Goal: Task Accomplishment & Management: Use online tool/utility

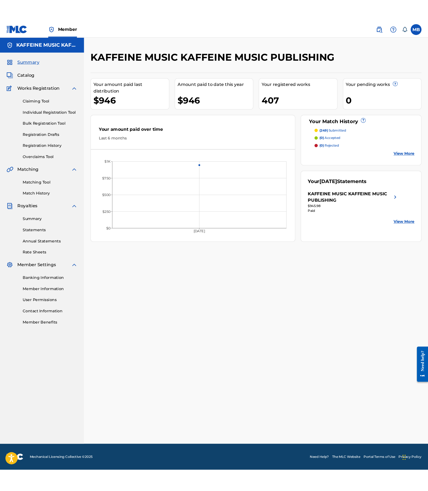
scroll to position [1, 74]
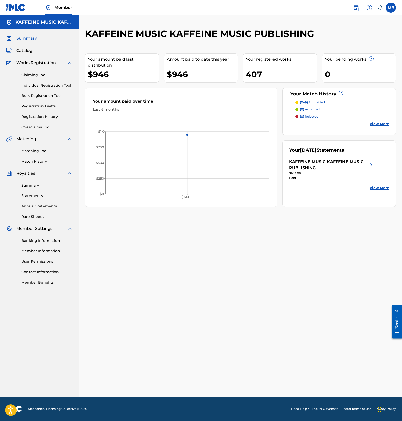
click at [238, 83] on div "Amount paid to date this year $946" at bounding box center [201, 67] width 74 height 29
click at [275, 15] on nav "Member MB MB Michael Bernardino michaelmotrb@gmail.com Notification Preferences…" at bounding box center [201, 7] width 402 height 15
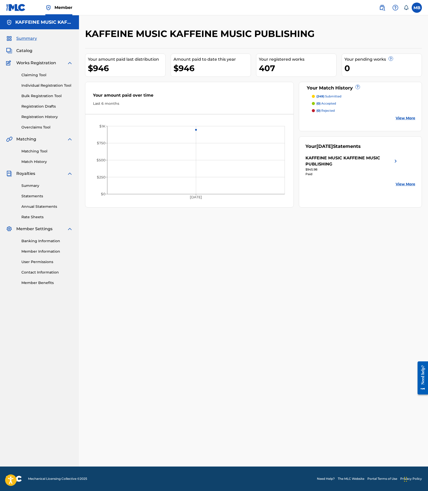
scroll to position [1, 120]
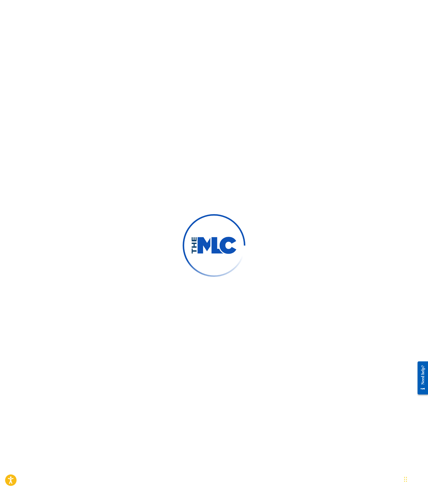
click at [199, 157] on div at bounding box center [214, 245] width 428 height 491
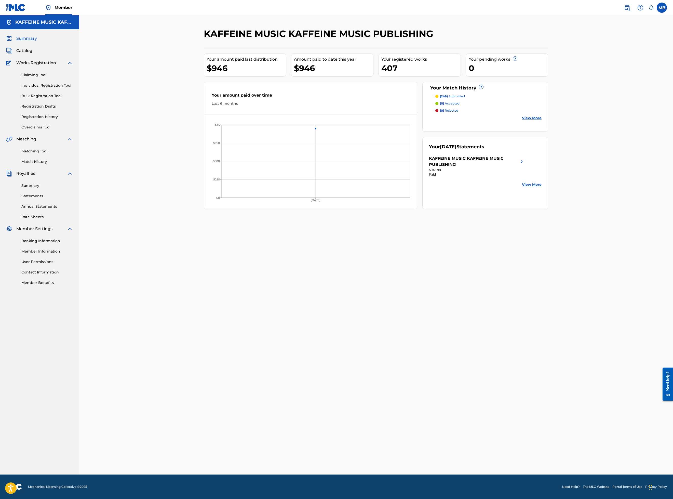
click at [58, 54] on div "Catalog" at bounding box center [39, 51] width 67 height 6
click at [64, 154] on link "Matching Tool" at bounding box center [46, 150] width 51 height 5
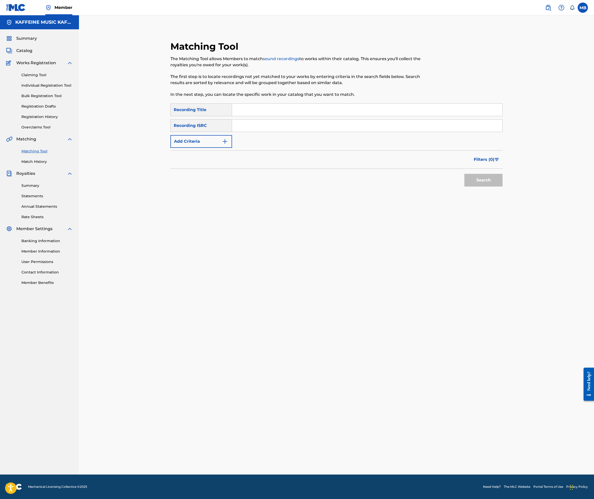
click at [470, 116] on input "Search Form" at bounding box center [367, 110] width 270 height 12
paste input "IMAGINATION"
type input "IMAGINATION"
click at [437, 132] on input "Search Form" at bounding box center [367, 125] width 270 height 12
click at [232, 148] on button "Add Criteria" at bounding box center [201, 141] width 62 height 13
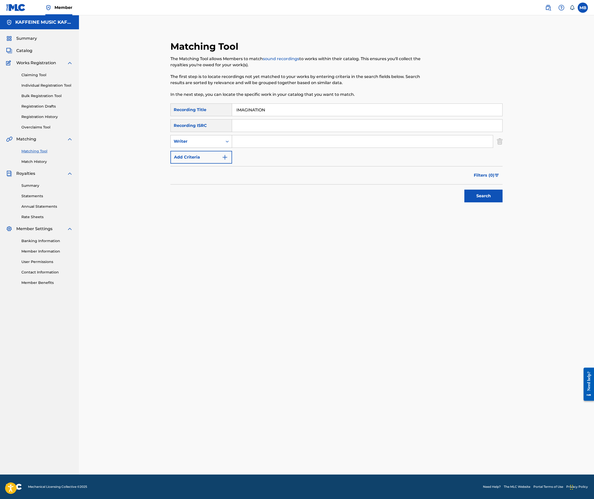
click at [223, 146] on div "Writer" at bounding box center [197, 142] width 52 height 10
click at [232, 160] on div "Recording Artist" at bounding box center [201, 154] width 61 height 13
click at [289, 147] on input "Search Form" at bounding box center [362, 141] width 261 height 12
type input "[PERSON_NAME] Motorcycle"
click at [503, 202] on button "Search" at bounding box center [483, 195] width 38 height 13
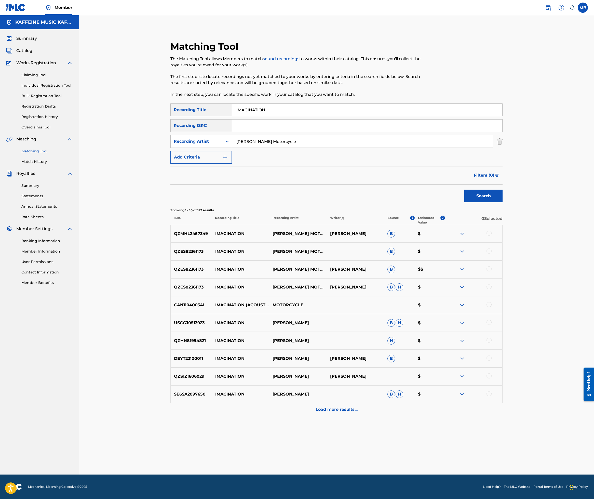
scroll to position [104, 0]
click at [492, 289] on div at bounding box center [488, 286] width 5 height 5
click at [492, 271] on div at bounding box center [488, 268] width 5 height 5
click at [503, 260] on div "QZES82361173 IMAGINATION MICHAEL MOTORCYCLE B $" at bounding box center [336, 251] width 332 height 18
click at [492, 253] on div at bounding box center [488, 250] width 5 height 5
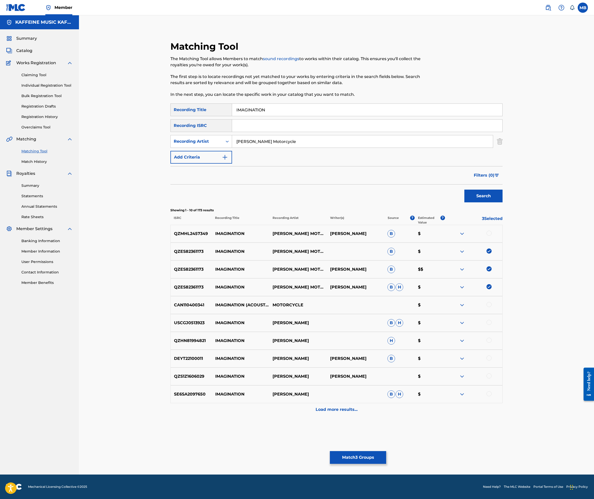
click at [492, 236] on div at bounding box center [488, 232] width 5 height 5
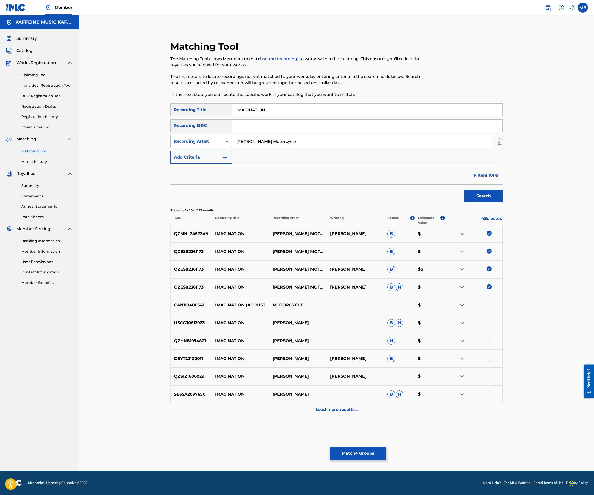
scroll to position [3, 0]
click at [72, 15] on link "Member" at bounding box center [58, 7] width 27 height 15
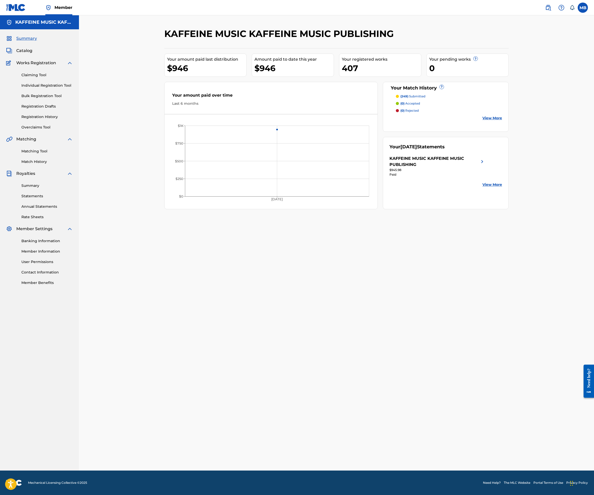
click at [72, 10] on span "Member" at bounding box center [64, 8] width 18 height 6
click at [79, 29] on div "KAFFEINE MUSIC KAFFEINE MUSIC PUBLISHING" at bounding box center [39, 22] width 79 height 14
click at [72, 25] on h5 "KAFFEINE MUSIC KAFFEINE MUSIC PUBLISHING" at bounding box center [44, 22] width 58 height 6
click at [15, 29] on div "KAFFEINE MUSIC KAFFEINE MUSIC PUBLISHING" at bounding box center [39, 22] width 79 height 14
click at [12, 25] on img at bounding box center [9, 22] width 6 height 6
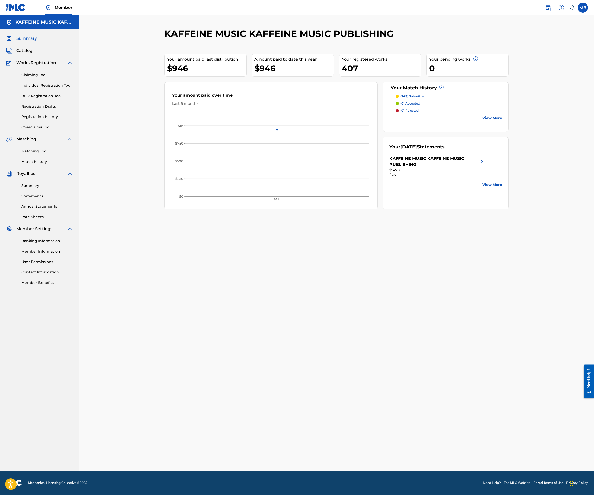
click at [14, 60] on div "Summary Catalog Works Registration Claiming Tool Individual Registration Tool B…" at bounding box center [39, 160] width 79 height 262
click at [12, 42] on img at bounding box center [9, 38] width 6 height 6
click at [12, 42] on div at bounding box center [9, 38] width 6 height 6
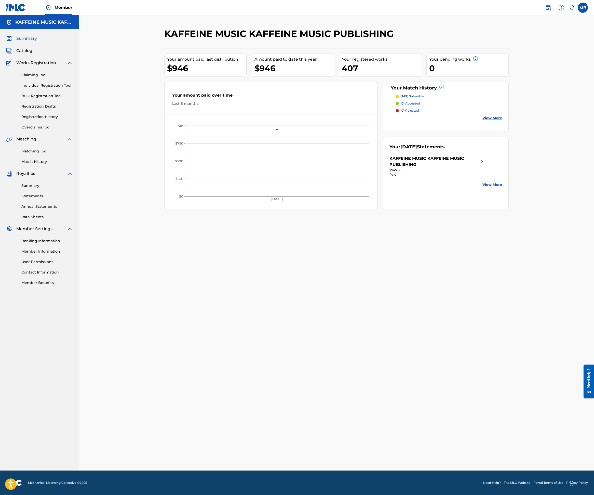
click at [12, 42] on img at bounding box center [9, 38] width 6 height 6
click at [12, 54] on img at bounding box center [9, 51] width 6 height 6
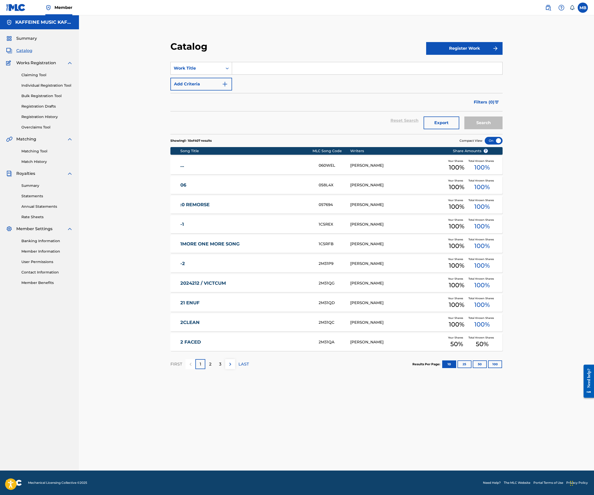
click at [12, 42] on img at bounding box center [9, 38] width 6 height 6
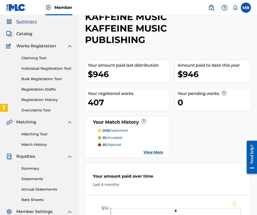
scroll to position [87, 0]
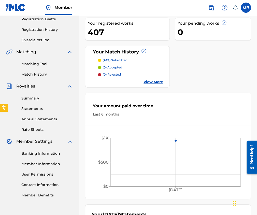
click at [43, 67] on div "Matching Tool Match History" at bounding box center [39, 66] width 67 height 22
click at [42, 66] on link "Matching Tool" at bounding box center [46, 63] width 51 height 5
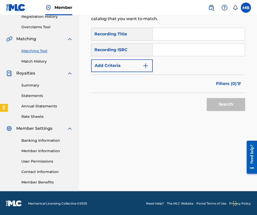
scroll to position [100, 0]
click at [215, 35] on input "Search Form" at bounding box center [199, 34] width 92 height 12
paste input "IMAGINATION"
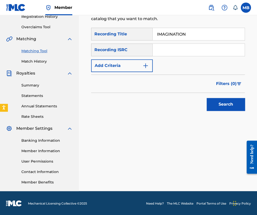
type input "IMAGINATION"
click at [154, 58] on div "SearchWithCriteriaef201dfe-70e1-473e-abed-9fff903a6efb Recording Title IMAGINAT…" at bounding box center [168, 50] width 154 height 44
click at [142, 64] on button "Add Criteria" at bounding box center [122, 65] width 62 height 13
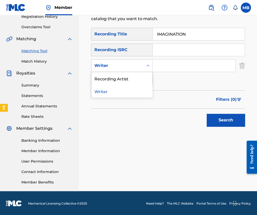
click at [132, 65] on div "Writer" at bounding box center [117, 66] width 46 height 6
click at [131, 73] on div "Recording Artist" at bounding box center [121, 78] width 61 height 13
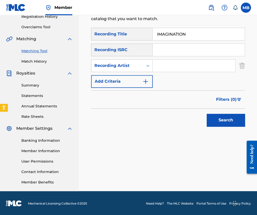
click at [161, 69] on input "Search Form" at bounding box center [194, 66] width 83 height 12
type input "[PERSON_NAME] Motorcycle"
click at [226, 119] on button "Search" at bounding box center [226, 120] width 38 height 13
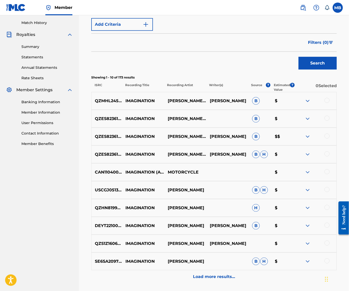
scroll to position [142, 0]
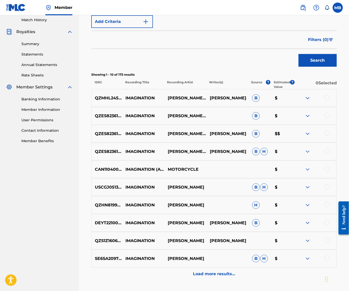
click at [325, 136] on div at bounding box center [326, 133] width 5 height 5
click at [325, 154] on div at bounding box center [326, 150] width 5 height 5
click at [327, 118] on div at bounding box center [326, 115] width 5 height 5
click at [326, 100] on div at bounding box center [326, 97] width 5 height 5
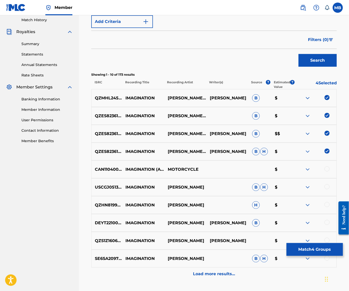
click at [315, 244] on button "Match 4 Groups" at bounding box center [314, 249] width 56 height 13
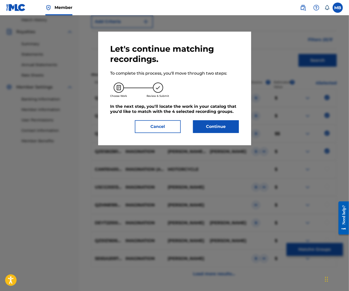
click at [224, 132] on button "Continue" at bounding box center [216, 126] width 46 height 13
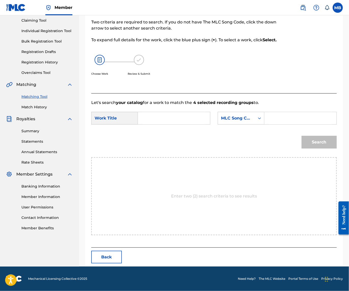
scroll to position [34, 0]
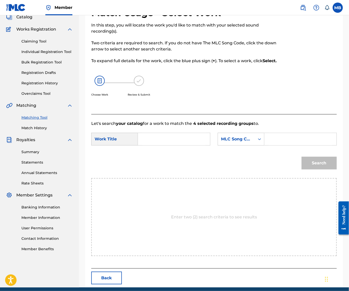
click at [173, 145] on input "Search Form" at bounding box center [173, 139] width 63 height 12
paste input "ORANGE"
type input "ORANGE"
click at [221, 142] on div "MLC Song Code" at bounding box center [236, 139] width 31 height 6
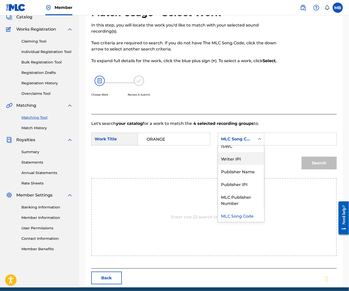
scroll to position [0, 0]
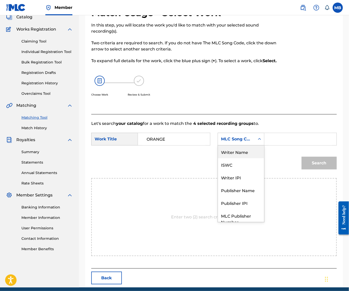
click at [218, 158] on div "Writer Name" at bounding box center [241, 151] width 46 height 13
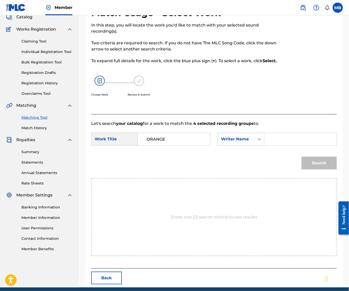
click at [268, 145] on input "Search Form" at bounding box center [299, 139] width 63 height 12
type input "[PERSON_NAME] Motorcycle"
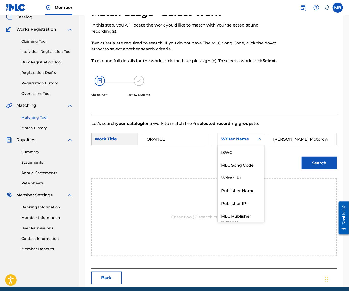
click at [221, 142] on div "Writer Name" at bounding box center [236, 139] width 31 height 6
click at [169, 178] on div "Search" at bounding box center [213, 165] width 245 height 26
click at [218, 144] on div "Writer Name" at bounding box center [236, 139] width 37 height 10
click at [264, 145] on div "[PERSON_NAME] Motorcycle" at bounding box center [300, 139] width 72 height 13
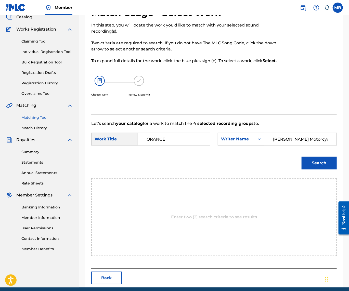
click at [268, 145] on input "[PERSON_NAME] Motorcycle" at bounding box center [299, 139] width 63 height 12
click at [218, 144] on div "Writer Name" at bounding box center [236, 139] width 37 height 10
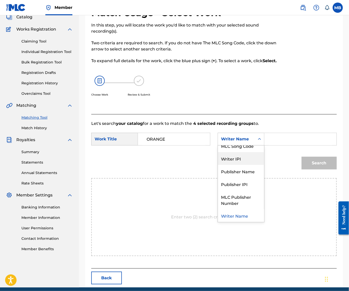
scroll to position [0, 0]
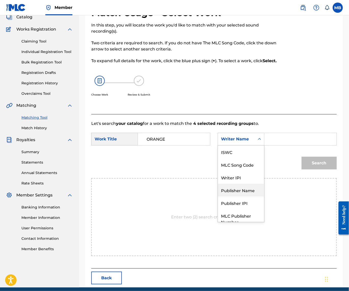
click at [218, 196] on div "Publisher Name" at bounding box center [241, 190] width 46 height 13
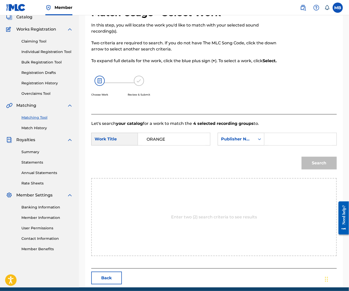
click at [268, 145] on input "Search Form" at bounding box center [299, 139] width 63 height 12
type input "kaf"
click at [317, 169] on button "Search" at bounding box center [318, 163] width 35 height 13
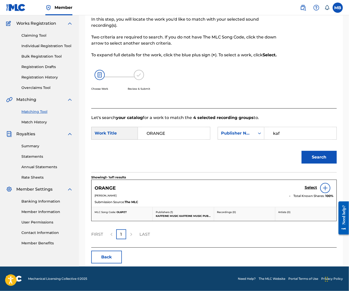
scroll to position [55, 0]
click at [304, 190] on h5 "Select" at bounding box center [310, 187] width 12 height 5
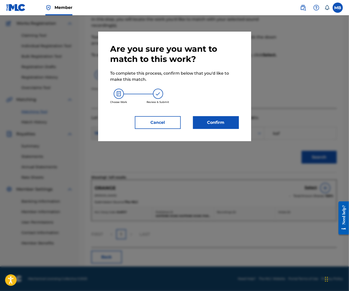
click at [237, 129] on button "Confirm" at bounding box center [216, 122] width 46 height 13
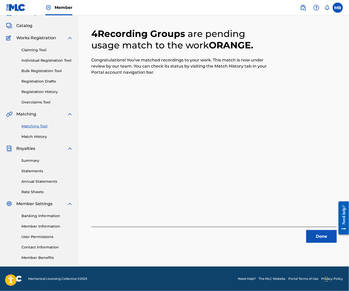
click at [322, 230] on button "Done" at bounding box center [321, 236] width 31 height 13
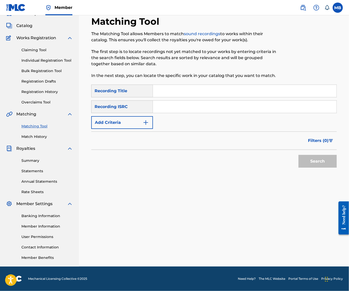
click at [194, 87] on input "Search Form" at bounding box center [244, 91] width 183 height 12
paste input "R3NALD FORONALD"
type input "R3NALD FORONALD"
click at [147, 116] on button "Add Criteria" at bounding box center [122, 122] width 62 height 13
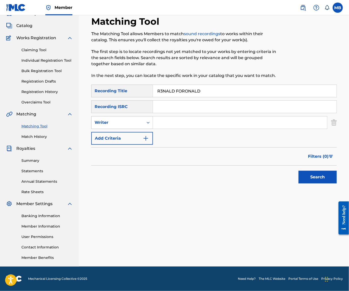
click at [146, 116] on div "Writer" at bounding box center [122, 122] width 62 height 13
click at [147, 129] on div "Recording Artist" at bounding box center [121, 135] width 61 height 13
click at [177, 118] on input "Search Form" at bounding box center [240, 122] width 174 height 12
type input "[PERSON_NAME] Motorcycle"
click at [316, 176] on button "Search" at bounding box center [317, 177] width 38 height 13
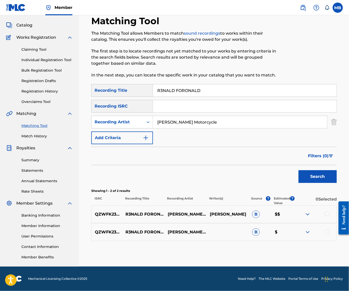
scroll to position [39, 0]
click at [324, 211] on div at bounding box center [315, 214] width 42 height 6
click at [327, 211] on div at bounding box center [326, 213] width 5 height 5
click at [328, 229] on div at bounding box center [326, 231] width 5 height 5
click at [323, 248] on button "Match 2 Groups" at bounding box center [314, 249] width 56 height 13
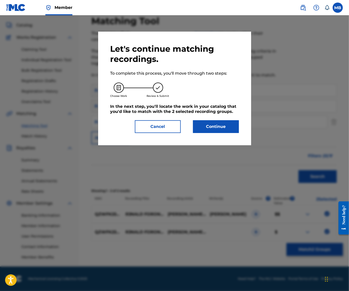
click at [232, 133] on button "Continue" at bounding box center [216, 126] width 46 height 13
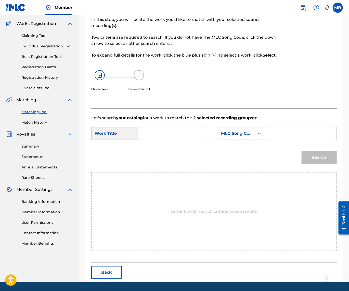
scroll to position [34, 0]
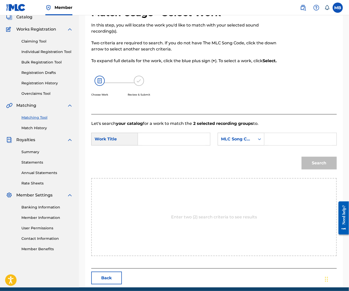
click at [176, 145] on input "Search Form" at bounding box center [173, 139] width 63 height 12
paste input "U N I"
type input "U N I"
click at [255, 145] on div "Search Form" at bounding box center [259, 139] width 9 height 12
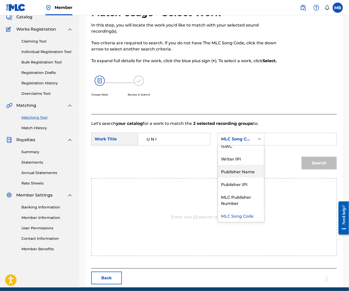
click at [218, 178] on div "Publisher Name" at bounding box center [241, 171] width 46 height 13
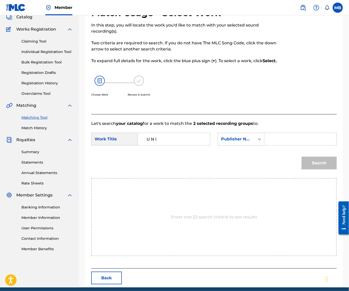
click at [170, 145] on input "U N I" at bounding box center [173, 139] width 63 height 12
paste input "R3NALD FORONALD"
click at [170, 153] on strong "foronald" at bounding box center [170, 150] width 18 height 5
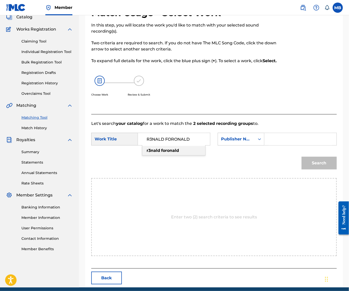
type input "r3nald foronald"
click at [268, 145] on input "Search Form" at bounding box center [299, 139] width 63 height 12
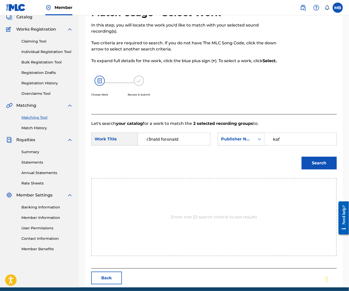
type input "kaf"
click at [317, 169] on button "Search" at bounding box center [318, 163] width 35 height 13
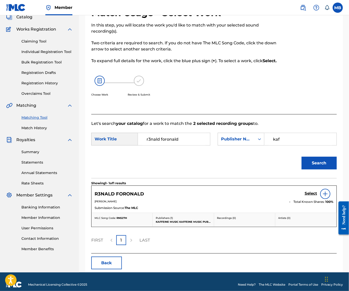
click at [166, 145] on input "r3nald foronald" at bounding box center [173, 139] width 63 height 12
paste input "ORANGE"
type input "ORANGE"
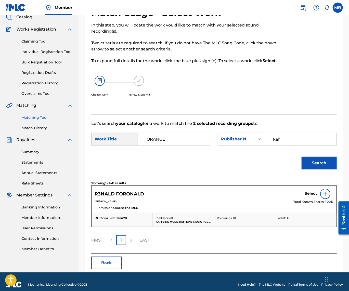
click at [228, 148] on div "SearchWithCriteriaa9ca5b57-77db-4df5-a803-5f770d2b77f4 Work Title ORANGE Search…" at bounding box center [213, 141] width 245 height 16
click at [316, 169] on button "Search" at bounding box center [318, 163] width 35 height 13
click at [306, 199] on div "Select" at bounding box center [318, 194] width 29 height 10
click at [307, 196] on h5 "Select" at bounding box center [310, 193] width 12 height 5
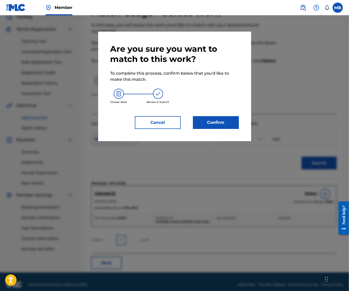
click at [232, 124] on button "Confirm" at bounding box center [216, 122] width 46 height 13
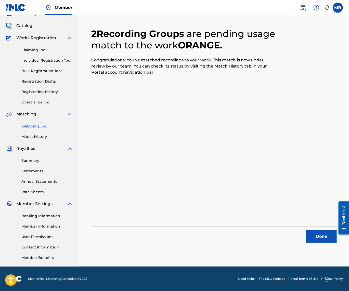
click at [317, 230] on button "Done" at bounding box center [321, 236] width 31 height 13
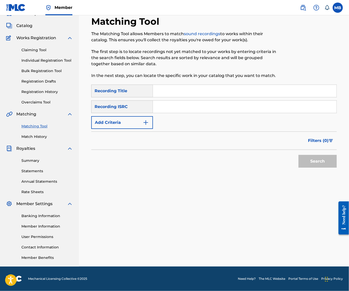
click at [231, 87] on input "Search Form" at bounding box center [244, 91] width 183 height 12
paste input "R3NALD FORONALD"
type input "R3NALD FORONALD"
click at [148, 116] on button "Add Criteria" at bounding box center [122, 122] width 62 height 13
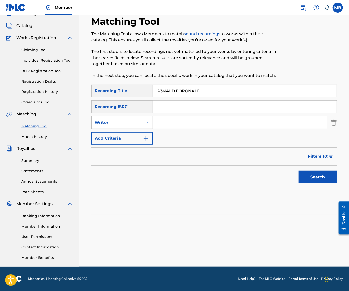
click at [146, 125] on div "Writer" at bounding box center [122, 122] width 62 height 13
click at [145, 133] on div "Recording Artist" at bounding box center [121, 135] width 61 height 13
click at [170, 125] on input "Search Form" at bounding box center [240, 122] width 174 height 12
type input "[PERSON_NAME] Motorcycle"
click at [316, 176] on button "Search" at bounding box center [317, 177] width 38 height 13
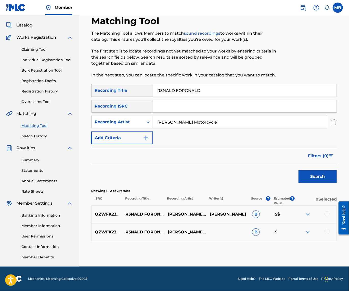
click at [325, 212] on div at bounding box center [326, 213] width 5 height 5
click at [325, 231] on div at bounding box center [326, 231] width 5 height 5
click at [325, 243] on button "Match 2 Groups" at bounding box center [314, 249] width 56 height 13
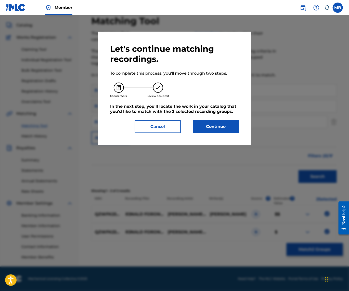
click at [232, 128] on button "Continue" at bounding box center [216, 126] width 46 height 13
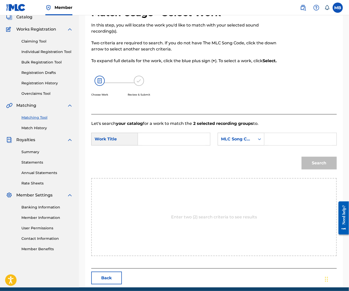
click at [196, 145] on input "Search Form" at bounding box center [173, 139] width 63 height 12
paste input "R3NALD FORONALD"
click at [181, 155] on div "r3nald foronald" at bounding box center [173, 150] width 63 height 9
type input "r3nald foronald"
click at [218, 144] on div "MLC Song Code" at bounding box center [236, 139] width 37 height 10
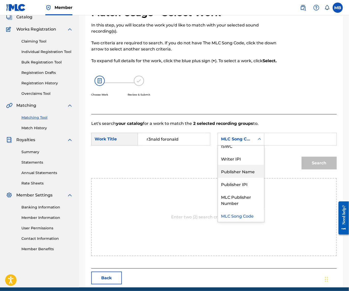
click at [218, 178] on div "Publisher Name" at bounding box center [241, 171] width 46 height 13
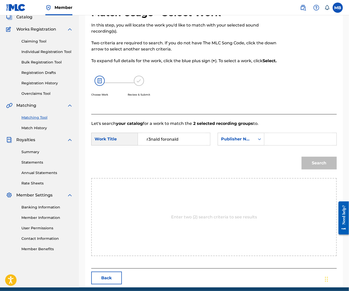
click at [268, 145] on input "Search Form" at bounding box center [299, 139] width 63 height 12
type input "kaf"
click at [317, 169] on button "Search" at bounding box center [318, 163] width 35 height 13
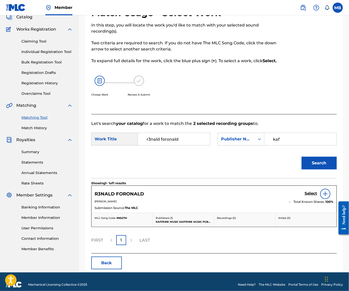
click at [305, 196] on h5 "Select" at bounding box center [310, 193] width 12 height 5
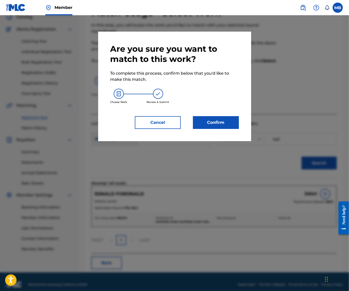
click at [221, 134] on div "Are you sure you want to match to this work? To complete this process, confirm …" at bounding box center [174, 87] width 153 height 110
click at [220, 123] on button "Confirm" at bounding box center [216, 122] width 46 height 13
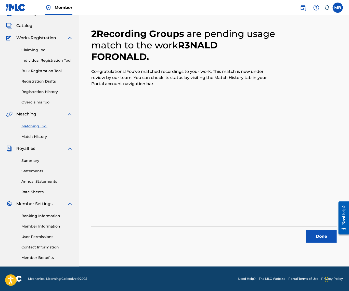
click at [314, 230] on button "Done" at bounding box center [321, 236] width 31 height 13
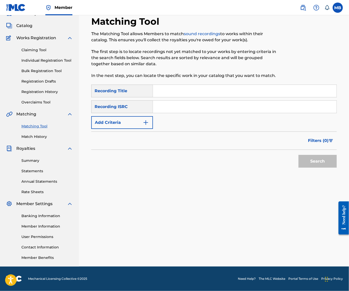
click at [200, 87] on input "Search Form" at bounding box center [244, 91] width 183 height 12
paste input "U N I"
type input "U N I"
click at [150, 119] on button "Add Criteria" at bounding box center [122, 122] width 62 height 13
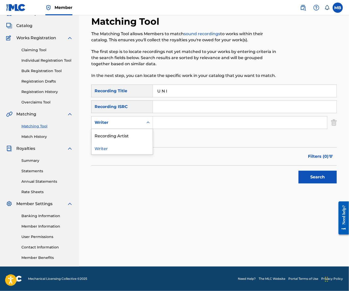
click at [153, 118] on div "Search Form" at bounding box center [147, 122] width 9 height 9
click at [153, 133] on div "Recording Artist" at bounding box center [121, 135] width 61 height 13
click at [170, 120] on input "Search Form" at bounding box center [240, 122] width 174 height 12
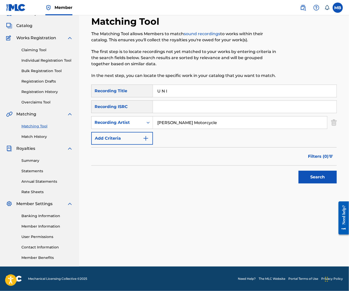
type input "[PERSON_NAME] Motorcycle"
click at [301, 189] on div "Matching Tool The Matching Tool allows Members to match sound recordings to wor…" at bounding box center [213, 115] width 245 height 199
click at [303, 177] on button "Search" at bounding box center [317, 177] width 38 height 13
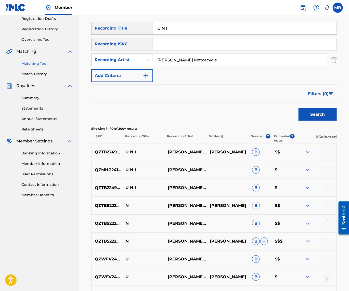
scroll to position [94, 0]
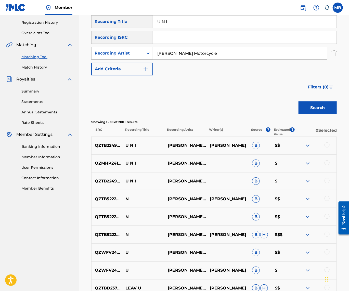
click at [325, 183] on div at bounding box center [326, 180] width 5 height 5
click at [325, 165] on div at bounding box center [326, 162] width 5 height 5
click at [325, 148] on div at bounding box center [315, 145] width 42 height 6
click at [325, 147] on div at bounding box center [326, 144] width 5 height 5
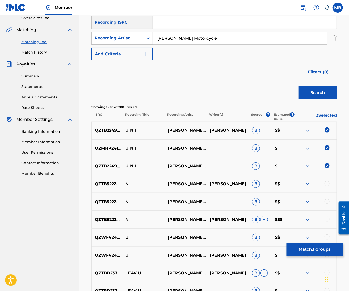
scroll to position [109, 0]
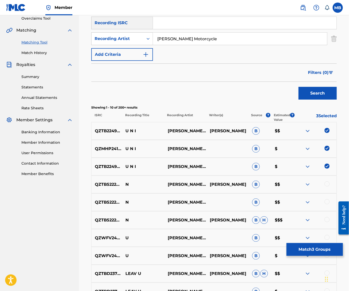
click at [318, 246] on button "Match 3 Groups" at bounding box center [314, 249] width 56 height 13
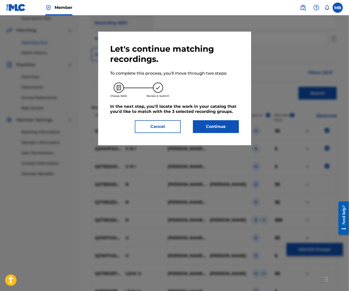
click at [220, 133] on button "Continue" at bounding box center [216, 126] width 46 height 13
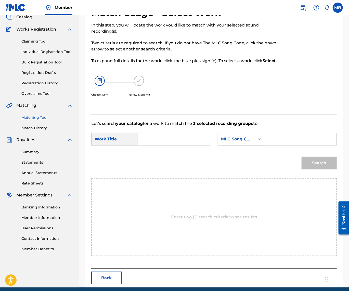
click at [193, 145] on input "Search Form" at bounding box center [173, 139] width 63 height 12
paste input "4 GOOD"
type input "4 GOOD"
click at [221, 142] on div "MLC Song Code" at bounding box center [236, 139] width 31 height 6
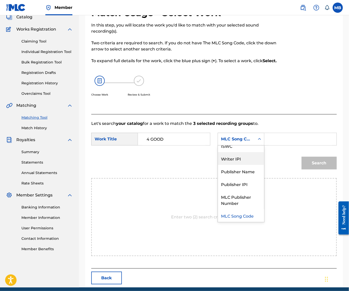
click at [218, 178] on div "Publisher Name" at bounding box center [241, 171] width 46 height 13
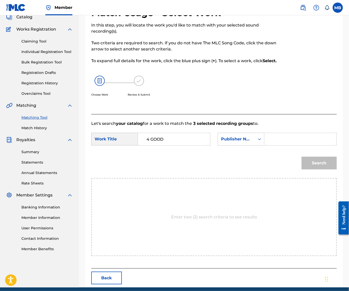
click at [268, 145] on input "Search Form" at bounding box center [299, 139] width 63 height 12
type input "kaf"
click at [317, 169] on button "Search" at bounding box center [318, 163] width 35 height 13
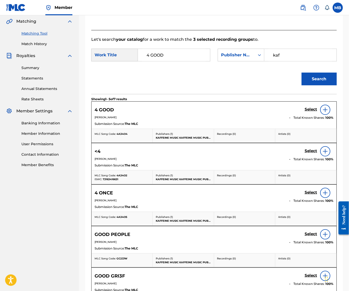
scroll to position [118, 0]
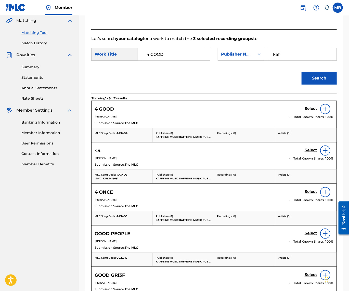
click at [308, 111] on h5 "Select" at bounding box center [310, 108] width 12 height 5
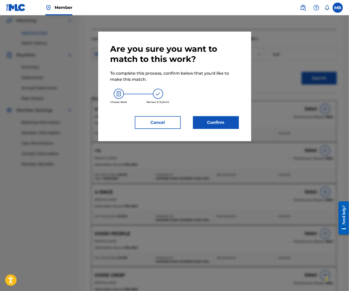
click at [213, 121] on button "Confirm" at bounding box center [216, 122] width 46 height 13
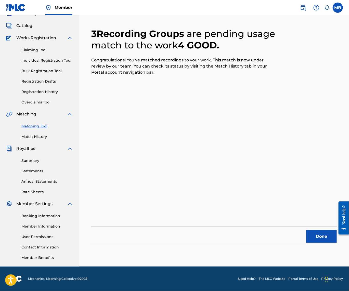
click at [324, 232] on button "Done" at bounding box center [321, 236] width 31 height 13
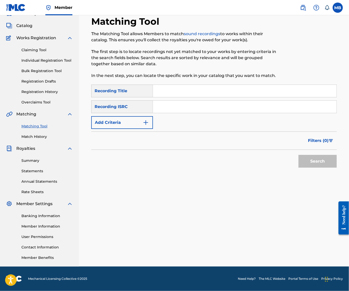
click at [213, 85] on input "Search Form" at bounding box center [244, 91] width 183 height 12
paste input "8OOB"
type input "8OOB"
click at [150, 101] on div "Recording ISRC" at bounding box center [122, 106] width 62 height 13
click at [148, 118] on button "Add Criteria" at bounding box center [122, 122] width 62 height 13
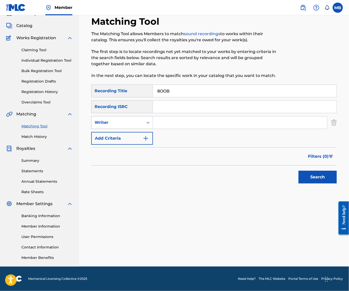
click at [140, 119] on div "Writer" at bounding box center [117, 122] width 46 height 6
click at [143, 131] on div "Recording Artist" at bounding box center [121, 135] width 61 height 13
click at [175, 119] on input "Search Form" at bounding box center [240, 122] width 174 height 12
type input "[PERSON_NAME] Motorcycle"
click at [316, 176] on button "Search" at bounding box center [317, 177] width 38 height 13
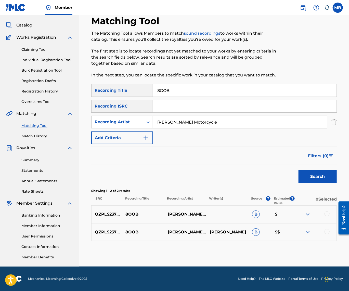
click at [325, 216] on div at bounding box center [326, 213] width 5 height 5
click at [327, 234] on div at bounding box center [326, 231] width 5 height 5
click at [327, 243] on button "Match 2 Groups" at bounding box center [314, 249] width 56 height 13
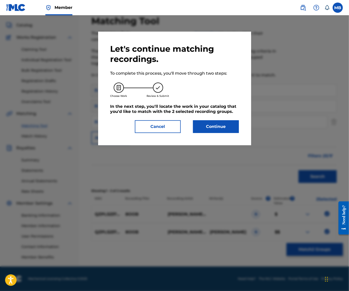
click at [231, 133] on button "Continue" at bounding box center [216, 126] width 46 height 13
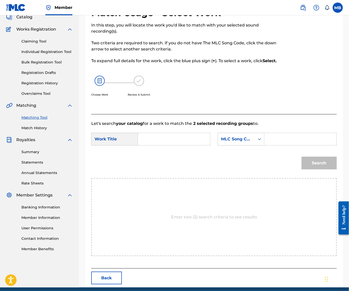
click at [174, 145] on input "Search Form" at bounding box center [173, 139] width 63 height 12
paste input "8OOB"
type input "8OOB"
click at [145, 148] on div "SearchWithCriteriaa9ca5b57-77db-4df5-a803-5f770d2b77f4 Work Title 8OOB SearchWi…" at bounding box center [213, 141] width 245 height 16
click at [255, 145] on div "Search Form" at bounding box center [259, 139] width 9 height 12
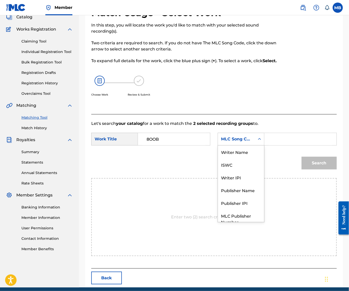
scroll to position [21, 0]
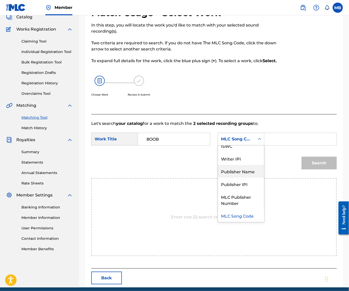
click at [218, 178] on div "Publisher Name" at bounding box center [241, 171] width 46 height 13
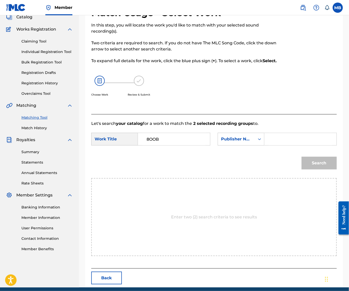
click at [268, 145] on input "Search Form" at bounding box center [299, 139] width 63 height 12
type input "kaff"
click at [317, 169] on button "Search" at bounding box center [318, 163] width 35 height 13
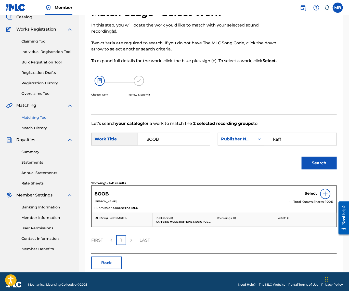
click at [304, 196] on h5 "Select" at bounding box center [310, 193] width 12 height 5
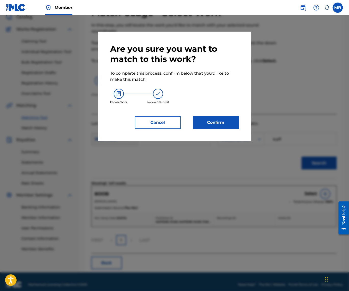
click at [239, 128] on button "Confirm" at bounding box center [216, 122] width 46 height 13
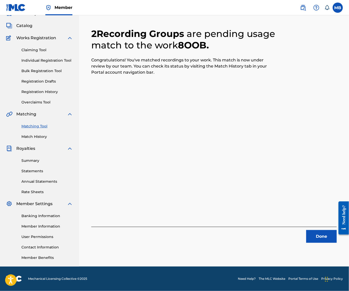
click at [315, 230] on button "Done" at bounding box center [321, 236] width 31 height 13
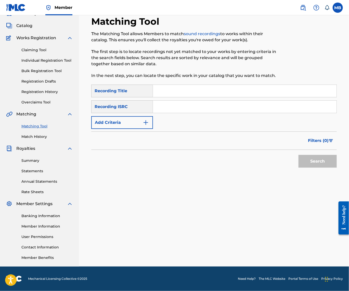
click at [191, 85] on input "Search Form" at bounding box center [244, 91] width 183 height 12
paste input "AND GASLYTE."
type input "AND GASLYTE."
click at [153, 116] on button "Add Criteria" at bounding box center [122, 122] width 62 height 13
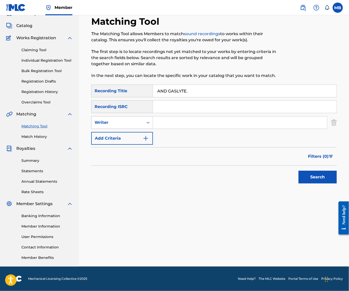
click at [143, 119] on div "Writer" at bounding box center [117, 123] width 52 height 10
click at [148, 130] on div "Recording Artist" at bounding box center [121, 135] width 61 height 13
click at [169, 121] on input "Search Form" at bounding box center [240, 122] width 174 height 12
type input "[PERSON_NAME] Motorcycle"
click at [316, 176] on button "Search" at bounding box center [317, 177] width 38 height 13
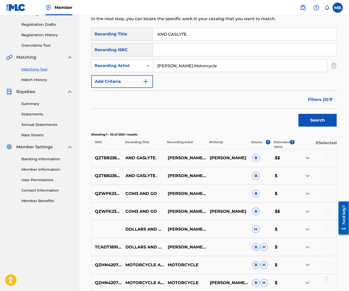
scroll to position [79, 0]
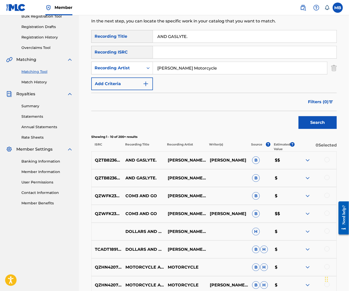
click at [321, 181] on div at bounding box center [315, 178] width 42 height 6
click at [329, 180] on div at bounding box center [326, 177] width 5 height 5
click at [326, 169] on div "QZTB82363180 AND GASLYTE. MICHAEL MOTORCYCLE MICHAEL BERNARDINO B $$" at bounding box center [213, 160] width 245 height 18
click at [326, 162] on div at bounding box center [326, 159] width 5 height 5
click at [308, 243] on button "Match 2 Groups" at bounding box center [314, 249] width 56 height 13
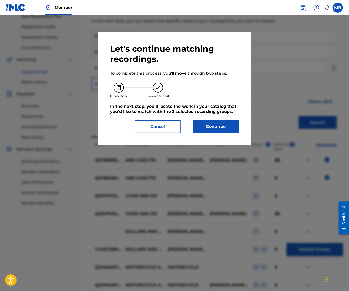
click at [232, 144] on div "Let's continue matching recordings. To complete this process, you'll move throu…" at bounding box center [174, 89] width 153 height 114
click at [229, 133] on button "Continue" at bounding box center [216, 126] width 46 height 13
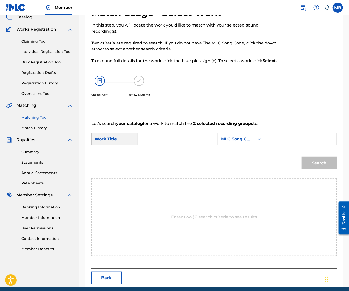
click at [188, 148] on div "SearchWithCriteriaa9ca5b57-77db-4df5-a803-5f770d2b77f4 Work Title SearchWithCri…" at bounding box center [213, 141] width 245 height 16
click at [160, 145] on input "Search Form" at bounding box center [173, 139] width 63 height 12
paste input "LOW FIE GORL"
type input "LOW FIE GORL"
click at [221, 142] on div "MLC Song Code" at bounding box center [236, 139] width 31 height 6
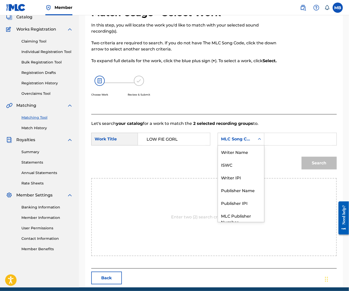
scroll to position [21, 0]
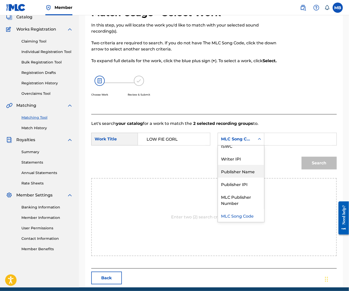
click at [218, 178] on div "Publisher Name" at bounding box center [241, 171] width 46 height 13
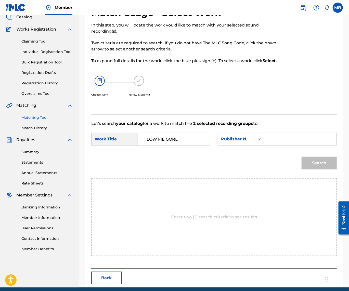
click at [268, 145] on input "Search Form" at bounding box center [299, 139] width 63 height 12
type input "kaff"
click at [317, 169] on button "Search" at bounding box center [318, 163] width 35 height 13
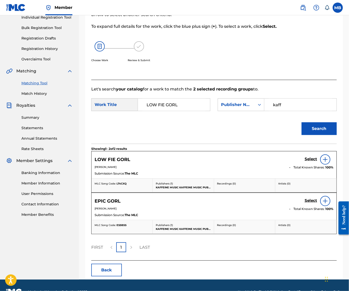
scroll to position [88, 0]
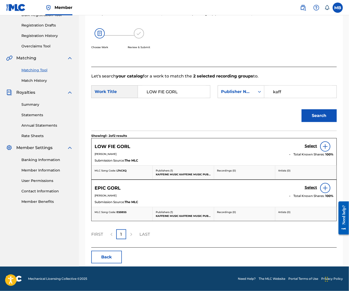
click at [305, 148] on h5 "Select" at bounding box center [310, 146] width 12 height 5
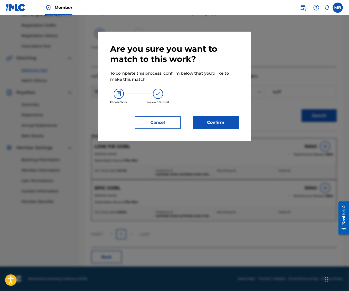
click at [221, 129] on button "Confirm" at bounding box center [216, 122] width 46 height 13
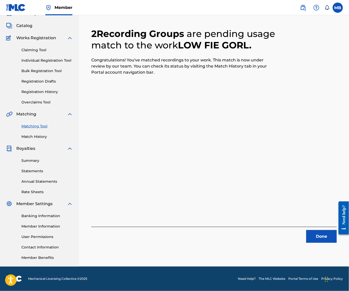
click at [322, 230] on button "Done" at bounding box center [321, 236] width 31 height 13
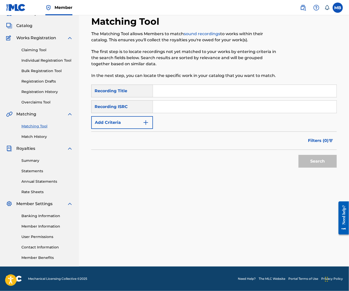
click at [206, 90] on input "Search Form" at bounding box center [244, 91] width 183 height 12
paste input "TOA"
type input "TOA"
click at [151, 123] on button "Add Criteria" at bounding box center [122, 122] width 62 height 13
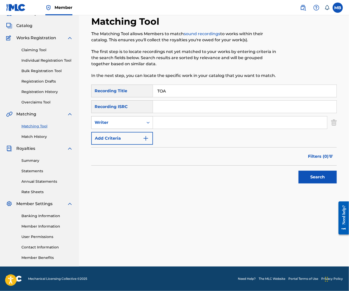
click at [144, 125] on div "Writer" at bounding box center [122, 122] width 62 height 13
click at [142, 135] on div "Recording Artist" at bounding box center [121, 135] width 61 height 13
click at [153, 124] on div "Search Form" at bounding box center [147, 122] width 9 height 12
click at [180, 123] on input "Search Form" at bounding box center [240, 122] width 174 height 12
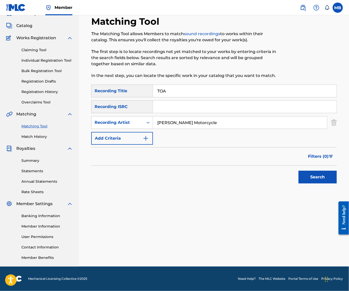
type input "[PERSON_NAME] Motorcycle"
click at [316, 176] on button "Search" at bounding box center [317, 177] width 38 height 13
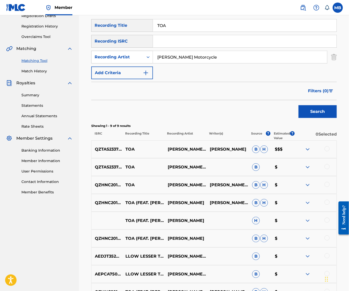
scroll to position [93, 0]
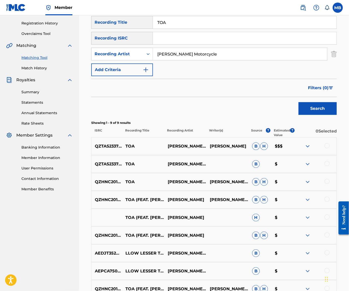
click at [323, 149] on div at bounding box center [315, 146] width 42 height 6
click at [327, 148] on div at bounding box center [326, 145] width 5 height 5
click at [325, 166] on div at bounding box center [326, 163] width 5 height 5
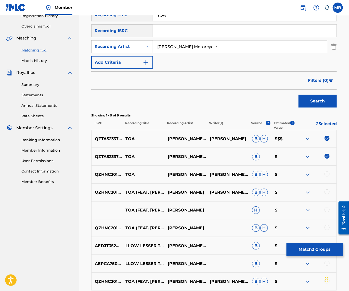
scroll to position [105, 0]
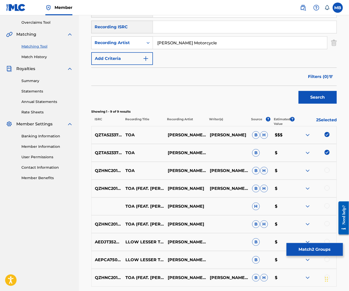
click at [311, 243] on button "Match 2 Groups" at bounding box center [314, 249] width 56 height 13
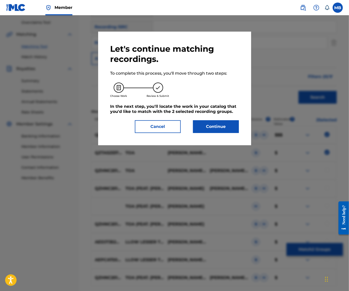
click at [228, 130] on button "Continue" at bounding box center [216, 126] width 46 height 13
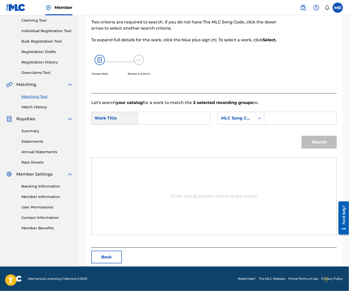
scroll to position [34, 0]
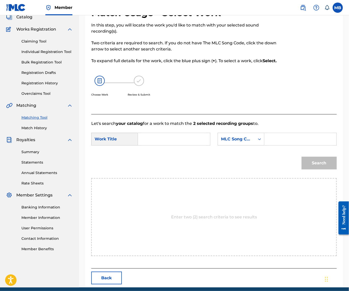
click at [167, 145] on input "Search Form" at bounding box center [173, 139] width 63 height 12
paste input "TOA"
click at [169, 155] on div "toa" at bounding box center [173, 150] width 63 height 9
type input "toa"
click at [268, 145] on input "Search Form" at bounding box center [299, 139] width 63 height 12
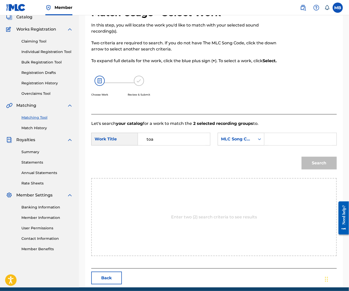
click at [268, 145] on input "Search Form" at bounding box center [299, 139] width 63 height 12
click at [221, 142] on div "MLC Song Code" at bounding box center [236, 139] width 31 height 6
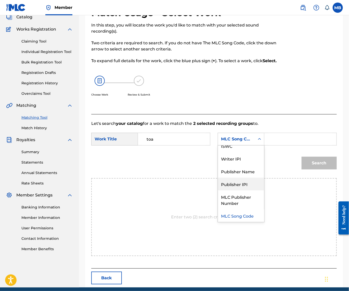
click at [218, 190] on div "Publisher IPI" at bounding box center [241, 184] width 46 height 13
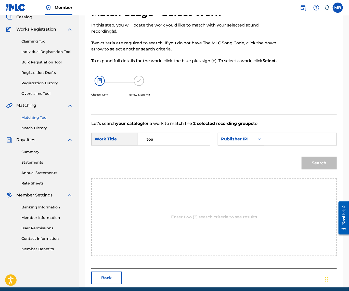
click at [218, 144] on div "Publisher IPI" at bounding box center [236, 139] width 37 height 10
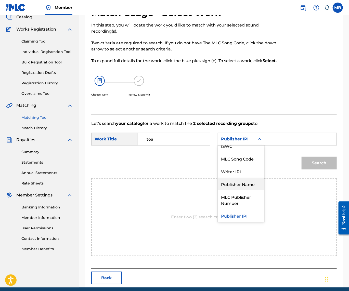
click at [218, 190] on div "Publisher Name" at bounding box center [241, 184] width 46 height 13
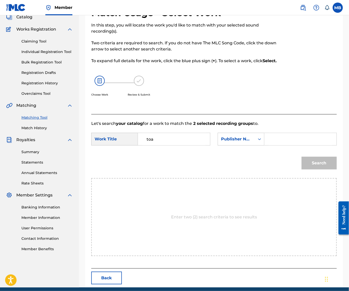
click at [268, 145] on input "Search Form" at bounding box center [299, 139] width 63 height 12
type input "kaf"
click at [317, 169] on button "Search" at bounding box center [318, 163] width 35 height 13
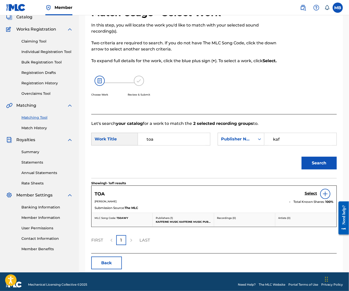
click at [310, 196] on h5 "Select" at bounding box center [310, 193] width 12 height 5
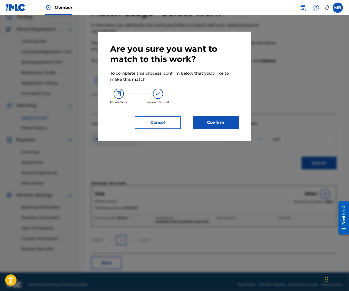
click at [207, 123] on button "Confirm" at bounding box center [216, 122] width 46 height 13
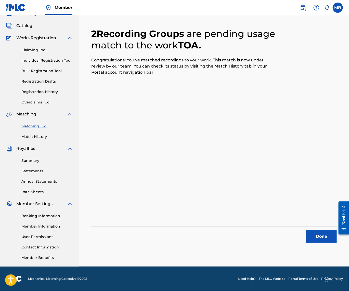
click at [310, 230] on button "Done" at bounding box center [321, 236] width 31 height 13
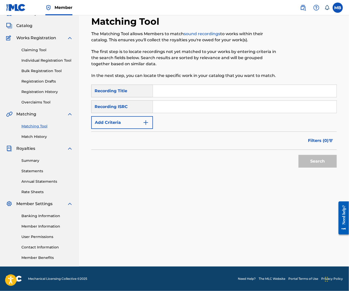
click at [207, 85] on input "Search Form" at bounding box center [244, 91] width 183 height 12
paste input "CANDY PLUG (FEAT. CAMMER)"
type input "CANDY PLUG (FEAT. CAMMER)"
click at [144, 117] on button "Add Criteria" at bounding box center [122, 122] width 62 height 13
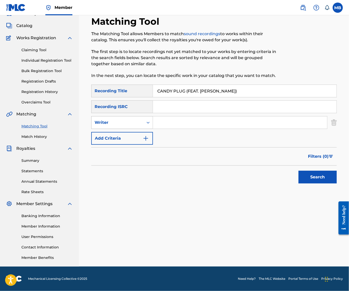
click at [140, 121] on div "Writer" at bounding box center [117, 122] width 46 height 6
click at [143, 129] on div "Recording Artist" at bounding box center [121, 135] width 61 height 13
click at [177, 119] on input "Search Form" at bounding box center [240, 122] width 174 height 12
type input "[PERSON_NAME] Motorcycle"
click at [316, 176] on button "Search" at bounding box center [317, 177] width 38 height 13
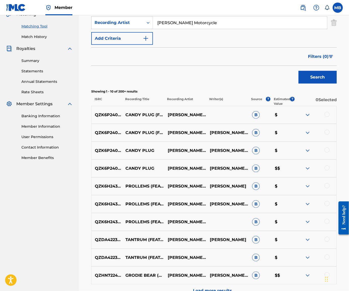
scroll to position [128, 0]
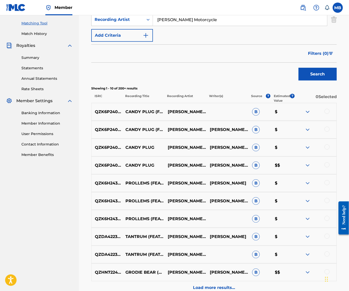
click at [324, 167] on div at bounding box center [326, 164] width 5 height 5
click at [326, 150] on div at bounding box center [326, 146] width 5 height 5
click at [328, 132] on div at bounding box center [326, 129] width 5 height 5
click at [328, 114] on div at bounding box center [326, 111] width 5 height 5
click at [320, 243] on button "Match 4 Groups" at bounding box center [314, 249] width 56 height 13
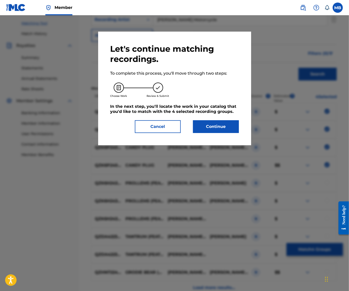
click at [224, 126] on button "Continue" at bounding box center [216, 126] width 46 height 13
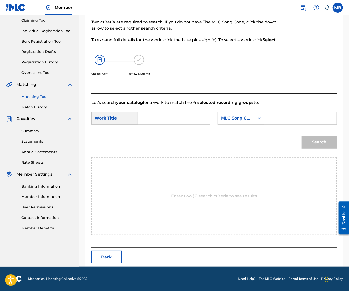
scroll to position [34, 0]
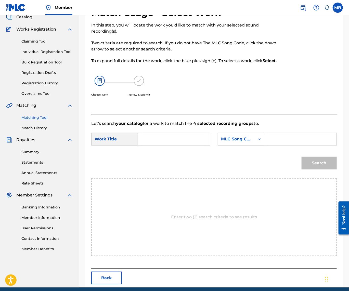
click at [189, 145] on input "Search Form" at bounding box center [173, 139] width 63 height 12
paste input "CANDY PLUG (FEAT. CAMMER)"
type input "CANDY PLUG (FEAT. CAMMER)"
click at [257, 142] on icon "Search Form" at bounding box center [259, 139] width 5 height 5
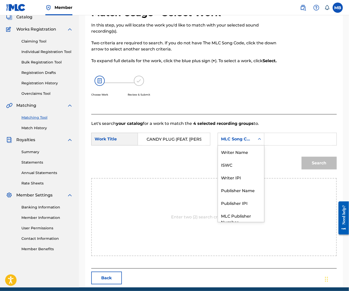
scroll to position [21, 0]
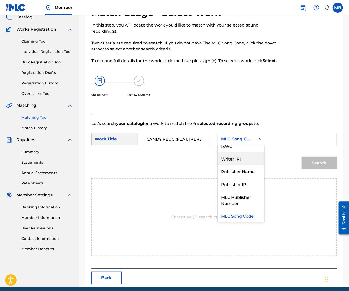
click at [218, 178] on div "Publisher Name" at bounding box center [241, 171] width 46 height 13
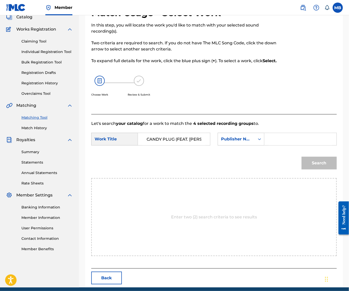
click at [161, 148] on div "SearchWithCriteriaa9ca5b57-77db-4df5-a803-5f770d2b77f4 Work Title CANDY PLUG (F…" at bounding box center [213, 141] width 245 height 16
click at [268, 145] on input "Search Form" at bounding box center [299, 139] width 63 height 12
type input "kaff"
click at [317, 169] on button "Search" at bounding box center [318, 163] width 35 height 13
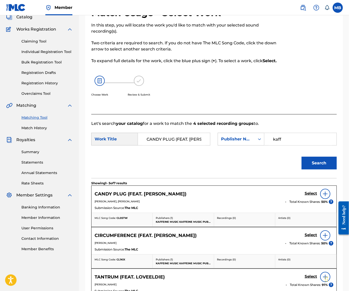
click at [307, 196] on h5 "Select" at bounding box center [310, 193] width 12 height 5
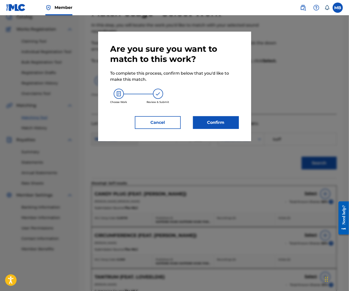
click at [231, 129] on button "Confirm" at bounding box center [216, 122] width 46 height 13
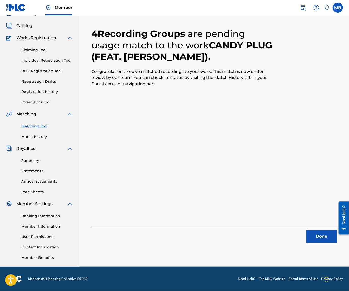
click at [317, 230] on button "Done" at bounding box center [321, 236] width 31 height 13
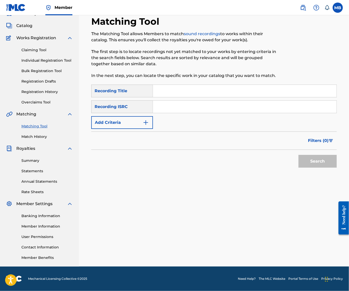
click at [184, 86] on input "Search Form" at bounding box center [244, 91] width 183 height 12
paste input "MAN ASS"
type input "MAN ASS"
click at [152, 116] on button "Add Criteria" at bounding box center [122, 122] width 62 height 13
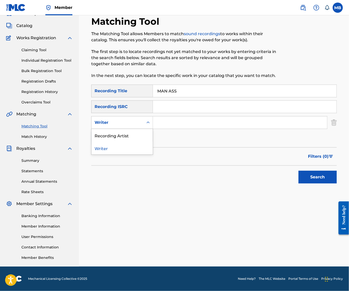
click at [143, 118] on div "Writer" at bounding box center [117, 123] width 52 height 10
click at [151, 129] on div "Recording Artist" at bounding box center [121, 135] width 61 height 13
click at [169, 121] on input "Search Form" at bounding box center [240, 122] width 174 height 12
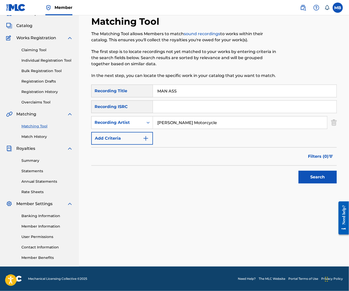
type input "[PERSON_NAME] Motorcycle"
click at [316, 176] on button "Search" at bounding box center [317, 177] width 38 height 13
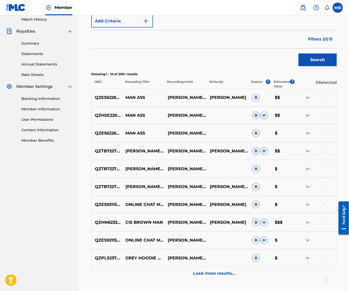
scroll to position [149, 0]
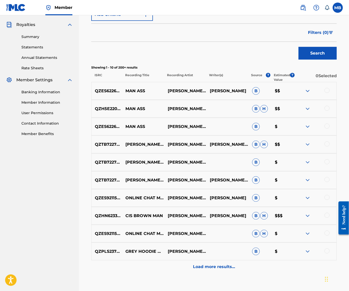
click at [324, 130] on div at bounding box center [315, 127] width 42 height 6
click at [325, 129] on div at bounding box center [326, 126] width 5 height 5
click at [328, 111] on div at bounding box center [326, 108] width 5 height 5
click at [326, 93] on div at bounding box center [326, 90] width 5 height 5
click at [319, 248] on button "Match 3 Groups" at bounding box center [314, 249] width 56 height 13
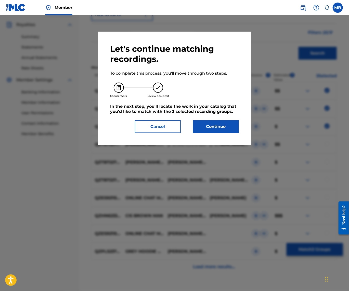
click at [238, 129] on button "Continue" at bounding box center [216, 126] width 46 height 13
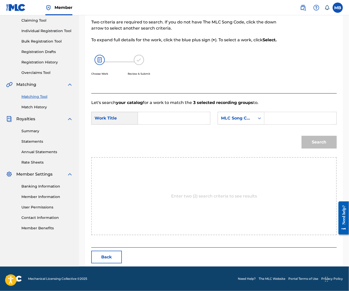
scroll to position [34, 0]
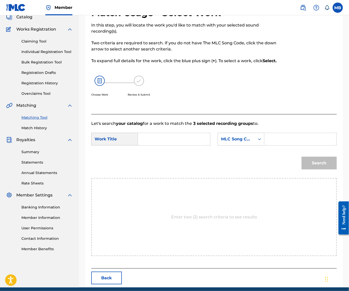
click at [195, 145] on input "Search Form" at bounding box center [173, 139] width 63 height 12
paste input "MAN ASS"
type input "MAN ASS"
click at [268, 145] on input "Search Form" at bounding box center [299, 139] width 63 height 12
click at [255, 144] on div "Search Form" at bounding box center [259, 138] width 9 height 9
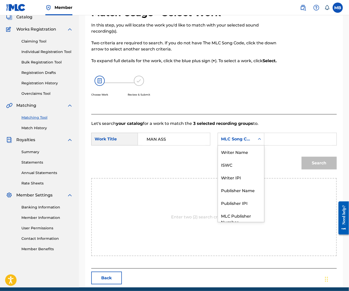
scroll to position [21, 0]
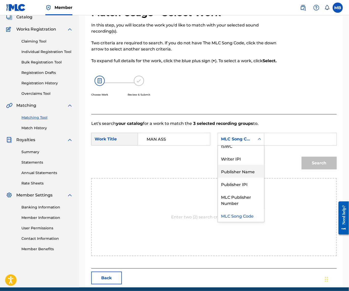
click at [218, 178] on div "Publisher Name" at bounding box center [241, 171] width 46 height 13
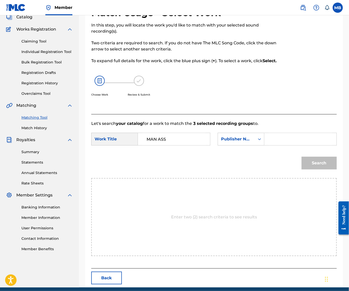
click at [171, 148] on div "SearchWithCriteriaa9ca5b57-77db-4df5-a803-5f770d2b77f4 Work Title MAN ASS Searc…" at bounding box center [213, 141] width 245 height 16
click at [268, 145] on input "Search Form" at bounding box center [299, 139] width 63 height 12
type input "kaff"
click at [317, 169] on button "Search" at bounding box center [318, 163] width 35 height 13
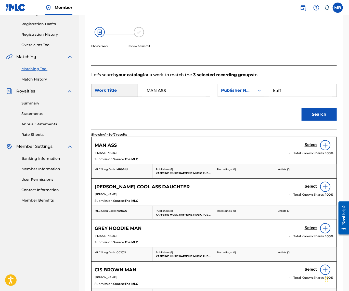
scroll to position [106, 0]
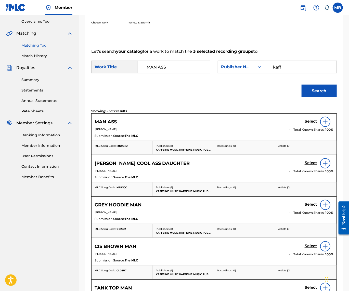
click at [307, 125] on link "Select" at bounding box center [310, 122] width 12 height 6
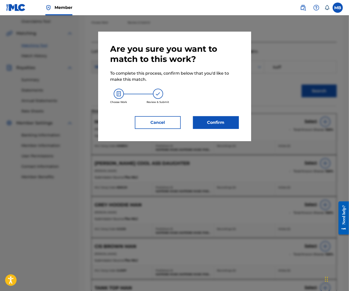
click at [216, 127] on button "Confirm" at bounding box center [216, 122] width 46 height 13
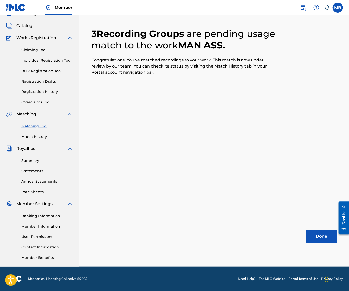
click at [316, 230] on button "Done" at bounding box center [321, 236] width 31 height 13
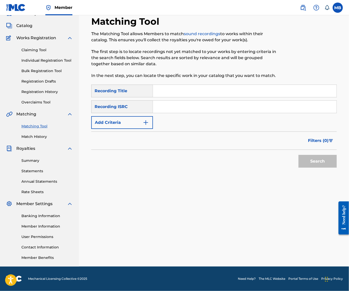
click at [239, 89] on input "Search Form" at bounding box center [244, 91] width 183 height 12
paste input "PAIN IN DAH CHEEKS"
type input "PAIN IN DAH CHEEKS"
click at [147, 116] on button "Add Criteria" at bounding box center [122, 122] width 62 height 13
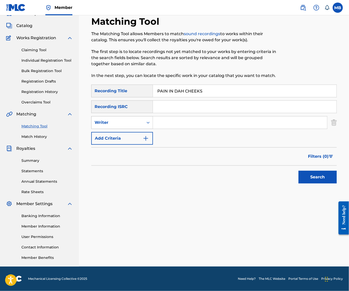
click at [140, 119] on div "Writer" at bounding box center [117, 122] width 46 height 6
click at [146, 129] on div "Recording Artist" at bounding box center [121, 135] width 61 height 13
click at [178, 116] on input "Search Form" at bounding box center [240, 122] width 174 height 12
type input "[PERSON_NAME] Motorcycle"
click at [316, 176] on button "Search" at bounding box center [317, 177] width 38 height 13
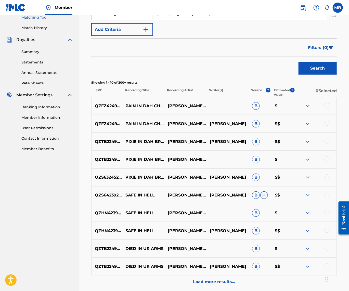
scroll to position [169, 0]
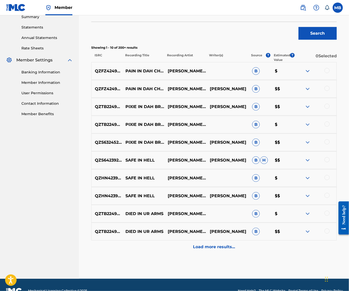
click at [324, 91] on div at bounding box center [326, 88] width 5 height 5
click at [324, 73] on div at bounding box center [326, 70] width 5 height 5
click at [299, 248] on button "Match 2 Groups" at bounding box center [314, 249] width 56 height 13
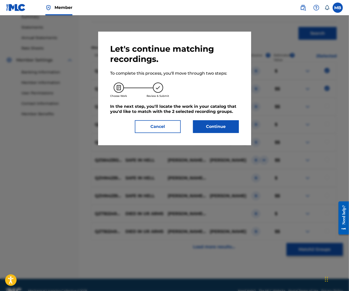
click at [222, 131] on button "Continue" at bounding box center [216, 126] width 46 height 13
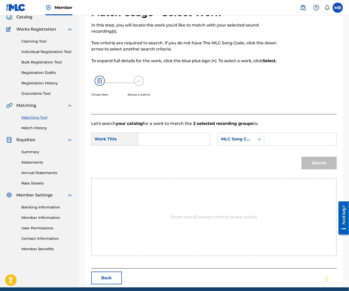
click at [196, 145] on input "Search Form" at bounding box center [173, 139] width 63 height 12
paste input "PAIN IN DAH CHEEKS"
type input "PAIN IN DAH CHEEKS"
click at [257, 142] on icon "Search Form" at bounding box center [259, 139] width 5 height 5
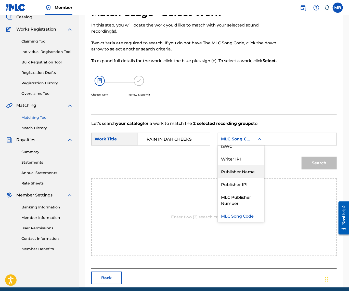
click at [218, 178] on div "Publisher Name" at bounding box center [241, 171] width 46 height 13
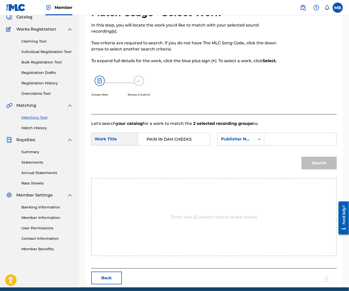
click at [268, 145] on input "Search Form" at bounding box center [299, 139] width 63 height 12
type input "kaff"
click at [317, 169] on button "Search" at bounding box center [318, 163] width 35 height 13
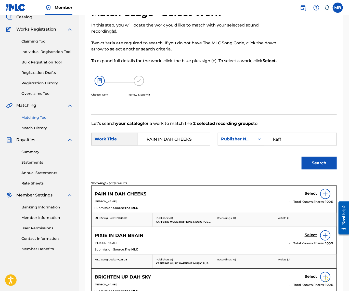
click at [309, 196] on h5 "Select" at bounding box center [310, 193] width 12 height 5
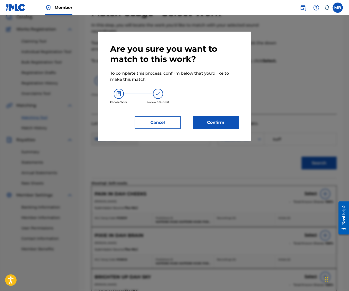
click at [224, 129] on button "Confirm" at bounding box center [216, 122] width 46 height 13
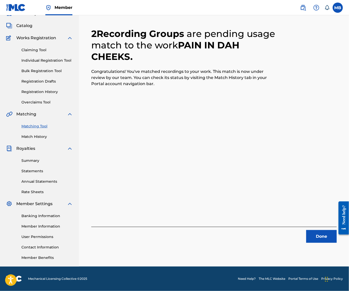
click at [323, 230] on button "Done" at bounding box center [321, 236] width 31 height 13
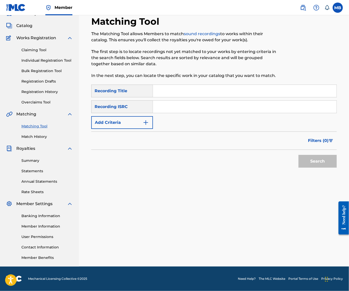
click at [228, 87] on input "Search Form" at bounding box center [244, 91] width 183 height 12
paste input "PAIN IN DAH CHEEKS"
type input "PAIN IN DAH CHEEKS"
click at [126, 125] on button "Add Criteria" at bounding box center [122, 122] width 62 height 13
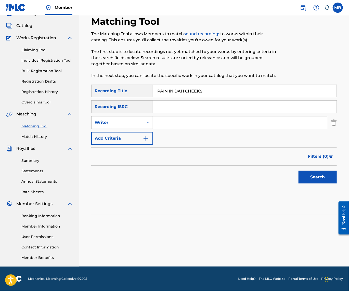
click at [127, 123] on div "Writer" at bounding box center [117, 123] width 52 height 10
click at [128, 132] on div "Recording Artist" at bounding box center [121, 135] width 61 height 13
click at [172, 119] on input "Search Form" at bounding box center [240, 122] width 174 height 12
paste input "PAIN IN DAH CHEEKS"
click at [182, 117] on input "PAIN IN DAH CHEEKS" at bounding box center [240, 122] width 174 height 12
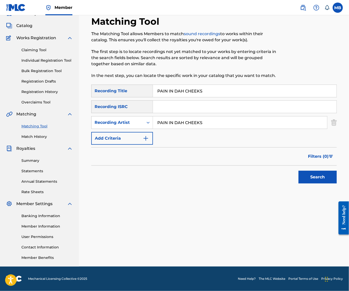
click at [182, 117] on input "PAIN IN DAH CHEEKS" at bounding box center [240, 122] width 174 height 12
type input "[PERSON_NAME] Motorcycle"
click at [316, 176] on button "Search" at bounding box center [317, 177] width 38 height 13
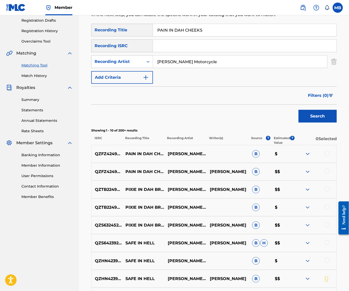
scroll to position [87, 0]
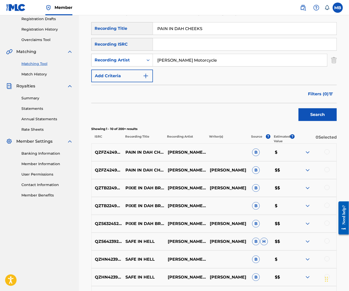
click at [324, 172] on div at bounding box center [326, 169] width 5 height 5
click at [324, 154] on div at bounding box center [326, 151] width 5 height 5
click at [315, 227] on div at bounding box center [315, 224] width 42 height 6
click at [313, 245] on button "Match 2 Groups" at bounding box center [314, 249] width 56 height 13
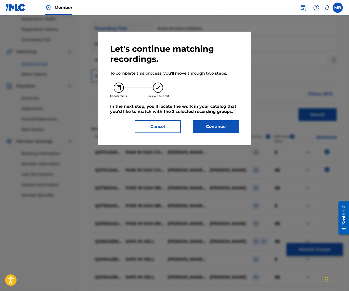
click at [208, 132] on button "Continue" at bounding box center [216, 126] width 46 height 13
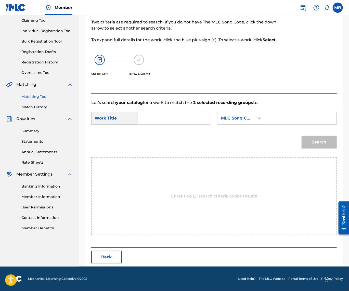
scroll to position [34, 0]
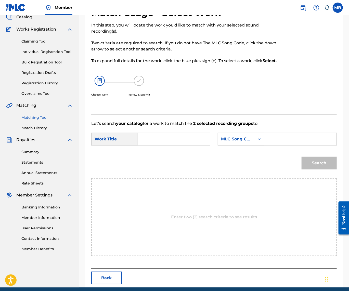
click at [186, 145] on input "Search Form" at bounding box center [173, 139] width 63 height 12
paste input "PAIN IN DAH CHEEKS"
type input "PAIN IN DAH CHEEKS"
click at [255, 144] on div "Search Form" at bounding box center [259, 138] width 9 height 9
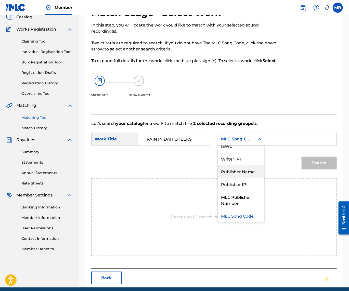
click at [218, 178] on div "Publisher Name" at bounding box center [241, 171] width 46 height 13
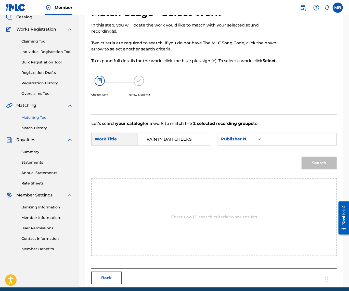
click at [268, 145] on input "Search Form" at bounding box center [299, 139] width 63 height 12
type input "kaff"
click at [317, 169] on button "Search" at bounding box center [318, 163] width 35 height 13
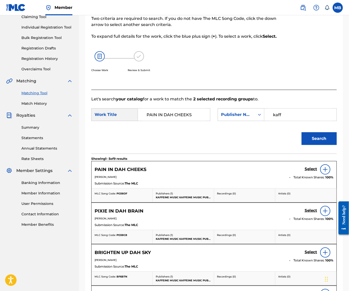
scroll to position [96, 0]
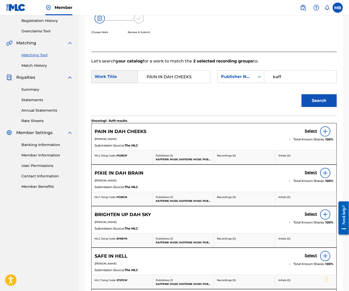
click at [305, 133] on h5 "Select" at bounding box center [310, 131] width 12 height 5
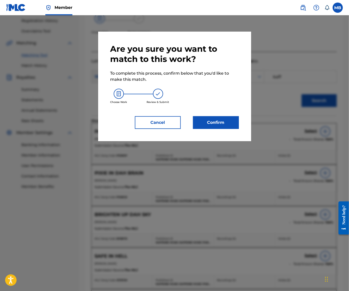
click at [230, 125] on button "Confirm" at bounding box center [216, 122] width 46 height 13
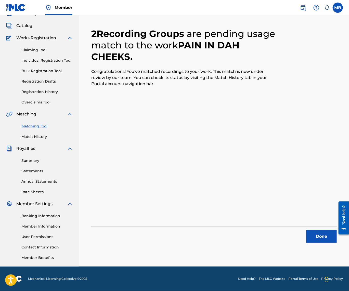
click at [322, 230] on button "Done" at bounding box center [321, 236] width 31 height 13
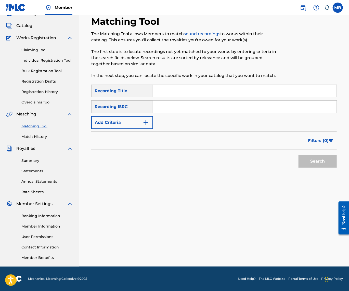
click at [220, 91] on div "Search Form" at bounding box center [245, 91] width 184 height 13
click at [208, 88] on input "Search Form" at bounding box center [244, 91] width 183 height 12
paste input "POP"
type input "POP"
click at [153, 109] on div "SearchWithCriteriaef201dfe-70e1-473e-abed-9fff903a6efb Recording Title POP Sear…" at bounding box center [213, 107] width 245 height 44
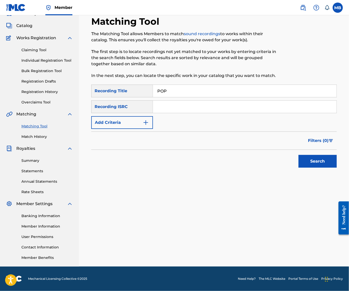
click at [149, 119] on img "Search Form" at bounding box center [146, 122] width 6 height 6
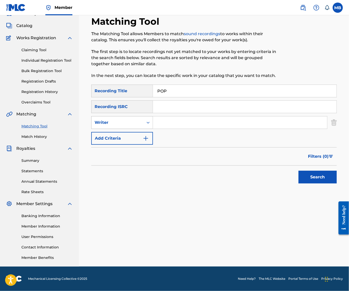
click at [140, 119] on div "Writer" at bounding box center [117, 122] width 46 height 6
click at [145, 125] on div "Writer" at bounding box center [122, 122] width 62 height 13
click at [140, 119] on div "Writer" at bounding box center [117, 122] width 46 height 6
click at [140, 137] on div "Recording Artist" at bounding box center [121, 135] width 61 height 13
click at [183, 116] on input "Search Form" at bounding box center [240, 122] width 174 height 12
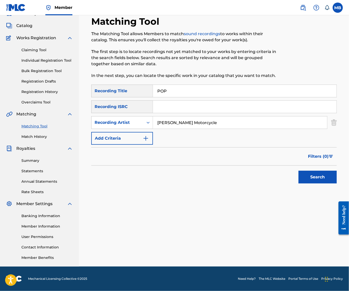
type input "[PERSON_NAME] Motorcycle"
click at [316, 176] on button "Search" at bounding box center [317, 177] width 38 height 13
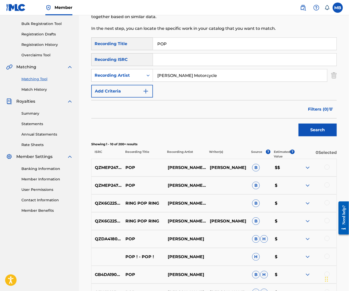
scroll to position [122, 0]
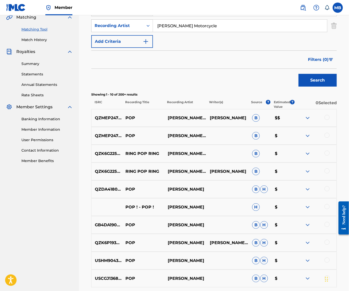
click at [327, 138] on div at bounding box center [326, 135] width 5 height 5
click at [327, 120] on div at bounding box center [326, 117] width 5 height 5
click at [303, 244] on button "Match 2 Groups" at bounding box center [314, 249] width 56 height 13
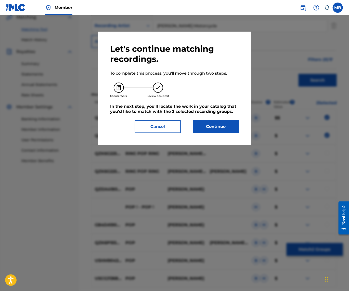
click at [213, 121] on div "Let's continue matching recordings. To complete this process, you'll move throu…" at bounding box center [174, 88] width 128 height 89
click at [168, 129] on button "Cancel" at bounding box center [158, 126] width 46 height 13
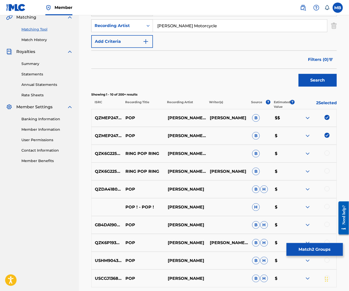
click at [311, 244] on button "Match 2 Groups" at bounding box center [314, 249] width 56 height 13
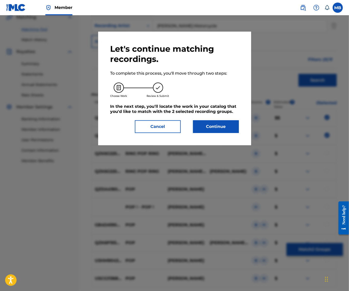
click at [226, 129] on button "Continue" at bounding box center [216, 126] width 46 height 13
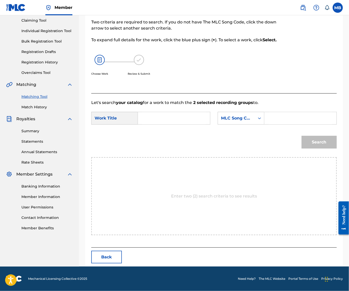
scroll to position [34, 0]
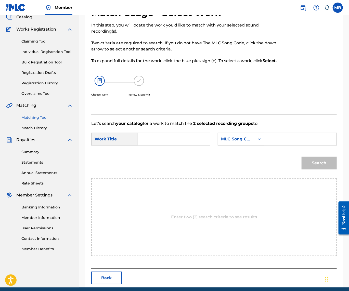
click at [191, 145] on input "Search Form" at bounding box center [173, 139] width 63 height 12
paste input "POP"
type input "POP"
click at [221, 142] on div "MLC Song Code" at bounding box center [236, 139] width 31 height 6
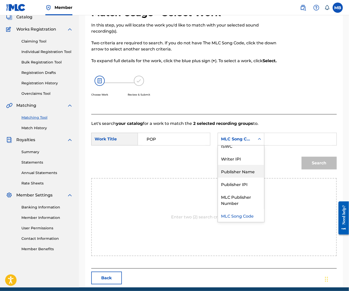
click at [218, 178] on div "Publisher Name" at bounding box center [241, 171] width 46 height 13
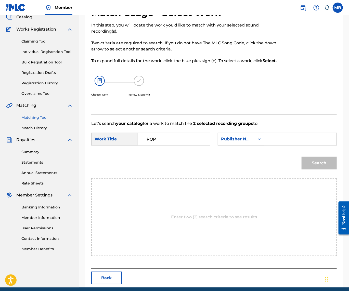
click at [268, 145] on input "Search Form" at bounding box center [299, 139] width 63 height 12
type input "kaff"
click at [317, 169] on button "Search" at bounding box center [318, 163] width 35 height 13
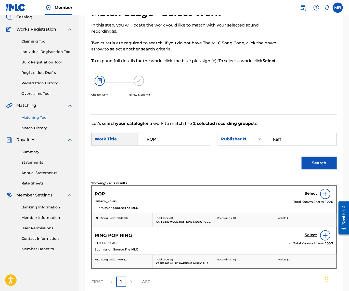
click at [310, 196] on h5 "Select" at bounding box center [310, 193] width 12 height 5
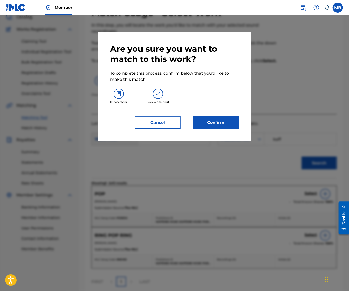
click at [222, 129] on button "Confirm" at bounding box center [216, 122] width 46 height 13
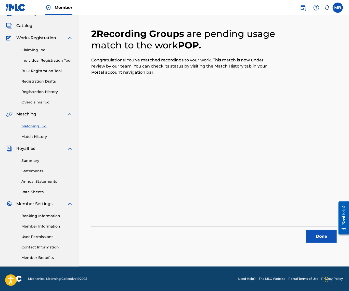
click at [324, 230] on button "Done" at bounding box center [321, 236] width 31 height 13
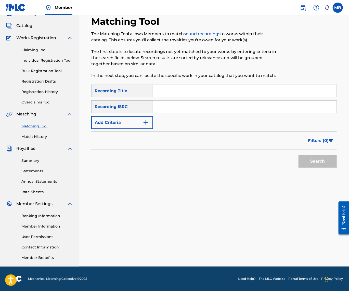
click at [202, 86] on input "Search Form" at bounding box center [244, 91] width 183 height 12
paste input "SACRIFICE"
type input "SACRIFICE"
click at [130, 121] on button "Add Criteria" at bounding box center [122, 122] width 62 height 13
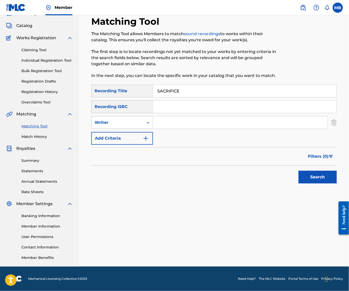
click at [132, 121] on div "Writer" at bounding box center [117, 122] width 46 height 6
click at [132, 132] on div "Recording Artist" at bounding box center [121, 135] width 61 height 13
click at [167, 116] on input "Search Form" at bounding box center [240, 122] width 174 height 12
type input "[PERSON_NAME] Motorcycle"
click at [316, 176] on button "Search" at bounding box center [317, 177] width 38 height 13
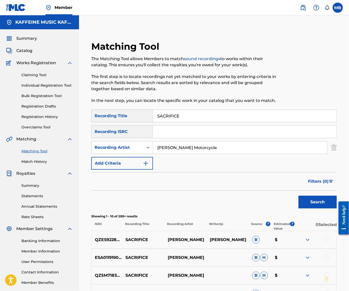
scroll to position [0, 0]
click at [198, 118] on input "SACRIFICE" at bounding box center [244, 116] width 183 height 12
paste input "BROKEN ARMS"
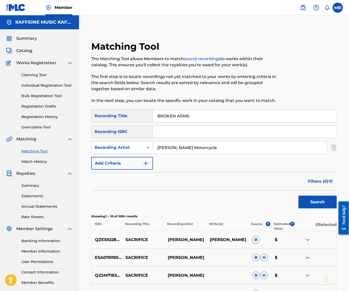
type input "BROKEN ARMS"
click at [143, 168] on button "Add Criteria" at bounding box center [122, 163] width 62 height 13
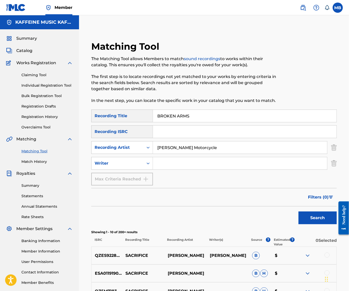
click at [333, 170] on img "Search Form" at bounding box center [334, 163] width 6 height 13
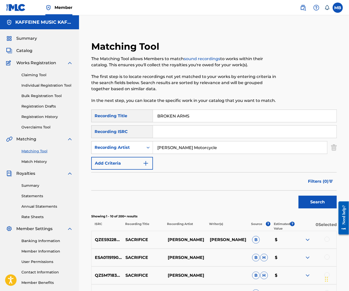
click at [316, 208] on button "Search" at bounding box center [317, 202] width 38 height 13
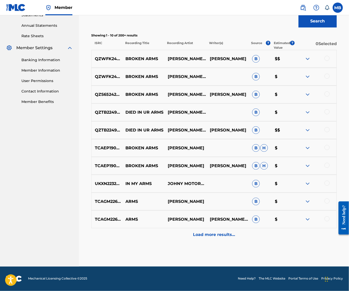
scroll to position [204, 0]
click at [327, 91] on div at bounding box center [326, 93] width 5 height 5
click at [324, 74] on div at bounding box center [326, 76] width 5 height 5
click at [325, 56] on div at bounding box center [326, 58] width 5 height 5
click at [319, 247] on button "Match 3 Groups" at bounding box center [314, 249] width 56 height 13
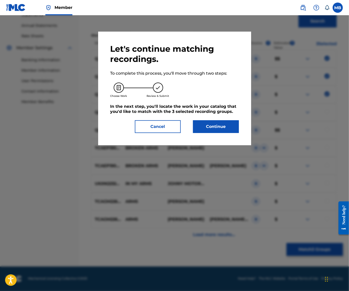
click at [235, 138] on div "Let's continue matching recordings. To complete this process, you'll move throu…" at bounding box center [174, 89] width 153 height 114
click at [233, 133] on button "Continue" at bounding box center [216, 126] width 46 height 13
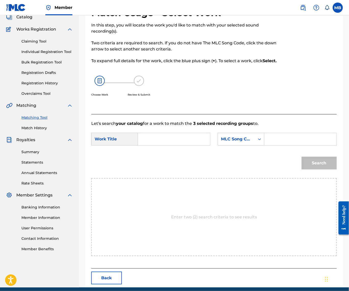
click at [164, 145] on input "Search Form" at bounding box center [173, 139] width 63 height 12
paste input "BROKEN ARMS"
type input "BROKEN ARMS"
click at [268, 145] on input "Search Form" at bounding box center [299, 139] width 63 height 12
click at [255, 144] on div "Search Form" at bounding box center [259, 138] width 9 height 9
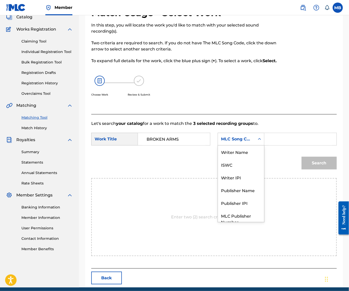
scroll to position [21, 0]
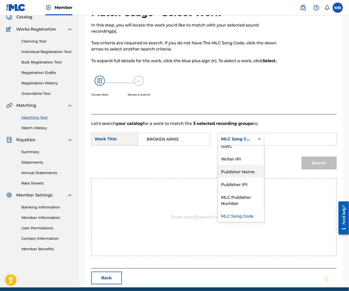
click at [218, 178] on div "Publisher Name" at bounding box center [241, 171] width 46 height 13
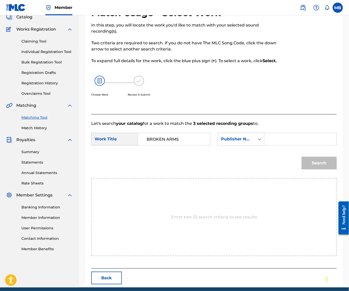
click at [268, 145] on input "Search Form" at bounding box center [299, 139] width 63 height 12
type input "kaff"
click at [317, 169] on button "Search" at bounding box center [318, 163] width 35 height 13
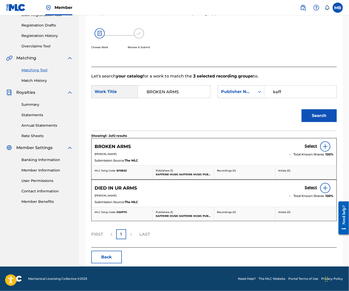
scroll to position [83, 0]
click at [305, 148] on h5 "Select" at bounding box center [310, 146] width 12 height 5
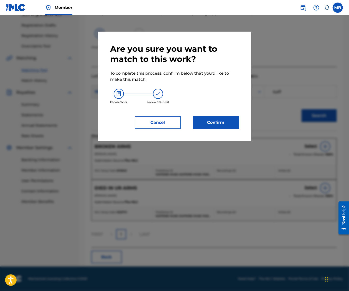
click at [221, 127] on button "Confirm" at bounding box center [216, 122] width 46 height 13
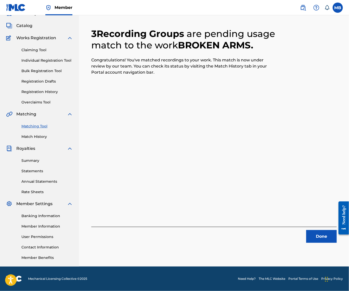
scroll to position [34, 0]
click at [319, 230] on button "Done" at bounding box center [321, 236] width 31 height 13
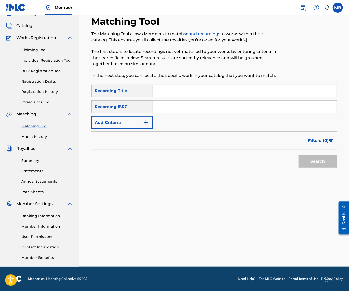
click at [172, 85] on input "Search Form" at bounding box center [244, 91] width 183 height 12
paste input "CONSTIPATED SERINDIPIDOUS HEART MALFUNCTION"
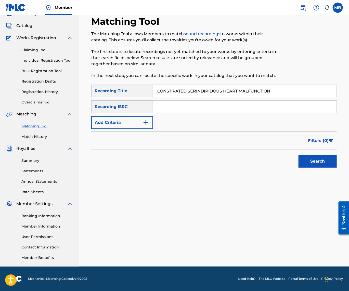
type input "CONSTIPATED SERINDIPIDOUS HEART MALFUNCTION"
click at [146, 116] on button "Add Criteria" at bounding box center [122, 122] width 62 height 13
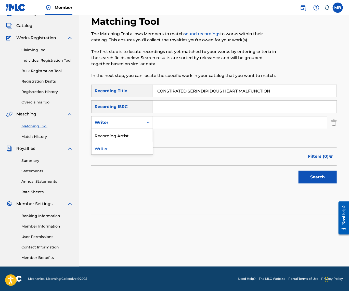
click at [142, 122] on div "Writer" at bounding box center [117, 123] width 52 height 10
click at [140, 130] on div "Recording Artist" at bounding box center [121, 135] width 61 height 13
click at [173, 122] on input "Search Form" at bounding box center [240, 122] width 174 height 12
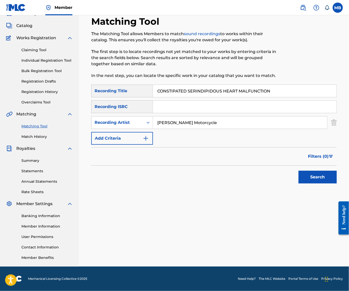
type input "[PERSON_NAME] Motorcycle"
click at [316, 176] on button "Search" at bounding box center [317, 177] width 38 height 13
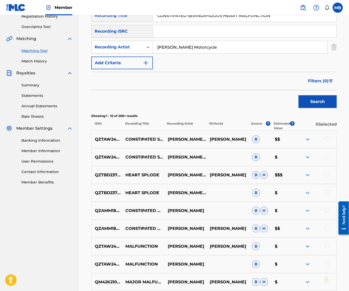
scroll to position [103, 0]
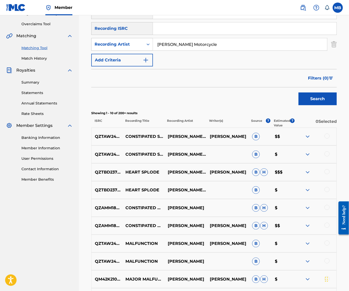
click at [322, 157] on div at bounding box center [315, 154] width 42 height 6
click at [328, 156] on div at bounding box center [326, 153] width 5 height 5
click at [327, 140] on div at bounding box center [315, 136] width 42 height 6
click at [327, 139] on div at bounding box center [326, 135] width 5 height 5
click at [301, 243] on button "Match 2 Groups" at bounding box center [314, 249] width 56 height 13
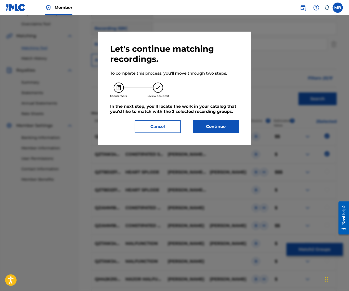
click at [226, 131] on button "Continue" at bounding box center [216, 126] width 46 height 13
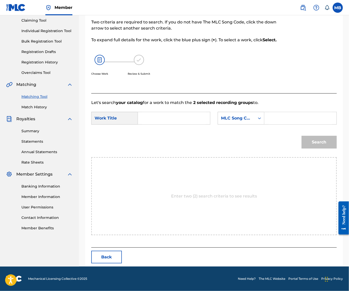
scroll to position [34, 0]
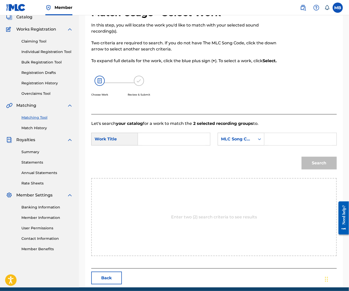
click at [183, 148] on div "SearchWithCriteriaa9ca5b57-77db-4df5-a803-5f770d2b77f4 Work Title SearchWithCri…" at bounding box center [213, 141] width 245 height 16
click at [183, 145] on input "Search Form" at bounding box center [173, 139] width 63 height 12
paste input "CONSTIPATED SERINDIPIDOUS HEART MALFUNCTION"
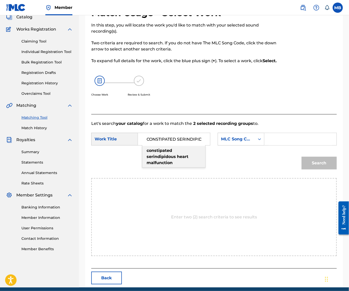
click at [160, 159] on strong "serindipidous" at bounding box center [160, 156] width 29 height 5
type input "constipated serindipidous heart malfunction"
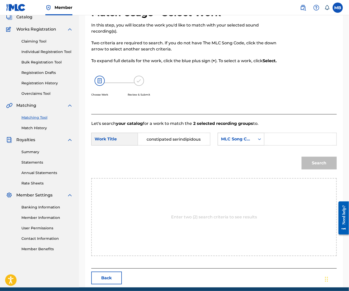
click at [218, 144] on div "MLC Song Code" at bounding box center [236, 139] width 37 height 10
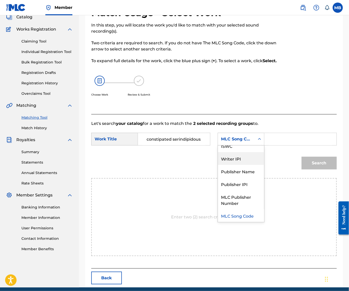
click at [218, 178] on div "Publisher Name" at bounding box center [241, 171] width 46 height 13
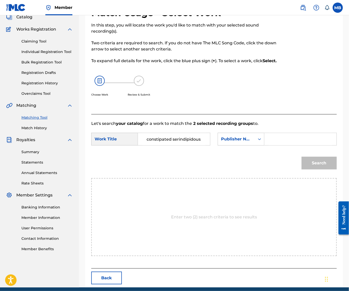
click at [268, 145] on input "Search Form" at bounding box center [299, 139] width 63 height 12
type input "kaff"
click at [317, 169] on button "Search" at bounding box center [318, 163] width 35 height 13
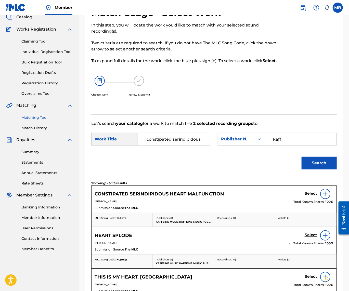
click at [306, 196] on h5 "Select" at bounding box center [310, 193] width 12 height 5
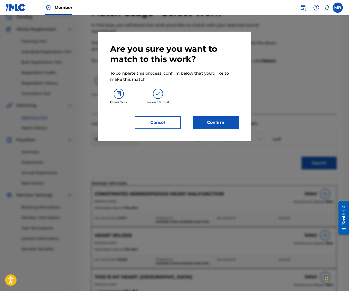
click at [202, 129] on button "Confirm" at bounding box center [216, 122] width 46 height 13
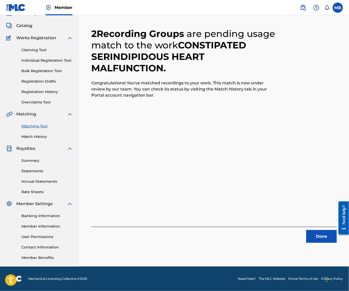
click at [319, 230] on button "Done" at bounding box center [321, 236] width 31 height 13
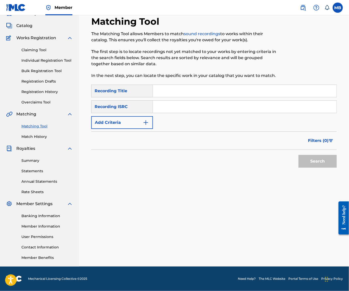
click at [204, 86] on input "Search Form" at bounding box center [244, 91] width 183 height 12
paste input "SAFE IN HELL"
type input "SAFE IN HELL"
click at [132, 116] on button "Add Criteria" at bounding box center [122, 122] width 62 height 13
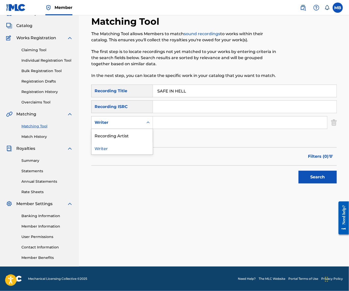
click at [135, 118] on div "Writer" at bounding box center [117, 123] width 52 height 10
click at [135, 130] on div "Recording Artist" at bounding box center [121, 135] width 61 height 13
click at [187, 121] on input "Search Form" at bounding box center [240, 122] width 174 height 12
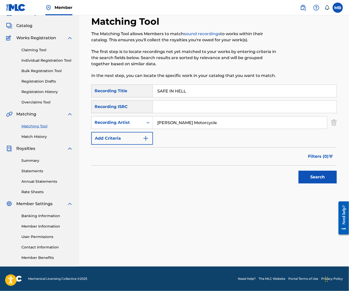
type input "[PERSON_NAME] Motorcycle"
click at [316, 176] on button "Search" at bounding box center [317, 177] width 38 height 13
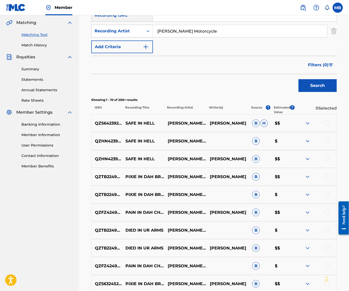
scroll to position [121, 0]
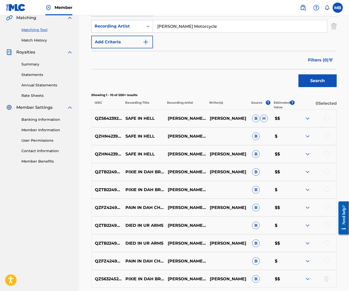
click at [328, 156] on div at bounding box center [326, 153] width 5 height 5
click at [325, 138] on div at bounding box center [326, 135] width 5 height 5
click at [326, 120] on div at bounding box center [326, 117] width 5 height 5
click at [316, 246] on button "Match 3 Groups" at bounding box center [314, 249] width 56 height 13
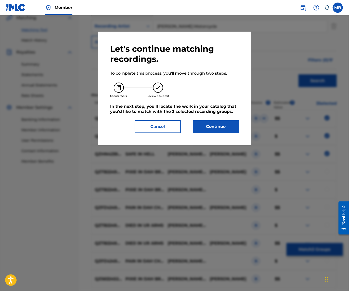
click at [229, 130] on button "Continue" at bounding box center [216, 126] width 46 height 13
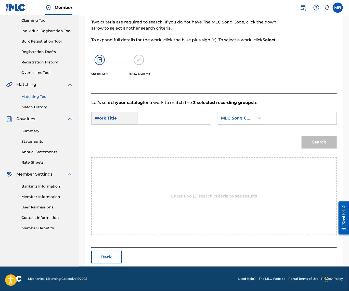
scroll to position [34, 0]
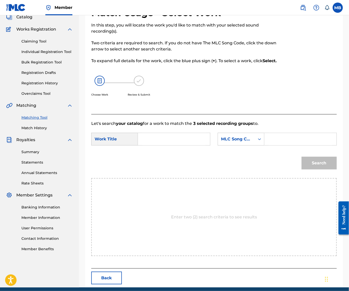
click at [197, 145] on input "Search Form" at bounding box center [173, 139] width 63 height 12
paste input "SAFE IN HELL"
type input "SAFE IN HELLv"
click at [221, 142] on div "MLC Song Code" at bounding box center [236, 139] width 31 height 6
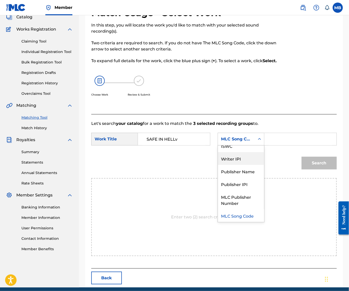
click at [218, 178] on div "Publisher Name" at bounding box center [241, 171] width 46 height 13
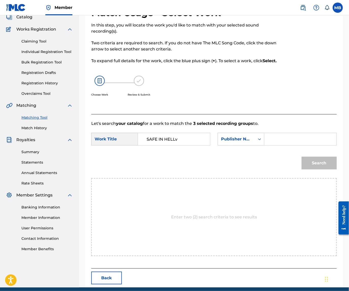
click at [268, 145] on input "Search Form" at bounding box center [299, 139] width 63 height 12
type input "kaff"
click at [317, 169] on button "Search" at bounding box center [318, 163] width 35 height 13
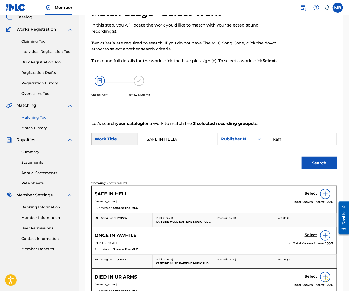
click at [311, 196] on h5 "Select" at bounding box center [310, 193] width 12 height 5
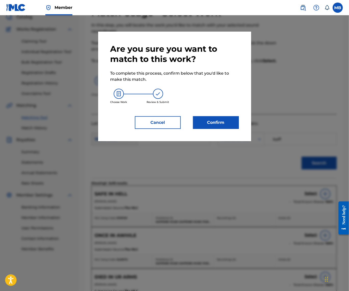
click at [220, 125] on button "Confirm" at bounding box center [216, 122] width 46 height 13
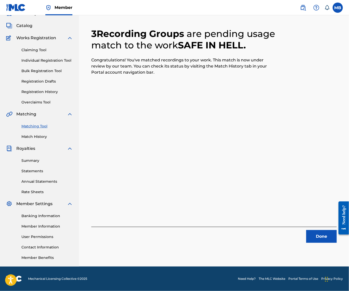
click at [319, 230] on button "Done" at bounding box center [321, 236] width 31 height 13
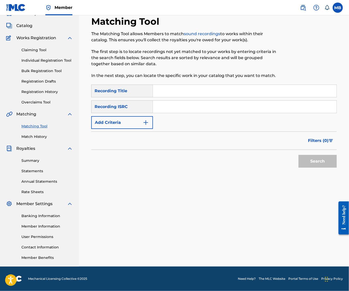
click at [194, 88] on input "Search Form" at bounding box center [244, 91] width 183 height 12
paste input "SHE SLASH THEY"
type input "SHE SLASH THEY"
click at [149, 119] on img "Search Form" at bounding box center [146, 122] width 6 height 6
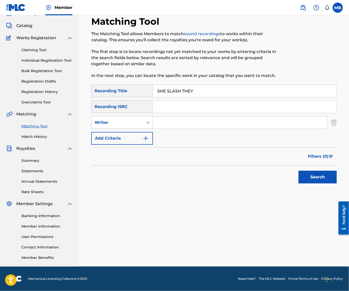
click at [143, 118] on div "Writer" at bounding box center [117, 123] width 52 height 10
click at [146, 132] on div "Recording Artist" at bounding box center [121, 135] width 61 height 13
click at [170, 126] on div "SearchWithCriteriaef201dfe-70e1-473e-abed-9fff903a6efb Recording Title SHE SLAS…" at bounding box center [213, 115] width 245 height 60
click at [173, 122] on input "Search Form" at bounding box center [240, 122] width 174 height 12
type input "[PERSON_NAME] Motorcycle"
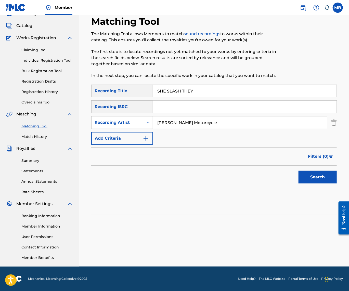
click at [316, 176] on button "Search" at bounding box center [317, 177] width 38 height 13
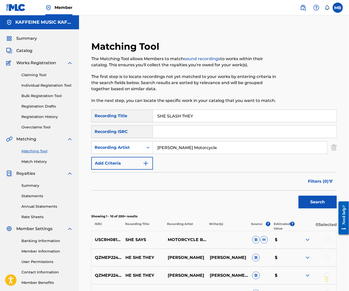
scroll to position [0, 0]
click at [208, 115] on input "SHE SLASH THEY" at bounding box center [244, 116] width 183 height 12
click at [176, 119] on input "Search Form" at bounding box center [244, 116] width 183 height 12
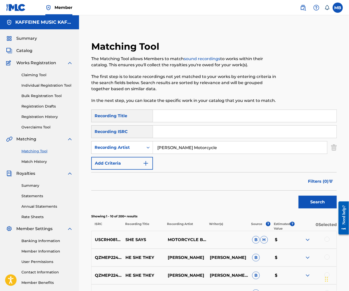
paste input "SQUARE 1"
type input "SQUARE 1"
click at [303, 204] on button "Search" at bounding box center [317, 202] width 38 height 13
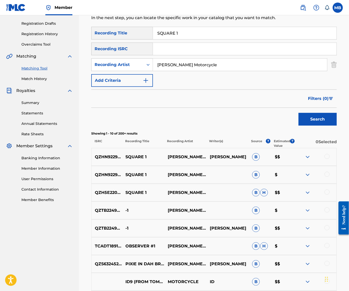
scroll to position [90, 0]
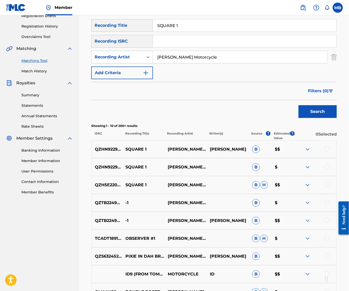
click at [324, 187] on div at bounding box center [326, 184] width 5 height 5
click at [325, 169] on div at bounding box center [326, 166] width 5 height 5
click at [328, 153] on div "QZHN92296868 SQUARE 1 MICHAEL MOTORCYCLE MICHAEL ALAN BERNARDINO B $$" at bounding box center [213, 149] width 245 height 18
click at [328, 151] on div at bounding box center [326, 148] width 5 height 5
click at [320, 249] on button "Match 3 Groups" at bounding box center [314, 249] width 56 height 13
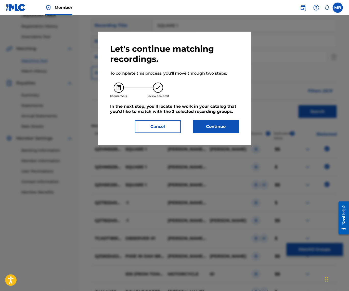
click at [228, 130] on button "Continue" at bounding box center [216, 126] width 46 height 13
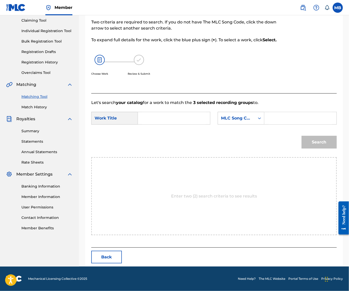
scroll to position [34, 0]
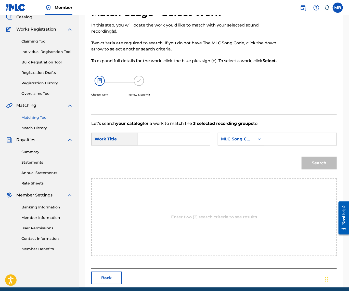
click at [192, 145] on input "Search Form" at bounding box center [173, 139] width 63 height 12
click at [197, 145] on input "Search Form" at bounding box center [173, 139] width 63 height 12
paste input "SQUARE 1"
click at [152, 155] on div "square 1" at bounding box center [173, 150] width 63 height 9
type input "square 1"
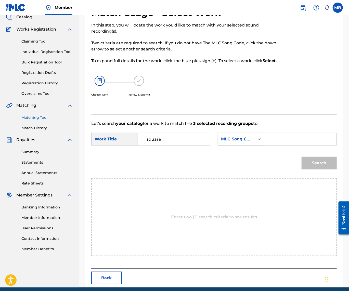
click at [218, 144] on div "MLC Song Code" at bounding box center [236, 139] width 37 height 10
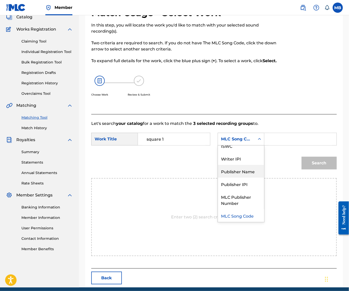
click at [218, 178] on div "Publisher Name" at bounding box center [241, 171] width 46 height 13
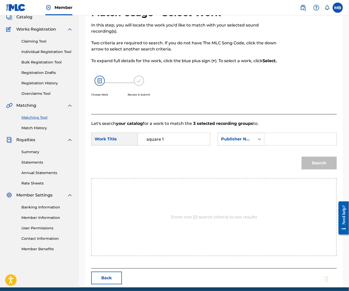
click at [170, 148] on div "SearchWithCriteriaa9ca5b57-77db-4df5-a803-5f770d2b77f4 Work Title square 1 Sear…" at bounding box center [213, 141] width 245 height 16
click at [268, 145] on input "Search Form" at bounding box center [299, 139] width 63 height 12
type input "kaff"
click at [317, 169] on button "Search" at bounding box center [318, 163] width 35 height 13
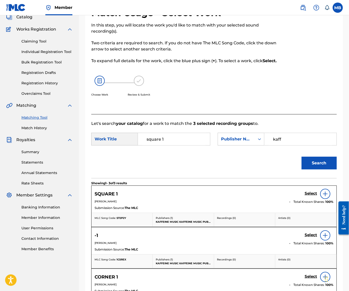
click at [308, 196] on h5 "Select" at bounding box center [310, 193] width 12 height 5
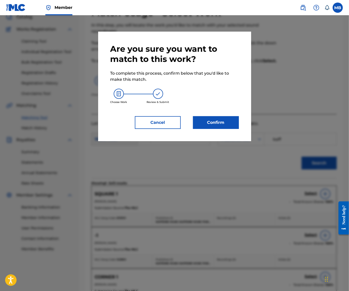
click at [206, 129] on button "Confirm" at bounding box center [216, 122] width 46 height 13
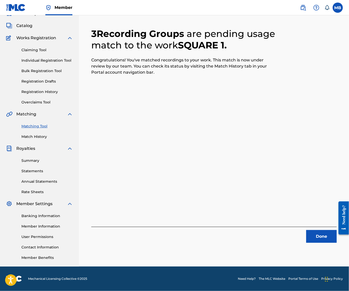
click at [320, 230] on button "Done" at bounding box center [321, 236] width 31 height 13
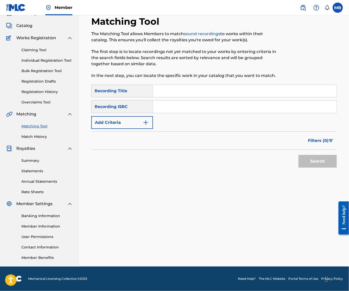
click at [197, 88] on input "Search Form" at bounding box center [244, 91] width 183 height 12
paste input "BRAIN ON HOME SCREEN"
type input "BRAIN ON HOME SCREEN"
click at [141, 117] on button "Add Criteria" at bounding box center [122, 122] width 62 height 13
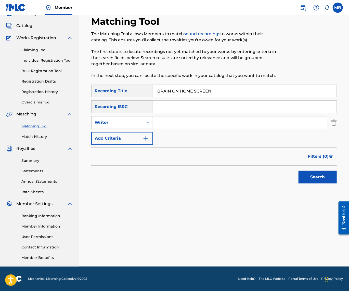
click at [140, 120] on div "Writer" at bounding box center [117, 122] width 46 height 6
click at [147, 130] on div "Recording Artist" at bounding box center [121, 135] width 61 height 13
click at [185, 117] on input "Search Form" at bounding box center [240, 122] width 174 height 12
type input "[PERSON_NAME] Motorcycle"
click at [316, 176] on button "Search" at bounding box center [317, 177] width 38 height 13
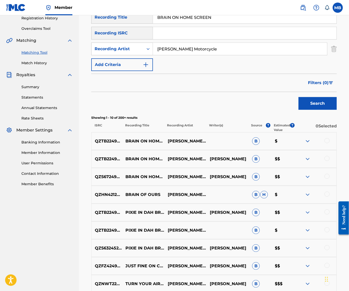
scroll to position [101, 0]
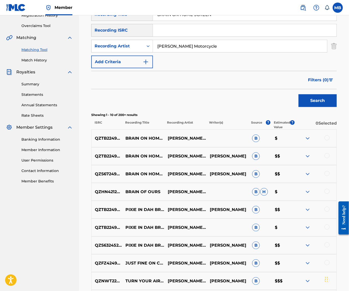
click at [327, 140] on div at bounding box center [326, 137] width 5 height 5
click at [326, 161] on div "QZTB22495932 BRAIN ON HOME SCREEN MICHAEL MOTORCYCLE MICHAEL BERNARDINO B $$" at bounding box center [213, 156] width 245 height 18
click at [327, 158] on div at bounding box center [326, 155] width 5 height 5
click at [325, 180] on div "QZS672499710 BRAIN ON HOME SCREEN MICHAEL MOTORCYCLE MICHAEL BERNARDINO B $$" at bounding box center [213, 174] width 245 height 18
click at [325, 176] on div at bounding box center [326, 173] width 5 height 5
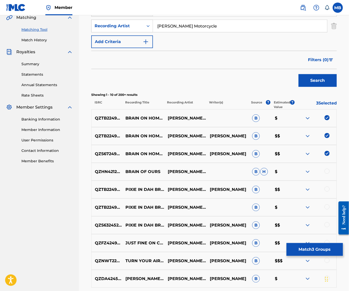
scroll to position [130, 0]
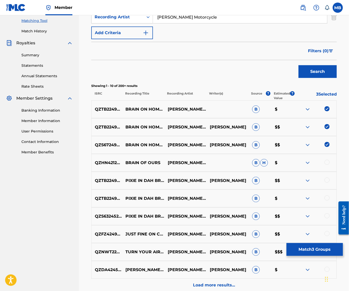
click at [318, 225] on div "QZS632452899 PIXIE IN DAH BRAIN (-1) MICHAEL MOTORCYCLE MICHAEL BERNARDINO B $$" at bounding box center [213, 216] width 245 height 18
click at [310, 243] on button "Match 3 Groups" at bounding box center [314, 249] width 56 height 13
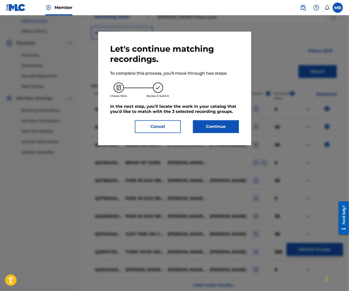
click at [228, 130] on button "Continue" at bounding box center [216, 126] width 46 height 13
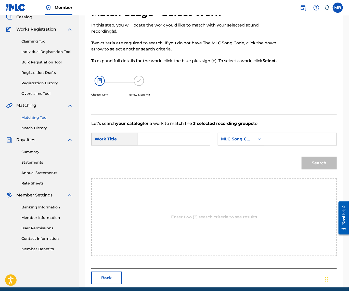
click at [192, 145] on input "Search Form" at bounding box center [173, 139] width 63 height 12
paste input "BRAIN ON HOME SCREEN"
type input "BRAIN ON HOME SCREEN"
click at [255, 144] on div "Search Form" at bounding box center [259, 138] width 9 height 9
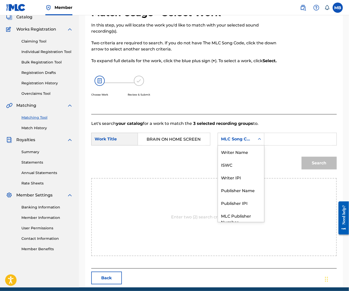
scroll to position [21, 0]
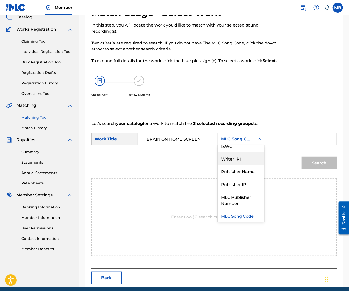
click at [218, 178] on div "Publisher Name" at bounding box center [241, 171] width 46 height 13
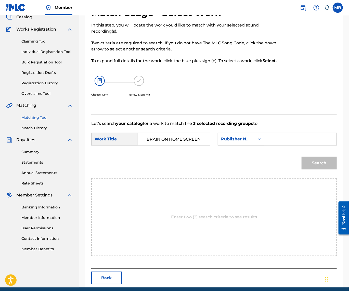
click at [170, 148] on div "SearchWithCriteriaa9ca5b57-77db-4df5-a803-5f770d2b77f4 Work Title BRAIN ON HOME…" at bounding box center [213, 141] width 245 height 16
click at [268, 145] on input "Search Form" at bounding box center [299, 139] width 63 height 12
click at [317, 169] on button "Search" at bounding box center [318, 163] width 35 height 13
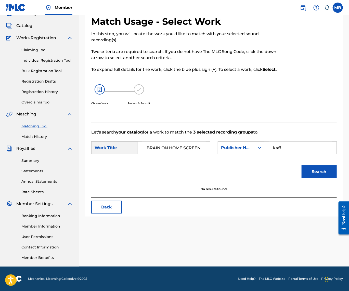
type input "kaff"
click at [317, 178] on button "Search" at bounding box center [318, 171] width 35 height 13
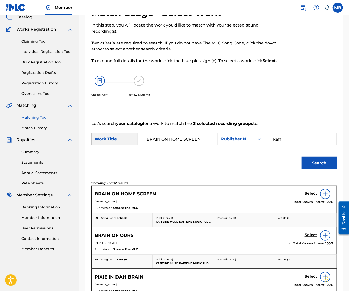
scroll to position [75, 0]
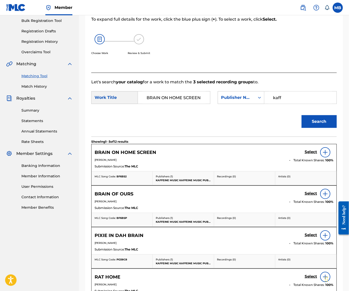
click at [309, 155] on link "Select" at bounding box center [310, 153] width 12 height 6
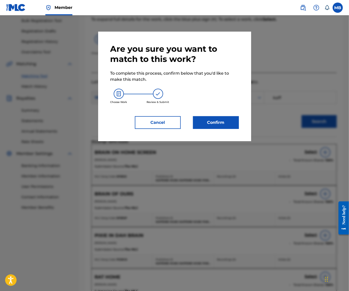
click at [228, 127] on button "Confirm" at bounding box center [216, 122] width 46 height 13
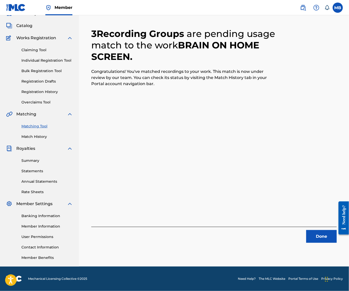
click at [313, 230] on button "Done" at bounding box center [321, 236] width 31 height 13
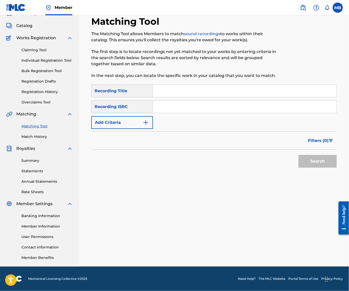
click at [218, 90] on input "Search Form" at bounding box center [244, 91] width 183 height 12
paste input "IDW3"
type input "IDW3"
click at [165, 116] on div "SearchWithCriteriaef201dfe-70e1-473e-abed-9fff903a6efb Recording Title IDW3 Sea…" at bounding box center [213, 107] width 245 height 44
click at [150, 116] on button "Add Criteria" at bounding box center [122, 122] width 62 height 13
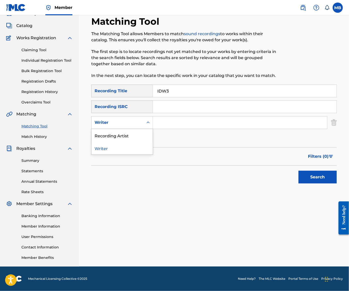
click at [143, 118] on div "Writer" at bounding box center [117, 123] width 52 height 10
click at [177, 122] on input "Search Form" at bounding box center [240, 122] width 174 height 12
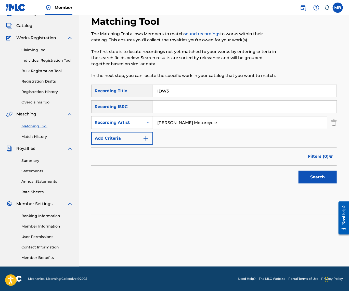
type input "[PERSON_NAME] Motorcycle"
click at [316, 176] on button "Search" at bounding box center [317, 177] width 38 height 13
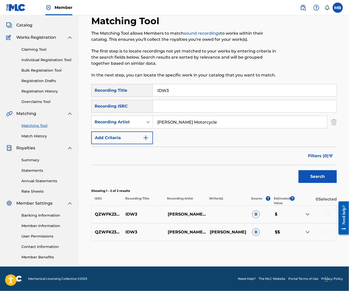
click at [323, 214] on div at bounding box center [315, 214] width 42 height 6
click at [327, 215] on div at bounding box center [326, 213] width 5 height 5
click at [328, 233] on div at bounding box center [326, 231] width 5 height 5
click at [323, 245] on button "Match 2 Groups" at bounding box center [314, 249] width 56 height 13
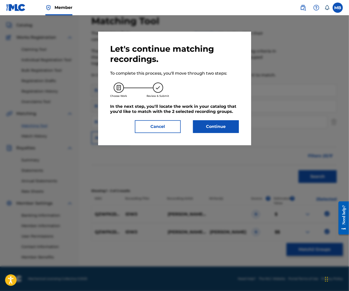
click at [222, 131] on button "Continue" at bounding box center [216, 126] width 46 height 13
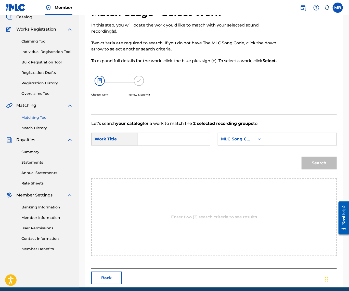
click at [182, 145] on input "Search Form" at bounding box center [173, 139] width 63 height 12
paste input "1MORE ONE MORE SONG"
type input "1MORE ONE MORE SONG"
click at [257, 142] on icon "Search Form" at bounding box center [259, 139] width 5 height 5
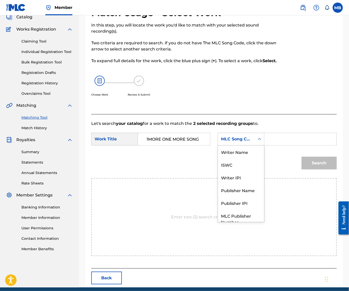
scroll to position [21, 0]
click at [191, 145] on input "1MORE ONE MORE SONG" at bounding box center [173, 139] width 63 height 12
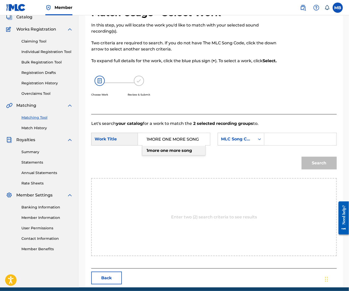
click at [191, 145] on input "1MORE ONE MORE SONG" at bounding box center [173, 139] width 63 height 12
paste input "IDW3"
type input "IDW3"
click at [221, 142] on div "MLC Song Code" at bounding box center [236, 139] width 31 height 6
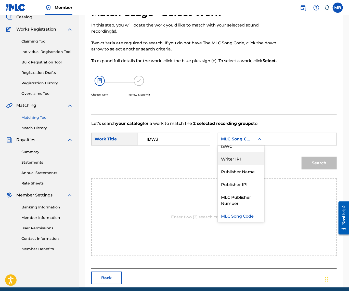
click at [218, 178] on div "Publisher Name" at bounding box center [241, 171] width 46 height 13
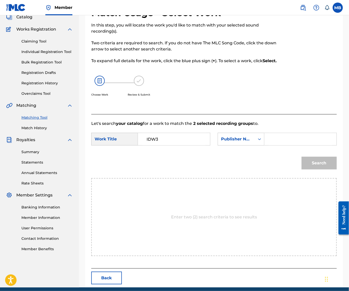
click at [268, 145] on input "Search Form" at bounding box center [299, 139] width 63 height 12
type input "kaff"
click at [317, 169] on button "Search" at bounding box center [318, 163] width 35 height 13
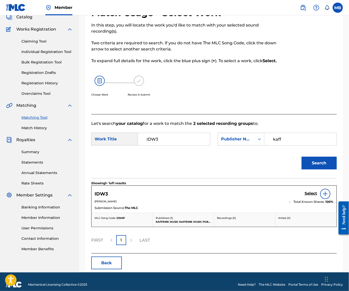
click at [311, 196] on h5 "Select" at bounding box center [310, 193] width 12 height 5
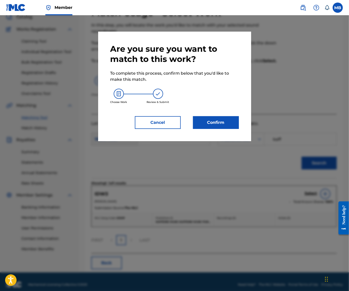
click at [232, 129] on button "Confirm" at bounding box center [216, 122] width 46 height 13
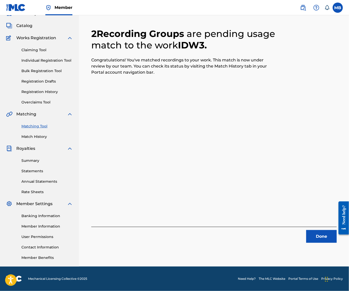
click at [313, 230] on button "Done" at bounding box center [321, 236] width 31 height 13
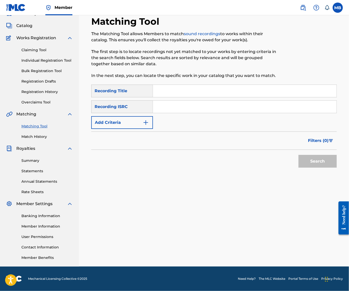
click at [194, 85] on input "Search Form" at bounding box center [244, 91] width 183 height 12
paste input "1MORE ONE MORE SONG"
type input "1MORE ONE MORE SONG"
click at [144, 111] on div "SearchWithCriteriaef201dfe-70e1-473e-abed-9fff903a6efb Recording Title 1MORE ON…" at bounding box center [213, 107] width 245 height 44
click at [144, 116] on button "Add Criteria" at bounding box center [122, 122] width 62 height 13
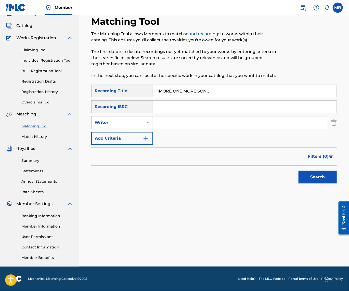
click at [140, 119] on div "Writer" at bounding box center [117, 122] width 46 height 6
click at [144, 129] on div "Recording Artist" at bounding box center [121, 135] width 61 height 13
click at [172, 119] on input "Search Form" at bounding box center [240, 122] width 174 height 12
paste input "1MORE ONE MORE SONG"
type input "1MORE"
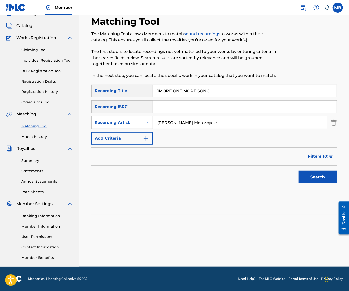
type input "[PERSON_NAME] Motorcycle"
click at [316, 176] on button "Search" at bounding box center [317, 177] width 38 height 13
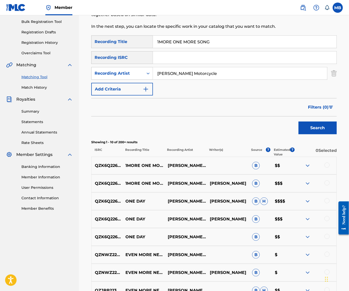
scroll to position [86, 0]
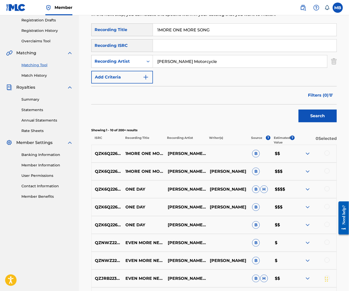
click at [326, 173] on div at bounding box center [326, 170] width 5 height 5
click at [325, 156] on div at bounding box center [326, 153] width 5 height 5
click at [313, 243] on button "Match 2 Groups" at bounding box center [314, 249] width 56 height 13
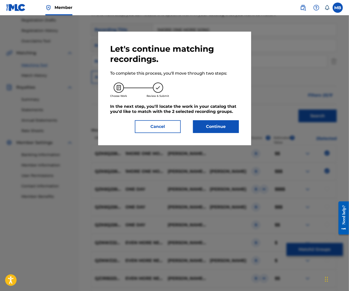
click at [223, 130] on button "Continue" at bounding box center [216, 126] width 46 height 13
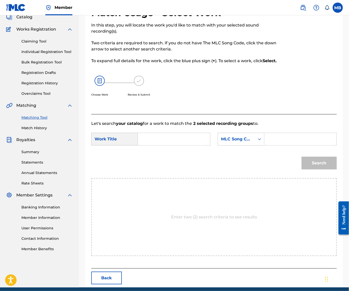
click at [172, 145] on input "Search Form" at bounding box center [173, 139] width 63 height 12
paste input "1MORE ONE MORE SONG"
type input "1MORE ONE MORE SONG"
click at [255, 144] on div "Search Form" at bounding box center [259, 138] width 9 height 9
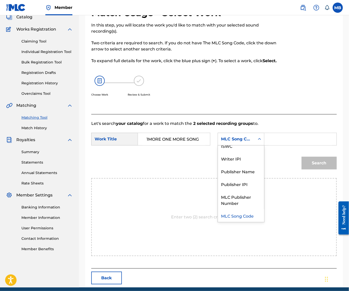
scroll to position [0, 0]
click at [268, 145] on input "Search Form" at bounding box center [299, 139] width 63 height 12
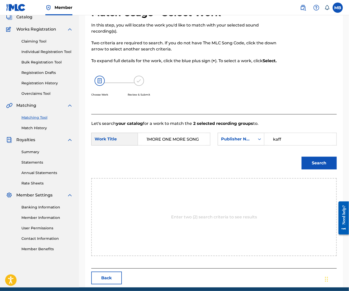
type input "kaff"
click at [317, 169] on button "Search" at bounding box center [318, 163] width 35 height 13
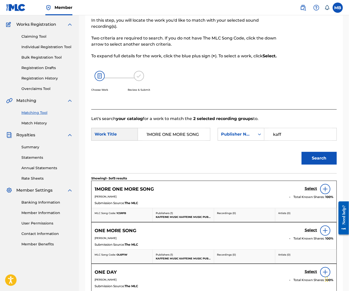
scroll to position [39, 0]
click at [305, 191] on h5 "Select" at bounding box center [310, 188] width 12 height 5
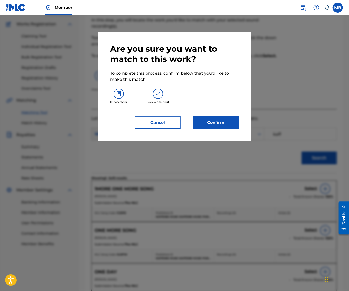
click at [208, 129] on button "Confirm" at bounding box center [216, 122] width 46 height 13
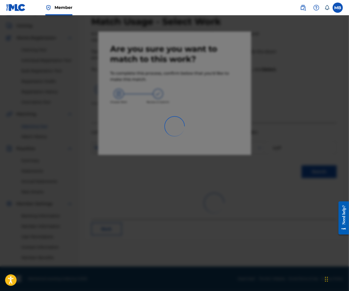
scroll to position [34, 0]
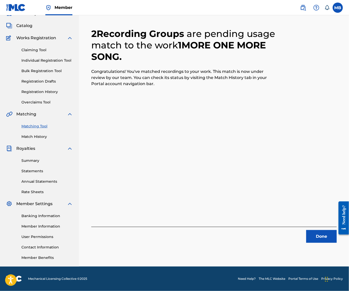
click at [320, 230] on button "Done" at bounding box center [321, 236] width 31 height 13
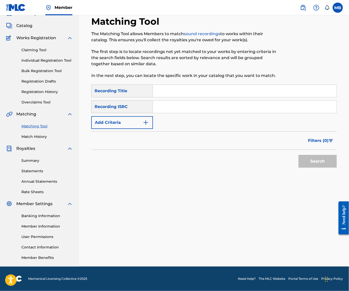
click at [262, 88] on input "Search Form" at bounding box center [244, 91] width 183 height 12
click at [175, 85] on input "Search Form" at bounding box center [244, 91] width 183 height 12
paste input "GREY HOODIE MAN"
type input "GREY HOODIE MAN"
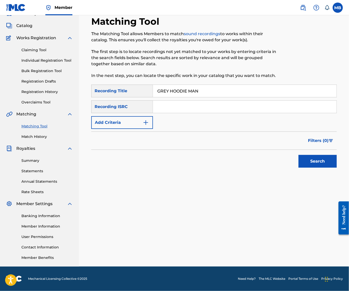
click at [150, 116] on button "Add Criteria" at bounding box center [122, 122] width 62 height 13
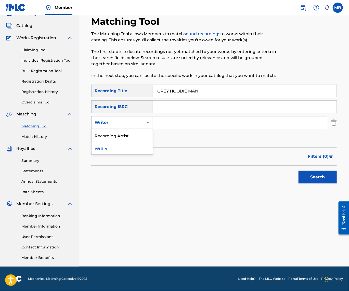
click at [140, 119] on div "Writer" at bounding box center [117, 122] width 46 height 6
click at [147, 125] on div "Writer" at bounding box center [122, 122] width 62 height 13
click at [153, 118] on div "Search Form" at bounding box center [147, 122] width 9 height 9
click at [143, 123] on div "Writer" at bounding box center [117, 123] width 52 height 10
click at [143, 122] on div "Writer" at bounding box center [117, 123] width 52 height 10
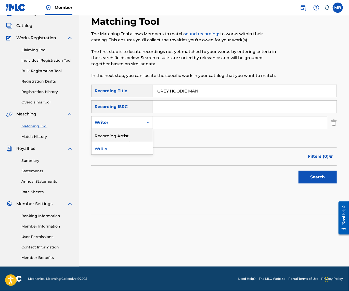
click at [150, 129] on div "Recording Artist" at bounding box center [121, 135] width 61 height 13
click at [170, 123] on input "Search Form" at bounding box center [240, 122] width 174 height 12
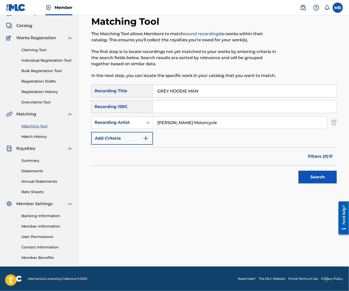
type input "[PERSON_NAME] Motorcycle"
click at [316, 176] on button "Search" at bounding box center [317, 177] width 38 height 13
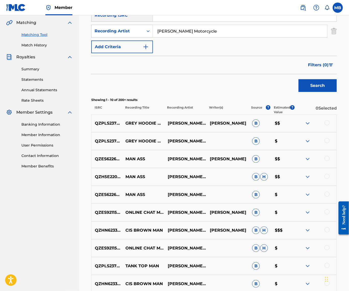
scroll to position [116, 0]
click at [328, 143] on div at bounding box center [326, 140] width 5 height 5
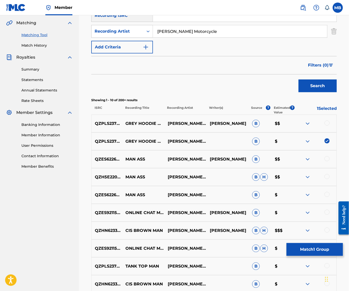
click at [327, 126] on div at bounding box center [326, 122] width 5 height 5
click at [314, 244] on button "Match 2 Groups" at bounding box center [314, 249] width 56 height 13
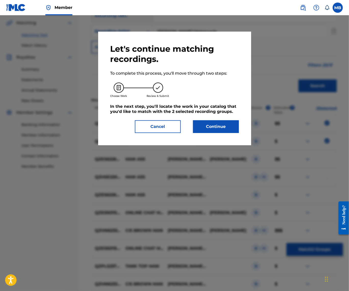
click at [231, 133] on button "Continue" at bounding box center [216, 126] width 46 height 13
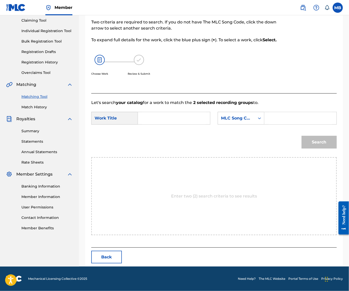
scroll to position [34, 0]
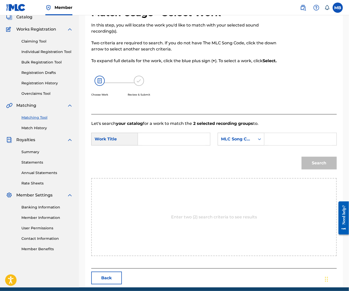
click at [206, 145] on input "Search Form" at bounding box center [173, 139] width 63 height 12
paste input "GREY HOODIE MAN"
type input "GREY HOODIE MAN"
click at [221, 142] on div "MLC Song Code" at bounding box center [236, 139] width 31 height 6
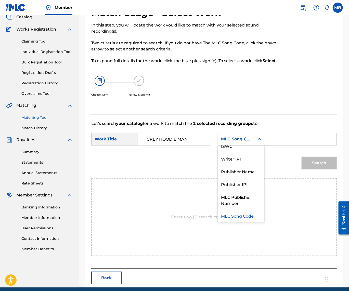
scroll to position [0, 0]
click at [169, 148] on div "SearchWithCriteriaa9ca5b57-77db-4df5-a803-5f770d2b77f4 Work Title GREY HOODIE M…" at bounding box center [213, 141] width 245 height 16
click at [268, 145] on input "Search Form" at bounding box center [299, 139] width 63 height 12
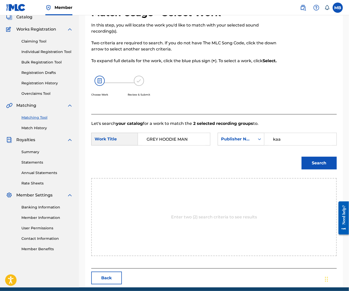
click at [317, 169] on button "Search" at bounding box center [318, 163] width 35 height 13
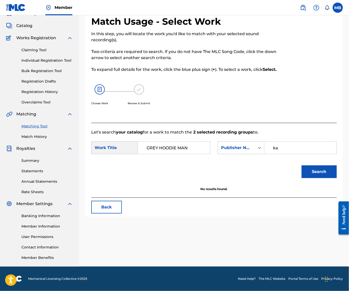
type input "ka"
click at [317, 178] on button "Search" at bounding box center [318, 171] width 35 height 13
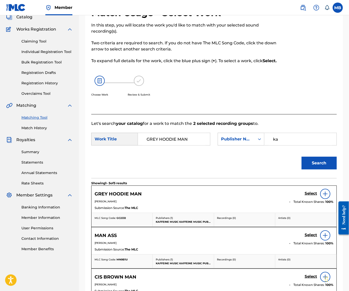
click at [308, 197] on link "Select" at bounding box center [310, 194] width 12 height 6
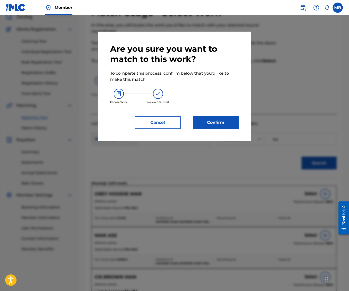
click at [222, 137] on div "Are you sure you want to match to this work? To complete this process, confirm …" at bounding box center [174, 87] width 153 height 110
click at [221, 129] on button "Confirm" at bounding box center [216, 122] width 46 height 13
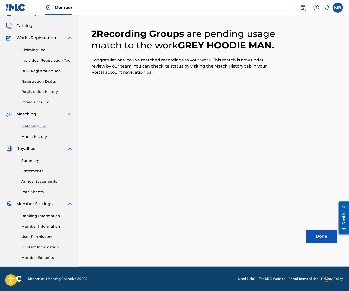
click at [317, 230] on button "Done" at bounding box center [321, 236] width 31 height 13
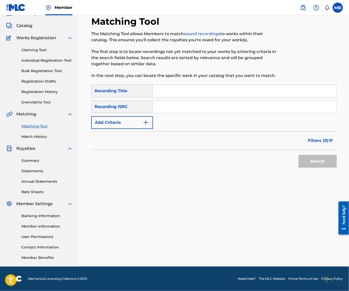
click at [194, 90] on input "Search Form" at bounding box center [244, 91] width 183 height 12
paste input "I LOVE YOU"
type input "I LOVE YOU"
click at [148, 116] on button "Add Criteria" at bounding box center [122, 122] width 62 height 13
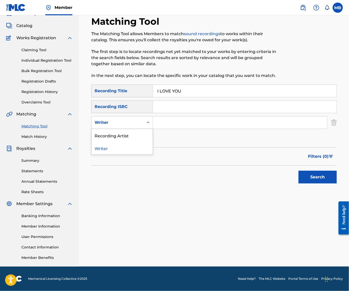
click at [143, 123] on div "Writer" at bounding box center [117, 123] width 52 height 10
click at [145, 133] on div "Recording Artist" at bounding box center [121, 135] width 61 height 13
click at [178, 120] on input "Search Form" at bounding box center [240, 122] width 174 height 12
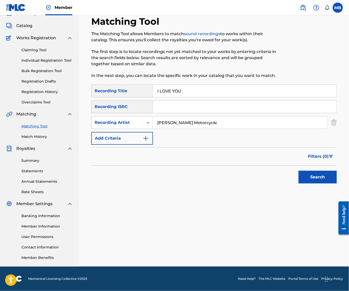
type input "[PERSON_NAME] Motorcycle"
click at [316, 176] on button "Search" at bounding box center [317, 177] width 38 height 13
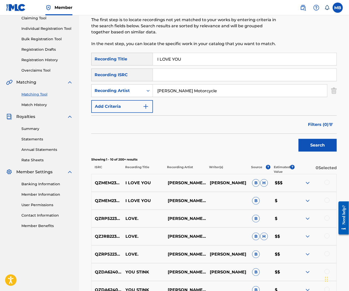
scroll to position [73, 0]
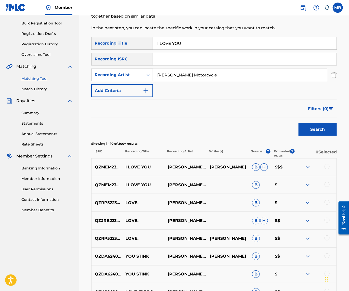
click at [323, 170] on div at bounding box center [315, 167] width 42 height 6
click at [327, 169] on div at bounding box center [326, 166] width 5 height 5
click at [325, 190] on div "QZMEM2372421 I LOVE YOU MICHAEL MOTORCYCLE B $" at bounding box center [213, 185] width 245 height 18
click at [325, 187] on div at bounding box center [326, 184] width 5 height 5
click at [316, 248] on button "Match 2 Groups" at bounding box center [314, 249] width 56 height 13
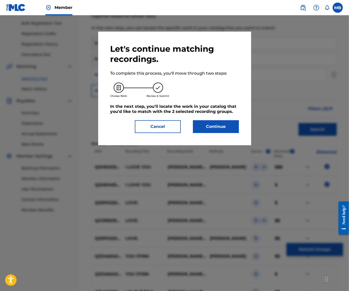
click at [224, 133] on button "Continue" at bounding box center [216, 126] width 46 height 13
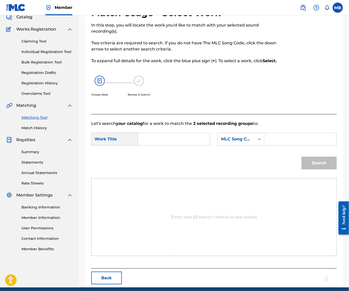
click at [199, 145] on input "Search Form" at bounding box center [173, 139] width 63 height 12
click at [159, 145] on input "Search Form" at bounding box center [173, 139] width 63 height 12
paste input "I LOVE YOU"
type input "I LOVE YOU"
click at [221, 142] on div "MLC Song Code" at bounding box center [236, 139] width 31 height 6
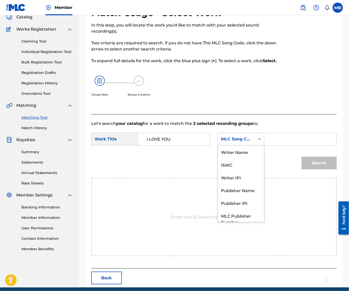
scroll to position [21, 0]
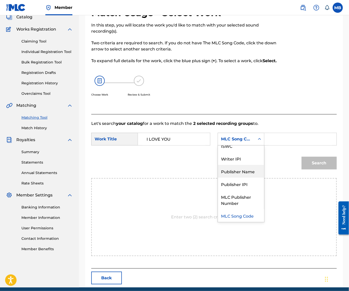
click at [218, 178] on div "Publisher Name" at bounding box center [241, 171] width 46 height 13
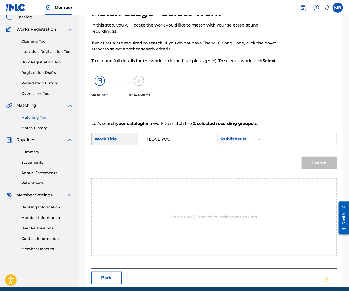
click at [268, 145] on input "Search Form" at bounding box center [299, 139] width 63 height 12
type input "kaff"
click at [317, 169] on button "Search" at bounding box center [318, 163] width 35 height 13
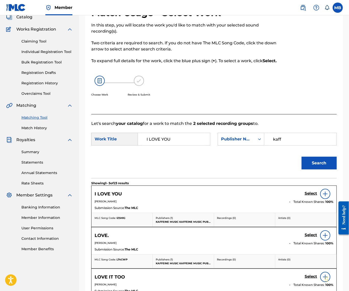
click at [305, 169] on button "Search" at bounding box center [318, 163] width 35 height 13
click at [301, 199] on div "I LOVE YOU Select" at bounding box center [213, 194] width 239 height 10
click at [307, 196] on h5 "Select" at bounding box center [310, 193] width 12 height 5
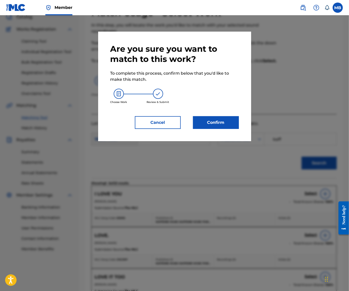
click at [221, 123] on button "Confirm" at bounding box center [216, 122] width 46 height 13
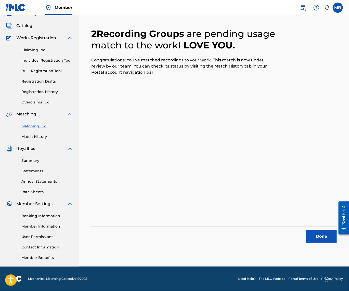
click at [320, 238] on div "2 Recording Groups are pending usage match to the work I LOVE YOU . Congratulat…" at bounding box center [214, 134] width 270 height 263
click at [320, 236] on div "2 Recording Groups are pending usage match to the work I LOVE YOU . Congratulat…" at bounding box center [214, 134] width 270 height 263
click at [320, 231] on button "Done" at bounding box center [321, 236] width 31 height 13
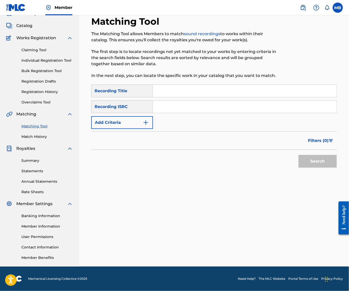
click at [218, 86] on input "Search Form" at bounding box center [244, 91] width 183 height 12
paste input "LOVE IT TOO ([PERSON_NAME])"
type input "LOVE IT TOO ([PERSON_NAME])"
click at [139, 119] on button "Add Criteria" at bounding box center [122, 122] width 62 height 13
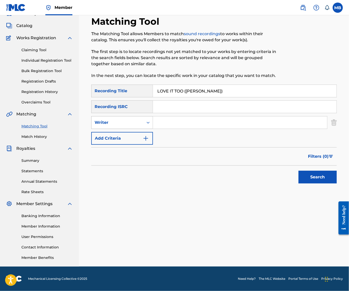
click at [139, 123] on div "Writer" at bounding box center [117, 123] width 52 height 10
click at [139, 132] on div "Recording Artist" at bounding box center [121, 135] width 61 height 13
click at [169, 124] on input "Search Form" at bounding box center [240, 122] width 174 height 12
type input "[PERSON_NAME] Motorcycle"
click at [316, 176] on button "Search" at bounding box center [317, 177] width 38 height 13
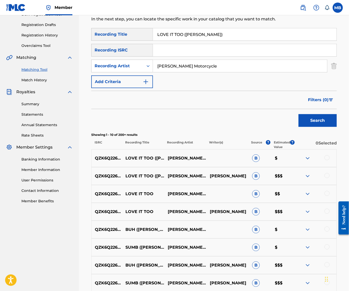
scroll to position [86, 0]
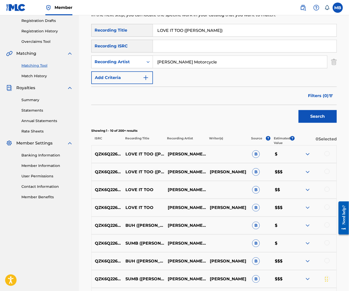
click at [322, 181] on div "QZK6Q2267079 LOVE IT TOO (MIKEY) MICHAEL MOTORCYCLE MICHAEL ALAN BERNARDINO B $…" at bounding box center [213, 172] width 245 height 18
click at [323, 175] on div at bounding box center [315, 172] width 42 height 6
click at [324, 174] on div at bounding box center [326, 171] width 5 height 5
click at [325, 156] on div at bounding box center [326, 153] width 5 height 5
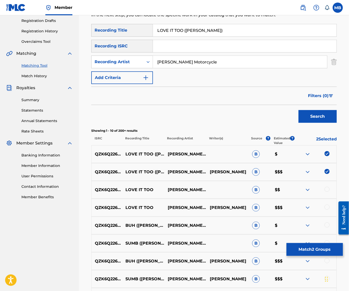
click at [308, 246] on button "Match 2 Groups" at bounding box center [314, 249] width 56 height 13
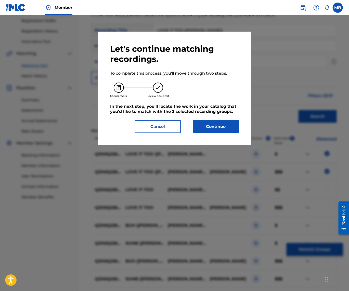
click at [228, 125] on button "Continue" at bounding box center [216, 126] width 46 height 13
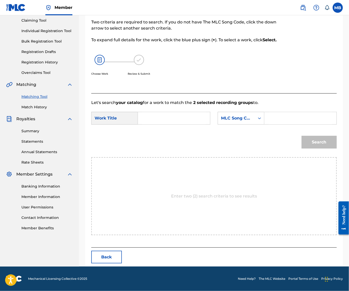
scroll to position [34, 0]
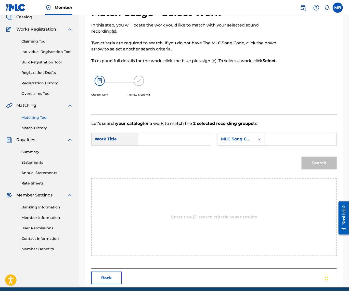
click at [167, 145] on input "Search Form" at bounding box center [173, 139] width 63 height 12
paste input "LOVE IT TOO ([PERSON_NAME])"
click at [196, 172] on div "love it too (mikey)" at bounding box center [173, 165] width 63 height 15
type input "love it too (mikey)"
click at [268, 145] on input "Search Form" at bounding box center [299, 139] width 63 height 12
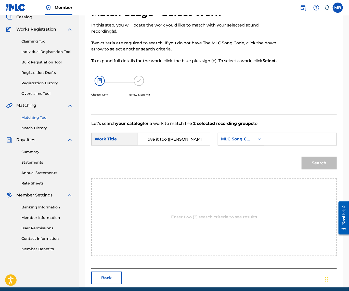
click at [221, 142] on div "MLC Song Code" at bounding box center [236, 139] width 31 height 6
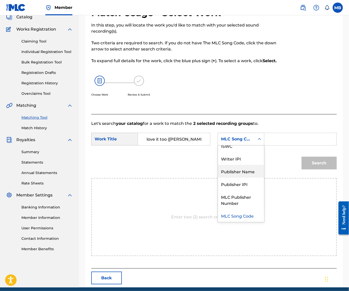
click at [218, 178] on div "Publisher Name" at bounding box center [241, 171] width 46 height 13
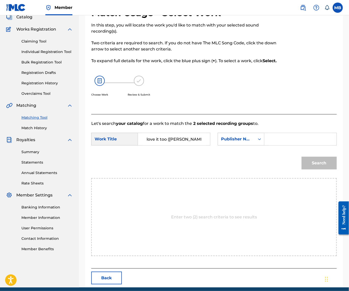
click at [268, 145] on input "Search Form" at bounding box center [299, 139] width 63 height 12
type input "[PERSON_NAME] Motorcycle"
click at [317, 169] on button "Search" at bounding box center [318, 163] width 35 height 13
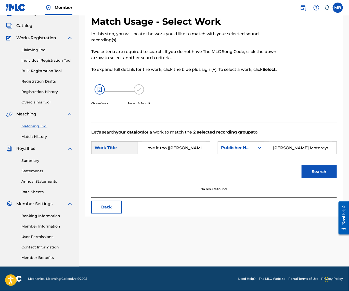
scroll to position [34, 0]
click at [268, 154] on input "[PERSON_NAME] Motorcycle" at bounding box center [299, 148] width 63 height 12
click at [317, 178] on button "Search" at bounding box center [318, 171] width 35 height 13
type input "ka"
click at [317, 178] on button "Search" at bounding box center [318, 171] width 35 height 13
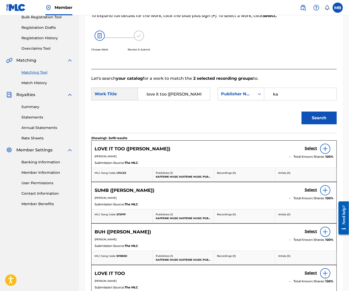
scroll to position [115, 0]
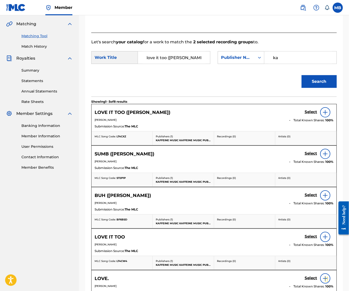
click at [309, 114] on h5 "Select" at bounding box center [310, 112] width 12 height 5
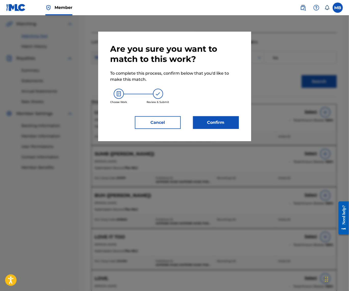
click at [224, 123] on button "Confirm" at bounding box center [216, 122] width 46 height 13
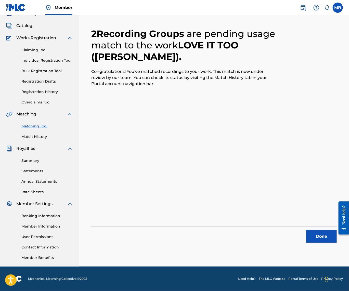
scroll to position [34, 0]
click at [317, 230] on button "Done" at bounding box center [321, 236] width 31 height 13
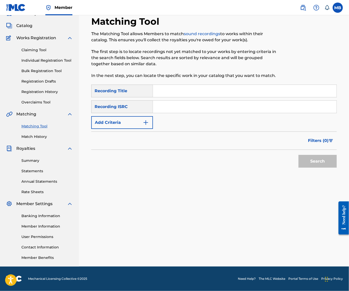
click at [212, 93] on div "SearchWithCriteriaef201dfe-70e1-473e-abed-9fff903a6efb Recording Title SearchWi…" at bounding box center [213, 107] width 245 height 44
click at [210, 85] on input "Search Form" at bounding box center [244, 91] width 183 height 12
type input "v"
paste input "LOVE IT TOO ([PERSON_NAME])"
type input "LOVE IT TOO ([PERSON_NAME])"
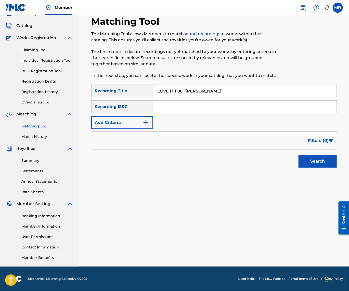
click at [153, 116] on button "Add Criteria" at bounding box center [122, 122] width 62 height 13
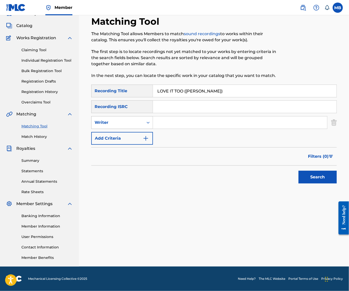
click at [140, 119] on div "Writer" at bounding box center [117, 122] width 46 height 6
click at [147, 131] on div "Recording Artist" at bounding box center [121, 135] width 61 height 13
click at [180, 121] on input "Search Form" at bounding box center [240, 122] width 174 height 12
type input "[PERSON_NAME] Motorcycle"
click at [316, 176] on button "Search" at bounding box center [317, 177] width 38 height 13
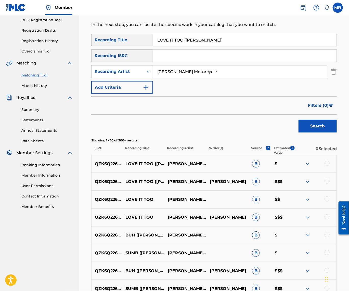
scroll to position [77, 0]
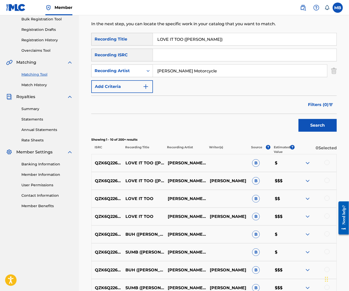
click at [322, 202] on div at bounding box center [315, 199] width 42 height 6
click at [325, 201] on div at bounding box center [326, 198] width 5 height 5
click at [327, 219] on div at bounding box center [326, 215] width 5 height 5
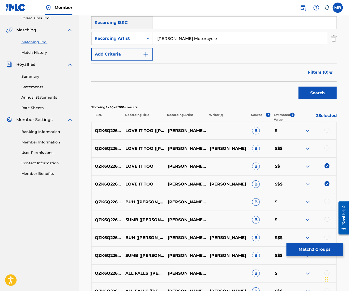
scroll to position [110, 0]
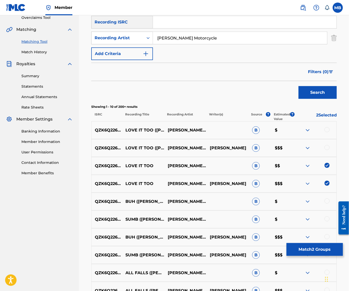
click at [321, 243] on button "Match 2 Groups" at bounding box center [314, 249] width 56 height 13
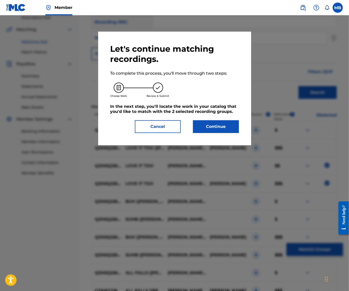
click at [212, 129] on button "Continue" at bounding box center [216, 126] width 46 height 13
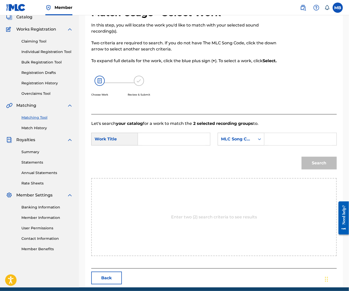
click at [179, 145] on input "Search Form" at bounding box center [173, 139] width 63 height 12
paste input "LOVE IT TOO ([PERSON_NAME])"
type input "LOVE IT TOO ([PERSON_NAME])"
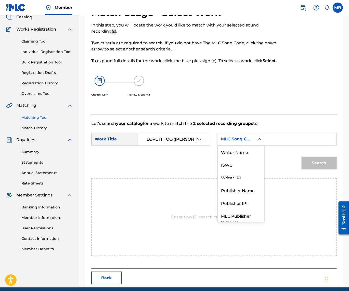
click at [218, 145] on div "MLC Song Code" at bounding box center [241, 139] width 47 height 13
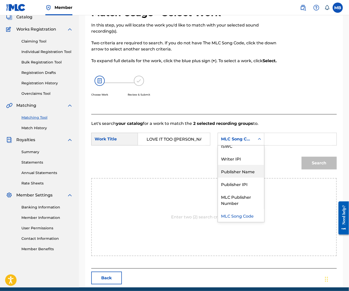
click at [218, 178] on div "Publisher Name" at bounding box center [241, 171] width 46 height 13
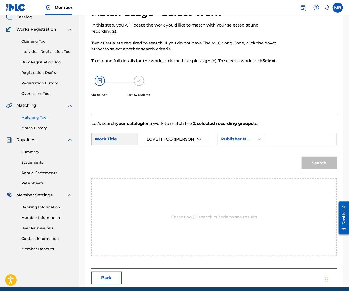
click at [268, 145] on input "Search Form" at bounding box center [299, 139] width 63 height 12
type input "kaff"
click at [317, 169] on button "Search" at bounding box center [318, 163] width 35 height 13
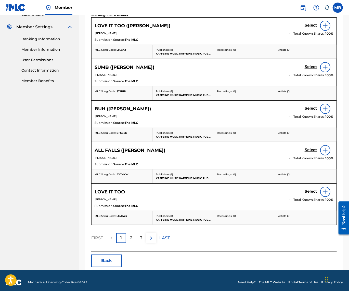
scroll to position [203, 0]
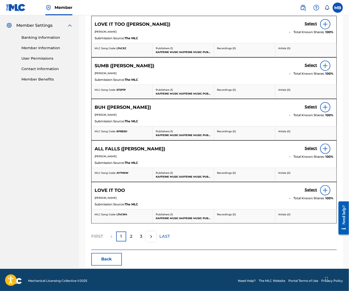
click at [310, 26] on h5 "Select" at bounding box center [310, 23] width 12 height 5
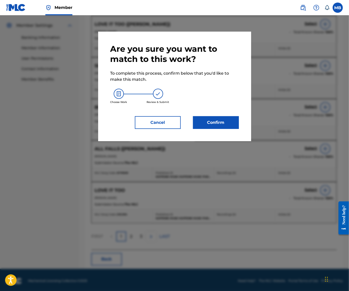
click at [206, 126] on button "Confirm" at bounding box center [216, 122] width 46 height 13
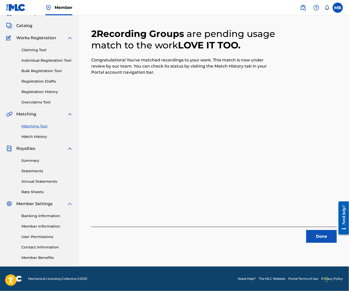
click at [316, 230] on button "Done" at bounding box center [321, 236] width 31 height 13
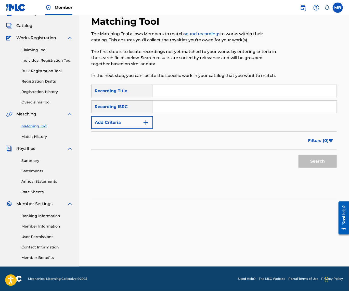
click at [210, 85] on input "Search Form" at bounding box center [244, 91] width 183 height 12
paste input "NASTY KEYS"
type input "NASTY KEYS"
click at [147, 109] on div "SearchWithCriteriaef201dfe-70e1-473e-abed-9fff903a6efb Recording Title NASTY KE…" at bounding box center [213, 107] width 245 height 44
click at [147, 118] on button "Add Criteria" at bounding box center [122, 122] width 62 height 13
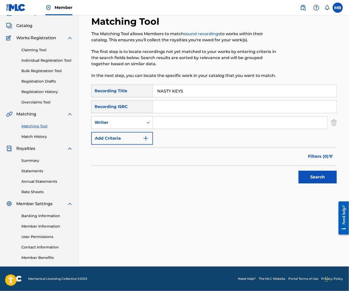
click at [140, 121] on div "Writer" at bounding box center [117, 122] width 46 height 6
click at [146, 129] on div "Recording Artist" at bounding box center [121, 135] width 61 height 13
click at [171, 120] on input "Search Form" at bounding box center [240, 122] width 174 height 12
click at [316, 176] on button "Search" at bounding box center [317, 177] width 38 height 13
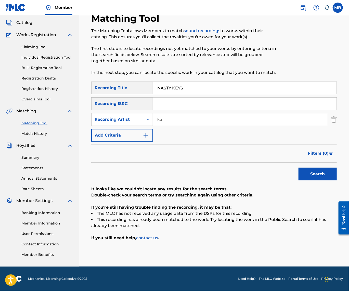
type input "k"
type input "[PERSON_NAME] Motorcycle"
click at [316, 176] on button "Search" at bounding box center [317, 174] width 38 height 13
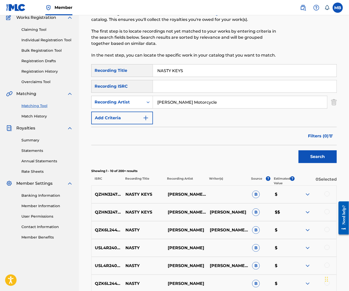
scroll to position [85, 0]
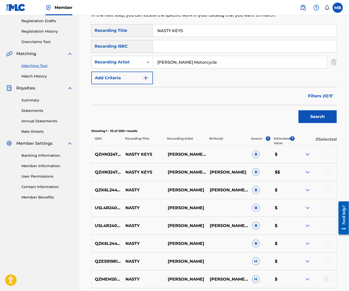
click at [325, 174] on div at bounding box center [326, 171] width 5 height 5
click at [325, 156] on div at bounding box center [326, 153] width 5 height 5
click at [308, 243] on button "Match 2 Groups" at bounding box center [314, 249] width 56 height 13
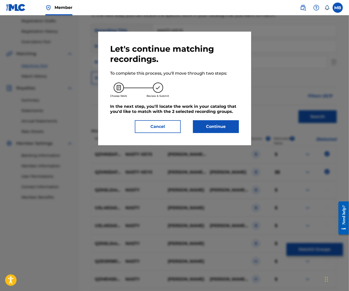
click at [219, 133] on button "Continue" at bounding box center [216, 126] width 46 height 13
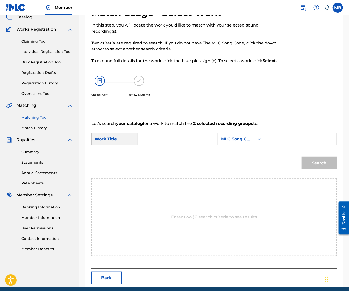
click at [178, 145] on input "Search Form" at bounding box center [173, 139] width 63 height 12
paste input "NASTY KEYS"
type input "NASTY KEYS"
click at [221, 142] on div "MLC Song Code" at bounding box center [236, 139] width 31 height 6
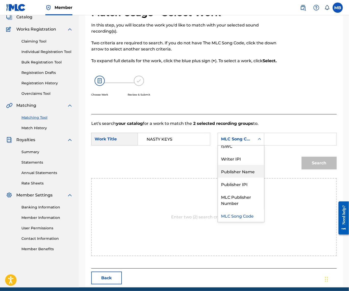
click at [218, 178] on div "Publisher Name" at bounding box center [241, 171] width 46 height 13
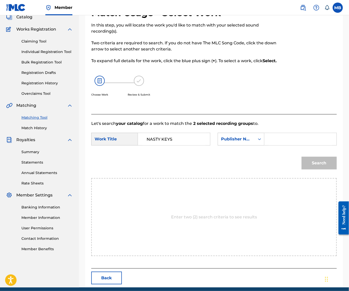
click at [169, 148] on div "SearchWithCriteriaa9ca5b57-77db-4df5-a803-5f770d2b77f4 Work Title NASTY KEYS Se…" at bounding box center [213, 141] width 245 height 16
click at [268, 145] on input "Search Form" at bounding box center [299, 139] width 63 height 12
type input "kaff"
click at [317, 169] on button "Search" at bounding box center [318, 163] width 35 height 13
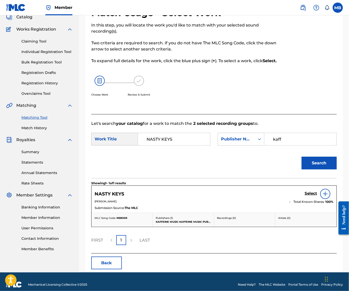
click at [304, 196] on h5 "Select" at bounding box center [310, 193] width 12 height 5
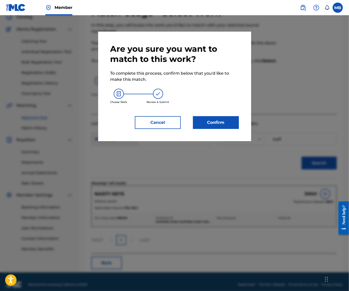
click at [214, 129] on button "Confirm" at bounding box center [216, 122] width 46 height 13
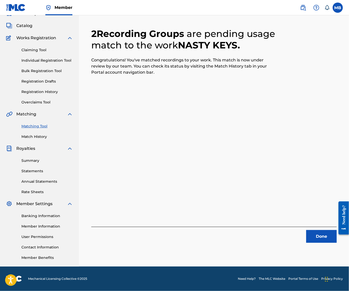
click at [314, 227] on div "Done" at bounding box center [213, 235] width 245 height 16
click at [310, 227] on div "Done" at bounding box center [213, 235] width 245 height 16
click at [318, 230] on button "Done" at bounding box center [321, 236] width 31 height 13
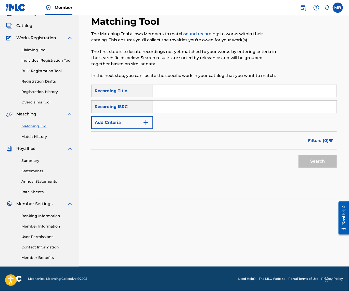
click at [236, 85] on input "Search Form" at bounding box center [244, 91] width 183 height 12
paste input "PART WAYS"
type input "PART WAYS"
click at [145, 116] on button "Add Criteria" at bounding box center [122, 122] width 62 height 13
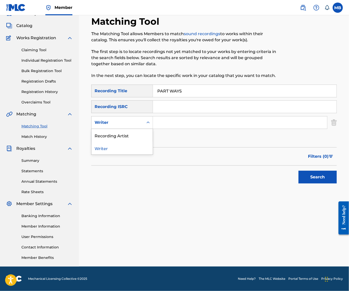
click at [140, 121] on div "Writer" at bounding box center [117, 122] width 46 height 6
click at [144, 130] on div "Recording Artist" at bounding box center [121, 135] width 61 height 13
click at [176, 120] on input "Search Form" at bounding box center [240, 122] width 174 height 12
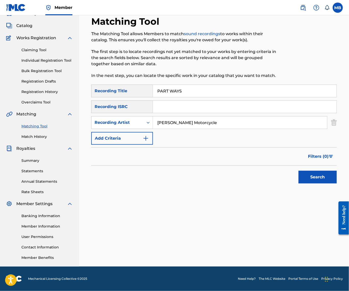
type input "[PERSON_NAME] Motorcycle"
click at [316, 176] on button "Search" at bounding box center [317, 177] width 38 height 13
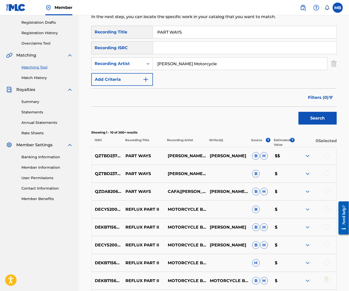
scroll to position [84, 0]
click at [325, 158] on div at bounding box center [326, 155] width 5 height 5
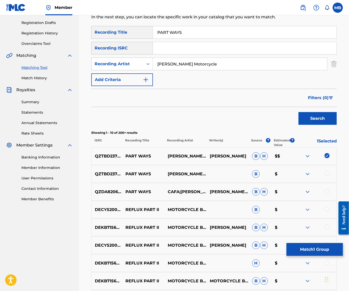
click at [326, 176] on div at bounding box center [326, 173] width 5 height 5
click at [313, 244] on button "Match 2 Groups" at bounding box center [314, 249] width 56 height 13
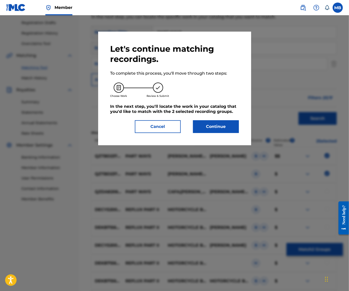
click at [218, 132] on button "Continue" at bounding box center [216, 126] width 46 height 13
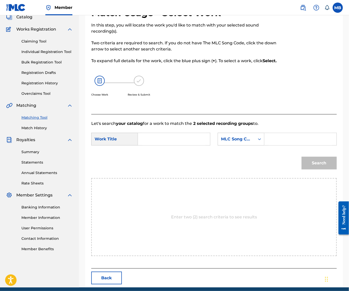
click at [194, 145] on input "Search Form" at bounding box center [173, 139] width 63 height 12
paste input "PART WAYS"
click at [182, 155] on div "part ways" at bounding box center [173, 150] width 63 height 9
type input "part ways"
click at [268, 145] on input "Search Form" at bounding box center [299, 139] width 63 height 12
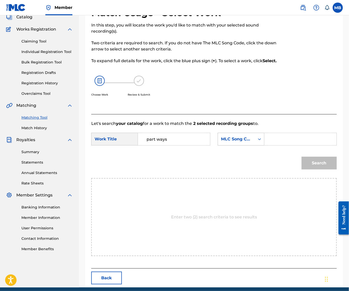
click at [218, 144] on div "MLC Song Code" at bounding box center [236, 139] width 37 height 10
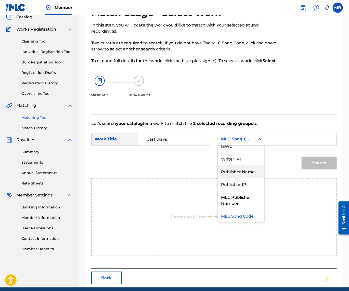
click at [218, 178] on div "Publisher Name" at bounding box center [241, 171] width 46 height 13
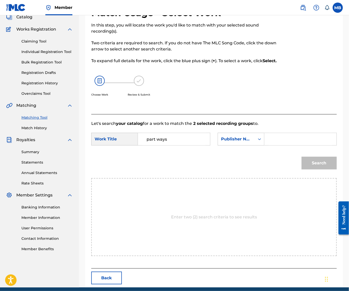
click at [268, 145] on input "Search Form" at bounding box center [299, 139] width 63 height 12
type input "kaff"
click at [317, 169] on button "Search" at bounding box center [318, 163] width 35 height 13
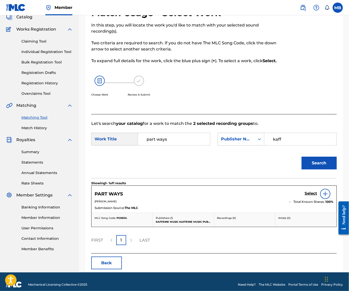
click at [305, 196] on h5 "Select" at bounding box center [310, 193] width 12 height 5
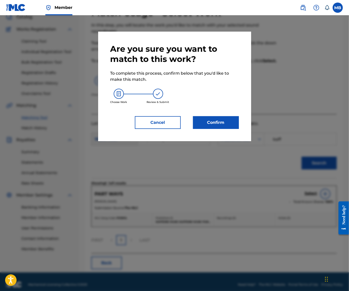
click at [236, 129] on button "Confirm" at bounding box center [216, 122] width 46 height 13
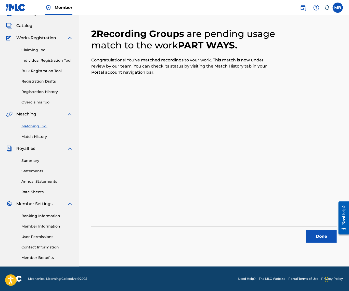
click at [322, 230] on button "Done" at bounding box center [321, 236] width 31 height 13
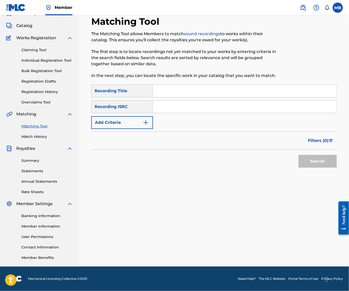
click at [237, 85] on input "Search Form" at bounding box center [244, 91] width 183 height 12
paste input "GOOD 2 ME"
type input "GOOD 2 ME"
click at [148, 116] on button "Add Criteria" at bounding box center [122, 122] width 62 height 13
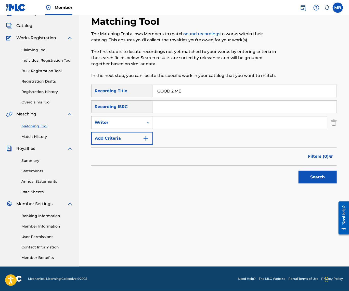
click at [140, 119] on div "Writer" at bounding box center [117, 122] width 46 height 6
click at [146, 129] on div "Recording Artist" at bounding box center [121, 135] width 61 height 13
click at [183, 118] on input "Search Form" at bounding box center [240, 122] width 174 height 12
click at [316, 176] on button "Search" at bounding box center [317, 177] width 38 height 13
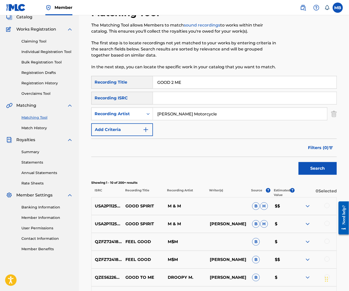
type input "[PERSON_NAME] Motorcycle"
click at [316, 175] on button "Search" at bounding box center [317, 168] width 38 height 13
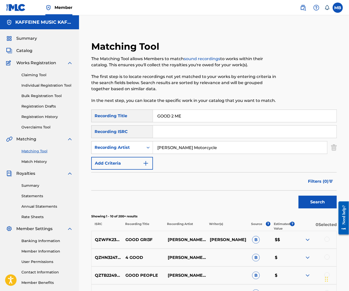
scroll to position [0, 0]
click at [191, 119] on input "GOOD 2 ME" at bounding box center [244, 116] width 183 height 12
paste input "S"
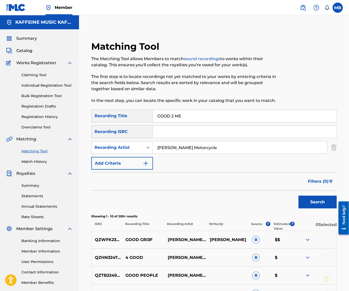
type input "S"
paste input "S"
type input "S"
click at [316, 208] on button "Search" at bounding box center [317, 202] width 38 height 13
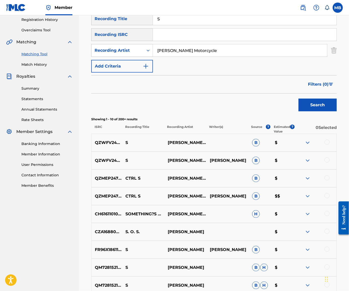
scroll to position [98, 0]
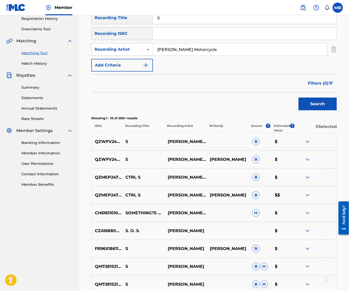
click at [327, 144] on div at bounding box center [326, 141] width 5 height 5
click at [326, 161] on div at bounding box center [326, 158] width 5 height 5
click at [317, 239] on div "CZA168800596 S. O. S. MICHAEL KOCÁB $" at bounding box center [213, 231] width 245 height 18
click at [315, 248] on button "Match 2 Groups" at bounding box center [314, 249] width 56 height 13
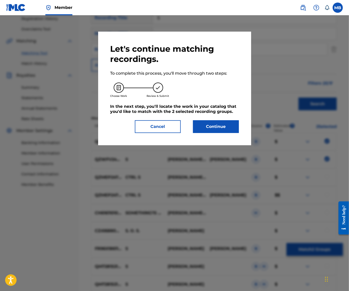
click at [228, 128] on button "Continue" at bounding box center [216, 126] width 46 height 13
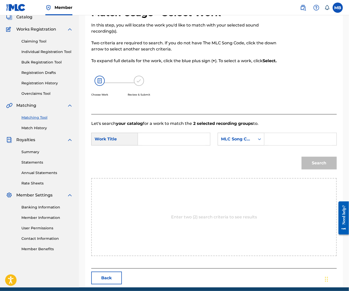
click at [183, 145] on input "Search Form" at bounding box center [173, 139] width 63 height 12
paste input "S"
type input "S"
click at [221, 142] on div "MLC Song Code" at bounding box center [236, 139] width 31 height 6
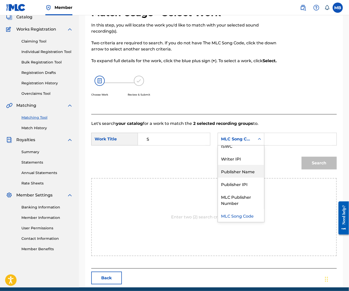
click at [218, 178] on div "Publisher Name" at bounding box center [241, 171] width 46 height 13
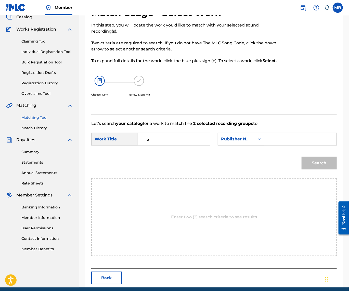
click at [268, 145] on input "Search Form" at bounding box center [299, 139] width 63 height 12
type input "kaff"
click at [317, 169] on button "Search" at bounding box center [318, 163] width 35 height 13
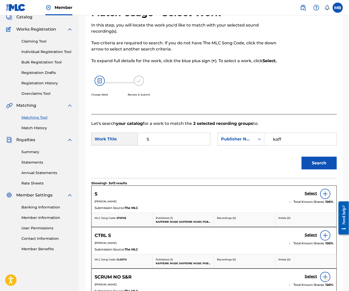
click at [311, 196] on h5 "Select" at bounding box center [310, 193] width 12 height 5
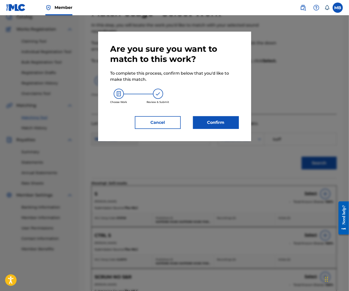
click at [201, 122] on button "Confirm" at bounding box center [216, 122] width 46 height 13
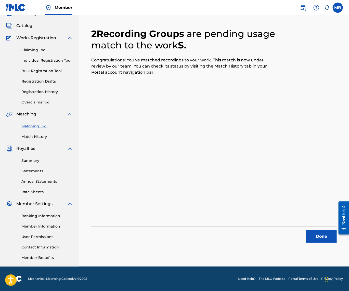
click at [328, 230] on button "Done" at bounding box center [321, 236] width 31 height 13
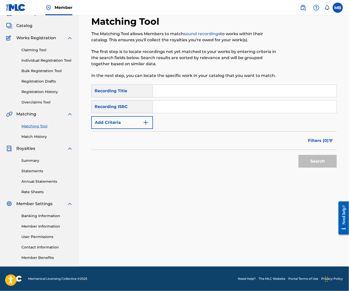
click at [193, 87] on input "Search Form" at bounding box center [244, 91] width 183 height 12
paste input "BLUE FC"
type input "BLUE FC"
click at [141, 117] on button "Add Criteria" at bounding box center [122, 122] width 62 height 13
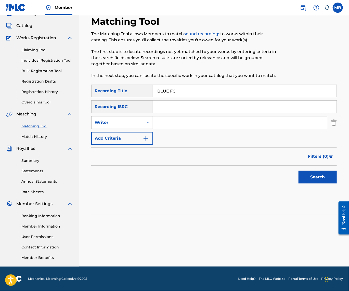
click at [140, 120] on div "Writer" at bounding box center [117, 122] width 46 height 6
click at [181, 118] on input "Search Form" at bounding box center [240, 122] width 174 height 12
type input "[PERSON_NAME] Motorcycle"
click at [316, 176] on button "Search" at bounding box center [317, 177] width 38 height 13
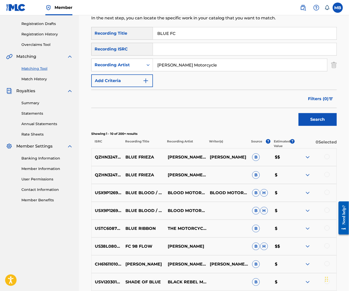
scroll to position [0, 0]
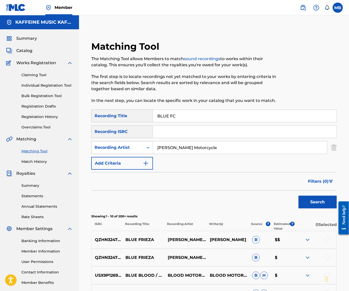
click at [187, 118] on input "BLUE FC" at bounding box center [244, 116] width 183 height 12
paste input "COVETED"
click at [316, 208] on button "Search" at bounding box center [317, 202] width 38 height 13
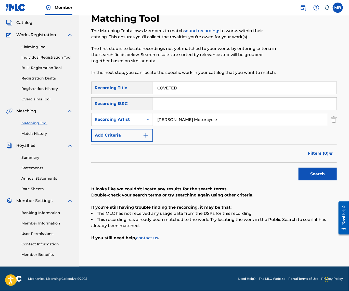
scroll to position [39, 0]
click at [206, 84] on input "COVETED" at bounding box center [244, 88] width 183 height 12
paste input "DING:(DOOT:)"
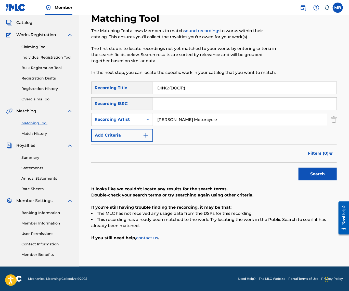
type input "DING:(DOOT:)"
click at [316, 171] on button "Search" at bounding box center [317, 174] width 38 height 13
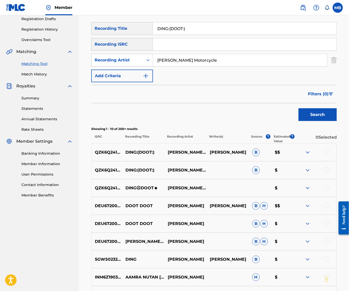
scroll to position [92, 0]
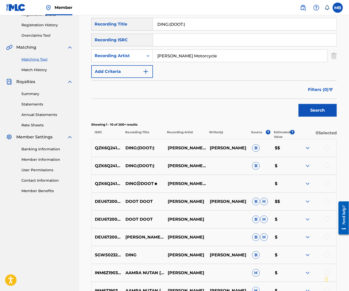
click at [328, 186] on div at bounding box center [326, 183] width 5 height 5
click at [328, 168] on div at bounding box center [326, 165] width 5 height 5
click at [325, 150] on div at bounding box center [326, 147] width 5 height 5
click at [309, 243] on button "Match 3 Groups" at bounding box center [314, 249] width 56 height 13
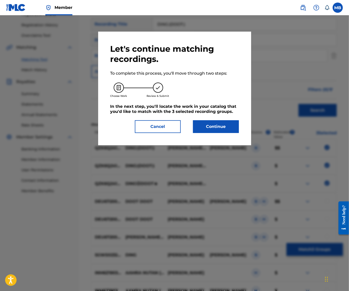
click at [212, 128] on button "Continue" at bounding box center [216, 126] width 46 height 13
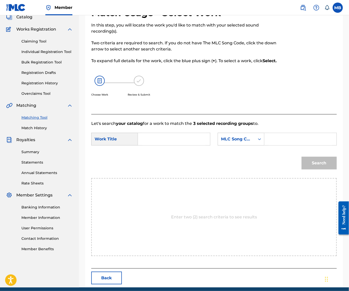
click at [184, 145] on input "Search Form" at bounding box center [173, 139] width 63 height 12
paste input "DING:(DOOT:)"
type input "DING:(DOOT:)"
click at [221, 142] on div "MLC Song Code" at bounding box center [236, 139] width 31 height 6
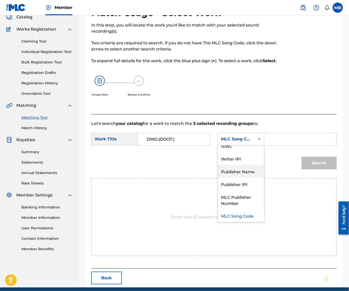
click at [218, 178] on div "Publisher Name" at bounding box center [241, 171] width 46 height 13
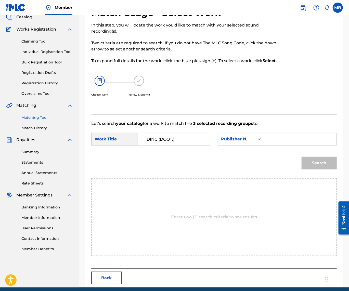
click at [268, 145] on input "Search Form" at bounding box center [299, 139] width 63 height 12
type input "kaff"
click at [317, 169] on button "Search" at bounding box center [318, 163] width 35 height 13
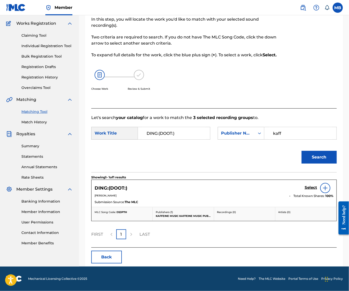
scroll to position [69, 0]
click at [305, 190] on h5 "Select" at bounding box center [310, 187] width 12 height 5
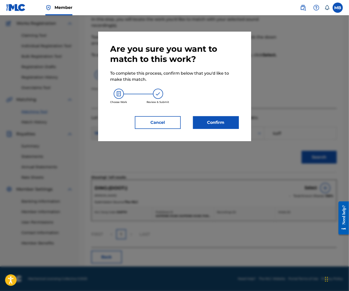
click at [239, 128] on button "Confirm" at bounding box center [216, 122] width 46 height 13
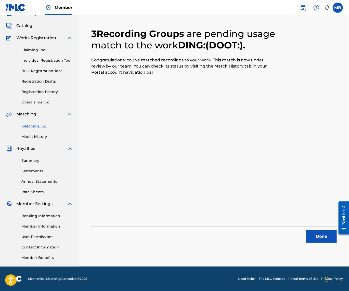
click at [315, 230] on button "Done" at bounding box center [321, 236] width 31 height 13
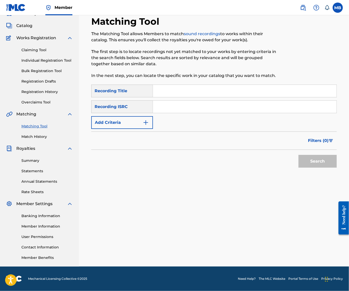
click at [242, 85] on input "Search Form" at bounding box center [244, 91] width 183 height 12
paste input "FUK"
type input "FUK"
click at [153, 102] on div "Recording ISRC" at bounding box center [122, 106] width 62 height 13
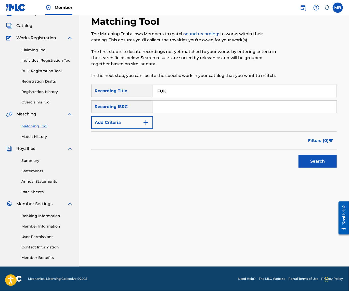
click at [148, 120] on button "Add Criteria" at bounding box center [122, 122] width 62 height 13
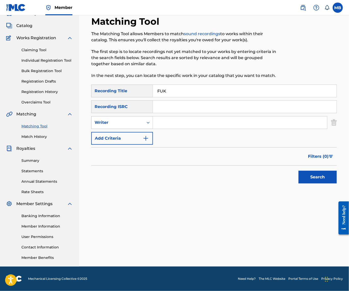
click at [143, 123] on div "Writer" at bounding box center [117, 123] width 52 height 10
click at [144, 129] on div "Recording Artist" at bounding box center [121, 135] width 61 height 13
click at [182, 118] on input "Search Form" at bounding box center [240, 122] width 174 height 12
paste input "FUK"
click at [316, 176] on button "Search" at bounding box center [317, 177] width 38 height 13
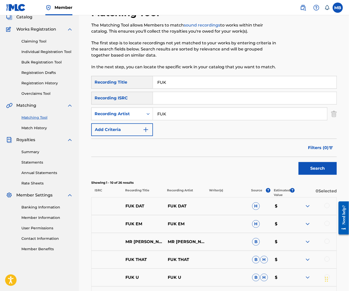
click at [196, 119] on input "FUK" at bounding box center [240, 114] width 174 height 12
type input "[PERSON_NAME] Motorcycle"
click at [316, 175] on button "Search" at bounding box center [317, 168] width 38 height 13
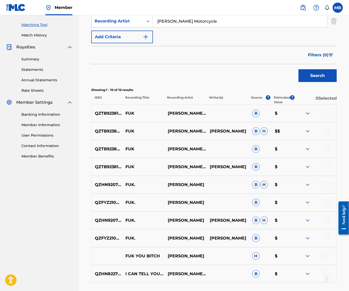
scroll to position [126, 0]
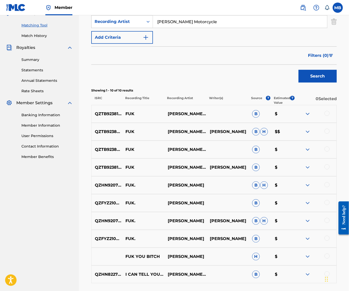
click at [321, 170] on div at bounding box center [315, 167] width 42 height 6
click at [325, 169] on div at bounding box center [326, 166] width 5 height 5
click at [325, 152] on div at bounding box center [326, 148] width 5 height 5
click at [326, 134] on div at bounding box center [326, 131] width 5 height 5
click at [325, 116] on div at bounding box center [326, 113] width 5 height 5
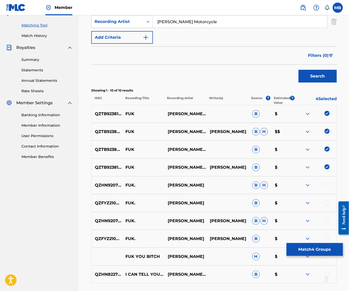
click at [304, 247] on button "Match 4 Groups" at bounding box center [314, 249] width 56 height 13
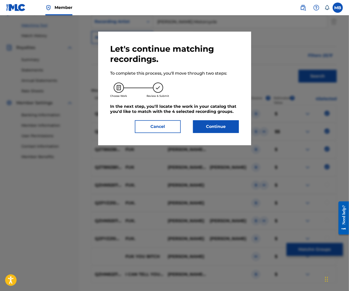
click at [215, 131] on button "Continue" at bounding box center [216, 126] width 46 height 13
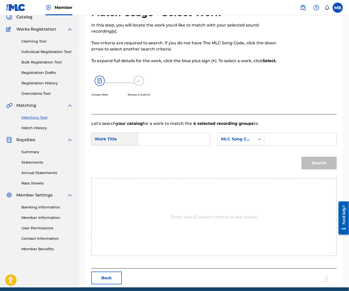
click at [200, 145] on input "Search Form" at bounding box center [173, 139] width 63 height 12
paste input "SHOOT FUGG"
type input "SHOOT FUGG"
click at [177, 145] on input "SHOOT FUGG" at bounding box center [173, 139] width 63 height 12
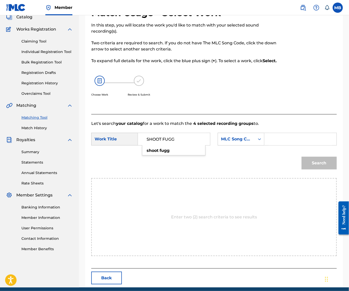
click at [177, 145] on input "SHOOT FUGG" at bounding box center [173, 139] width 63 height 12
paste input "FUK"
type input "FUK"
click at [221, 142] on div "MLC Song Code" at bounding box center [236, 139] width 31 height 6
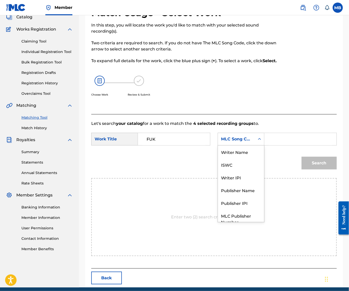
scroll to position [21, 0]
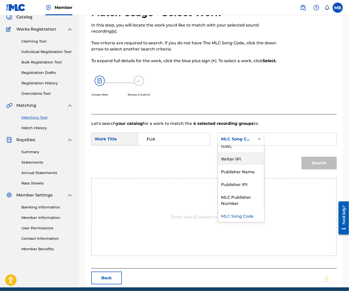
click at [218, 178] on div "Publisher Name" at bounding box center [241, 171] width 46 height 13
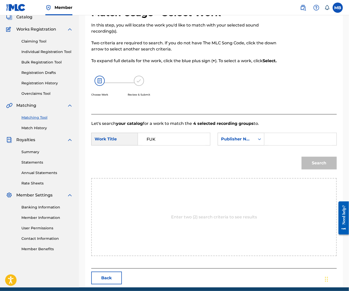
click at [268, 145] on input "Search Form" at bounding box center [299, 139] width 63 height 12
type input "kaff"
click at [317, 169] on button "Search" at bounding box center [318, 163] width 35 height 13
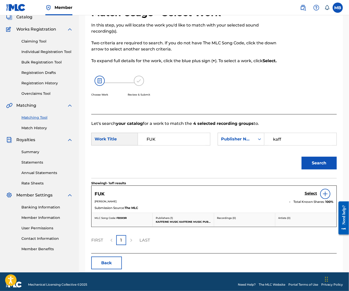
click at [308, 196] on h5 "Select" at bounding box center [310, 193] width 12 height 5
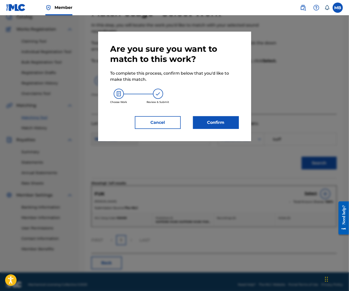
click at [224, 127] on button "Confirm" at bounding box center [216, 122] width 46 height 13
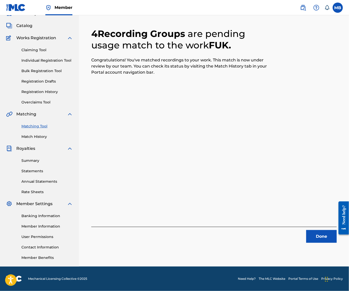
click at [309, 230] on button "Done" at bounding box center [321, 236] width 31 height 13
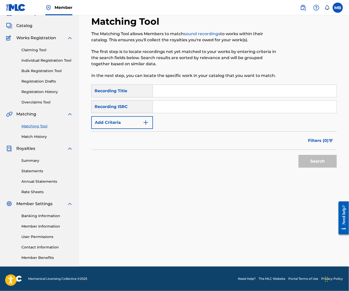
click at [225, 85] on input "Search Form" at bounding box center [244, 91] width 183 height 12
paste input "SHOOT FUGG"
type input "SHOOT FUGG"
click at [131, 117] on button "Add Criteria" at bounding box center [122, 122] width 62 height 13
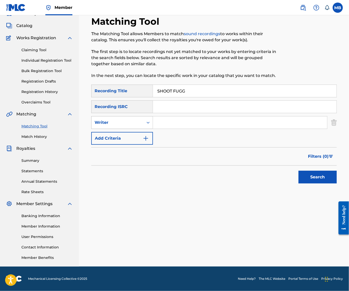
click at [131, 120] on div "Writer" at bounding box center [117, 122] width 46 height 6
click at [135, 131] on div "Recording Artist" at bounding box center [121, 135] width 61 height 13
click at [177, 118] on input "Search Form" at bounding box center [240, 122] width 174 height 12
type input "[PERSON_NAME] Motorcycle"
click at [316, 176] on button "Search" at bounding box center [317, 177] width 38 height 13
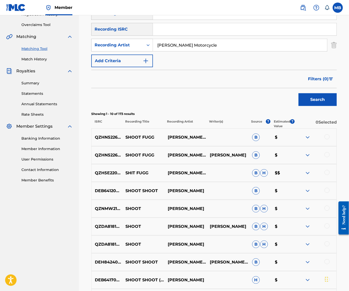
scroll to position [108, 0]
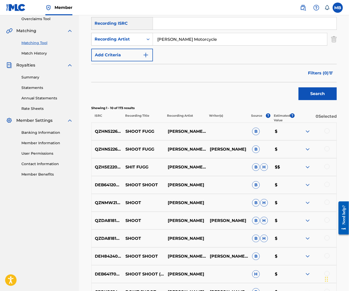
click at [327, 169] on div at bounding box center [326, 166] width 5 height 5
click at [327, 151] on div at bounding box center [326, 148] width 5 height 5
click at [327, 151] on img at bounding box center [326, 148] width 5 height 5
click at [327, 151] on div at bounding box center [326, 148] width 5 height 5
click at [325, 133] on div at bounding box center [326, 130] width 5 height 5
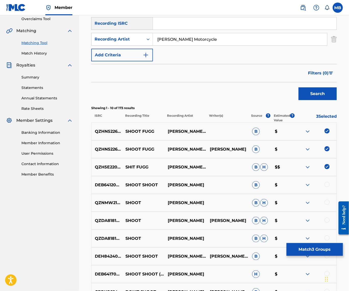
click at [315, 247] on button "Match 3 Groups" at bounding box center [314, 249] width 56 height 13
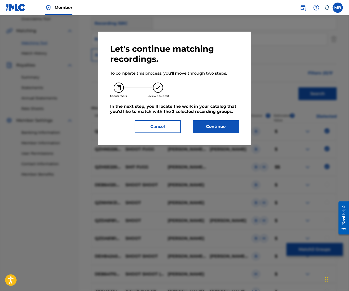
click at [216, 124] on button "Continue" at bounding box center [216, 126] width 46 height 13
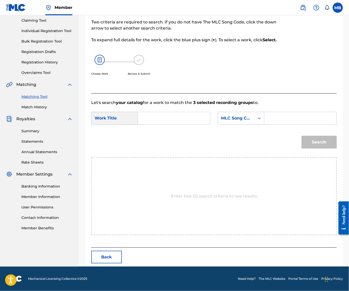
scroll to position [34, 0]
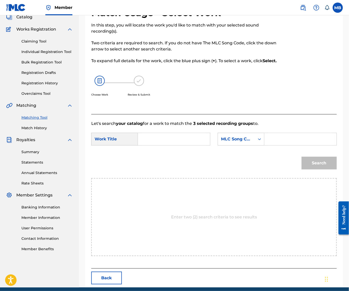
click at [194, 145] on input "Search Form" at bounding box center [173, 139] width 63 height 12
paste input "SHOOT FUGG"
type input "SHOOT FUGG"
click at [221, 142] on div "MLC Song Code" at bounding box center [236, 139] width 31 height 6
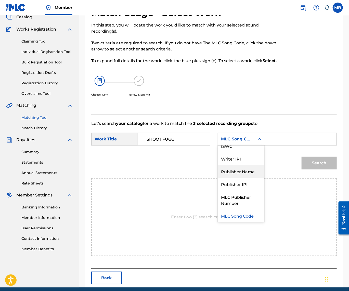
click at [218, 178] on div "Publisher Name" at bounding box center [241, 171] width 46 height 13
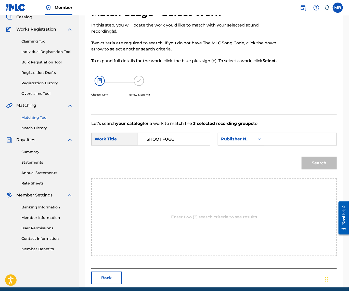
click at [268, 145] on input "Search Form" at bounding box center [299, 139] width 63 height 12
type input "kaff"
click at [317, 169] on button "Search" at bounding box center [318, 163] width 35 height 13
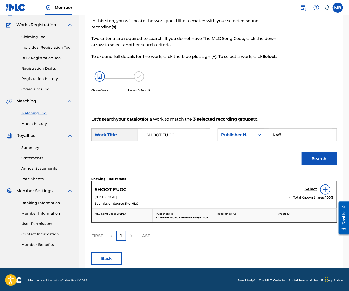
scroll to position [70, 0]
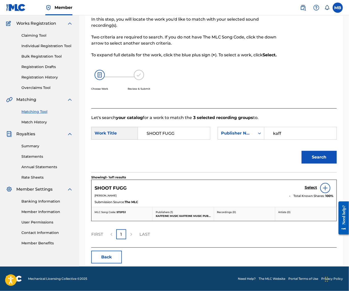
click at [306, 187] on h5 "Select" at bounding box center [310, 187] width 12 height 5
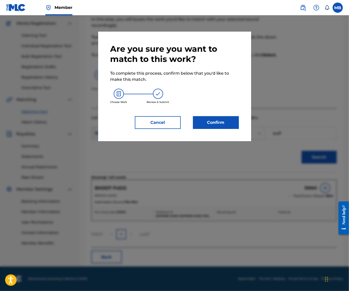
click at [228, 129] on button "Confirm" at bounding box center [216, 122] width 46 height 13
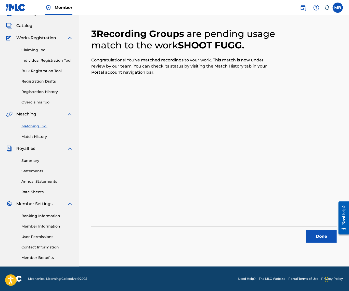
click at [321, 230] on button "Done" at bounding box center [321, 236] width 31 height 13
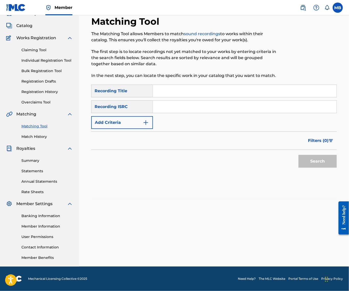
click at [231, 90] on input "Search Form" at bounding box center [244, 91] width 183 height 12
paste input "SHUCKS BABES :0"
type input "SHUCKS BABES :0"
click at [151, 116] on button "Add Criteria" at bounding box center [122, 122] width 62 height 13
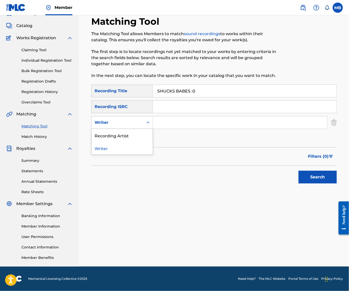
click at [140, 119] on div "Writer" at bounding box center [117, 122] width 46 height 6
click at [145, 129] on div "Recording Artist" at bounding box center [121, 135] width 61 height 13
click at [183, 122] on input "Search Form" at bounding box center [240, 122] width 174 height 12
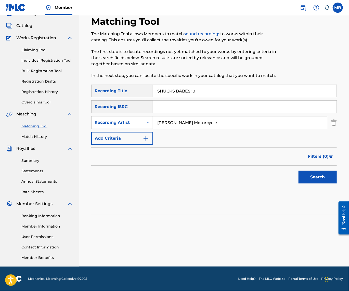
type input "[PERSON_NAME] Motorcycle"
click at [316, 176] on button "Search" at bounding box center [317, 177] width 38 height 13
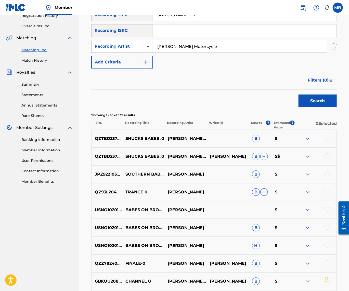
scroll to position [102, 0]
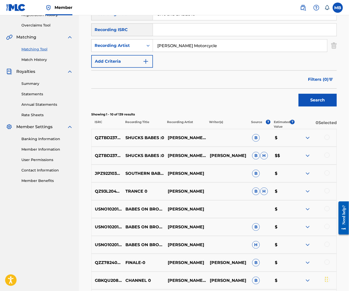
click at [323, 159] on div at bounding box center [315, 156] width 42 height 6
click at [326, 158] on div at bounding box center [326, 155] width 5 height 5
click at [326, 140] on div at bounding box center [326, 137] width 5 height 5
click at [313, 246] on button "Match 2 Groups" at bounding box center [314, 249] width 56 height 13
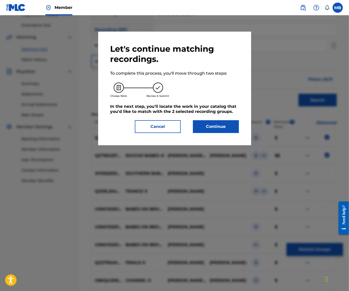
click at [234, 130] on button "Continue" at bounding box center [216, 126] width 46 height 13
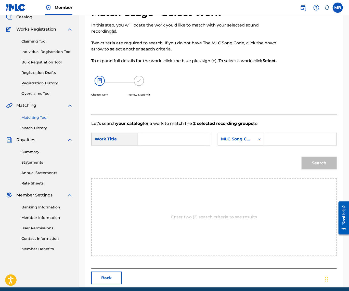
click at [195, 145] on input "Search Form" at bounding box center [173, 139] width 63 height 12
paste input "STANCE"
type input "STANCE"
click at [218, 144] on div "MLC Song Code" at bounding box center [236, 139] width 37 height 10
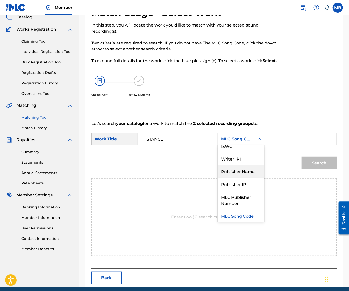
click at [218, 178] on div "Publisher Name" at bounding box center [241, 171] width 46 height 13
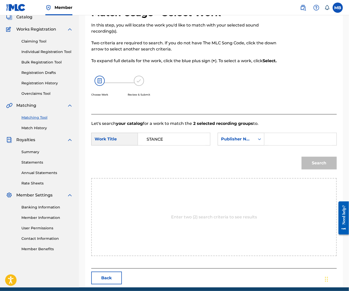
click at [268, 145] on input "Search Form" at bounding box center [299, 139] width 63 height 12
type input "kaff"
click at [317, 169] on button "Search" at bounding box center [318, 163] width 35 height 13
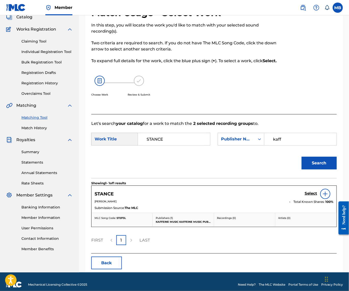
click at [306, 196] on h5 "Select" at bounding box center [310, 193] width 12 height 5
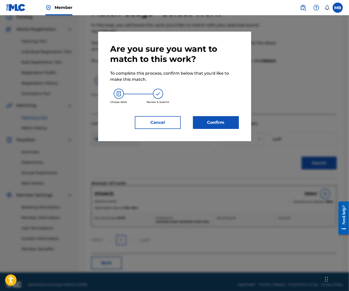
click at [210, 120] on button "Confirm" at bounding box center [216, 122] width 46 height 13
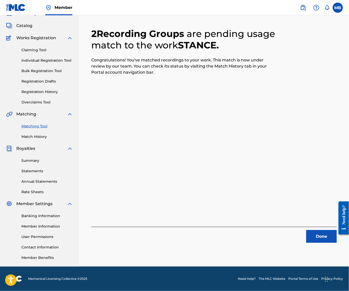
click at [320, 230] on button "Done" at bounding box center [321, 236] width 31 height 13
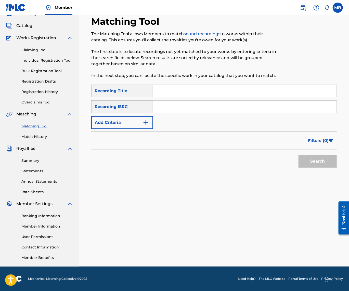
click at [206, 85] on input "Search Form" at bounding box center [244, 91] width 183 height 12
click at [234, 85] on input "Search Form" at bounding box center [244, 91] width 183 height 12
paste input "STICK STACK STUCK"
type input "STICK STACK STUCK"
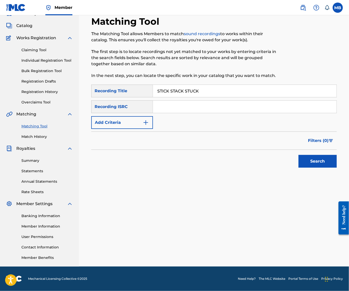
click at [136, 109] on div "SearchWithCriteriaef201dfe-70e1-473e-abed-9fff903a6efb Recording Title STICK ST…" at bounding box center [213, 107] width 245 height 44
click at [136, 120] on button "Add Criteria" at bounding box center [122, 122] width 62 height 13
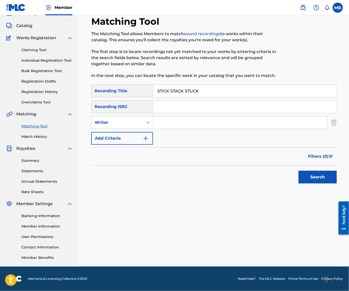
click at [136, 125] on div "SearchWithCriteriaef201dfe-70e1-473e-abed-9fff903a6efb Recording Title STICK ST…" at bounding box center [213, 115] width 245 height 60
click at [136, 119] on div "Writer" at bounding box center [117, 122] width 46 height 6
click at [136, 129] on div "Recording Artist" at bounding box center [121, 135] width 61 height 13
click at [181, 119] on input "Search Form" at bounding box center [240, 122] width 174 height 12
type input "[PERSON_NAME] Motorcycle"
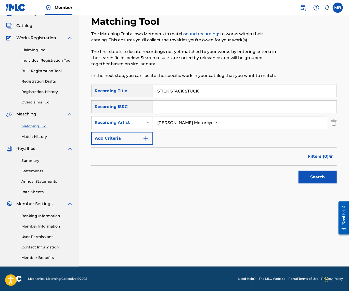
click at [316, 176] on button "Search" at bounding box center [317, 177] width 38 height 13
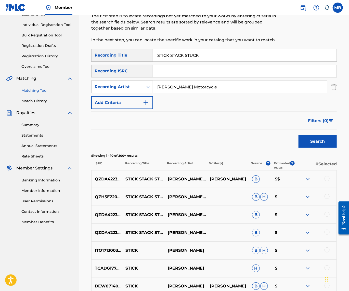
scroll to position [78, 0]
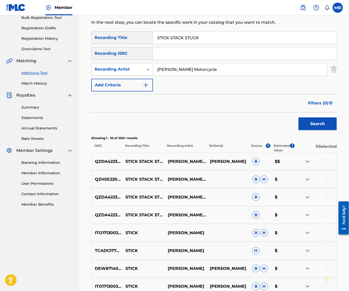
click at [327, 217] on div at bounding box center [326, 214] width 5 height 5
click at [327, 202] on div "QZDA42232403 STICK STACK STUCK MICHAEL MOTORCYCLE B $" at bounding box center [213, 197] width 245 height 18
click at [327, 203] on div "QZDA42232403 STICK STACK STUCK MICHAEL MOTORCYCLE B $" at bounding box center [213, 197] width 245 height 18
click at [325, 205] on div "QZDA42232403 STICK STACK STUCK MICHAEL MOTORCYCLE B $" at bounding box center [213, 197] width 245 height 18
click at [325, 199] on div at bounding box center [326, 196] width 5 height 5
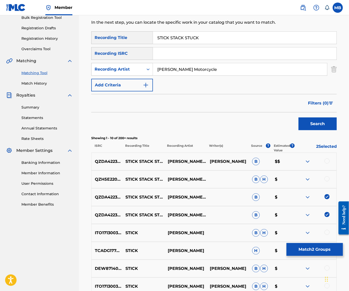
click at [328, 181] on div at bounding box center [326, 178] width 5 height 5
click at [327, 165] on div at bounding box center [315, 161] width 42 height 6
click at [327, 164] on div at bounding box center [326, 160] width 5 height 5
click at [253, 101] on div "Filters ( 0 )" at bounding box center [213, 103] width 245 height 18
click at [314, 247] on button "Match 4 Groups" at bounding box center [314, 249] width 56 height 13
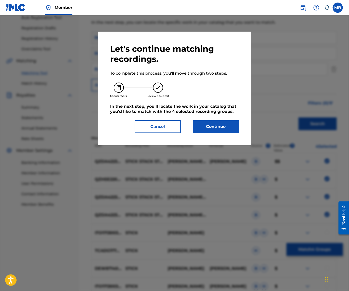
click at [213, 130] on button "Continue" at bounding box center [216, 126] width 46 height 13
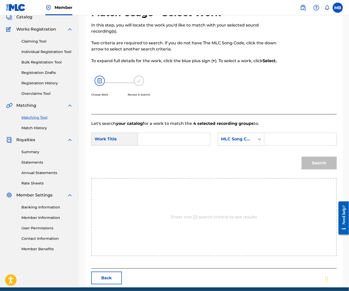
click at [198, 145] on input "Search Form" at bounding box center [173, 139] width 63 height 12
click at [198, 144] on div "Search Form" at bounding box center [174, 139] width 72 height 13
click at [193, 145] on input "Search Form" at bounding box center [173, 139] width 63 height 12
paste input "THE FUNCTION"
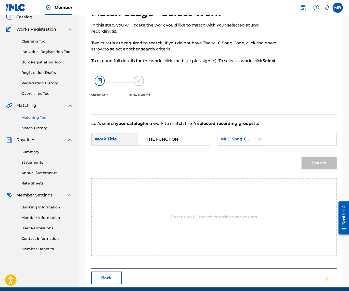
type input "THE FUNCTION"
click at [258, 140] on icon "Search Form" at bounding box center [259, 139] width 3 height 2
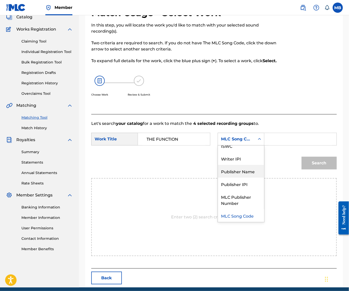
click at [218, 178] on div "Publisher Name" at bounding box center [241, 171] width 46 height 13
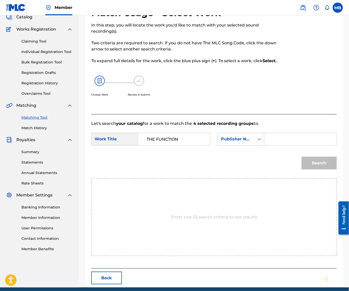
click at [268, 145] on input "Search Form" at bounding box center [299, 139] width 63 height 12
type input "kaff"
click at [317, 169] on button "Search" at bounding box center [318, 163] width 35 height 13
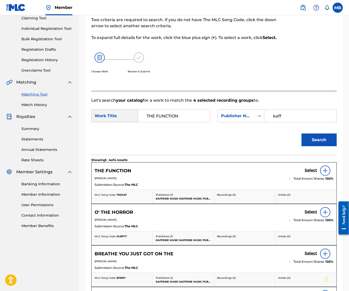
scroll to position [80, 0]
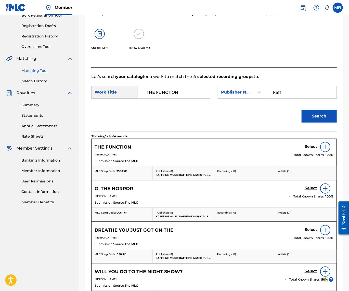
click at [310, 149] on h5 "Select" at bounding box center [310, 146] width 12 height 5
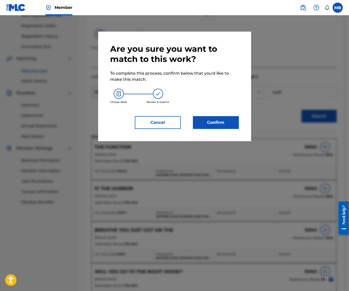
click at [215, 118] on div "Are you sure you want to match to this work? To complete this process, confirm …" at bounding box center [174, 86] width 128 height 85
click at [216, 127] on button "Confirm" at bounding box center [216, 122] width 46 height 13
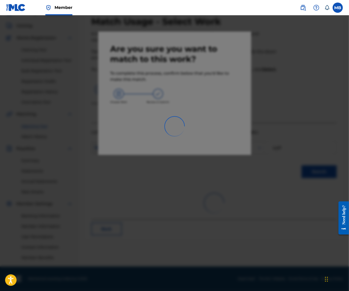
scroll to position [34, 0]
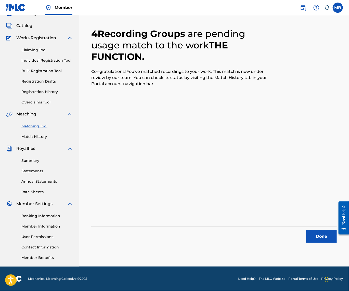
click at [318, 230] on button "Done" at bounding box center [321, 236] width 31 height 13
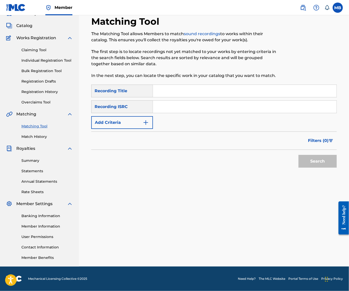
click at [224, 86] on input "Search Form" at bounding box center [244, 91] width 183 height 12
paste input "FOOL AROUND"
type input "FOOL AROUND"
click at [137, 121] on button "Add Criteria" at bounding box center [122, 122] width 62 height 13
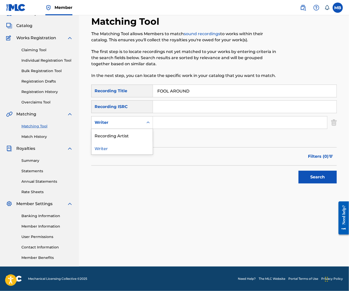
click at [133, 119] on div "Writer" at bounding box center [117, 122] width 46 height 6
click at [135, 129] on div "Recording Artist" at bounding box center [121, 135] width 61 height 13
click at [193, 121] on input "Search Form" at bounding box center [240, 122] width 174 height 12
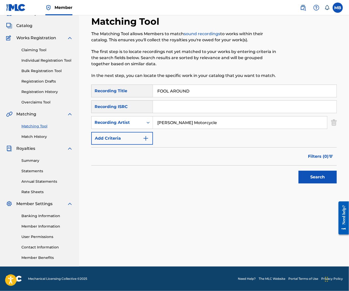
type input "[PERSON_NAME] Motorcycle"
click at [316, 176] on button "Search" at bounding box center [317, 177] width 38 height 13
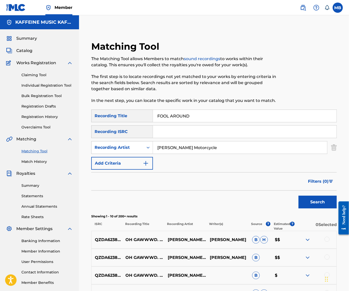
scroll to position [0, 0]
click at [199, 122] on input "FOOL AROUND" at bounding box center [244, 116] width 183 height 12
paste input "MUERTES"
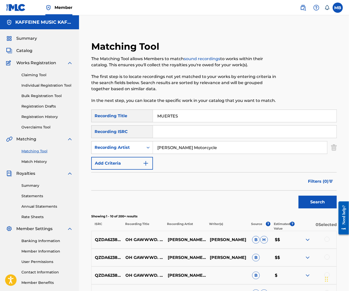
type input "MUERTES"
click at [316, 208] on button "Search" at bounding box center [317, 202] width 38 height 13
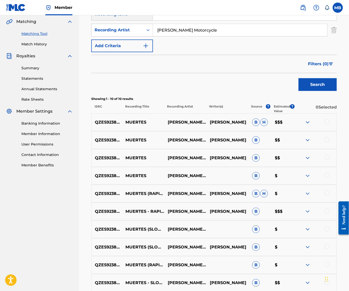
scroll to position [119, 0]
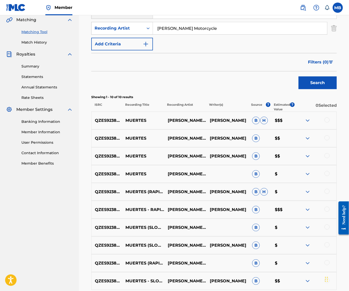
click at [325, 123] on div at bounding box center [326, 119] width 5 height 5
click at [329, 176] on div at bounding box center [326, 173] width 5 height 5
click at [327, 159] on div at bounding box center [315, 156] width 42 height 6
click at [325, 158] on div at bounding box center [326, 155] width 5 height 5
click at [327, 140] on div at bounding box center [326, 137] width 5 height 5
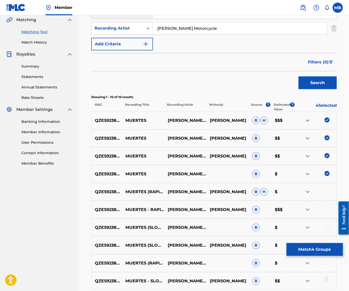
click at [316, 247] on button "Match 4 Groups" at bounding box center [314, 249] width 56 height 13
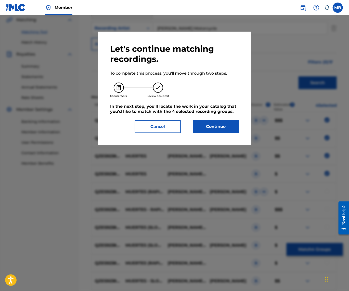
click at [226, 126] on button "Continue" at bounding box center [216, 126] width 46 height 13
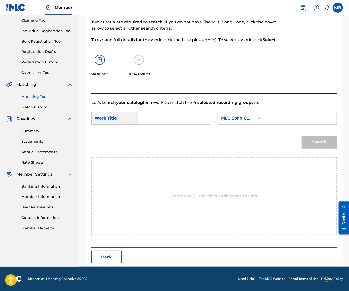
scroll to position [34, 0]
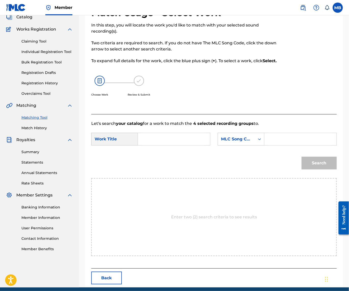
click at [198, 145] on input "Search Form" at bounding box center [173, 139] width 63 height 12
paste input "MUERTES"
type input "MUERTES"
click at [221, 142] on div "MLC Song Code" at bounding box center [236, 139] width 31 height 6
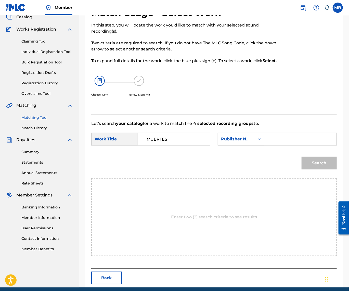
click at [268, 145] on input "Search Form" at bounding box center [299, 139] width 63 height 12
type input "kaff"
click at [317, 169] on button "Search" at bounding box center [318, 163] width 35 height 13
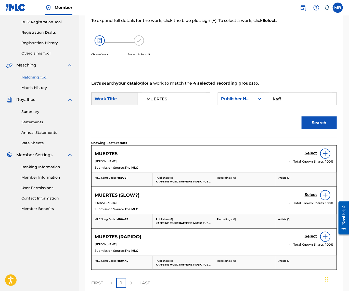
scroll to position [86, 0]
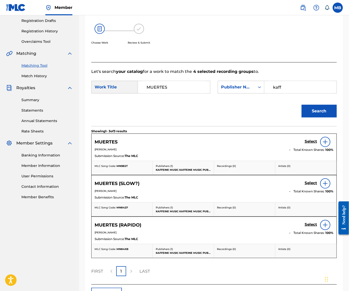
click at [304, 147] on div "Select" at bounding box center [318, 142] width 29 height 10
click at [304, 144] on h5 "Select" at bounding box center [310, 141] width 12 height 5
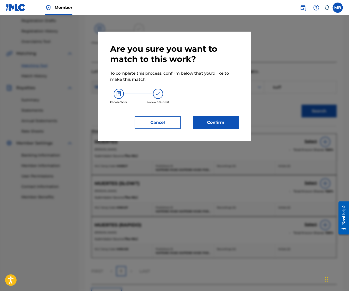
click at [228, 129] on button "Confirm" at bounding box center [216, 122] width 46 height 13
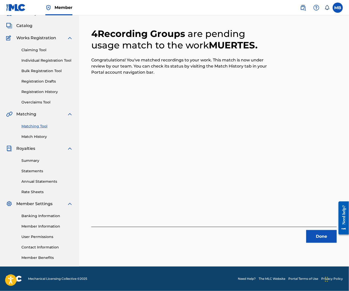
click at [319, 230] on button "Done" at bounding box center [321, 236] width 31 height 13
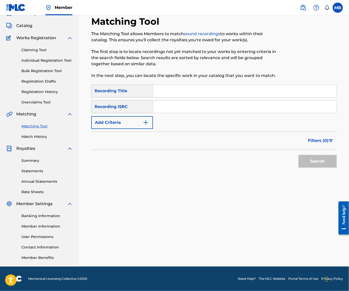
click at [224, 93] on div "SearchWithCriteriaef201dfe-70e1-473e-abed-9fff903a6efb Recording Title SearchWi…" at bounding box center [213, 107] width 245 height 44
click at [224, 88] on input "Search Form" at bounding box center [244, 91] width 183 height 12
paste input "HANGRY"
type input "HANGRY"
click at [157, 111] on div "SearchWithCriteriaef201dfe-70e1-473e-abed-9fff903a6efb Recording Title HANGRY S…" at bounding box center [213, 107] width 245 height 44
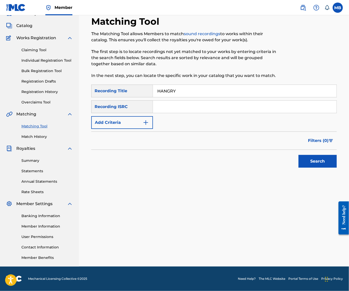
click at [151, 119] on button "Add Criteria" at bounding box center [122, 122] width 62 height 13
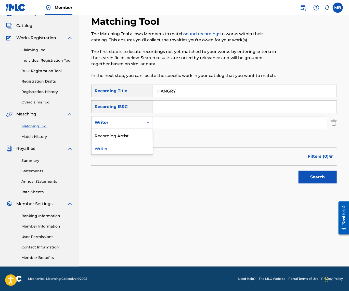
click at [143, 123] on div "Writer" at bounding box center [117, 123] width 52 height 10
click at [147, 129] on div "Recording Artist" at bounding box center [121, 135] width 61 height 13
drag, startPoint x: 170, startPoint y: 125, endPoint x: 195, endPoint y: 121, distance: 25.3
click at [195, 121] on input "Search Form" at bounding box center [240, 122] width 174 height 12
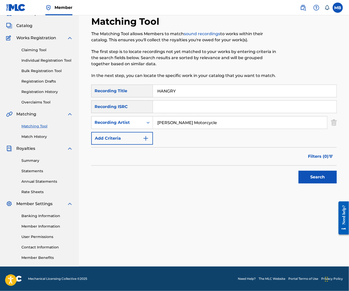
type input "[PERSON_NAME] Motorcycle"
click at [316, 176] on button "Search" at bounding box center [317, 177] width 38 height 13
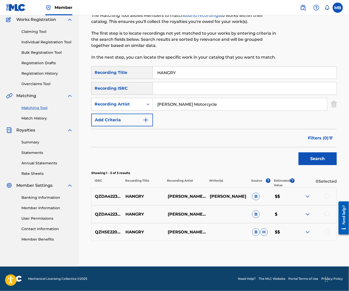
scroll to position [58, 0]
click at [326, 193] on div at bounding box center [326, 195] width 5 height 5
click at [325, 211] on div at bounding box center [326, 213] width 5 height 5
click at [326, 229] on div at bounding box center [326, 231] width 5 height 5
click at [324, 244] on button "Match 3 Groups" at bounding box center [314, 249] width 56 height 13
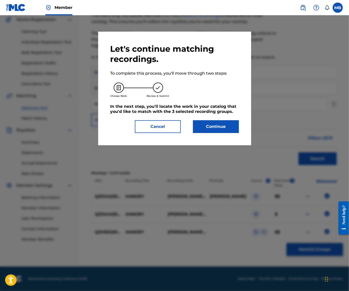
click at [230, 133] on button "Continue" at bounding box center [216, 126] width 46 height 13
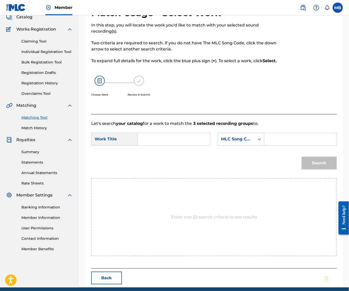
click at [204, 142] on form "SearchWithCriteriaa9ca5b57-77db-4df5-a803-5f770d2b77f4 Work Title SearchWithCri…" at bounding box center [213, 152] width 245 height 51
click at [205, 145] on input "Search Form" at bounding box center [173, 139] width 63 height 12
paste input "HANGRY"
type input "HANGRY"
click at [258, 140] on icon "Search Form" at bounding box center [259, 139] width 3 height 2
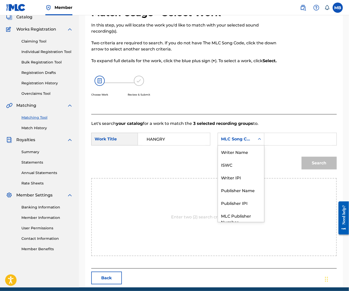
scroll to position [21, 0]
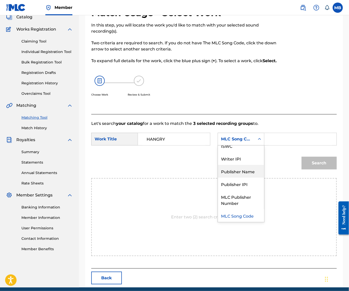
click at [218, 178] on div "Publisher Name" at bounding box center [241, 171] width 46 height 13
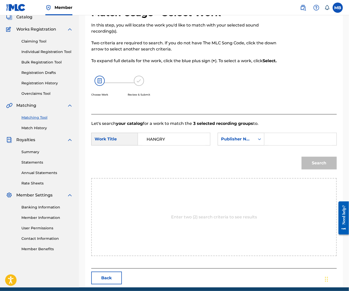
click at [268, 145] on input "Search Form" at bounding box center [299, 139] width 63 height 12
type input "kaff"
click at [317, 169] on button "Search" at bounding box center [318, 163] width 35 height 13
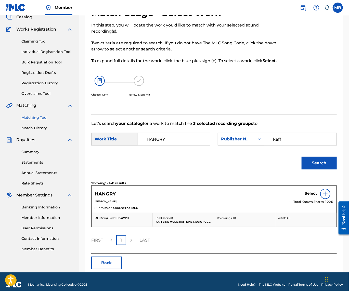
scroll to position [46, 0]
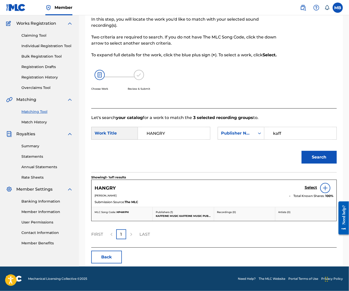
click at [308, 190] on h5 "Select" at bounding box center [310, 187] width 12 height 5
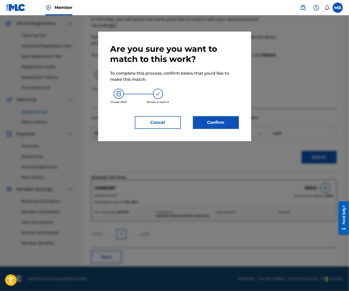
click at [204, 134] on div "Are you sure you want to match to this work? To complete this process, confirm …" at bounding box center [174, 87] width 153 height 110
click at [205, 127] on button "Confirm" at bounding box center [216, 122] width 46 height 13
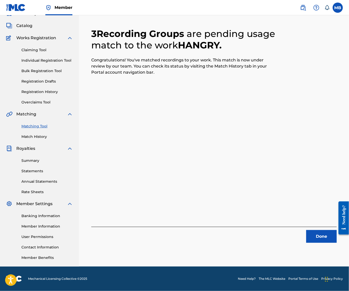
click at [314, 232] on button "Done" at bounding box center [321, 236] width 31 height 13
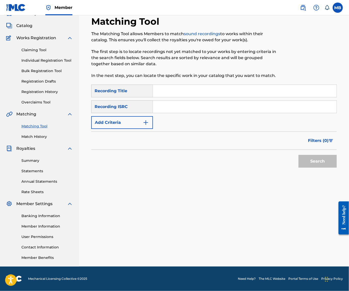
click at [223, 85] on input "Search Form" at bounding box center [244, 91] width 183 height 12
paste input "HOUR MADE"
type input "HOUR MADE"
click at [125, 108] on div "Recording ISRC" at bounding box center [122, 106] width 62 height 13
click at [127, 117] on button "Add Criteria" at bounding box center [122, 122] width 62 height 13
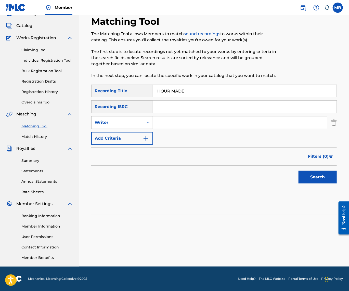
click at [130, 123] on div "Writer" at bounding box center [117, 123] width 52 height 10
click at [132, 131] on div "Recording Artist" at bounding box center [121, 135] width 61 height 13
click at [180, 121] on input "Search Form" at bounding box center [240, 122] width 174 height 12
click at [316, 176] on button "Search" at bounding box center [317, 177] width 38 height 13
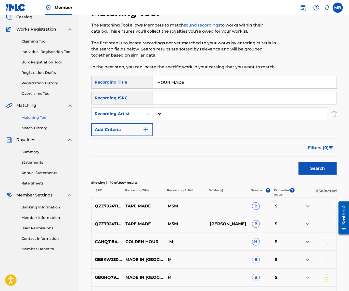
type input "m"
type input "[PERSON_NAME] Motorcycle"
click at [316, 175] on button "Search" at bounding box center [317, 168] width 38 height 13
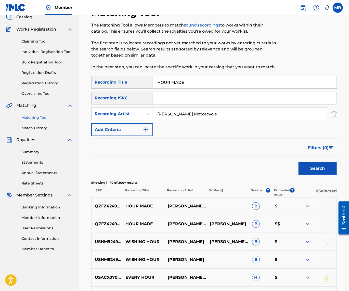
click at [325, 226] on div at bounding box center [326, 223] width 5 height 5
click at [326, 208] on div at bounding box center [326, 205] width 5 height 5
click at [324, 248] on button "Match 2 Groups" at bounding box center [314, 249] width 56 height 13
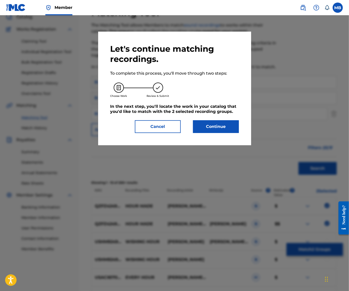
click at [224, 130] on button "Continue" at bounding box center [216, 126] width 46 height 13
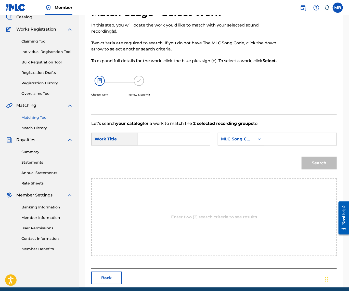
click at [194, 145] on input "Search Form" at bounding box center [173, 139] width 63 height 12
paste input "HOUR MADE"
type input "HOUR MADE"
click at [218, 145] on div "MLC Song Code" at bounding box center [241, 139] width 47 height 13
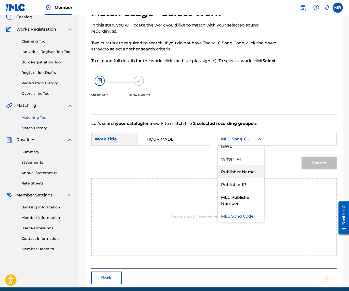
click at [218, 178] on div "Publisher Name" at bounding box center [241, 171] width 46 height 13
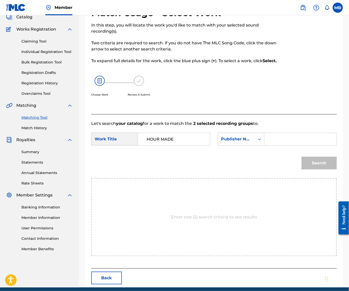
click at [164, 148] on div "SearchWithCriteriaa9ca5b57-77db-4df5-a803-5f770d2b77f4 Work Title HOUR MADE Sea…" at bounding box center [213, 141] width 245 height 16
click at [268, 145] on input "Search Form" at bounding box center [299, 139] width 63 height 12
type input "kaf"
click at [317, 169] on button "Search" at bounding box center [318, 163] width 35 height 13
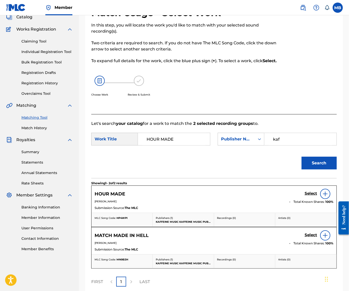
click at [304, 196] on h5 "Select" at bounding box center [310, 193] width 12 height 5
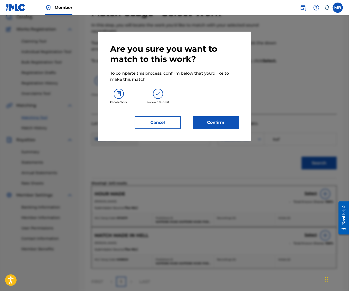
click at [202, 123] on button "Confirm" at bounding box center [216, 122] width 46 height 13
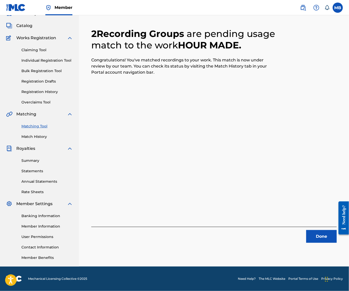
click at [321, 230] on button "Done" at bounding box center [321, 236] width 31 height 13
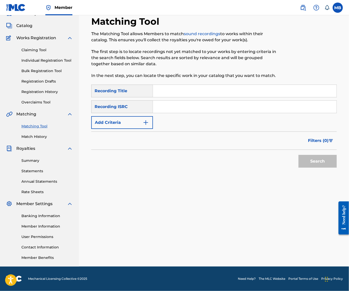
click at [247, 85] on input "Search Form" at bounding box center [244, 91] width 183 height 12
paste input "HOUR MADE"
click at [150, 119] on button "Add Criteria" at bounding box center [122, 122] width 62 height 13
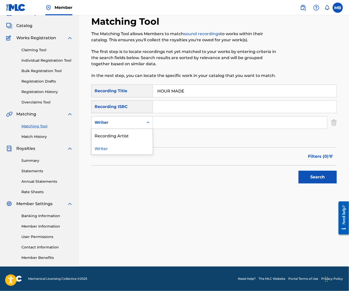
click at [140, 119] on div "Writer" at bounding box center [117, 122] width 46 height 6
click at [142, 129] on div "Recording Artist" at bounding box center [121, 135] width 61 height 13
click at [183, 116] on input "Search Form" at bounding box center [240, 122] width 174 height 12
click at [208, 85] on input "HOUR MADE" at bounding box center [244, 91] width 183 height 12
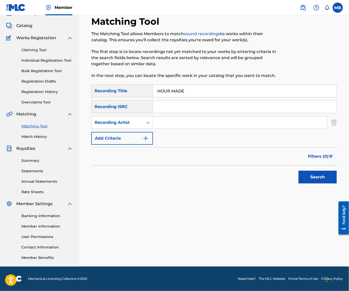
click at [208, 85] on input "HOUR MADE" at bounding box center [244, 91] width 183 height 12
paste input "UNNY BUTTER"
type input "HUNNY BUTTER"
click at [178, 116] on input "Search Form" at bounding box center [240, 122] width 174 height 12
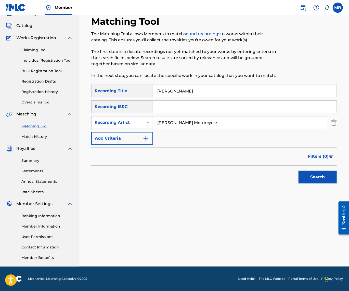
type input "[PERSON_NAME] Motorcycle"
click at [316, 176] on button "Search" at bounding box center [317, 177] width 38 height 13
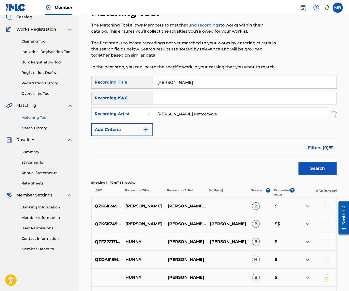
scroll to position [86, 0]
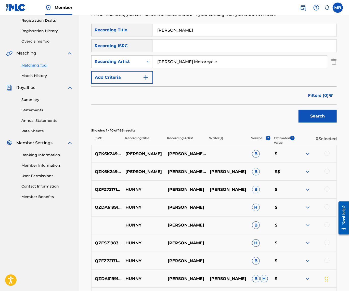
click at [324, 174] on div at bounding box center [326, 171] width 5 height 5
click at [323, 157] on div at bounding box center [315, 154] width 42 height 6
click at [326, 156] on div at bounding box center [326, 153] width 5 height 5
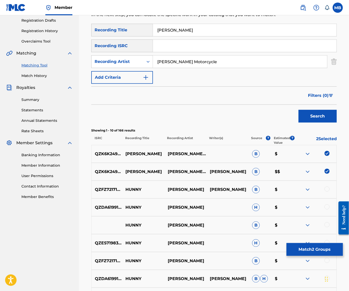
click at [315, 245] on button "Match 2 Groups" at bounding box center [314, 249] width 56 height 13
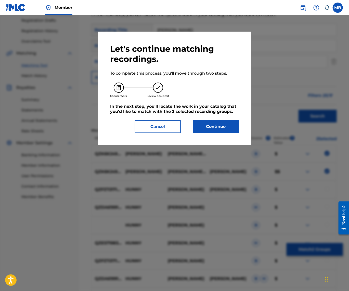
click at [219, 124] on button "Continue" at bounding box center [216, 126] width 46 height 13
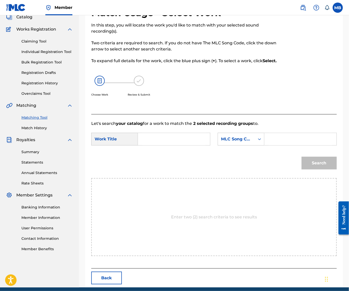
click at [198, 145] on input "Search Form" at bounding box center [173, 139] width 63 height 12
paste input "HUNNY BUTTER"
type input "HUNNY BUTTER"
click at [218, 144] on div "MLC Song Code" at bounding box center [236, 139] width 37 height 10
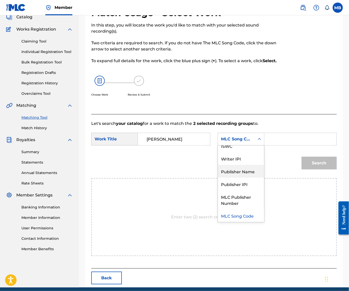
click at [218, 178] on div "Publisher Name" at bounding box center [241, 171] width 46 height 13
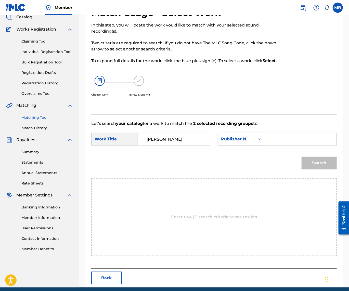
click at [268, 145] on input "Search Form" at bounding box center [299, 139] width 63 height 12
type input "kaf"
click at [317, 169] on button "Search" at bounding box center [318, 163] width 35 height 13
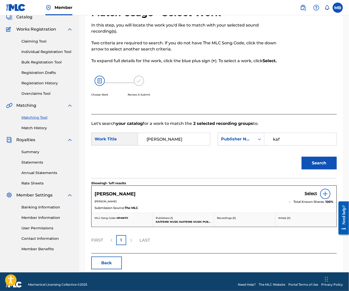
scroll to position [66, 0]
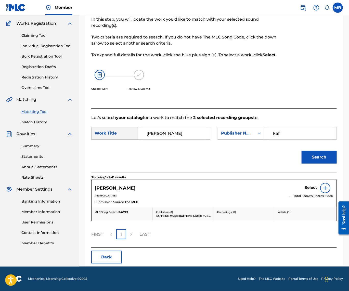
click at [300, 193] on div "HUNNY BUTTER Select" at bounding box center [213, 188] width 239 height 10
click at [306, 190] on h5 "Select" at bounding box center [310, 187] width 12 height 5
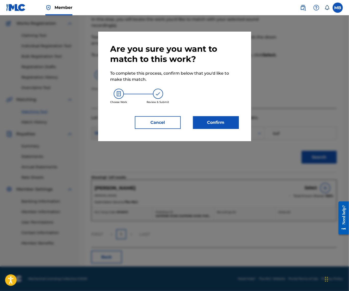
click at [223, 129] on button "Confirm" at bounding box center [216, 122] width 46 height 13
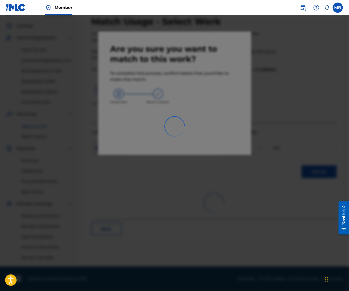
scroll to position [34, 0]
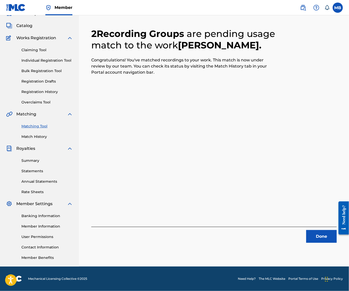
click at [322, 235] on button "Done" at bounding box center [321, 236] width 31 height 13
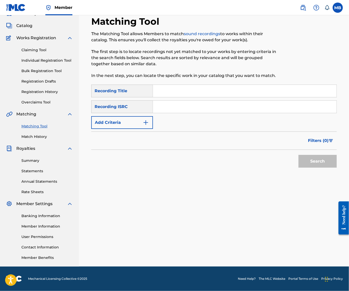
click at [218, 89] on input "Search Form" at bounding box center [244, 91] width 183 height 12
paste input "KEEPACHECK"
type input "KEEPACHECK"
click at [149, 119] on img "Search Form" at bounding box center [146, 122] width 6 height 6
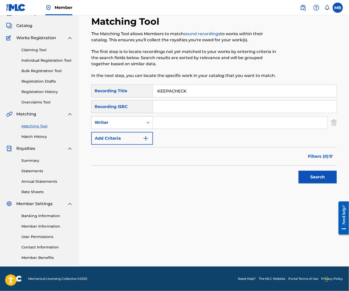
click at [143, 123] on div "Writer" at bounding box center [117, 123] width 52 height 10
click at [150, 132] on div "Recording Artist" at bounding box center [121, 135] width 61 height 13
click at [197, 116] on input "Search Form" at bounding box center [240, 122] width 174 height 12
type input "[PERSON_NAME] Motorcycle"
click at [316, 176] on button "Search" at bounding box center [317, 177] width 38 height 13
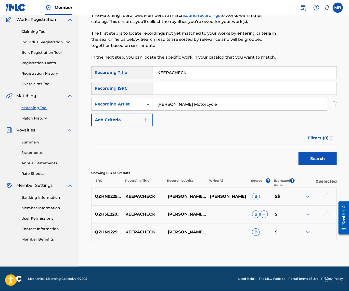
scroll to position [52, 0]
click at [327, 196] on div at bounding box center [326, 195] width 5 height 5
click at [327, 213] on div at bounding box center [326, 213] width 5 height 5
click at [326, 234] on div at bounding box center [326, 231] width 5 height 5
click at [327, 244] on button "Match 3 Groups" at bounding box center [314, 249] width 56 height 13
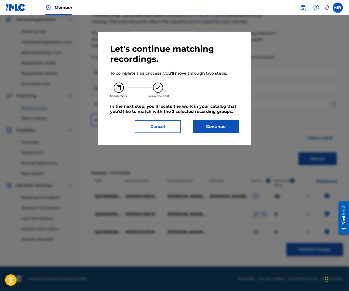
click at [223, 123] on button "Continue" at bounding box center [216, 126] width 46 height 13
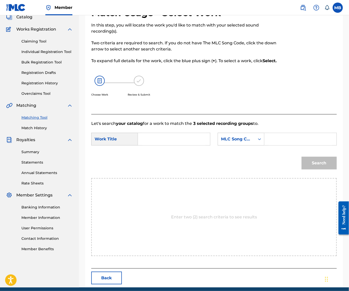
click at [186, 145] on input "Search Form" at bounding box center [173, 139] width 63 height 12
paste input "KEEPACHECK"
type input "KEEPACHECK"
click at [257, 142] on icon "Search Form" at bounding box center [259, 139] width 5 height 5
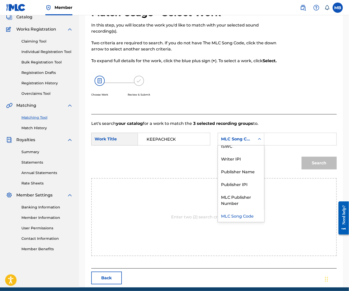
scroll to position [0, 0]
click at [268, 145] on input "Search Form" at bounding box center [299, 139] width 63 height 12
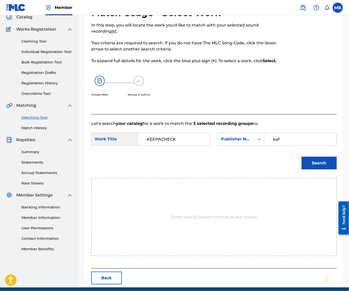
type input "kaf"
click at [317, 169] on button "Search" at bounding box center [318, 163] width 35 height 13
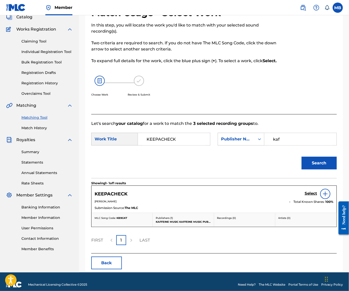
click at [306, 196] on h5 "Select" at bounding box center [310, 193] width 12 height 5
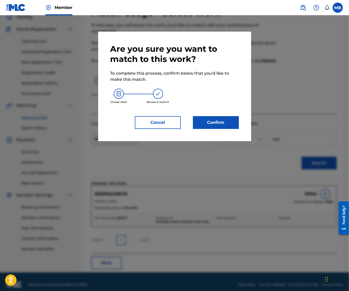
click at [212, 126] on button "Confirm" at bounding box center [216, 122] width 46 height 13
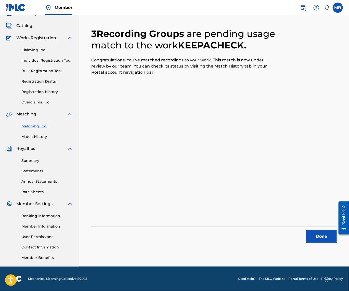
click at [325, 234] on button "Done" at bounding box center [321, 236] width 31 height 13
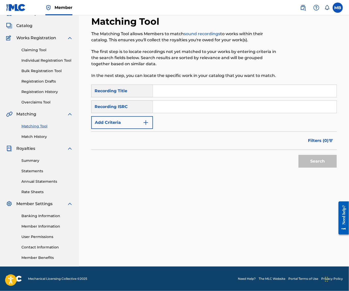
click at [209, 85] on input "Search Form" at bounding box center [244, 91] width 183 height 12
paste input "POWER"
type input "POWER"
click at [151, 116] on button "Add Criteria" at bounding box center [122, 122] width 62 height 13
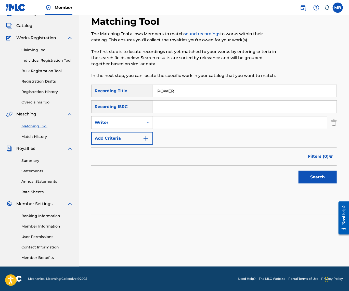
click at [143, 118] on div "Writer" at bounding box center [117, 123] width 52 height 10
click at [153, 129] on div "Recording Artist" at bounding box center [121, 135] width 61 height 13
click at [187, 116] on input "Search Form" at bounding box center [240, 122] width 174 height 12
type input "v"
type input "[PERSON_NAME] Motorcycle"
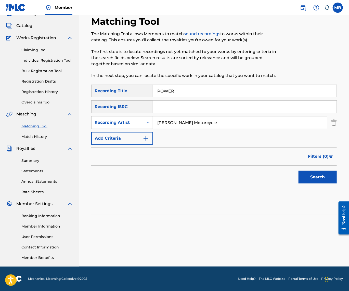
click at [316, 176] on button "Search" at bounding box center [317, 177] width 38 height 13
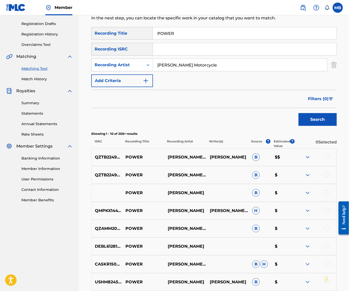
scroll to position [86, 0]
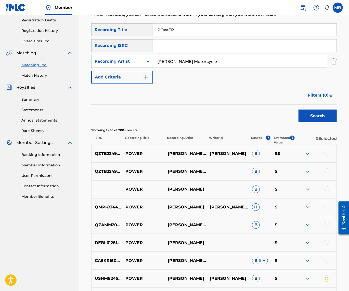
click at [327, 173] on div at bounding box center [326, 170] width 5 height 5
click at [327, 157] on div at bounding box center [315, 154] width 42 height 6
click at [326, 156] on div at bounding box center [326, 153] width 5 height 5
click at [317, 245] on button "Match 2 Groups" at bounding box center [314, 249] width 56 height 13
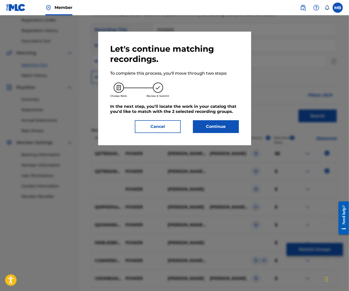
click at [238, 133] on button "Continue" at bounding box center [216, 126] width 46 height 13
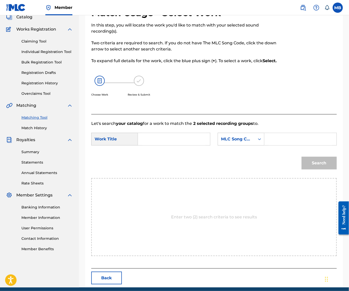
click at [181, 145] on input "Search Form" at bounding box center [173, 139] width 63 height 12
paste input "POWER"
type input "POWER"
click at [221, 142] on div "MLC Song Code" at bounding box center [236, 139] width 31 height 6
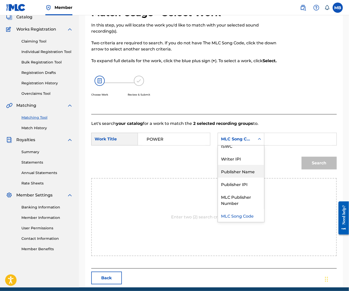
click at [218, 178] on div "Publisher Name" at bounding box center [241, 171] width 46 height 13
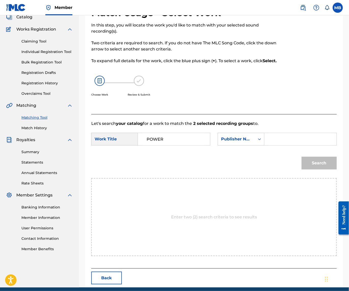
click at [268, 145] on input "Search Form" at bounding box center [299, 139] width 63 height 12
type input "kaf"
click at [317, 169] on button "Search" at bounding box center [318, 163] width 35 height 13
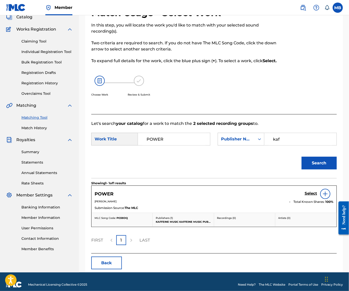
click at [305, 196] on h5 "Select" at bounding box center [310, 193] width 12 height 5
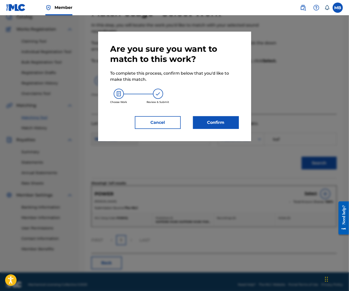
click at [237, 129] on button "Confirm" at bounding box center [216, 122] width 46 height 13
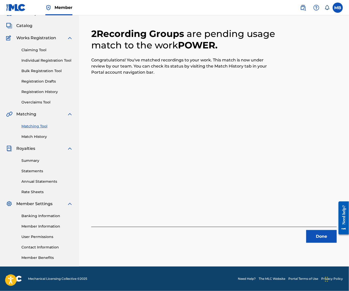
click at [317, 230] on button "Done" at bounding box center [321, 236] width 31 height 13
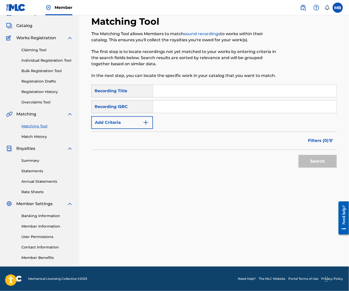
click at [253, 91] on input "Search Form" at bounding box center [244, 91] width 183 height 12
paste input "NOT"
type input "NOT"
click at [149, 121] on button "Add Criteria" at bounding box center [122, 122] width 62 height 13
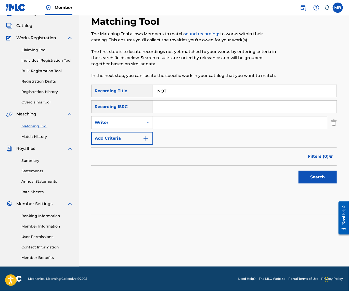
click at [146, 126] on div "SearchWithCriteriaef201dfe-70e1-473e-abed-9fff903a6efb Recording Title NOT Sear…" at bounding box center [213, 115] width 245 height 60
click at [140, 121] on div "Writer" at bounding box center [117, 122] width 46 height 6
click at [146, 132] on div "Recording Artist" at bounding box center [121, 135] width 61 height 13
click at [186, 119] on input "Search Form" at bounding box center [240, 122] width 174 height 12
type input "[PERSON_NAME] Motorcycle"
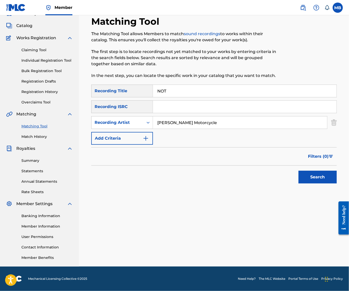
click at [316, 176] on button "Search" at bounding box center [317, 177] width 38 height 13
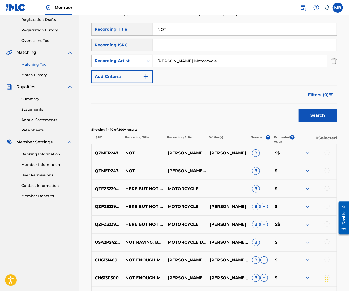
scroll to position [90, 0]
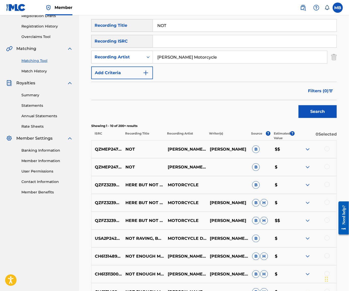
click at [322, 170] on div at bounding box center [315, 167] width 42 height 6
click at [325, 169] on div at bounding box center [326, 166] width 5 height 5
click at [327, 151] on div at bounding box center [326, 148] width 5 height 5
click at [319, 243] on button "Match 2 Groups" at bounding box center [314, 249] width 56 height 13
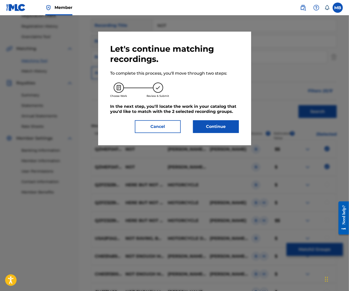
click at [235, 129] on button "Continue" at bounding box center [216, 126] width 46 height 13
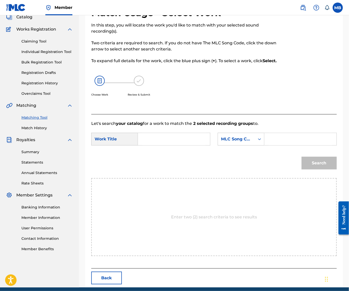
click at [191, 145] on input "Search Form" at bounding box center [173, 139] width 63 height 12
paste input "PRESS START"
type input "PRESS START"
click at [185, 145] on input "PRESS START" at bounding box center [173, 139] width 63 height 12
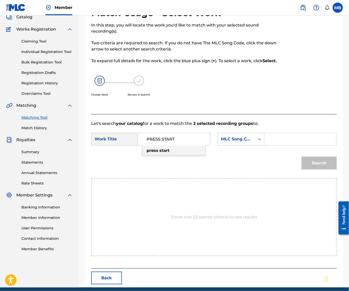
click at [185, 145] on input "PRESS START" at bounding box center [173, 139] width 63 height 12
type input "noti noti (doc louis)"
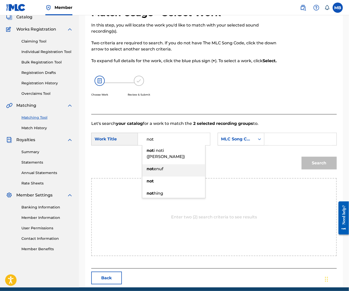
type input "not"
click at [167, 184] on div "not" at bounding box center [173, 181] width 63 height 9
click at [268, 145] on input "Search Form" at bounding box center [299, 139] width 63 height 12
click at [221, 142] on div "MLC Song Code" at bounding box center [236, 139] width 31 height 6
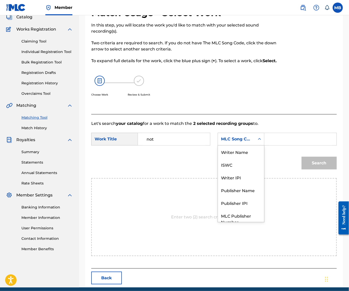
scroll to position [21, 0]
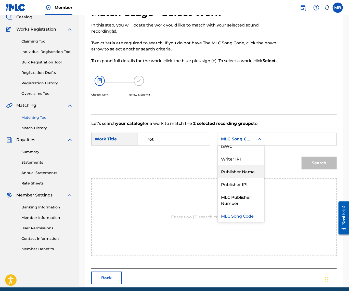
click at [218, 178] on div "Publisher Name" at bounding box center [241, 171] width 46 height 13
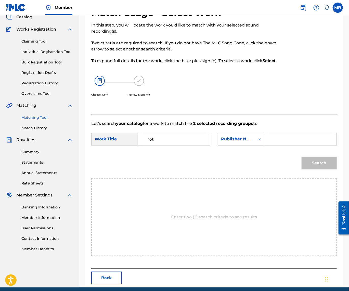
click at [268, 145] on input "Search Form" at bounding box center [299, 139] width 63 height 12
type input "kaff"
click at [317, 169] on button "Search" at bounding box center [318, 163] width 35 height 13
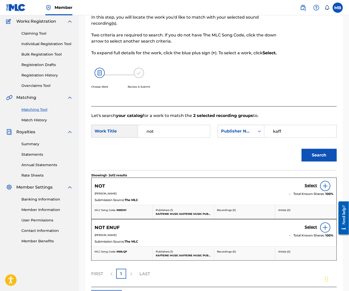
scroll to position [48, 0]
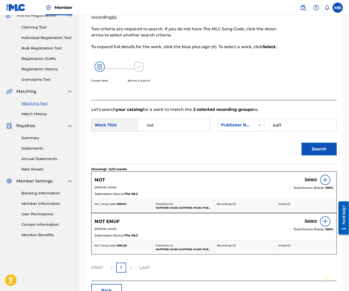
click at [311, 182] on h5 "Select" at bounding box center [310, 179] width 12 height 5
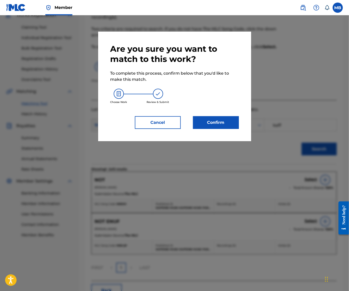
click at [233, 120] on button "Confirm" at bounding box center [216, 122] width 46 height 13
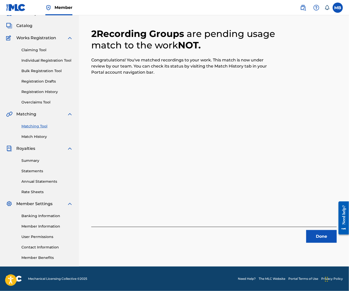
click at [327, 230] on button "Done" at bounding box center [321, 236] width 31 height 13
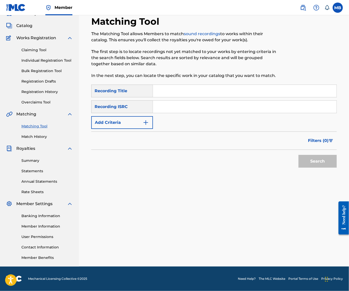
click at [204, 88] on input "Search Form" at bounding box center [244, 91] width 183 height 12
paste input "PRESS START"
type input "PRESS START"
click at [166, 111] on div "SearchWithCriteriaef201dfe-70e1-473e-abed-9fff903a6efb Recording Title PRESS ST…" at bounding box center [213, 107] width 245 height 44
click at [153, 116] on button "Add Criteria" at bounding box center [122, 122] width 62 height 13
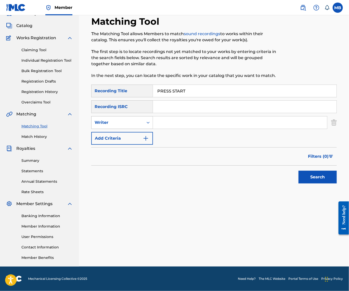
click at [146, 125] on div "Writer" at bounding box center [122, 122] width 62 height 13
click at [142, 133] on div "Recording Artist" at bounding box center [121, 135] width 61 height 13
click at [178, 124] on input "Search Form" at bounding box center [240, 122] width 174 height 12
type input "[PERSON_NAME] Motorcycle"
click at [316, 176] on button "Search" at bounding box center [317, 177] width 38 height 13
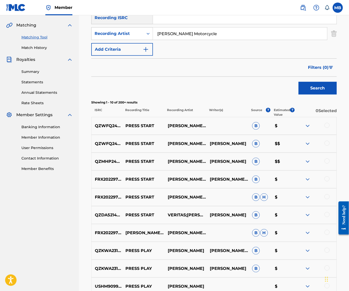
scroll to position [117, 0]
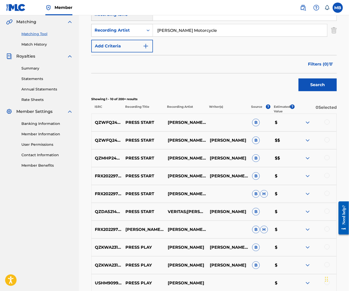
click at [324, 160] on div at bounding box center [326, 157] width 5 height 5
click at [324, 143] on div at bounding box center [315, 140] width 42 height 6
click at [326, 142] on div at bounding box center [326, 139] width 5 height 5
click at [327, 125] on div at bounding box center [326, 121] width 5 height 5
click at [318, 243] on button "Match 3 Groups" at bounding box center [314, 249] width 56 height 13
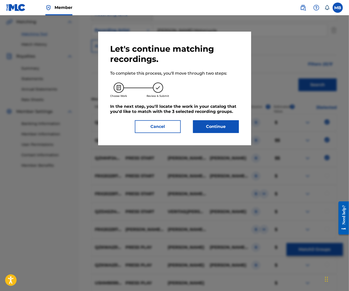
click at [214, 133] on button "Continue" at bounding box center [216, 126] width 46 height 13
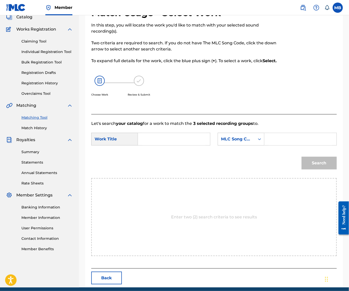
click at [185, 145] on input "Search Form" at bounding box center [173, 139] width 63 height 12
paste input "PRESS START"
type input "PRESS START"
click at [221, 142] on div "MLC Song Code" at bounding box center [236, 139] width 31 height 6
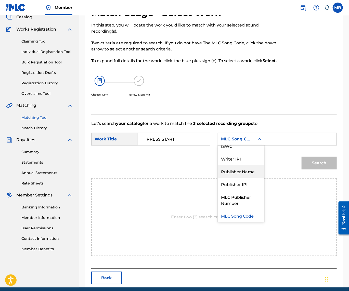
click at [218, 178] on div "Publisher Name" at bounding box center [241, 171] width 46 height 13
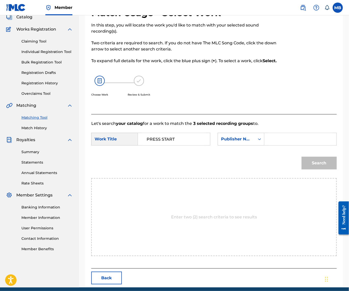
click at [268, 145] on input "Search Form" at bounding box center [299, 139] width 63 height 12
type input "kaff"
click at [317, 169] on button "Search" at bounding box center [318, 163] width 35 height 13
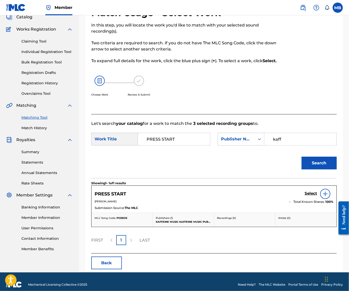
scroll to position [72, 0]
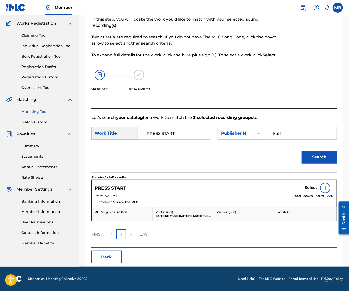
click at [308, 188] on h5 "Select" at bounding box center [310, 187] width 12 height 5
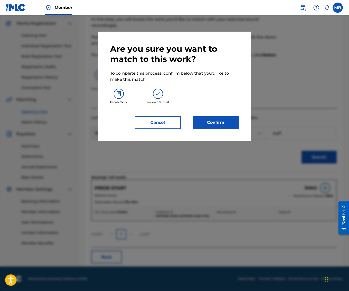
click at [233, 129] on button "Confirm" at bounding box center [216, 122] width 46 height 13
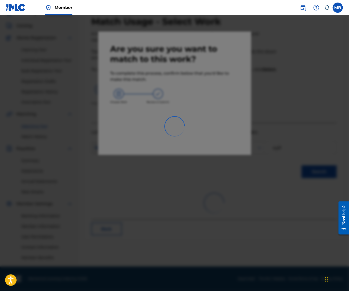
scroll to position [34, 0]
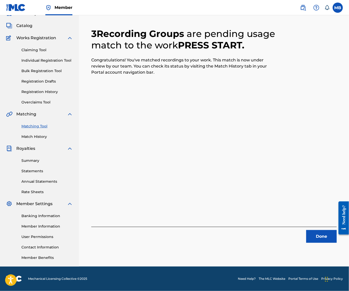
click at [325, 230] on button "Done" at bounding box center [321, 236] width 31 height 13
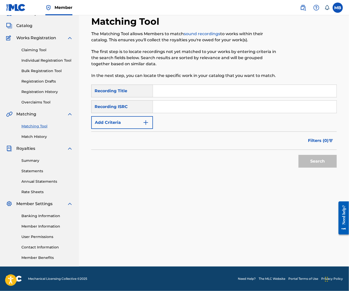
click
paste input "PUT IT TIN REVERSE"
type input "PUT IT TIN REVERSE"
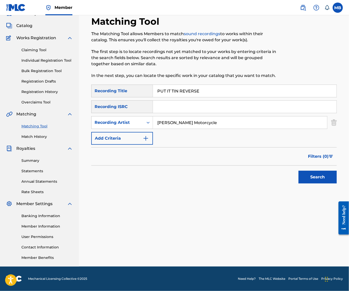
type input "[PERSON_NAME] Motorcycle"
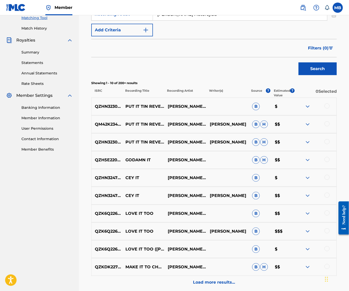
scroll to position [134, 0]
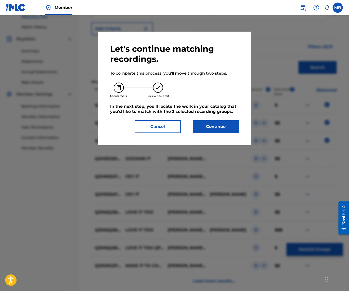
drag, startPoint x: 228, startPoint y: 125, endPoint x: 228, endPoint y: 128, distance: 3.8
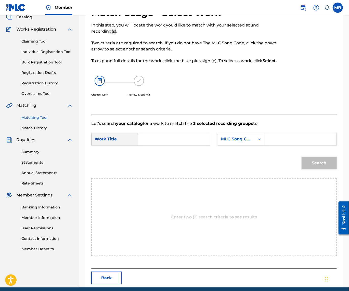
paste input "PUT IT TIN REVERSE"
type input "PUT IT TIN REVERSE"
type input "kaf"
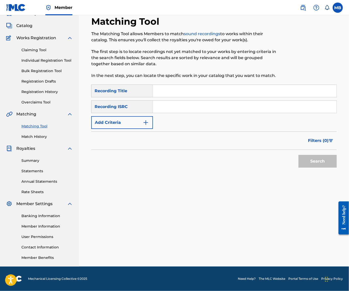
paste input "QUARTER"
type input "QUARTER"
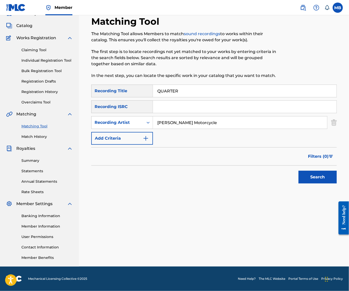
type input "[PERSON_NAME] Motorcycle"
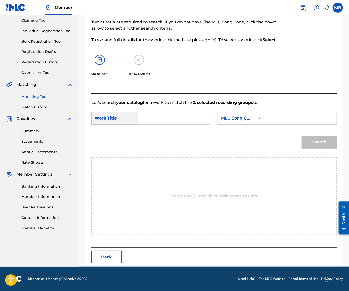
scroll to position [34, 0]
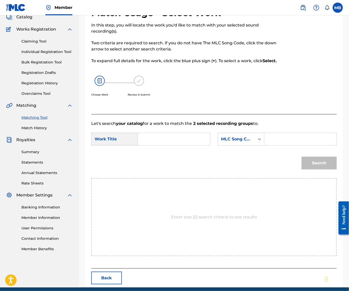
paste input "QUARTER"
type input "QUARTER"
type input "kaf"
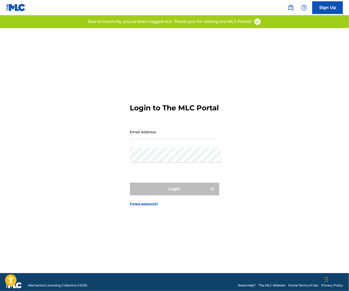
click at [233, 76] on div "Login to The MLC Portal Email Address Password Login Forgot password?" at bounding box center [174, 150] width 349 height 245
type input "[EMAIL_ADDRESS][DOMAIN_NAME]"
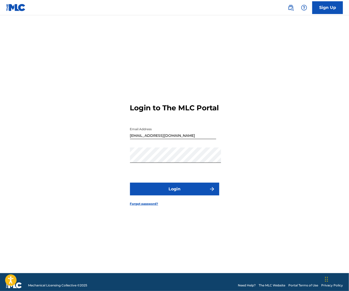
click at [197, 191] on button "Login" at bounding box center [174, 189] width 89 height 13
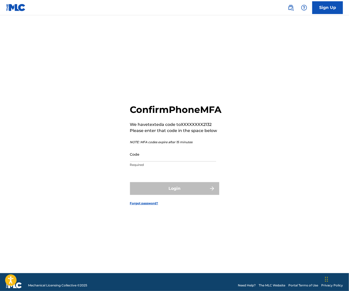
click at [193, 161] on input "Code" at bounding box center [173, 154] width 86 height 15
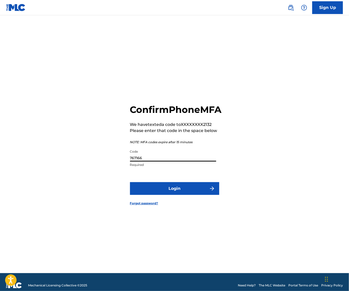
type input "767166"
click at [174, 195] on button "Login" at bounding box center [174, 188] width 89 height 13
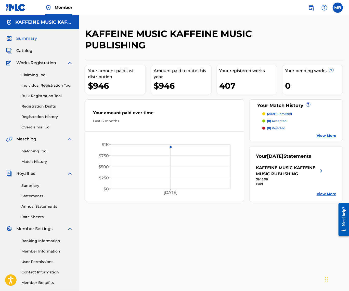
click at [44, 154] on link "Matching Tool" at bounding box center [46, 150] width 51 height 5
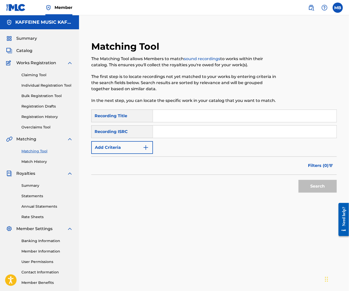
click at [196, 113] on input "Search Form" at bounding box center [244, 116] width 183 height 12
paste input "QUARTER"
type input "QUARTER"
click at [137, 154] on button "Add Criteria" at bounding box center [122, 147] width 62 height 13
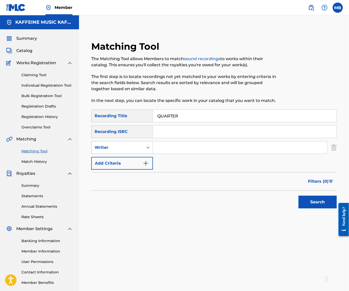
click at [135, 151] on div "Writer" at bounding box center [117, 147] width 46 height 6
click at [135, 162] on div "Recording Artist" at bounding box center [121, 160] width 61 height 13
click at [180, 147] on input "Search Form" at bounding box center [240, 147] width 174 height 12
type input "[PERSON_NAME] Motorcycle"
click at [316, 208] on button "Search" at bounding box center [317, 202] width 38 height 13
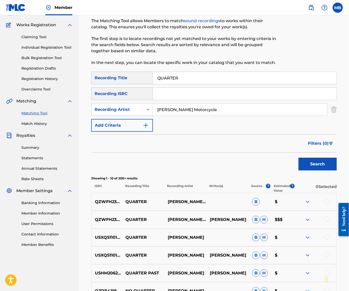
scroll to position [66, 0]
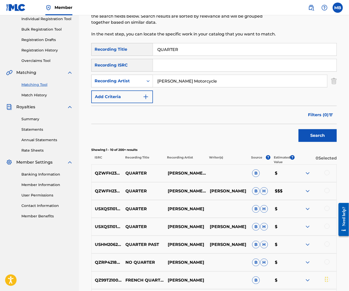
click at [327, 175] on div at bounding box center [326, 172] width 5 height 5
click at [328, 193] on div at bounding box center [326, 190] width 5 height 5
click at [320, 244] on button "Match 2 Groups" at bounding box center [314, 249] width 56 height 13
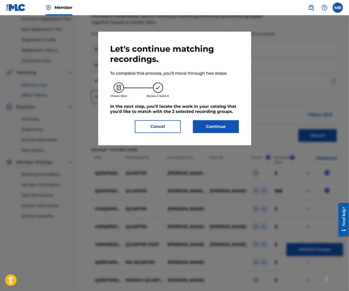
click at [222, 128] on button "Continue" at bounding box center [216, 126] width 46 height 13
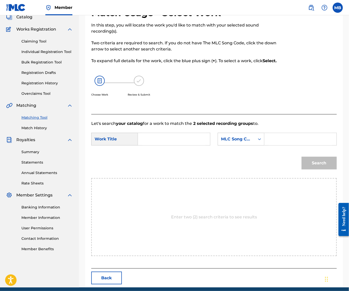
click at [167, 145] on input "Search Form" at bounding box center [173, 139] width 63 height 12
paste input "QUARTER"
click at [162, 153] on strong "quarter" at bounding box center [154, 150] width 16 height 5
type input "quarter"
click at [268, 145] on input "Search Form" at bounding box center [299, 139] width 63 height 12
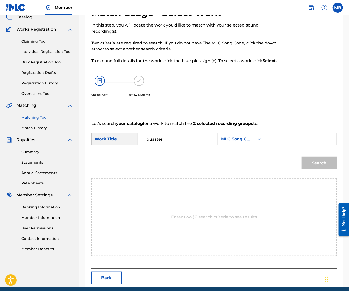
click at [221, 142] on div "MLC Song Code" at bounding box center [236, 139] width 31 height 6
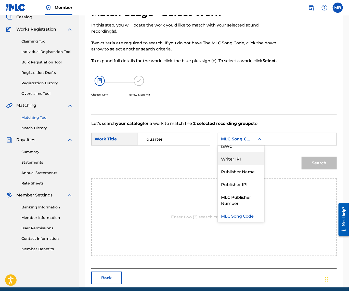
click at [218, 178] on div "Publisher Name" at bounding box center [241, 171] width 46 height 13
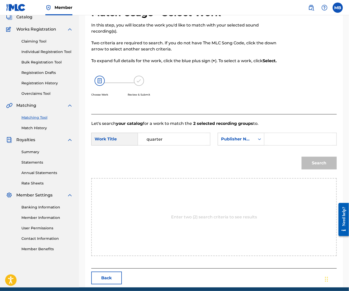
click at [154, 148] on div "SearchWithCriteriacfcc07b5-2c9d-452b-b41a-4c7dbda613ad Work Title quarter Searc…" at bounding box center [213, 141] width 245 height 16
click at [268, 145] on input "Search Form" at bounding box center [299, 139] width 63 height 12
type input "kaff"
click at [317, 169] on button "Search" at bounding box center [318, 163] width 35 height 13
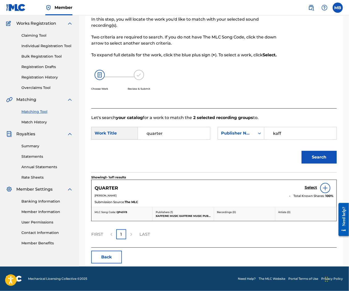
scroll to position [50, 0]
click at [312, 190] on h5 "Select" at bounding box center [310, 187] width 12 height 5
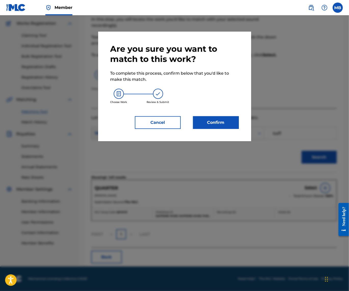
click at [211, 137] on div "Are you sure you want to match to this work? To complete this process, confirm …" at bounding box center [174, 87] width 153 height 110
click at [209, 129] on button "Confirm" at bounding box center [216, 122] width 46 height 13
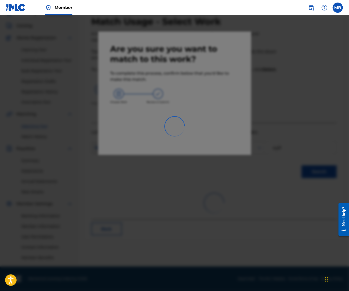
scroll to position [34, 0]
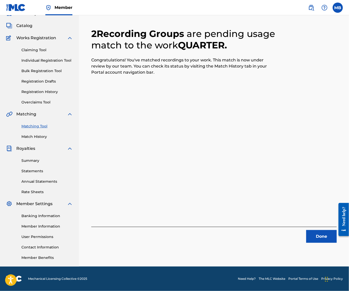
click at [325, 233] on button "Done" at bounding box center [321, 236] width 31 height 13
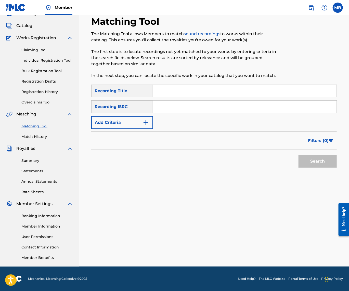
click at [213, 90] on input "Search Form" at bounding box center [244, 91] width 183 height 12
paste input "REPEAT WHAT YOU SAID"
type input "REPEAT WHAT YOU SAID"
click at [149, 119] on img "Search Form" at bounding box center [146, 122] width 6 height 6
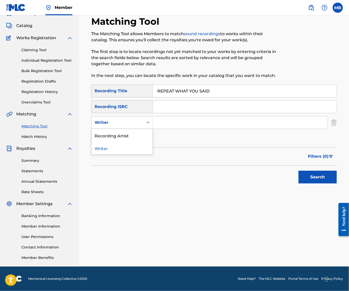
click at [143, 122] on div "Writer" at bounding box center [117, 123] width 52 height 10
click at [151, 131] on div "Recording Artist" at bounding box center [121, 135] width 61 height 13
click at [188, 121] on input "Search Form" at bounding box center [240, 122] width 174 height 12
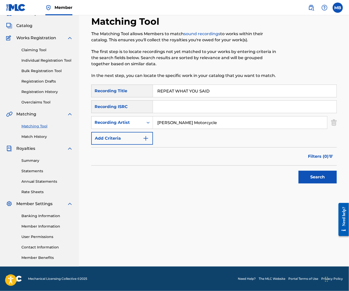
type input "[PERSON_NAME] Motorcycle"
click at [316, 176] on button "Search" at bounding box center [317, 177] width 38 height 13
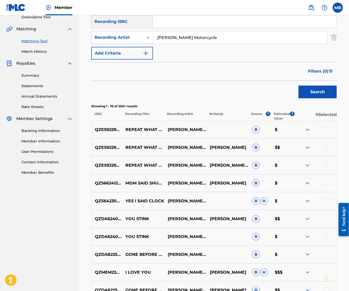
scroll to position [110, 0]
click at [327, 167] on div at bounding box center [326, 164] width 5 height 5
click at [328, 150] on div at bounding box center [326, 146] width 5 height 5
click at [327, 132] on div at bounding box center [326, 129] width 5 height 5
click at [318, 243] on button "Match 3 Groups" at bounding box center [314, 249] width 56 height 13
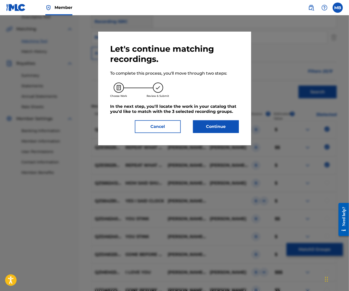
click at [222, 121] on div "Let's continue matching recordings. To complete this process, you'll move throu…" at bounding box center [174, 88] width 128 height 89
click at [223, 125] on button "Continue" at bounding box center [216, 126] width 46 height 13
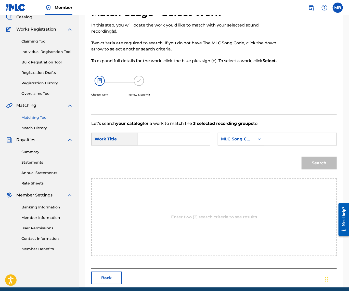
click at [197, 145] on input "Search Form" at bounding box center [173, 139] width 63 height 12
paste input "REPEAT WHAT YOU SAID"
type input "REPEAT WHAT YOU SAID"
click at [221, 142] on div "MLC Song Code" at bounding box center [236, 139] width 31 height 6
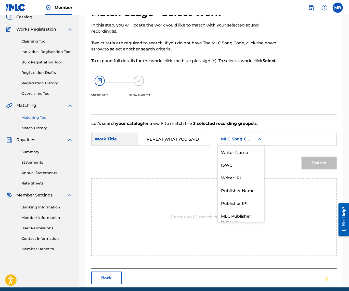
scroll to position [21, 0]
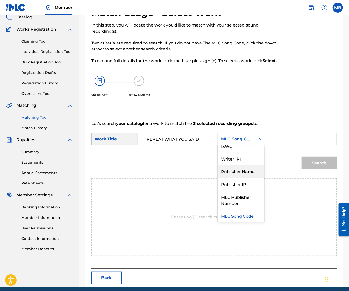
click at [218, 178] on div "Publisher Name" at bounding box center [241, 171] width 46 height 13
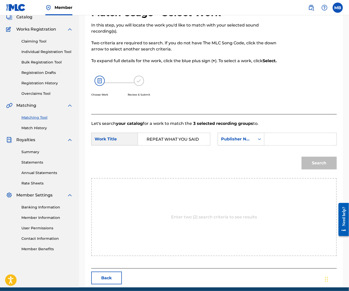
click at [268, 145] on input "Search Form" at bounding box center [299, 139] width 63 height 12
type input "kaff"
click at [317, 169] on button "Search" at bounding box center [318, 163] width 35 height 13
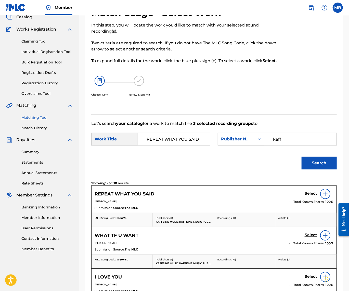
click at [308, 196] on h5 "Select" at bounding box center [310, 193] width 12 height 5
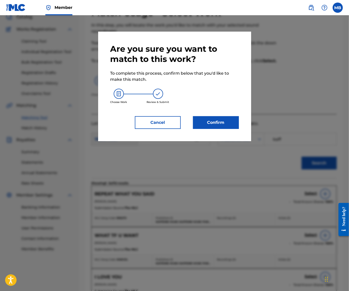
click at [219, 125] on button "Confirm" at bounding box center [216, 122] width 46 height 13
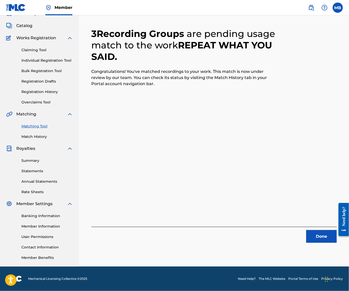
click at [315, 230] on button "Done" at bounding box center [321, 236] width 31 height 13
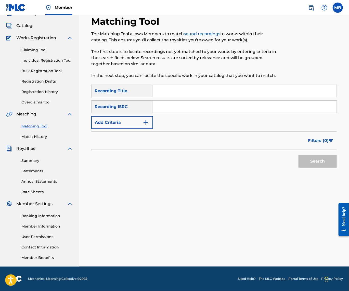
click at [257, 86] on input "Search Form" at bounding box center [244, 91] width 183 height 12
paste input "BITCH"
type input "BITCH"
click at [132, 119] on button "Add Criteria" at bounding box center [122, 122] width 62 height 13
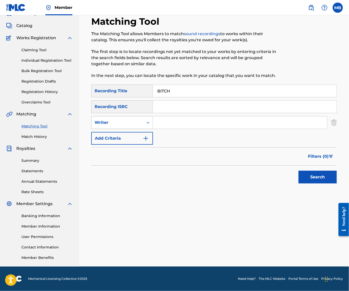
click at [132, 125] on div "Writer" at bounding box center [122, 122] width 62 height 13
click at [134, 132] on div "Recording Artist" at bounding box center [121, 135] width 61 height 13
click at [172, 121] on input "Search Form" at bounding box center [240, 122] width 174 height 12
type input "[PERSON_NAME] Motorcycle"
click at [316, 176] on button "Search" at bounding box center [317, 177] width 38 height 13
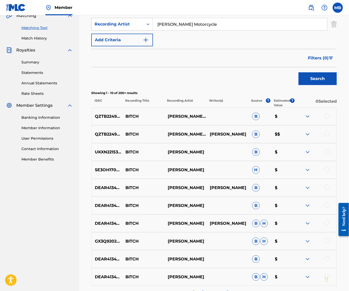
scroll to position [124, 0]
click at [322, 137] on div at bounding box center [315, 134] width 42 height 6
click at [325, 136] on div at bounding box center [326, 133] width 5 height 5
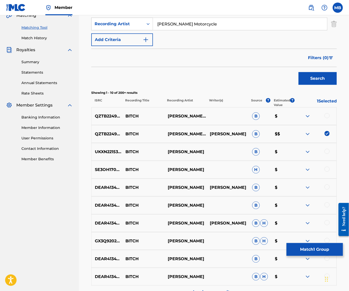
click at [325, 119] on div at bounding box center [315, 116] width 42 height 6
click at [325, 118] on div at bounding box center [326, 115] width 5 height 5
click at [325, 118] on img at bounding box center [326, 115] width 5 height 5
click at [325, 118] on div at bounding box center [326, 115] width 5 height 5
click at [313, 249] on button "Match 2 Groups" at bounding box center [314, 249] width 56 height 13
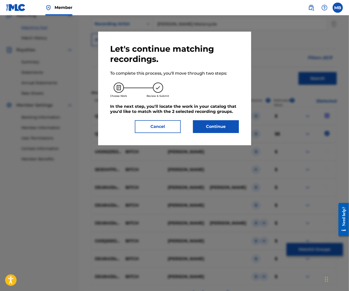
click at [233, 133] on button "Continue" at bounding box center [216, 126] width 46 height 13
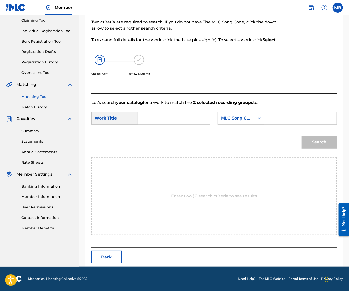
scroll to position [34, 0]
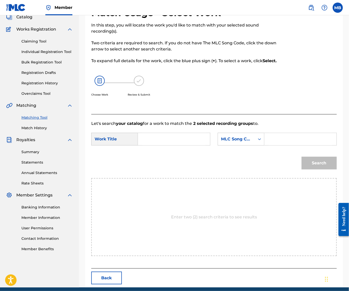
click at [195, 145] on input "Search Form" at bounding box center [173, 139] width 63 height 12
paste input "BITCH"
type input "BITCH"
click at [221, 142] on div "MLC Song Code" at bounding box center [236, 139] width 31 height 6
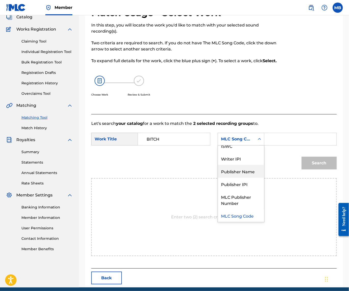
click at [218, 178] on div "Publisher Name" at bounding box center [241, 171] width 46 height 13
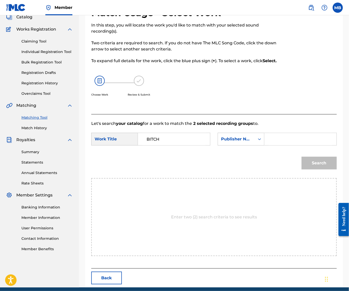
click at [268, 145] on input "Search Form" at bounding box center [299, 139] width 63 height 12
type input "kaff"
click at [317, 169] on button "Search" at bounding box center [318, 163] width 35 height 13
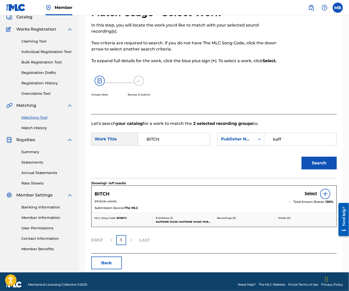
scroll to position [35, 0]
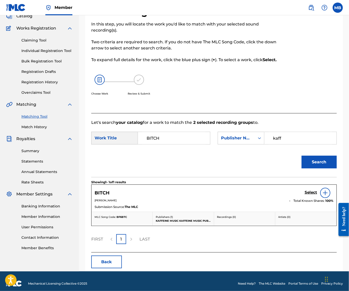
click at [306, 195] on h5 "Select" at bounding box center [310, 192] width 12 height 5
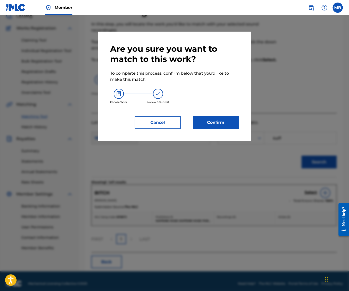
click at [218, 129] on button "Confirm" at bounding box center [216, 122] width 46 height 13
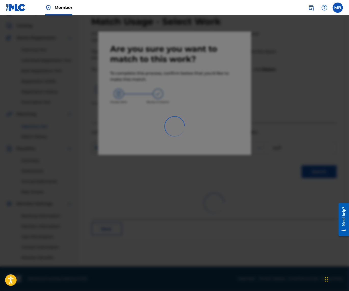
click at [252, 163] on div at bounding box center [174, 160] width 349 height 291
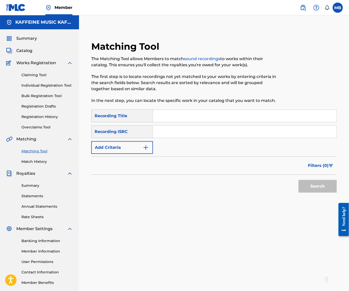
click at [198, 120] on input "Search Form" at bounding box center [244, 116] width 183 height 12
paste input "BITCH"
type input "BITCH"
click at [149, 146] on button "Add Criteria" at bounding box center [122, 147] width 62 height 13
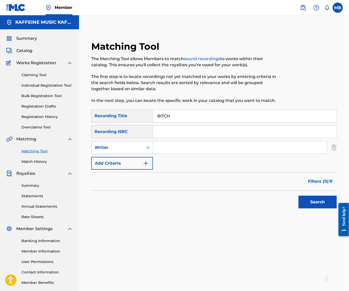
click at [140, 151] on div "Writer" at bounding box center [117, 147] width 46 height 6
click at [146, 161] on div "Recording Artist" at bounding box center [121, 160] width 61 height 13
click at [175, 149] on input "Search Form" at bounding box center [240, 147] width 174 height 12
type input "[PERSON_NAME] Motorcycle"
click at [316, 208] on button "Search" at bounding box center [317, 202] width 38 height 13
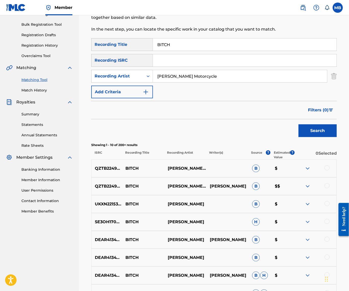
scroll to position [71, 0]
click at [323, 171] on div at bounding box center [315, 168] width 42 height 6
click at [324, 188] on div at bounding box center [326, 185] width 5 height 5
click at [325, 170] on div at bounding box center [326, 167] width 5 height 5
click at [313, 243] on button "Match 2 Groups" at bounding box center [314, 249] width 56 height 13
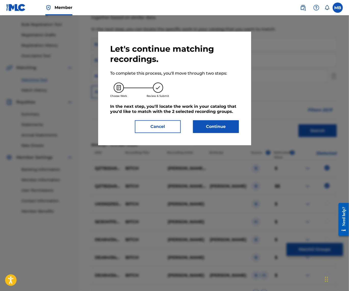
click at [237, 142] on div "Let's continue matching recordings. To complete this process, you'll move throu…" at bounding box center [174, 89] width 153 height 114
click at [234, 138] on div "Let's continue matching recordings. To complete this process, you'll move throu…" at bounding box center [174, 89] width 153 height 114
click at [229, 128] on button "Continue" at bounding box center [216, 126] width 46 height 13
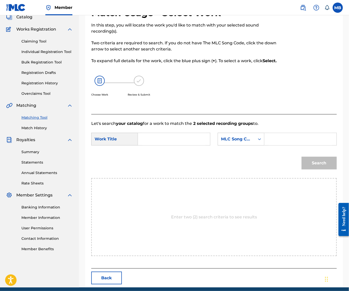
click at [181, 145] on input "Search Form" at bounding box center [173, 139] width 63 height 12
paste input "BITCH"
type input "BITCH"
click at [221, 142] on div "MLC Song Code" at bounding box center [236, 139] width 31 height 6
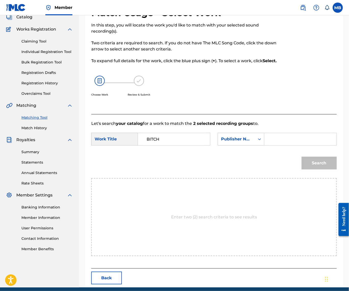
click at [268, 145] on input "Search Form" at bounding box center [299, 139] width 63 height 12
type input "kaf"
click at [317, 169] on button "Search" at bounding box center [318, 163] width 35 height 13
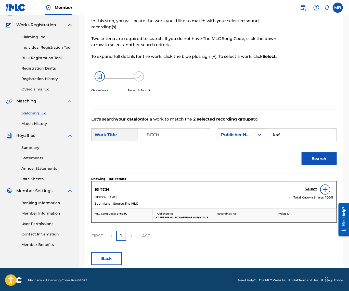
scroll to position [43, 0]
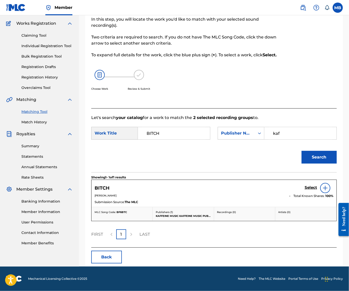
click at [305, 190] on h5 "Select" at bounding box center [310, 187] width 12 height 5
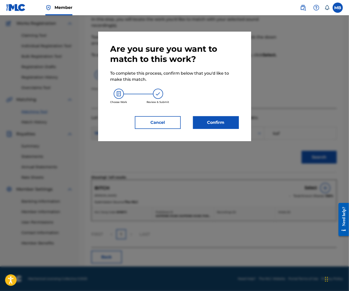
click at [234, 129] on button "Confirm" at bounding box center [216, 122] width 46 height 13
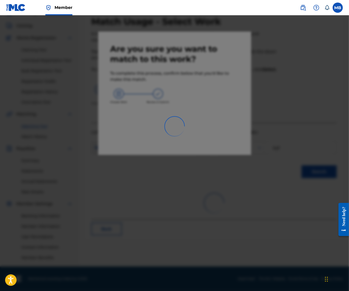
scroll to position [34, 0]
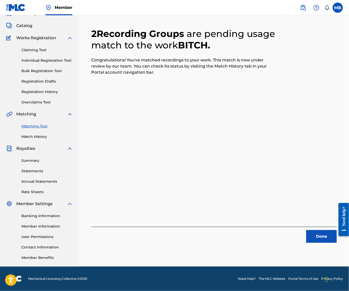
click at [318, 231] on button "Done" at bounding box center [321, 236] width 31 height 13
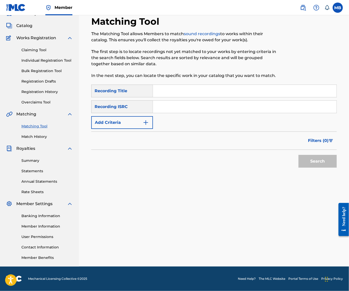
click at [219, 86] on input "Search Form" at bounding box center [244, 91] width 183 height 12
paste input "CEY IT"
type input "CEY IT"
click at [147, 120] on button "Add Criteria" at bounding box center [122, 122] width 62 height 13
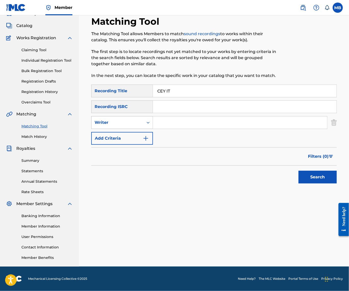
click at [140, 121] on div "Writer" at bounding box center [117, 122] width 46 height 6
click at [140, 129] on div "Recording Artist" at bounding box center [121, 135] width 61 height 13
click at [170, 119] on input "Search Form" at bounding box center [240, 122] width 174 height 12
click at [316, 176] on button "Search" at bounding box center [317, 177] width 38 height 13
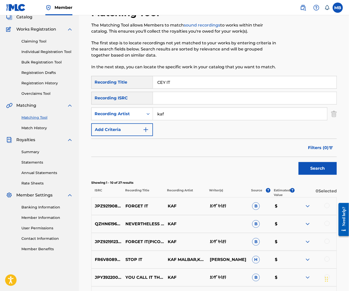
type input "ka"
type input "[PERSON_NAME] Motorcycle '"
click at [316, 175] on button "Search" at bounding box center [317, 168] width 38 height 13
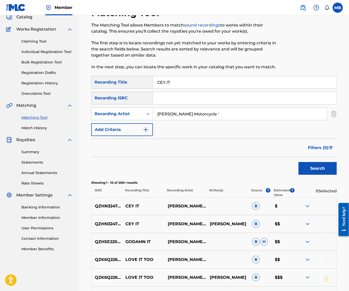
scroll to position [68, 0]
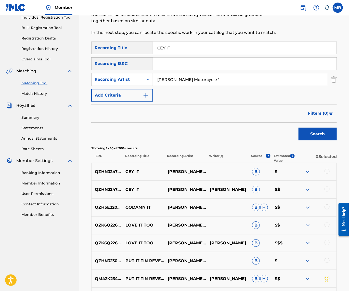
click at [327, 192] on div at bounding box center [326, 188] width 5 height 5
click at [326, 174] on div at bounding box center [326, 171] width 5 height 5
click at [314, 244] on button "Match 2 Groups" at bounding box center [314, 249] width 56 height 13
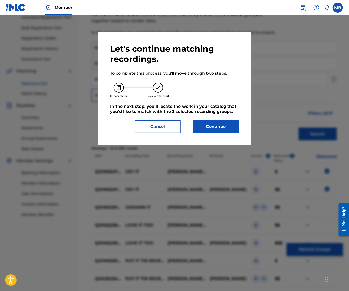
click at [235, 139] on div "Let's continue matching recordings. To complete this process, you'll move throu…" at bounding box center [174, 89] width 153 height 114
click at [231, 131] on button "Continue" at bounding box center [216, 126] width 46 height 13
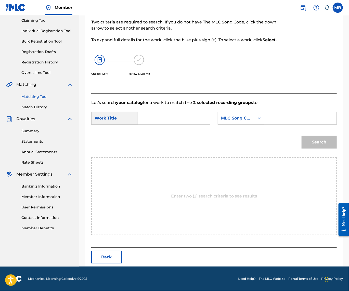
scroll to position [34, 0]
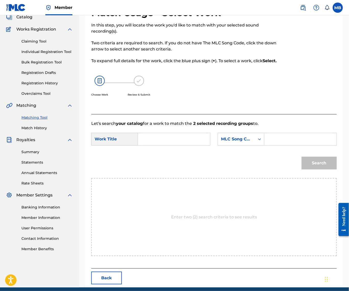
click at [197, 145] on input "Search Form" at bounding box center [173, 139] width 63 height 12
paste input "CEY IT"
type input "CEY IT"
click at [218, 144] on div "MLC Song Code" at bounding box center [236, 139] width 37 height 10
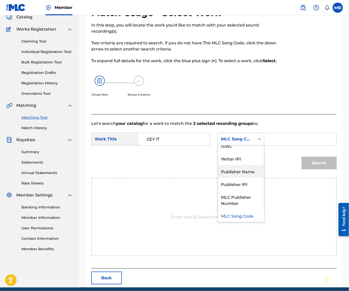
click at [218, 178] on div "Publisher Name" at bounding box center [241, 171] width 46 height 13
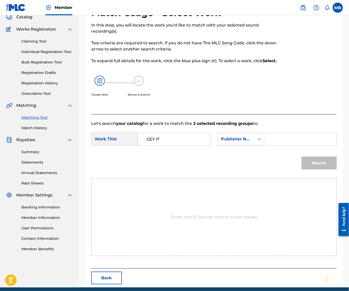
click at [268, 145] on input "Search Form" at bounding box center [299, 139] width 63 height 12
type input "kaf"
click at [317, 169] on button "Search" at bounding box center [318, 163] width 35 height 13
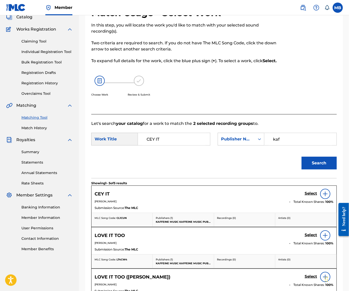
scroll to position [43, 0]
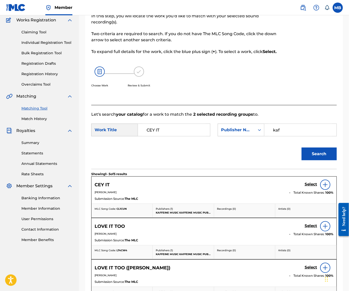
click at [308, 187] on h5 "Select" at bounding box center [310, 184] width 12 height 5
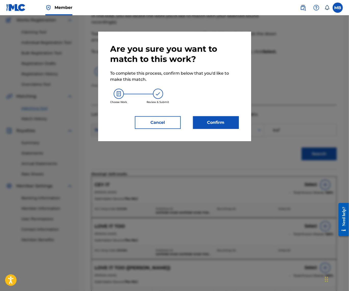
click at [232, 129] on button "Confirm" at bounding box center [216, 122] width 46 height 13
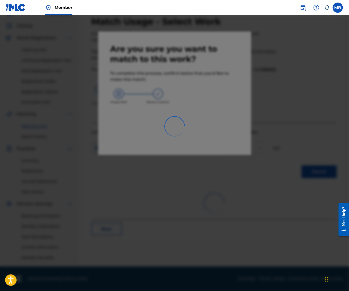
scroll to position [34, 0]
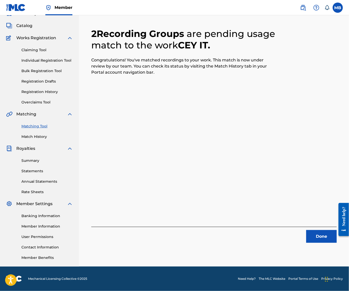
click at [328, 230] on button "Done" at bounding box center [321, 236] width 31 height 13
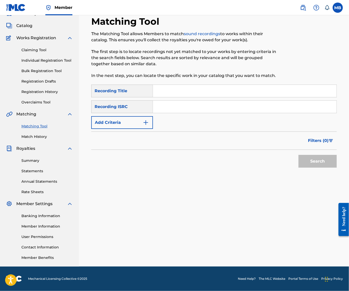
click at [207, 90] on input "Search Form" at bounding box center [244, 91] width 183 height 12
paste input "CEY IT"
type input "CEY IT"
click at [225, 85] on input "Search Form" at bounding box center [244, 91] width 183 height 12
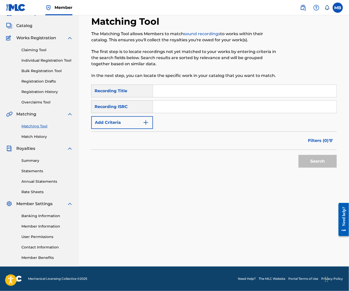
paste input "CREAMY SLINKY ON A ROTTEN FINGY"
type input "CREAMY SLINKY ON A ROTTEN FINGY"
click at [156, 111] on div "SearchWithCriteria7a8e8648-617e-4ad1-95b0-227a6761195e Recording Title CREAMY S…" at bounding box center [213, 107] width 245 height 44
click at [149, 120] on img "Search Form" at bounding box center [146, 122] width 6 height 6
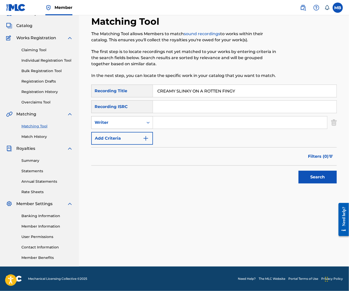
click at [143, 123] on div "Writer" at bounding box center [117, 123] width 52 height 10
click at [142, 133] on div "Recording Artist" at bounding box center [121, 135] width 61 height 13
click at [175, 127] on div "SearchWithCriteria7a8e8648-617e-4ad1-95b0-227a6761195e Recording Title CREAMY S…" at bounding box center [213, 115] width 245 height 60
click at [180, 120] on input "Search Form" at bounding box center [240, 122] width 174 height 12
type input "[PERSON_NAME] Motorcycle"
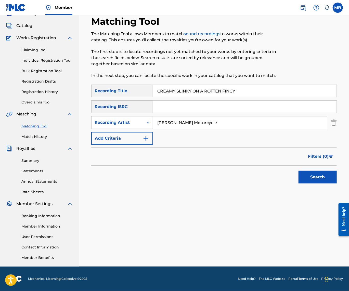
click at [316, 176] on button "Search" at bounding box center [317, 177] width 38 height 13
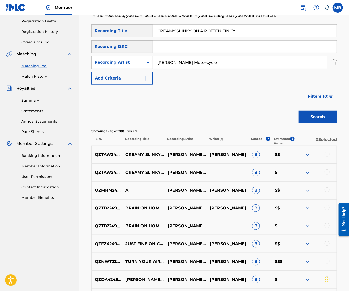
scroll to position [88, 0]
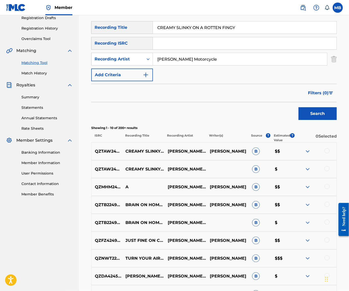
click at [326, 154] on div at bounding box center [315, 151] width 42 height 6
click at [327, 153] on div at bounding box center [326, 150] width 5 height 5
click at [325, 171] on div at bounding box center [326, 168] width 5 height 5
click at [317, 244] on button "Match 2 Groups" at bounding box center [314, 249] width 56 height 13
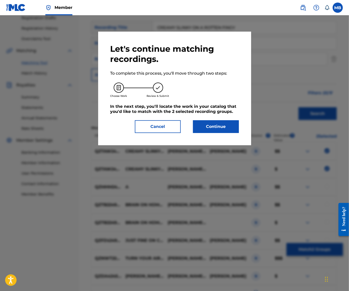
click at [219, 125] on button "Continue" at bounding box center [216, 126] width 46 height 13
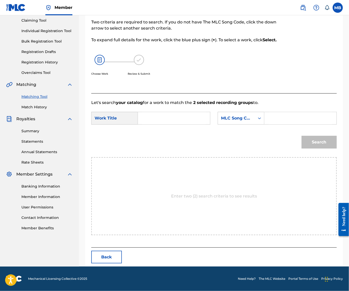
scroll to position [34, 0]
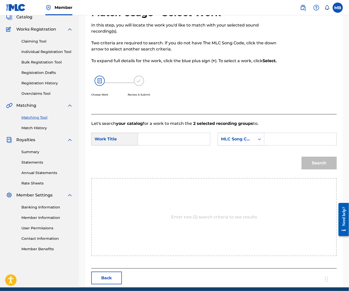
click at [184, 145] on input "Search Form" at bounding box center [173, 139] width 63 height 12
paste input "[DEMOGRAPHIC_DATA]"
type input "[DEMOGRAPHIC_DATA]"
click at [178, 145] on input "[DEMOGRAPHIC_DATA]" at bounding box center [173, 139] width 63 height 12
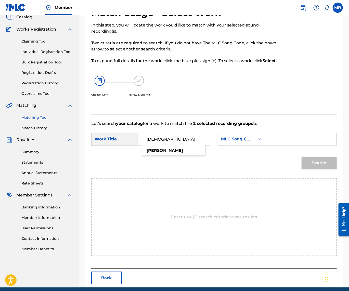
click at [178, 145] on input "[DEMOGRAPHIC_DATA]" at bounding box center [173, 139] width 63 height 12
click at [210, 144] on form "SearchWithCriteriacef58a85-b139-492b-b47a-043a99caa8e4 Work Title SearchWithCri…" at bounding box center [213, 152] width 245 height 51
click at [174, 145] on input "Search Form" at bounding box center [173, 139] width 63 height 12
paste input "CREAMY SLINKY ON A ROTTEN FINGY"
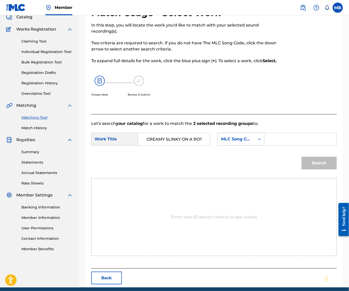
type input "CREAMY SLINKY ON A ROTTEN FINGY"
click at [255, 144] on div "Search Form" at bounding box center [259, 138] width 9 height 9
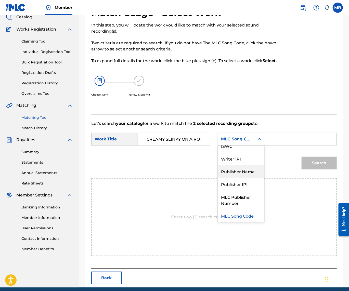
click at [218, 178] on div "Publisher Name" at bounding box center [241, 171] width 46 height 13
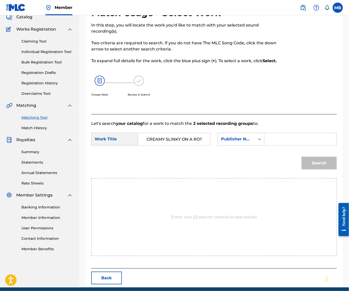
click at [268, 145] on input "Search Form" at bounding box center [299, 139] width 63 height 12
type input "kaf"
click at [317, 169] on button "Search" at bounding box center [318, 163] width 35 height 13
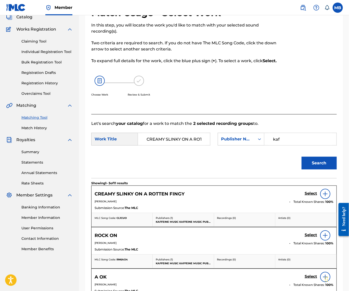
click at [308, 197] on link "Select" at bounding box center [310, 194] width 12 height 6
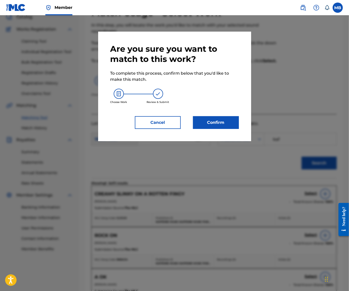
click at [225, 128] on button "Confirm" at bounding box center [216, 122] width 46 height 13
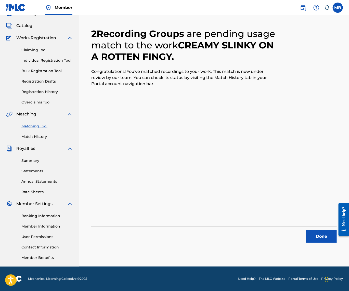
click at [311, 230] on button "Done" at bounding box center [321, 236] width 31 height 13
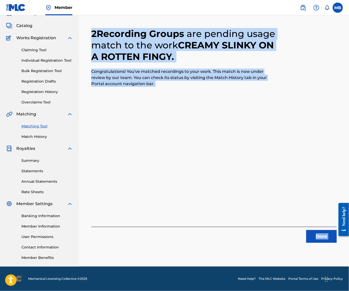
click at [311, 228] on div "2 Recording Groups are pending usage match to the work CREAMY SLINKY ON A ROTTE…" at bounding box center [214, 134] width 270 height 263
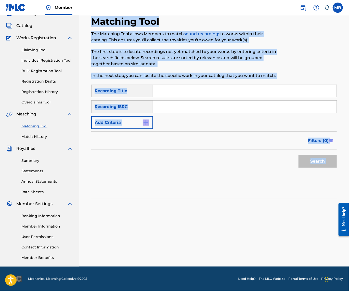
copy div "2 Recording Groups are pending usage match to the work CREAMY SLINKY ON A ROTTE…"
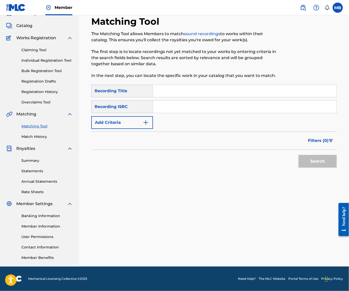
click at [200, 89] on input "Search Form" at bounding box center [244, 91] width 183 height 12
paste input "[DEMOGRAPHIC_DATA]"
type input "[DEMOGRAPHIC_DATA]"
click at [129, 117] on button "Add Criteria" at bounding box center [122, 122] width 62 height 13
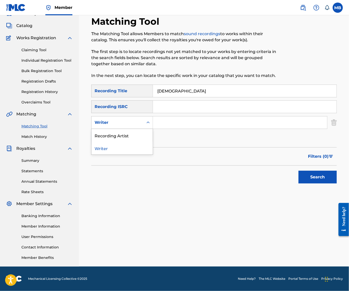
click at [129, 123] on div "Writer" at bounding box center [117, 123] width 52 height 10
click at [129, 131] on div "Recording Artist" at bounding box center [121, 135] width 61 height 13
click at [171, 118] on input "Search Form" at bounding box center [240, 122] width 174 height 12
click at [316, 176] on button "Search" at bounding box center [317, 177] width 38 height 13
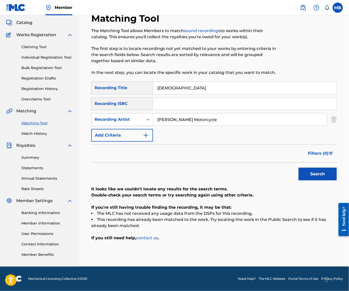
type input "[PERSON_NAME] Motorcycle"
click at [316, 176] on button "Search" at bounding box center [317, 174] width 38 height 13
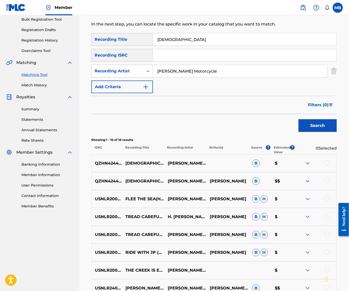
scroll to position [77, 0]
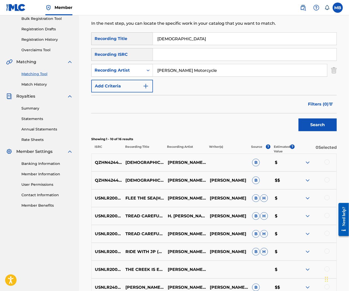
click at [327, 182] on div at bounding box center [326, 179] width 5 height 5
click at [326, 165] on div at bounding box center [326, 161] width 5 height 5
click at [310, 243] on button "Match 2 Groups" at bounding box center [314, 249] width 56 height 13
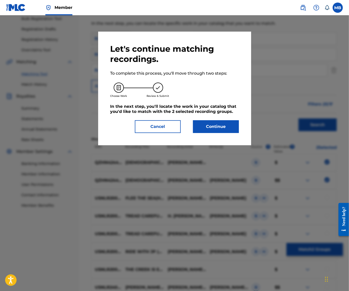
click at [220, 133] on button "Continue" at bounding box center [216, 126] width 46 height 13
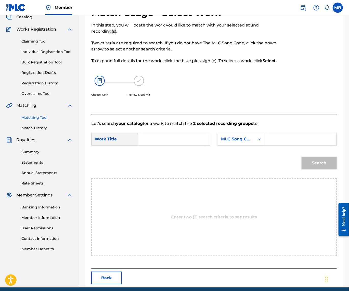
click at [198, 145] on input "Search Form" at bounding box center [173, 139] width 63 height 12
paste input "[DEMOGRAPHIC_DATA]"
type input "[DEMOGRAPHIC_DATA]"
click at [255, 144] on div "Search Form" at bounding box center [259, 138] width 9 height 9
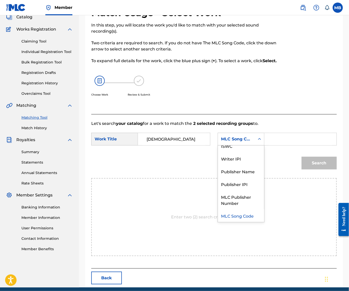
scroll to position [0, 0]
click at [268, 145] on input "Search Form" at bounding box center [299, 139] width 63 height 12
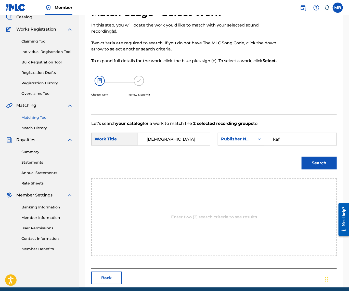
type input "kaf"
click at [317, 169] on button "Search" at bounding box center [318, 163] width 35 height 13
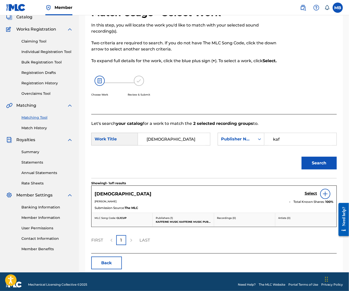
click at [305, 196] on h5 "Select" at bounding box center [310, 193] width 12 height 5
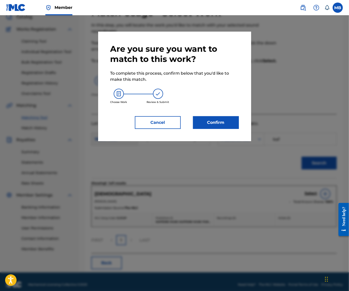
click at [214, 127] on button "Confirm" at bounding box center [216, 122] width 46 height 13
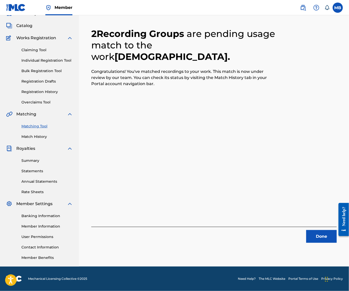
click at [319, 231] on button "Done" at bounding box center [321, 236] width 31 height 13
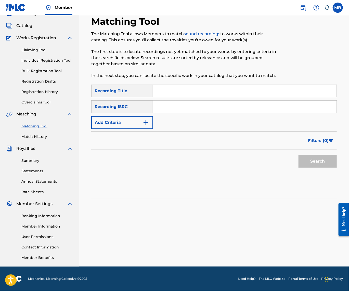
click at [218, 85] on input "Search Form" at bounding box center [244, 91] width 183 height 12
paste input "SAUSAGE FIESTA"
type input "SAUSAGE FIESTA"
click at [144, 116] on button "Add Criteria" at bounding box center [122, 122] width 62 height 13
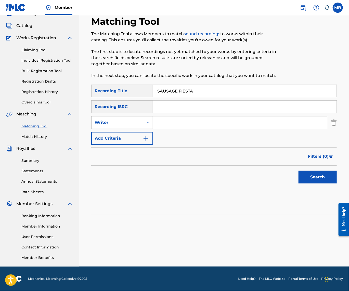
click at [143, 123] on div "Writer" at bounding box center [117, 123] width 52 height 10
click at [144, 131] on div "Recording Artist" at bounding box center [121, 135] width 61 height 13
click at [185, 122] on input "Search Form" at bounding box center [240, 122] width 174 height 12
type input "[PERSON_NAME] Motorcycle"
click at [316, 176] on button "Search" at bounding box center [317, 177] width 38 height 13
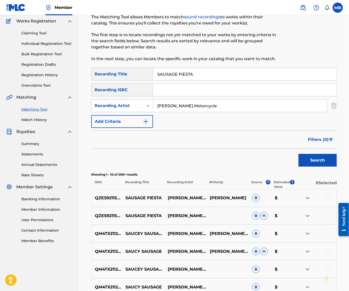
scroll to position [42, 0]
click at [329, 218] on div at bounding box center [326, 215] width 5 height 5
click at [327, 200] on div at bounding box center [326, 197] width 5 height 5
click at [319, 244] on button "Match 2 Groups" at bounding box center [314, 249] width 56 height 13
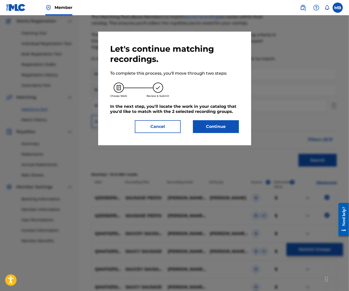
click at [218, 127] on button "Continue" at bounding box center [216, 126] width 46 height 13
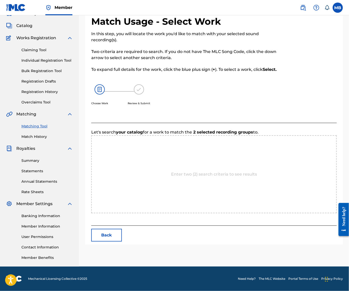
scroll to position [34, 0]
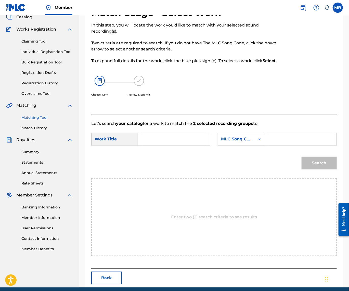
click at [193, 145] on input "Search Form" at bounding box center [173, 139] width 63 height 12
paste input "SAUSAGE FIESTA"
type input "SAUSAGE FIESTA"
click at [125, 148] on div "SearchWithCriteriacef58a85-b139-492b-b47a-043a99caa8e4 Work Title SAUSAGE FIEST…" at bounding box center [213, 141] width 245 height 16
click at [218, 144] on div "MLC Song Code" at bounding box center [236, 139] width 37 height 10
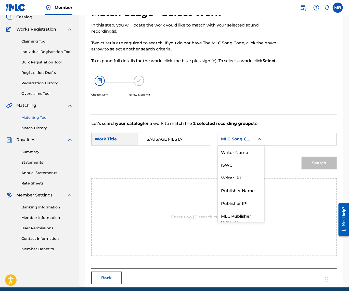
scroll to position [21, 0]
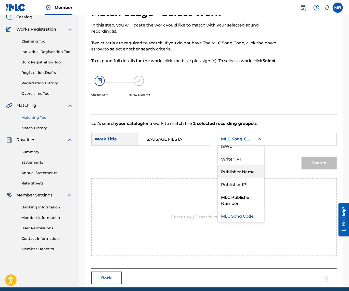
click at [218, 178] on div "Publisher Name" at bounding box center [241, 171] width 46 height 13
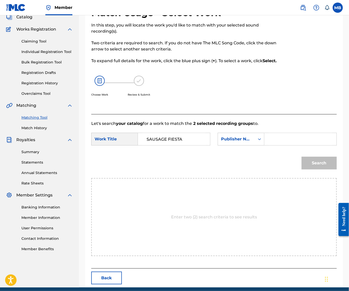
click at [268, 145] on input "Search Form" at bounding box center [299, 139] width 63 height 12
type input "kaf"
click at [317, 169] on button "Search" at bounding box center [318, 163] width 35 height 13
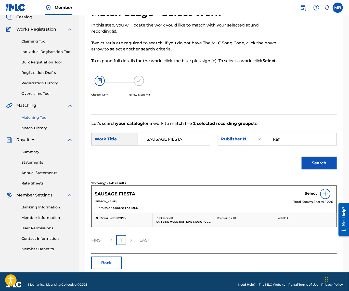
click at [310, 196] on h5 "Select" at bounding box center [310, 193] width 12 height 5
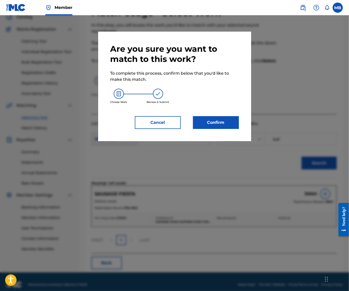
click at [228, 125] on button "Confirm" at bounding box center [216, 122] width 46 height 13
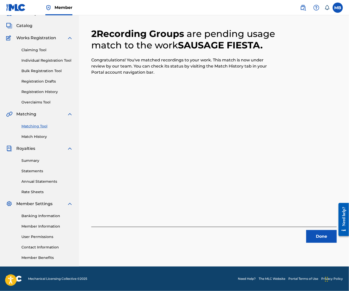
click at [321, 230] on button "Done" at bounding box center [321, 236] width 31 height 13
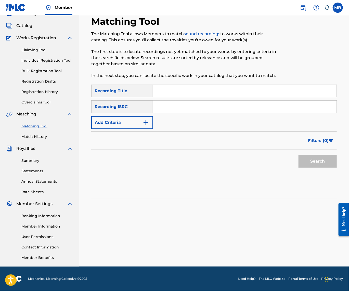
click at [209, 87] on input "Search Form" at bounding box center [244, 91] width 183 height 12
click at [230, 85] on input "Search Form" at bounding box center [244, 91] width 183 height 12
paste input "SOURFACE"
type input "SOURFACE"
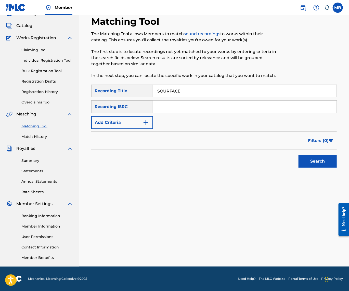
click at [152, 106] on div "Recording ISRC" at bounding box center [122, 106] width 62 height 13
click at [149, 119] on img "Search Form" at bounding box center [146, 122] width 6 height 6
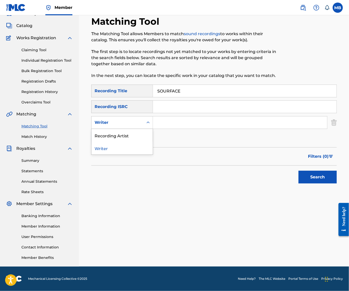
click at [143, 118] on div "Writer" at bounding box center [117, 123] width 52 height 10
click at [145, 129] on div "Recording Artist" at bounding box center [121, 135] width 61 height 13
click at [178, 119] on input "Search Form" at bounding box center [240, 122] width 174 height 12
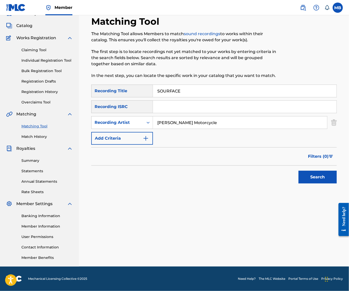
type input "[PERSON_NAME] Motorcycle"
click at [316, 176] on button "Search" at bounding box center [317, 177] width 38 height 13
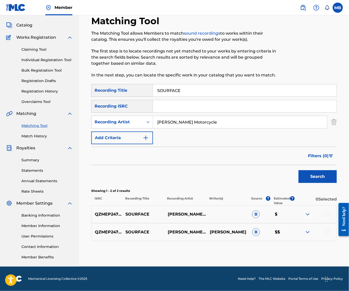
click at [324, 215] on div at bounding box center [326, 213] width 5 height 5
click at [328, 230] on div "QZMEP2476746 SOURFACE [PERSON_NAME] MOTORCYCLE [PERSON_NAME]" at bounding box center [213, 232] width 245 height 18
click at [326, 233] on div at bounding box center [326, 231] width 5 height 5
click at [330, 246] on button "Match 2 Groups" at bounding box center [314, 249] width 56 height 13
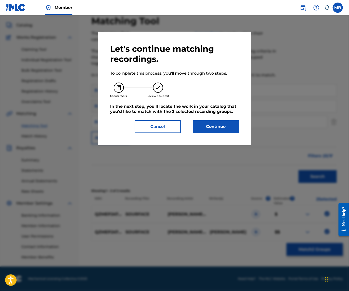
click at [212, 127] on button "Continue" at bounding box center [216, 126] width 46 height 13
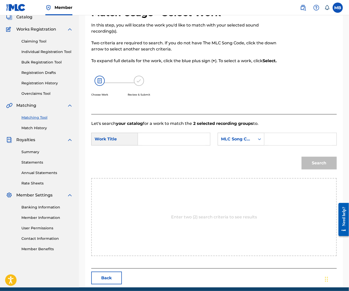
click at [174, 145] on input "Search Form" at bounding box center [173, 139] width 63 height 12
paste input "SOURFACE"
type input "SOURFACE"
click at [218, 145] on div "MLC Song Code" at bounding box center [241, 139] width 47 height 13
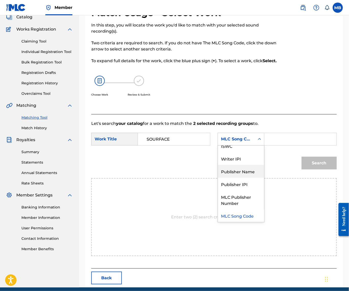
click at [218, 178] on div "Publisher Name" at bounding box center [241, 171] width 46 height 13
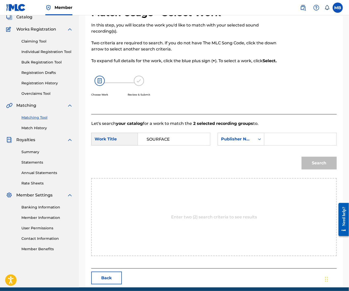
click at [268, 145] on input "Search Form" at bounding box center [299, 139] width 63 height 12
type input "kaff"
click at [317, 169] on button "Search" at bounding box center [318, 163] width 35 height 13
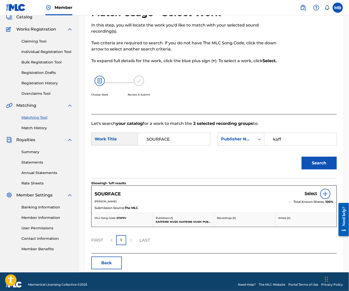
click at [308, 196] on h5 "Select" at bounding box center [310, 193] width 12 height 5
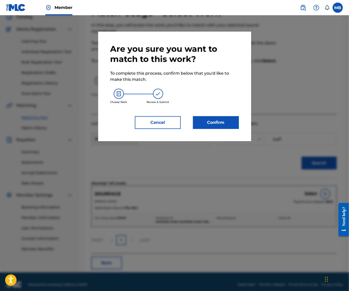
click at [222, 124] on button "Confirm" at bounding box center [216, 122] width 46 height 13
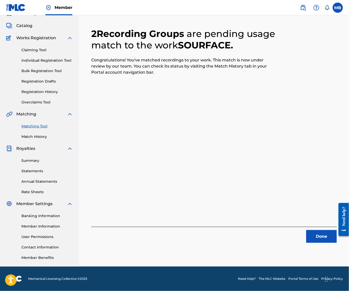
click at [308, 230] on button "Done" at bounding box center [321, 236] width 31 height 13
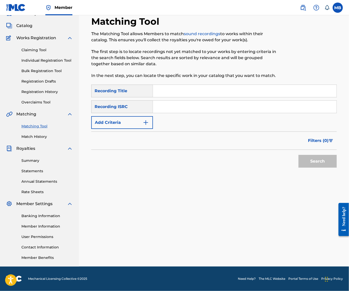
click at [225, 85] on input "Search Form" at bounding box center [244, 91] width 183 height 12
click at [231, 85] on div "Search Form" at bounding box center [245, 91] width 184 height 13
click at [197, 88] on input "Search Form" at bounding box center [244, 91] width 183 height 12
paste input "BUZZ LIGHT YEAR DRIP"
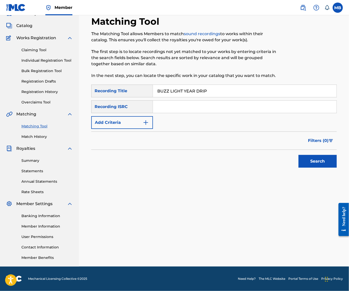
type input "BUZZ LIGHT YEAR DRIP"
click at [148, 116] on button "Add Criteria" at bounding box center [122, 122] width 62 height 13
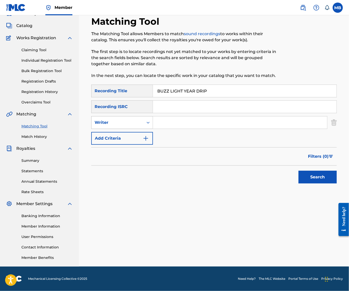
click at [146, 116] on div "Writer" at bounding box center [122, 122] width 62 height 13
click at [145, 129] on div "Recording Artist" at bounding box center [121, 135] width 61 height 13
click at [182, 118] on input "Search Form" at bounding box center [240, 122] width 174 height 12
type input "[PERSON_NAME] Motorcycle"
click at [316, 176] on button "Search" at bounding box center [317, 177] width 38 height 13
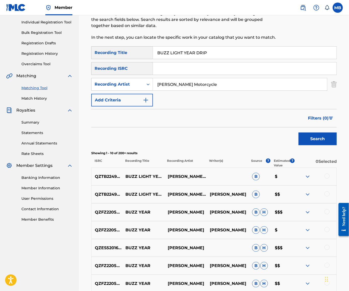
scroll to position [71, 0]
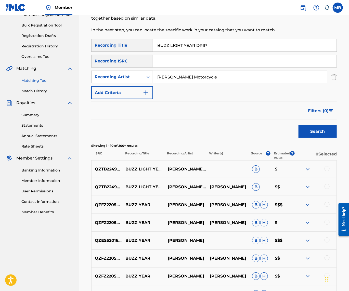
click at [323, 190] on div at bounding box center [315, 187] width 42 height 6
click at [325, 189] on div at bounding box center [326, 186] width 5 height 5
click at [325, 171] on div at bounding box center [326, 168] width 5 height 5
click at [312, 246] on button "Match 2 Groups" at bounding box center [314, 249] width 56 height 13
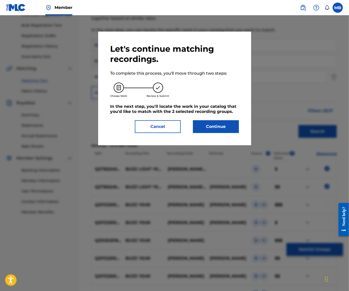
click at [236, 127] on button "Continue" at bounding box center [216, 126] width 46 height 13
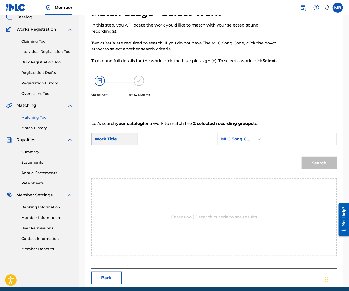
click at [169, 145] on input "Search Form" at bounding box center [173, 139] width 63 height 12
paste input "BUZZ LIGHT YEAR DRIP"
type input "BUZZ LIGHT YEAR DRIP"
click at [221, 142] on div "MLC Song Code" at bounding box center [236, 139] width 31 height 6
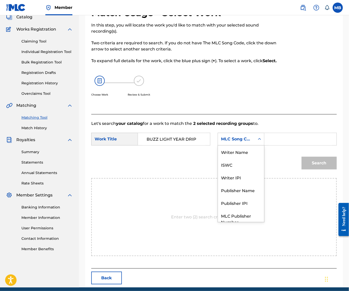
scroll to position [21, 0]
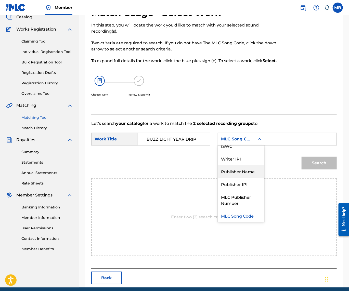
click at [218, 178] on div "Publisher Name" at bounding box center [241, 171] width 46 height 13
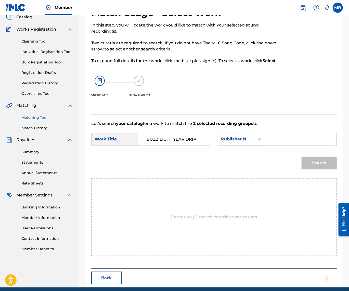
click at [157, 178] on form "SearchWithCriteriacef58a85-b139-492b-b47a-043a99caa8e4 Work Title BUZZ LIGHT YE…" at bounding box center [213, 152] width 245 height 51
click at [268, 145] on input "Search Form" at bounding box center [299, 139] width 63 height 12
type input "kaff"
click at [317, 169] on button "Search" at bounding box center [318, 163] width 35 height 13
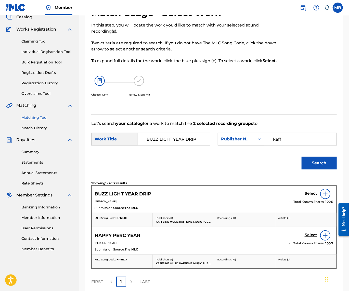
click at [311, 196] on h5 "Select" at bounding box center [310, 193] width 12 height 5
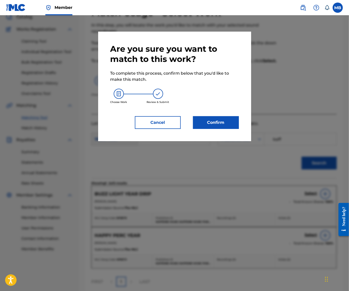
click at [224, 124] on button "Confirm" at bounding box center [216, 122] width 46 height 13
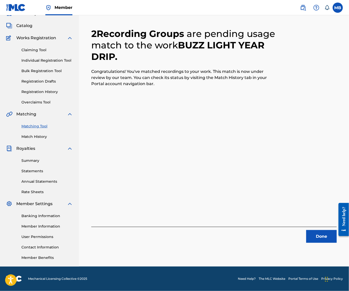
click at [312, 230] on button "Done" at bounding box center [321, 236] width 31 height 13
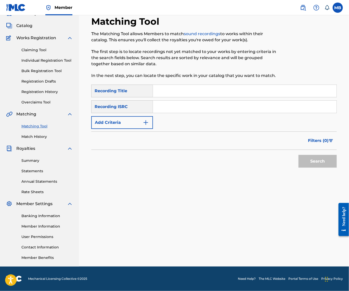
click at [235, 89] on input "Search Form" at bounding box center [244, 91] width 183 height 12
paste input "BUZZ LIGHT YEAR DRIP"
type input "BUZZ LIGHT YEAR DRIP"
click at [150, 104] on div "Recording ISRC" at bounding box center [122, 106] width 62 height 13
click at [142, 116] on button "Add Criteria" at bounding box center [122, 122] width 62 height 13
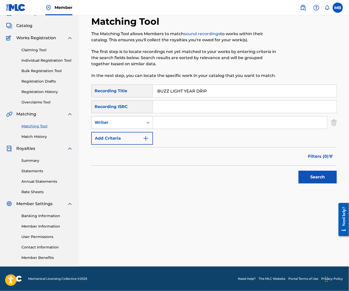
click at [140, 119] on div "Writer" at bounding box center [117, 122] width 46 height 6
click at [141, 125] on div "Writer" at bounding box center [122, 122] width 62 height 13
click at [151, 120] on icon "Search Form" at bounding box center [147, 122] width 5 height 5
click at [153, 125] on div "Search Form" at bounding box center [147, 122] width 9 height 12
click at [140, 119] on div "Writer" at bounding box center [117, 122] width 46 height 6
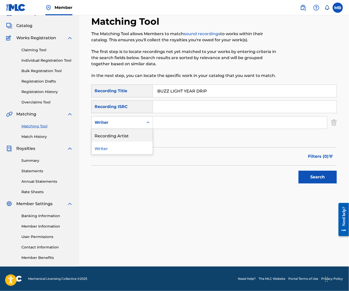
click at [142, 133] on div "Recording Artist" at bounding box center [121, 135] width 61 height 13
click at [183, 125] on input "Search Form" at bounding box center [240, 122] width 174 height 12
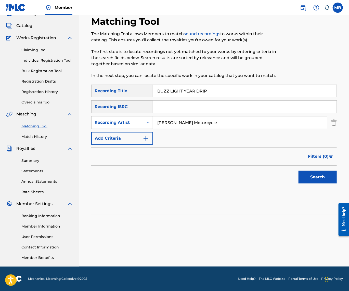
type input "[PERSON_NAME] Motorcycle"
click at [316, 176] on button "Search" at bounding box center [317, 177] width 38 height 13
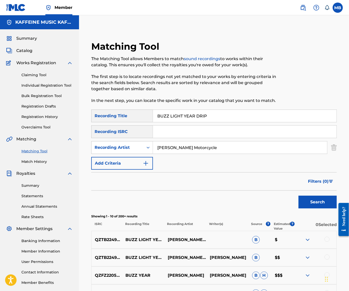
scroll to position [0, 0]
click at [207, 116] on input "BUZZ LIGHT YEAR DRIP" at bounding box center [244, 116] width 183 height 12
paste input "DIED IN UR ARMS"
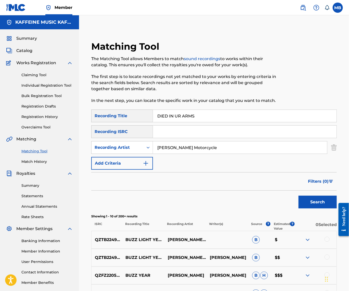
type input "DIED IN UR ARMS"
click at [300, 207] on button "Search" at bounding box center [317, 202] width 38 height 13
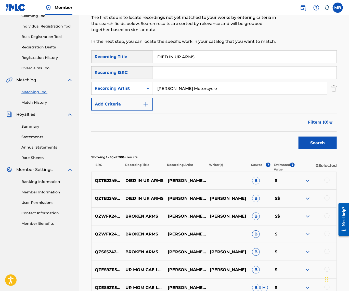
scroll to position [65, 0]
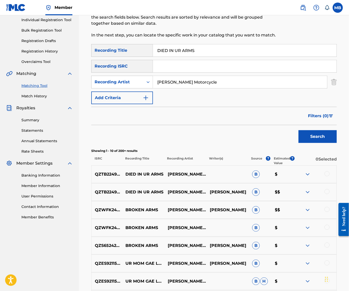
click at [324, 194] on div at bounding box center [326, 191] width 5 height 5
click at [326, 176] on div at bounding box center [326, 173] width 5 height 5
click at [311, 250] on button "Match 2 Groups" at bounding box center [314, 249] width 56 height 13
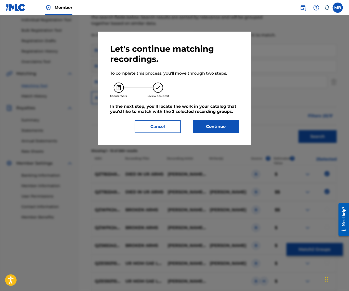
click at [234, 129] on button "Continue" at bounding box center [216, 126] width 46 height 13
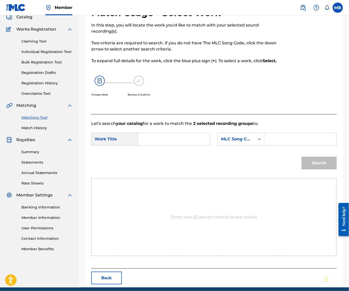
click at [185, 145] on input "Search Form" at bounding box center [173, 139] width 63 height 12
paste input "DIED IN UR ARMS"
type input "DIED IN UR ARMS"
click at [221, 142] on div "MLC Song Code" at bounding box center [236, 139] width 31 height 6
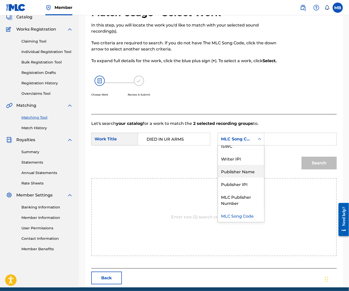
click at [218, 178] on div "Publisher Name" at bounding box center [241, 171] width 46 height 13
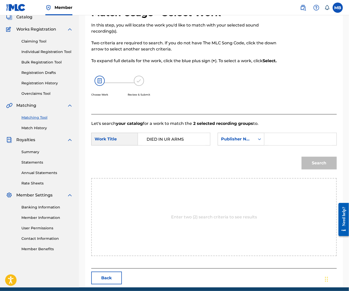
click at [268, 145] on input "Search Form" at bounding box center [299, 139] width 63 height 12
type input "kaff"
click at [317, 169] on button "Search" at bounding box center [318, 163] width 35 height 13
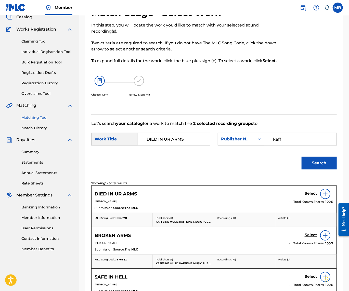
click at [306, 196] on h5 "Select" at bounding box center [310, 193] width 12 height 5
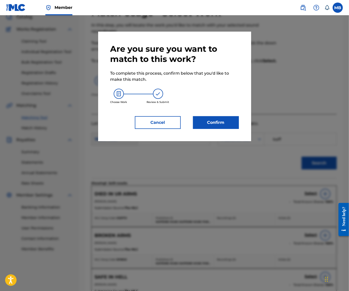
click at [201, 122] on button "Confirm" at bounding box center [216, 122] width 46 height 13
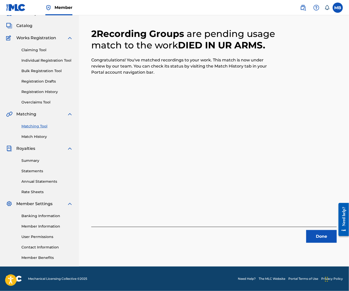
click at [311, 230] on button "Done" at bounding box center [321, 236] width 31 height 13
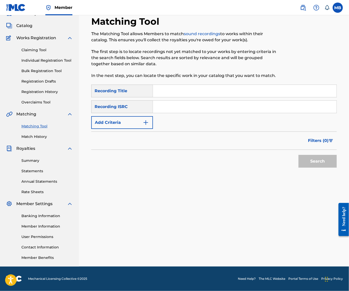
click at [244, 86] on input "Search Form" at bounding box center [244, 91] width 183 height 12
paste input "F3ST"
type input "F3ST"
click at [149, 119] on img "Search Form" at bounding box center [146, 122] width 6 height 6
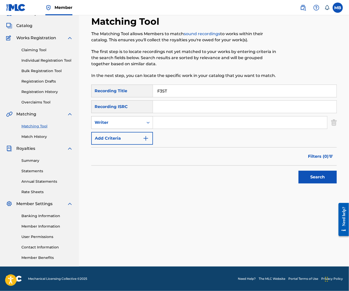
click at [152, 119] on div "Search Form" at bounding box center [147, 122] width 9 height 9
click at [152, 129] on div "Recording Artist" at bounding box center [121, 135] width 61 height 13
click at [179, 121] on input "Search Form" at bounding box center [240, 122] width 174 height 12
type input "[PERSON_NAME] Motorcycle"
click at [316, 176] on button "Search" at bounding box center [317, 177] width 38 height 13
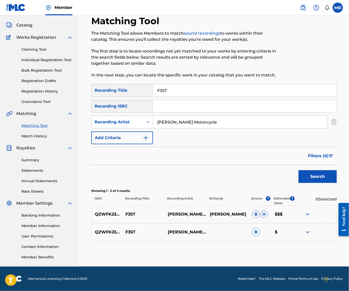
click at [327, 216] on div at bounding box center [326, 213] width 5 height 5
click at [327, 216] on img at bounding box center [326, 213] width 5 height 5
click at [327, 216] on div at bounding box center [326, 213] width 5 height 5
click at [327, 231] on div at bounding box center [326, 231] width 5 height 5
click at [323, 177] on button "Search" at bounding box center [317, 176] width 38 height 13
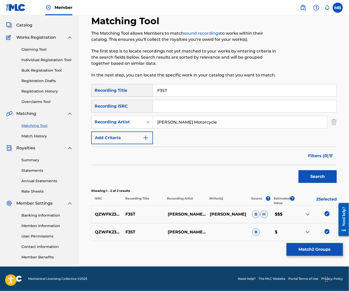
click at [292, 249] on button "Match 2 Groups" at bounding box center [314, 249] width 56 height 13
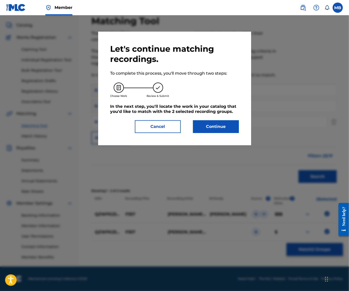
click at [228, 133] on button "Continue" at bounding box center [216, 126] width 46 height 13
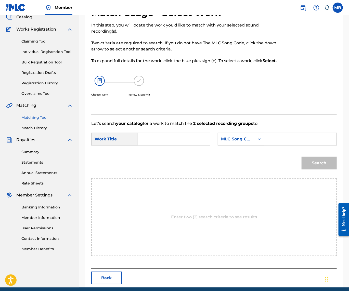
click at [166, 145] on input "Search Form" at bounding box center [173, 139] width 63 height 12
paste input "F3ST"
type input "F3ST"
click at [218, 144] on div "MLC Song Code" at bounding box center [236, 139] width 37 height 10
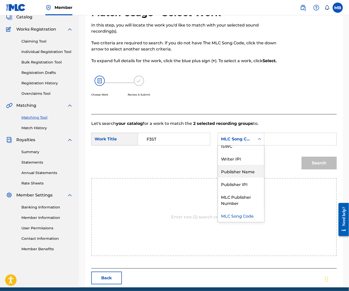
click at [218, 178] on div "Publisher Name" at bounding box center [241, 171] width 46 height 13
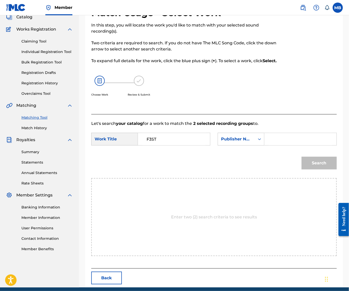
click at [268, 145] on input "Search Form" at bounding box center [299, 139] width 63 height 12
click at [317, 169] on button "Search" at bounding box center [318, 163] width 35 height 13
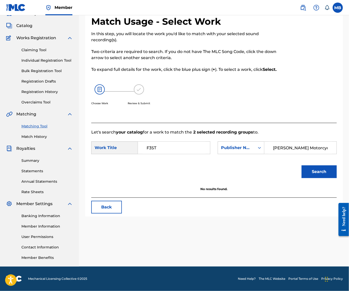
click at [317, 178] on button "Search" at bounding box center [318, 171] width 35 height 13
click at [268, 154] on input "[PERSON_NAME] Motorcycle" at bounding box center [299, 148] width 63 height 12
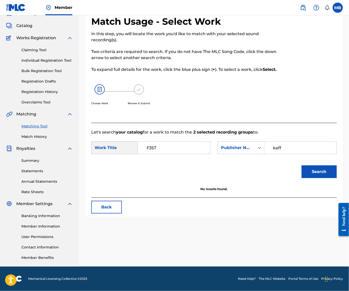
type input "kaff"
click at [317, 178] on button "Search" at bounding box center [318, 171] width 35 height 13
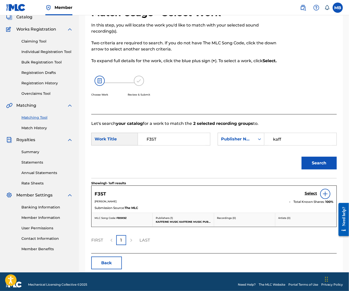
click at [311, 199] on div "Select" at bounding box center [318, 194] width 29 height 10
click at [311, 196] on h5 "Select" at bounding box center [310, 193] width 12 height 5
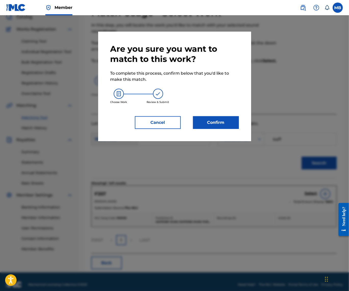
click at [240, 135] on div "Are you sure you want to match to this work? To complete this process, confirm …" at bounding box center [174, 87] width 153 height 110
click at [233, 129] on button "Confirm" at bounding box center [216, 122] width 46 height 13
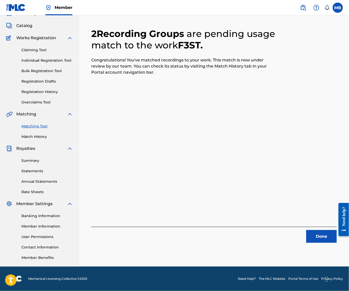
click at [317, 230] on button "Done" at bounding box center [321, 236] width 31 height 13
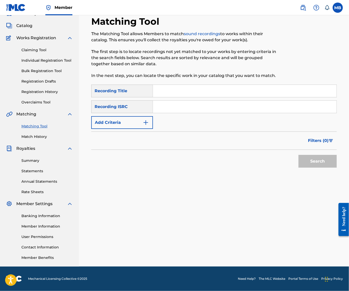
click at [250, 86] on input "Search Form" at bounding box center [244, 91] width 183 height 12
paste input "HUANDICIM3"
type input "HUANDICIM3"
click at [146, 121] on button "Add Criteria" at bounding box center [122, 122] width 62 height 13
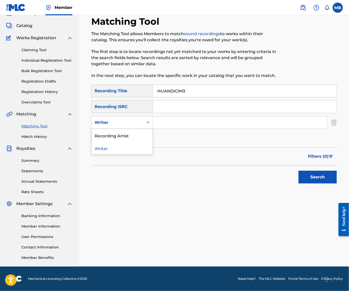
click at [140, 119] on div "Writer" at bounding box center [117, 122] width 46 height 6
click at [140, 129] on div "Recording Artist" at bounding box center [121, 135] width 61 height 13
click at [184, 119] on input "Search Form" at bounding box center [240, 122] width 174 height 12
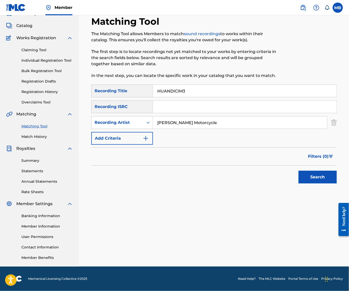
type input "[PERSON_NAME] Motorcycle"
click at [316, 176] on button "Search" at bounding box center [317, 177] width 38 height 13
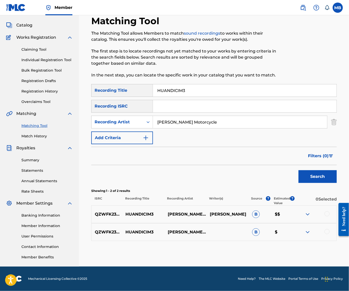
click at [329, 214] on div at bounding box center [326, 213] width 5 height 5
click at [327, 234] on div at bounding box center [326, 231] width 5 height 5
click at [327, 249] on button "Match 2 Groups" at bounding box center [314, 249] width 56 height 13
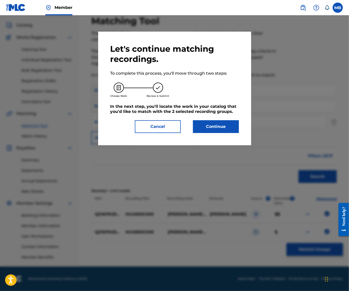
click at [229, 129] on button "Continue" at bounding box center [216, 126] width 46 height 13
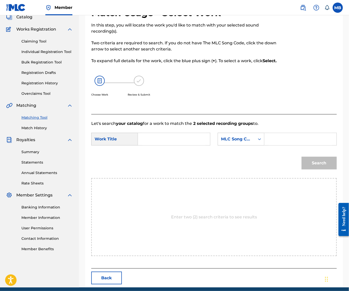
click at [184, 145] on input "Search Form" at bounding box center [173, 139] width 63 height 12
paste input "HUANDICIM3"
type input "HUANDICIM3"
click at [218, 144] on div "MLC Song Code" at bounding box center [236, 139] width 37 height 10
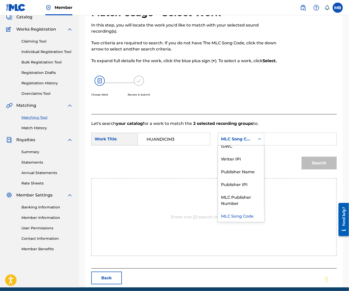
scroll to position [0, 0]
click at [268, 145] on input "Search Form" at bounding box center [299, 139] width 63 height 12
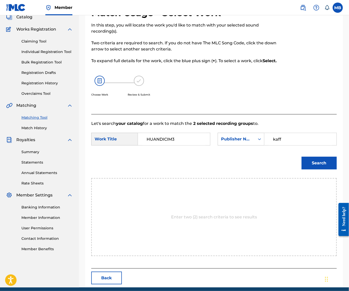
type input "kaff"
click at [317, 169] on button "Search" at bounding box center [318, 163] width 35 height 13
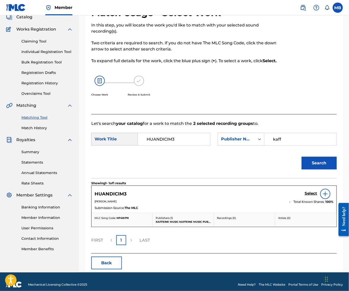
click at [302, 199] on div "HUANDICIM3 Select" at bounding box center [213, 194] width 239 height 10
click at [304, 196] on h5 "Select" at bounding box center [310, 193] width 12 height 5
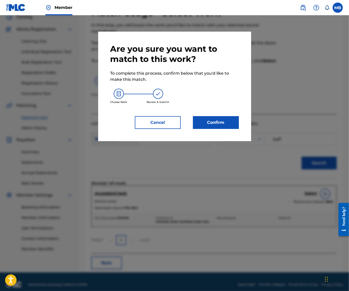
click at [217, 125] on button "Confirm" at bounding box center [216, 122] width 46 height 13
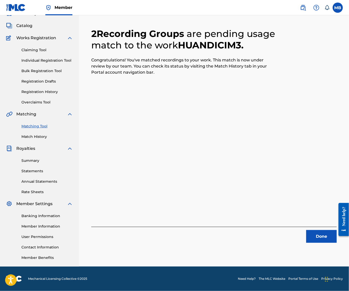
click at [312, 227] on div "Done" at bounding box center [213, 235] width 245 height 16
click at [319, 230] on button "Done" at bounding box center [321, 236] width 31 height 13
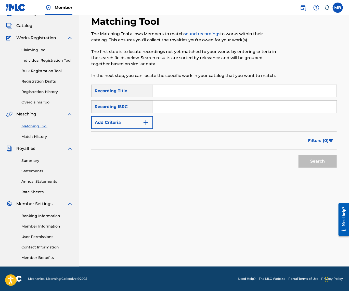
click at [209, 85] on input "Search Form" at bounding box center [244, 91] width 183 height 12
paste input "HEARTONGO"
type input "HEARTONGO"
click at [141, 118] on button "Add Criteria" at bounding box center [122, 122] width 62 height 13
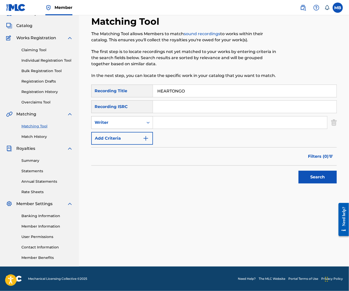
click at [140, 119] on div "Writer" at bounding box center [117, 122] width 46 height 6
click at [141, 129] on div "Recording Artist" at bounding box center [121, 135] width 61 height 13
click at [178, 118] on input "Search Form" at bounding box center [240, 122] width 174 height 12
type input "[PERSON_NAME] Motorcycle"
click at [316, 176] on button "Search" at bounding box center [317, 177] width 38 height 13
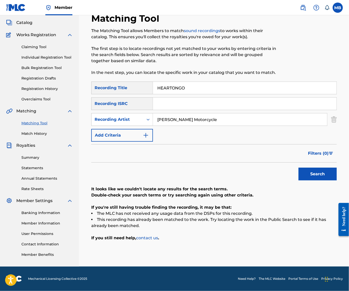
click at [200, 121] on input "[PERSON_NAME] Motorcycle" at bounding box center [240, 119] width 174 height 12
click at [201, 121] on input "[PERSON_NAME] Motorcycle" at bounding box center [240, 119] width 174 height 12
click at [200, 93] on div "SearchWithCriteria7a8e8648-617e-4ad1-95b0-227a6761195e Recording Title HEARTONG…" at bounding box center [213, 112] width 245 height 60
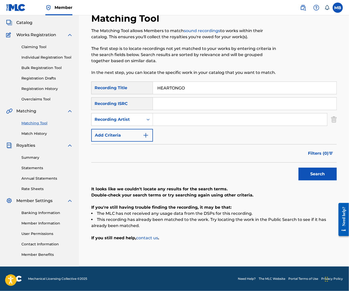
click at [200, 89] on input "HEARTONGO" at bounding box center [244, 88] width 183 height 12
paste input "I WANNA DIE"
type input "I WANNA DIE"
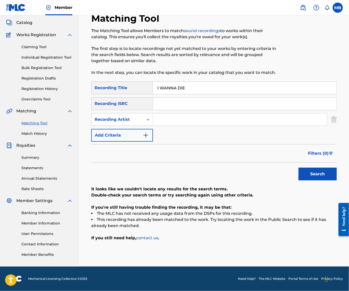
click at [189, 118] on input "Search Form" at bounding box center [240, 119] width 174 height 12
type input "[PERSON_NAME] Motorcycle"
click at [316, 176] on button "Search" at bounding box center [317, 174] width 38 height 13
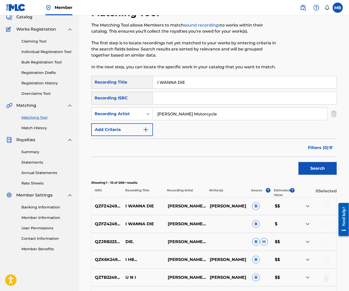
scroll to position [67, 0]
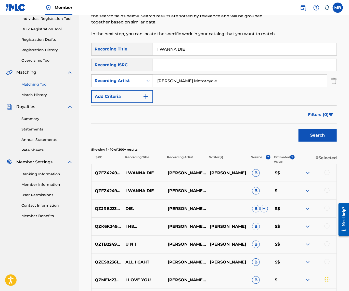
click at [325, 179] on div "QZFZ42492503 I WANNA DIE [PERSON_NAME] MOTORCYCLE [PERSON_NAME] $$" at bounding box center [213, 173] width 245 height 18
click at [326, 175] on div at bounding box center [326, 172] width 5 height 5
click at [324, 175] on img at bounding box center [326, 172] width 5 height 5
click at [324, 176] on div at bounding box center [315, 173] width 42 height 6
click at [326, 175] on div at bounding box center [326, 172] width 5 height 5
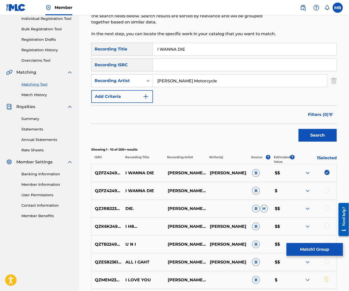
click at [325, 193] on div at bounding box center [326, 190] width 5 height 5
click at [322, 243] on button "Match 2 Groups" at bounding box center [314, 249] width 56 height 13
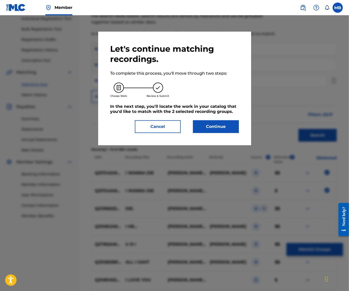
click at [229, 126] on button "Continue" at bounding box center [216, 126] width 46 height 13
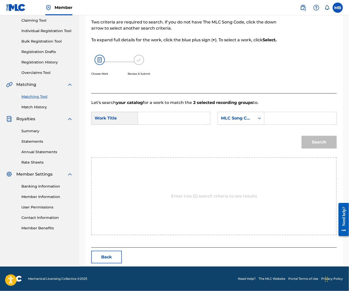
scroll to position [34, 0]
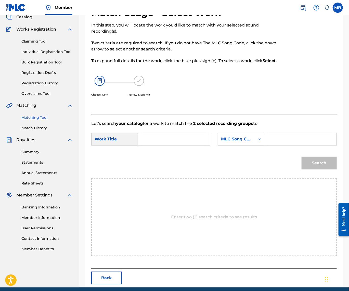
click at [191, 145] on input "Search Form" at bounding box center [173, 139] width 63 height 12
paste input "I WANNA DIE"
type input "I WANNA DIE"
click at [221, 142] on div "MLC Song Code" at bounding box center [236, 139] width 31 height 6
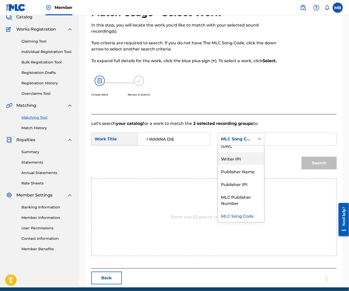
click at [218, 178] on div "Publisher Name" at bounding box center [241, 171] width 46 height 13
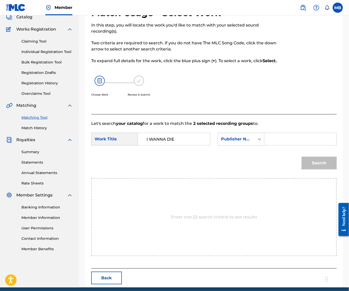
click at [268, 145] on input "Search Form" at bounding box center [299, 139] width 63 height 12
type input "kaf"
click at [317, 169] on button "Search" at bounding box center [318, 163] width 35 height 13
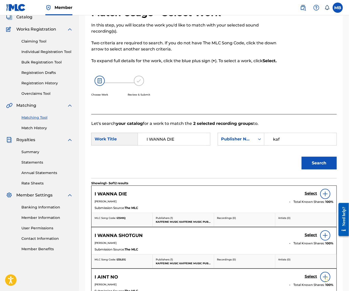
click at [312, 196] on h5 "Select" at bounding box center [310, 193] width 12 height 5
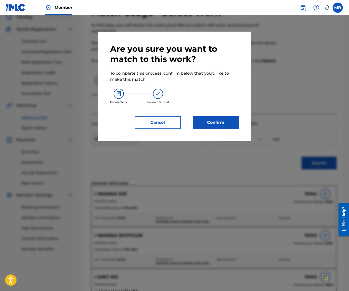
click at [229, 126] on button "Confirm" at bounding box center [216, 122] width 46 height 13
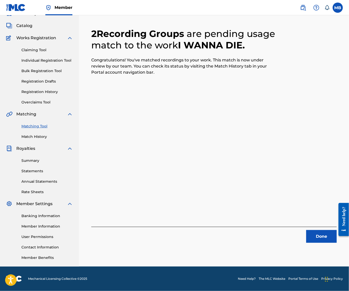
click at [327, 230] on button "Done" at bounding box center [321, 236] width 31 height 13
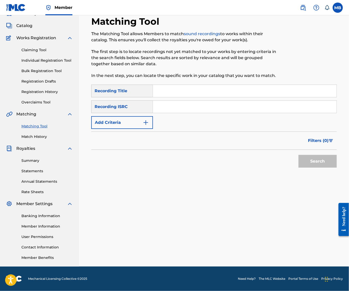
click at [242, 86] on input "Search Form" at bounding box center [244, 91] width 183 height 12
paste input "LEAV U"
type input "LEAV U"
click at [149, 116] on button "Add Criteria" at bounding box center [122, 122] width 62 height 13
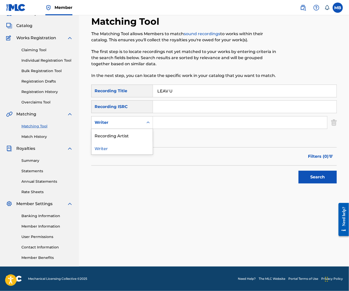
click at [145, 124] on div "Writer" at bounding box center [122, 122] width 62 height 13
click at [143, 134] on div "Recording Artist" at bounding box center [121, 135] width 61 height 13
click at [180, 123] on input "Search Form" at bounding box center [240, 122] width 174 height 12
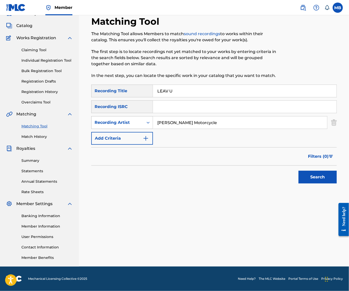
type input "[PERSON_NAME] Motorcycle"
click at [316, 176] on button "Search" at bounding box center [317, 177] width 38 height 13
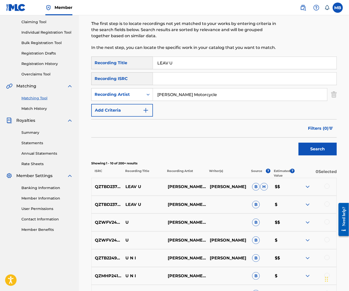
scroll to position [66, 0]
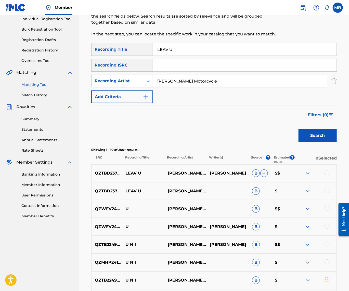
click at [325, 175] on div at bounding box center [326, 172] width 5 height 5
click at [327, 193] on div at bounding box center [326, 190] width 5 height 5
click at [310, 243] on button "Match 2 Groups" at bounding box center [314, 249] width 56 height 13
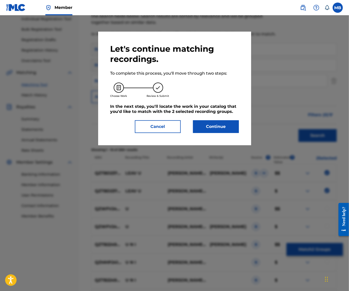
click at [223, 129] on button "Continue" at bounding box center [216, 126] width 46 height 13
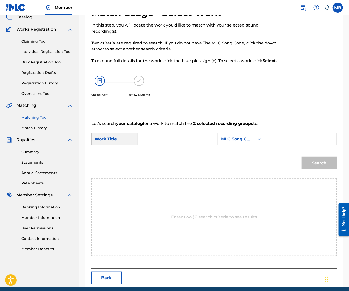
click at [193, 145] on input "Search Form" at bounding box center [173, 139] width 63 height 12
paste input "LEAV U"
type input "LEAV U"
click at [221, 142] on div "MLC Song Code" at bounding box center [236, 139] width 31 height 6
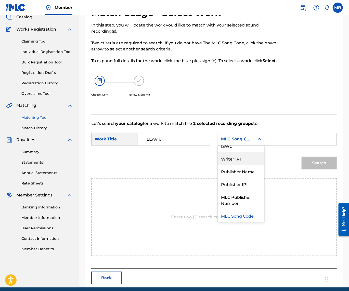
click at [218, 178] on div "Publisher Name" at bounding box center [241, 171] width 46 height 13
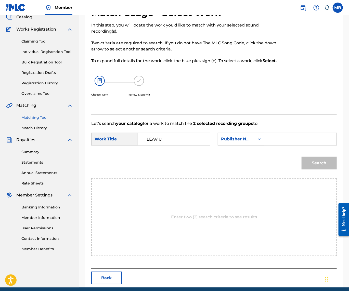
click at [268, 145] on input "Search Form" at bounding box center [299, 139] width 63 height 12
type input "kaff"
click at [317, 169] on button "Search" at bounding box center [318, 163] width 35 height 13
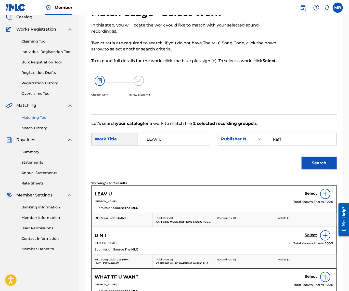
click at [308, 199] on div "Select" at bounding box center [318, 194] width 29 height 10
click at [308, 196] on h5 "Select" at bounding box center [310, 193] width 12 height 5
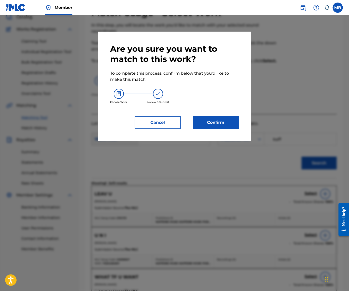
click at [239, 128] on button "Confirm" at bounding box center [216, 122] width 46 height 13
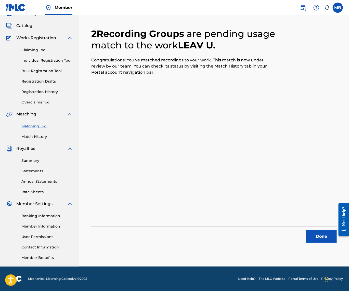
click at [322, 231] on button "Done" at bounding box center [321, 236] width 31 height 13
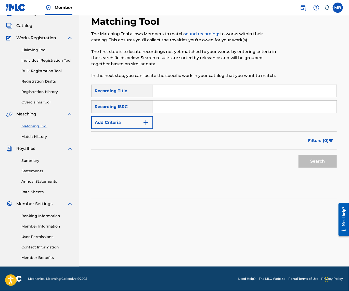
click at [234, 89] on input "Search Form" at bounding box center [244, 91] width 183 height 12
paste input "SM3LLY"
type input "SM3LLY"
click at [138, 118] on button "Add Criteria" at bounding box center [122, 122] width 62 height 13
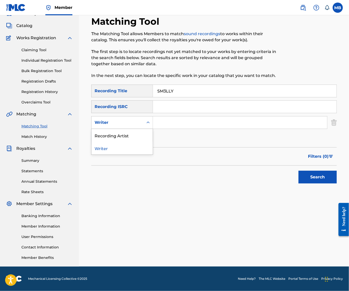
click at [135, 119] on div "Writer" at bounding box center [117, 122] width 46 height 6
click at [137, 129] on div "Recording Artist" at bounding box center [121, 135] width 61 height 13
click at [198, 120] on input "Search Form" at bounding box center [240, 122] width 174 height 12
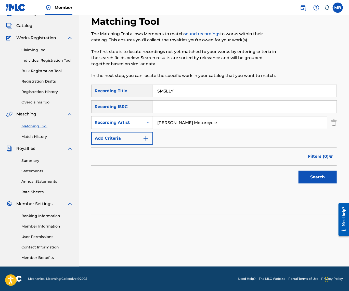
type input "[PERSON_NAME] Motorcycle"
click at [316, 176] on button "Search" at bounding box center [317, 177] width 38 height 13
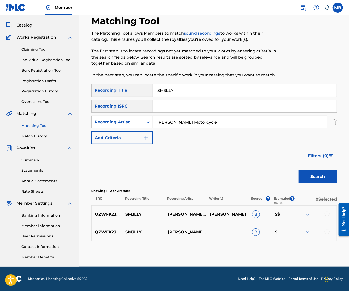
click at [325, 215] on div at bounding box center [326, 213] width 5 height 5
click at [325, 231] on div at bounding box center [326, 231] width 5 height 5
click at [318, 245] on button "Match 2 Groups" at bounding box center [314, 249] width 56 height 13
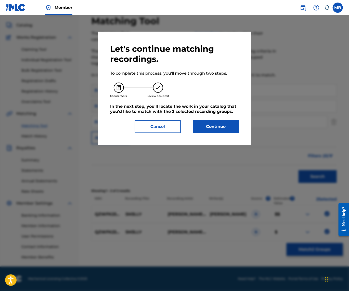
click at [232, 131] on button "Continue" at bounding box center [216, 126] width 46 height 13
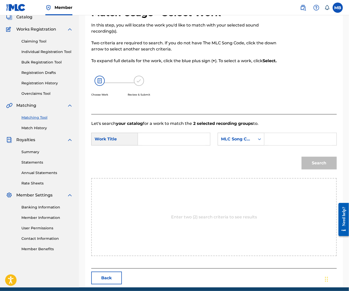
click at [195, 145] on input "Search Form" at bounding box center [173, 139] width 63 height 12
paste input "SM3LLY"
type input "SM3LLY"
click at [218, 144] on div "MLC Song Code" at bounding box center [236, 139] width 37 height 10
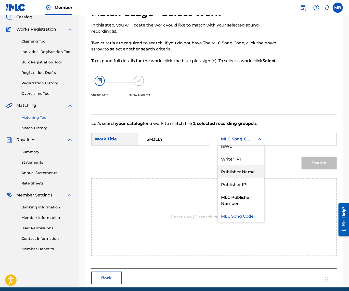
click at [218, 178] on div "Publisher Name" at bounding box center [241, 171] width 46 height 13
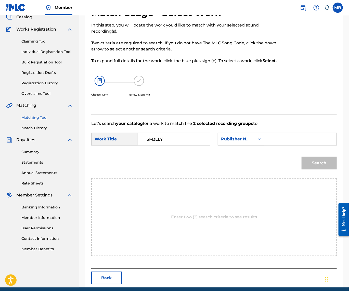
click at [159, 178] on form "SearchWithCriteriacef58a85-b139-492b-b47a-043a99caa8e4 Work Title SM3LLY Search…" at bounding box center [213, 152] width 245 height 51
click at [268, 145] on input "Search Form" at bounding box center [299, 139] width 63 height 12
type input "l"
type input "kaf"
click at [317, 169] on button "Search" at bounding box center [318, 163] width 35 height 13
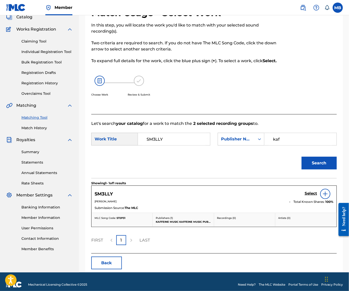
click at [310, 196] on h5 "Select" at bounding box center [310, 193] width 12 height 5
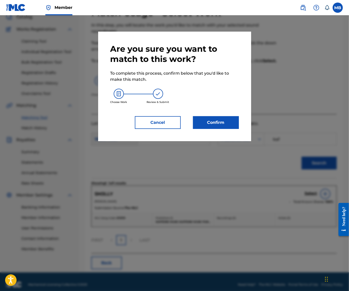
click at [224, 129] on button "Confirm" at bounding box center [216, 122] width 46 height 13
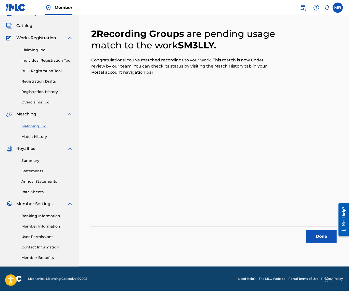
click at [319, 230] on button "Done" at bounding box center [321, 236] width 31 height 13
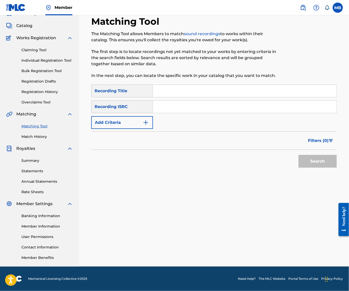
click at [213, 86] on input "Search Form" at bounding box center [244, 91] width 183 height 12
paste input "UNCERTAIN (SONG)"
type input "UNCERTAIN (SONG)"
click at [141, 121] on button "Add Criteria" at bounding box center [122, 122] width 62 height 13
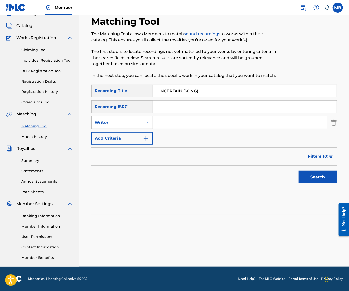
click at [141, 123] on div "Writer" at bounding box center [117, 123] width 52 height 10
click at [141, 129] on div "Recording Artist" at bounding box center [121, 135] width 61 height 13
click at [181, 120] on input "Search Form" at bounding box center [240, 122] width 174 height 12
type input "[PERSON_NAME] Motorcycle"
click at [316, 176] on button "Search" at bounding box center [317, 177] width 38 height 13
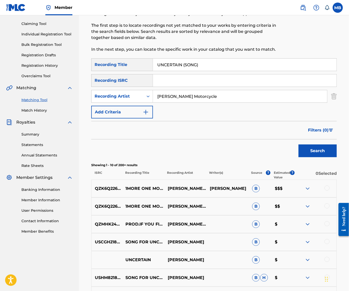
scroll to position [92, 0]
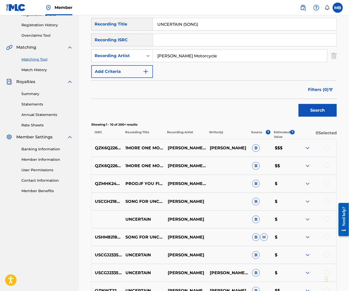
click at [191, 29] on input "UNCERTAIN (SONG)" at bounding box center [244, 24] width 183 height 12
paste input "4 ONCE"
type input "4 ONCE"
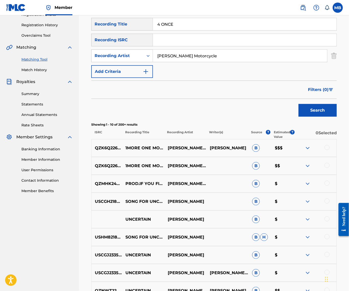
click at [316, 117] on button "Search" at bounding box center [317, 110] width 38 height 13
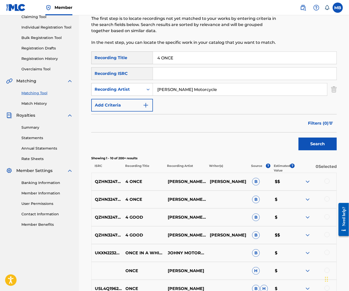
scroll to position [116, 0]
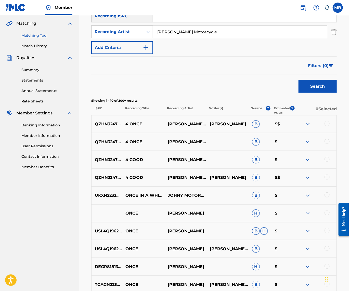
click at [325, 180] on div at bounding box center [326, 176] width 5 height 5
click at [324, 162] on div at bounding box center [326, 159] width 5 height 5
click at [329, 145] on div at bounding box center [315, 142] width 42 height 6
click at [326, 144] on div at bounding box center [326, 141] width 5 height 5
click at [325, 126] on div at bounding box center [326, 123] width 5 height 5
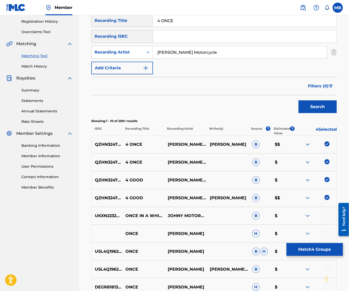
scroll to position [95, 0]
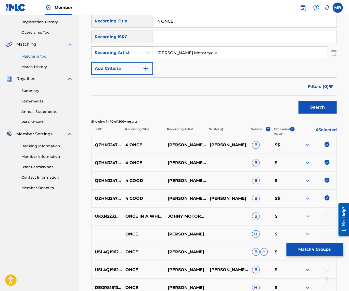
click at [327, 183] on img at bounding box center [326, 180] width 5 height 5
click at [325, 200] on img at bounding box center [326, 197] width 5 height 5
click at [313, 243] on button "Match 2 Groups" at bounding box center [314, 249] width 56 height 13
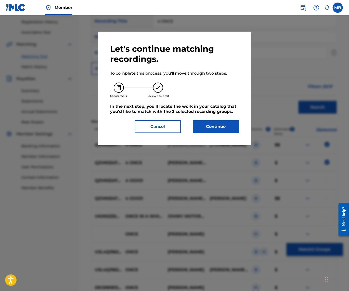
click at [223, 122] on div "Let's continue matching recordings. To complete this process, you'll move throu…" at bounding box center [174, 88] width 128 height 89
click at [221, 138] on div "Let's continue matching recordings. To complete this process, you'll move throu…" at bounding box center [174, 89] width 153 height 114
click at [220, 130] on button "Continue" at bounding box center [216, 126] width 46 height 13
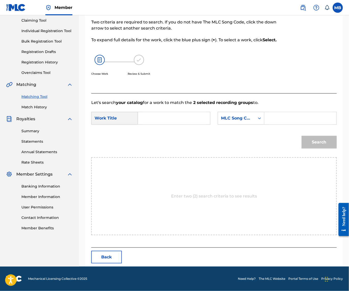
scroll to position [34, 0]
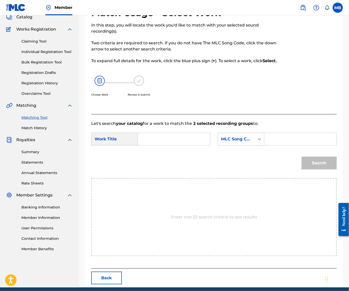
click at [176, 145] on input "Search Form" at bounding box center [173, 139] width 63 height 12
paste input "4 ONCE"
type input "v"
paste input "4 ONCE"
type input "4 ONCE"
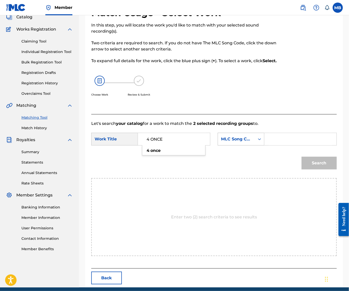
click at [257, 142] on icon "Search Form" at bounding box center [259, 139] width 5 height 5
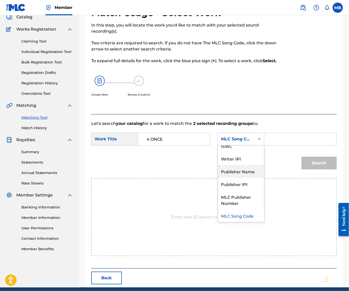
click at [218, 178] on div "Publisher Name" at bounding box center [241, 171] width 46 height 13
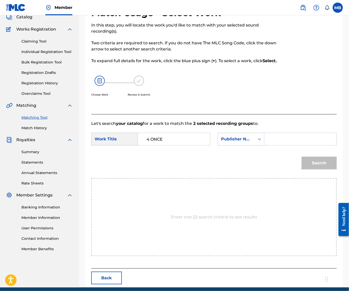
click at [268, 145] on input "Search Form" at bounding box center [299, 139] width 63 height 12
type input "kaff"
click at [317, 169] on button "Search" at bounding box center [318, 163] width 35 height 13
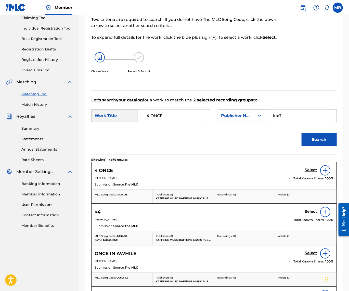
scroll to position [59, 0]
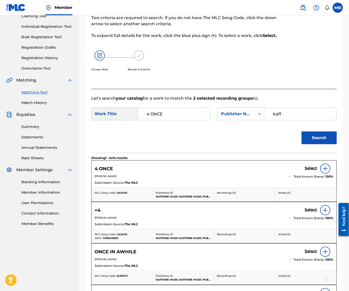
click at [305, 171] on link "Select" at bounding box center [310, 169] width 12 height 6
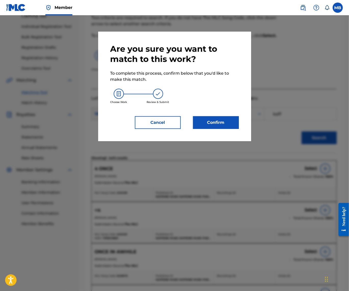
click at [229, 127] on button "Confirm" at bounding box center [216, 122] width 46 height 13
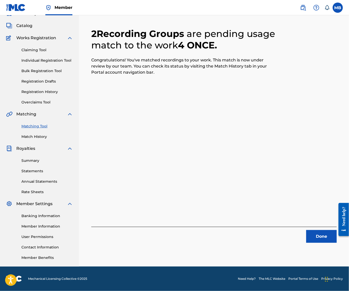
click at [314, 231] on button "Done" at bounding box center [321, 236] width 31 height 13
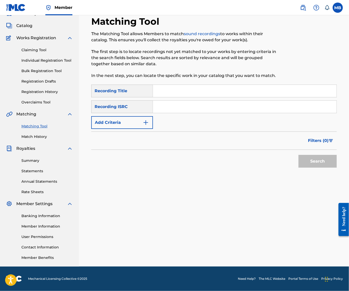
click at [235, 89] on input "Search Form" at bounding box center [244, 91] width 183 height 12
paste input "BABABOOEY"
type input "BABABOOEY"
click at [137, 116] on button "Add Criteria" at bounding box center [122, 122] width 62 height 13
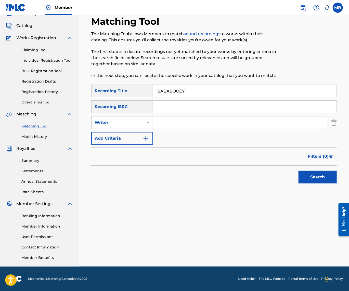
click at [137, 120] on div "Writer" at bounding box center [117, 122] width 46 height 6
click at [137, 125] on div "Writer" at bounding box center [122, 122] width 62 height 13
click at [140, 119] on div "Writer" at bounding box center [117, 122] width 46 height 6
click at [148, 129] on div "Recording Artist" at bounding box center [121, 135] width 61 height 13
click at [185, 116] on input "Search Form" at bounding box center [240, 122] width 174 height 12
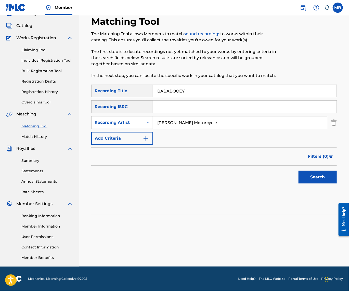
type input "[PERSON_NAME] Motorcycle"
click at [316, 176] on button "Search" at bounding box center [317, 177] width 38 height 13
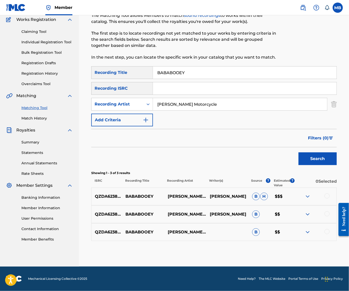
scroll to position [58, 0]
click at [328, 187] on div "QZDA62387449 BABABOOEY [PERSON_NAME] MOTORCYCLE [PERSON_NAME] $$$" at bounding box center [213, 196] width 245 height 18
click at [327, 187] on div "QZDA62387449 BABABOOEY [PERSON_NAME] MOTORCYCLE [PERSON_NAME] $$$" at bounding box center [213, 196] width 245 height 18
click at [328, 193] on div at bounding box center [326, 195] width 5 height 5
click at [328, 205] on div "QZDA62387449 BABABOOEY [PERSON_NAME] MOTORCYCLE [PERSON_NAME]" at bounding box center [213, 214] width 245 height 18
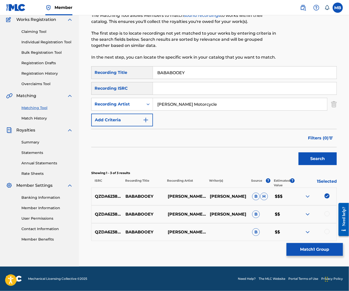
click at [328, 211] on div at bounding box center [326, 213] width 5 height 5
click at [325, 225] on div "QZDA62387449 BABABOOEY [PERSON_NAME] MOTORCYCLE B $$" at bounding box center [213, 232] width 245 height 18
click at [326, 230] on div at bounding box center [326, 231] width 5 height 5
click at [324, 245] on button "Match 3 Groups" at bounding box center [314, 249] width 56 height 13
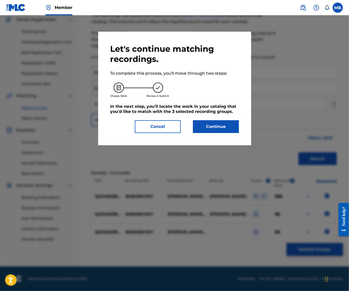
click at [221, 125] on button "Continue" at bounding box center [216, 126] width 46 height 13
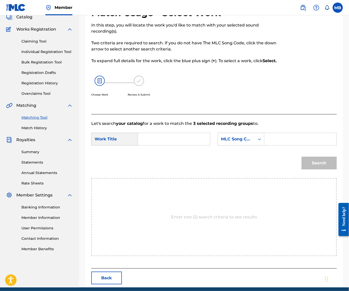
click at [184, 145] on input "Search Form" at bounding box center [173, 139] width 63 height 12
paste input "BABABOOEY"
type input "BABABOOEY"
click at [221, 142] on div "MLC Song Code" at bounding box center [236, 139] width 31 height 6
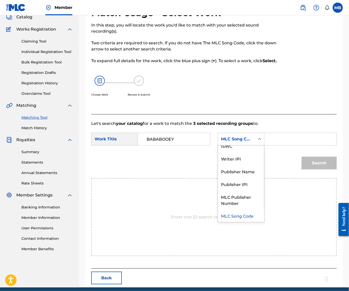
click at [218, 165] on div "Writer IPI" at bounding box center [241, 158] width 46 height 13
click at [221, 142] on div "Writer IPI" at bounding box center [236, 139] width 31 height 6
click at [218, 178] on div "Publisher Name" at bounding box center [241, 171] width 46 height 13
click at [268, 145] on input "Search Form" at bounding box center [299, 139] width 63 height 12
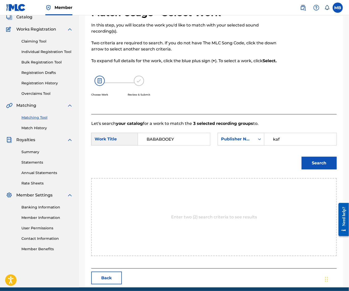
type input "kaf"
click at [317, 169] on button "Search" at bounding box center [318, 163] width 35 height 13
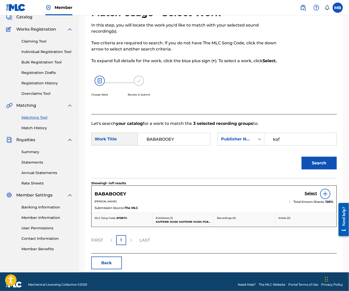
click at [309, 196] on h5 "Select" at bounding box center [310, 193] width 12 height 5
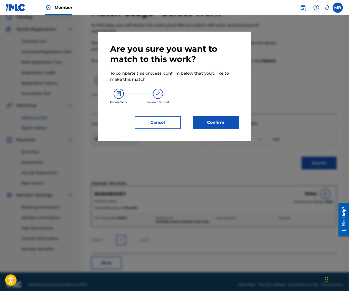
click at [210, 129] on button "Confirm" at bounding box center [216, 122] width 46 height 13
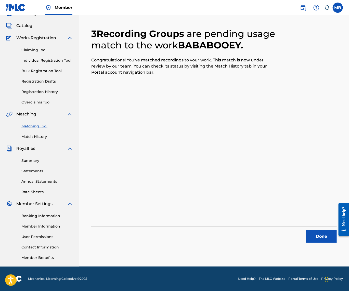
click at [317, 230] on button "Done" at bounding box center [321, 236] width 31 height 13
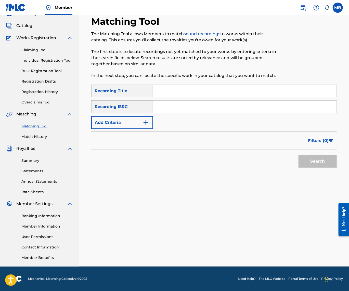
click at [237, 88] on input "Search Form" at bounding box center [244, 91] width 183 height 12
paste input "TOXICTHROAT"
type input "TOXICTHROAT"
click at [142, 121] on button "Add Criteria" at bounding box center [122, 122] width 62 height 13
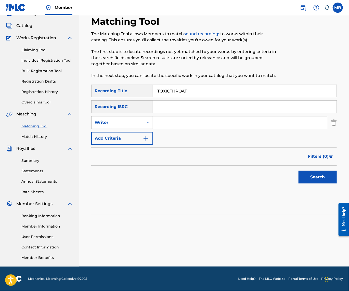
click at [139, 123] on div "Writer" at bounding box center [117, 123] width 52 height 10
click at [139, 129] on div "Recording Artist" at bounding box center [121, 135] width 61 height 13
click at [171, 120] on input "Search Form" at bounding box center [240, 122] width 174 height 12
type input "[PERSON_NAME] Motorcycle"
click at [316, 176] on button "Search" at bounding box center [317, 177] width 38 height 13
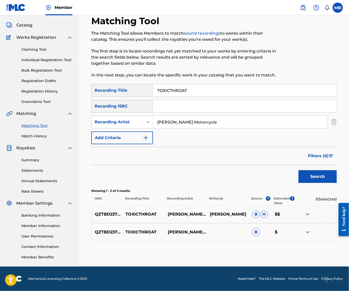
click at [324, 215] on div at bounding box center [326, 213] width 5 height 5
click at [328, 232] on div at bounding box center [326, 231] width 5 height 5
click at [327, 244] on button "Match 2 Groups" at bounding box center [314, 249] width 56 height 13
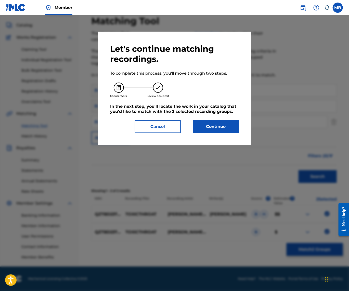
click at [223, 130] on button "Continue" at bounding box center [216, 126] width 46 height 13
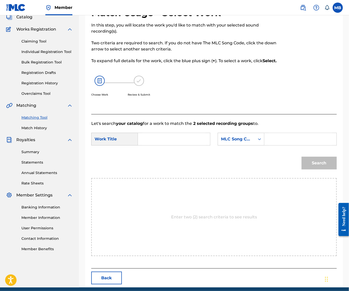
click at [189, 145] on input "Search Form" at bounding box center [173, 139] width 63 height 12
paste input "TOXICTHROAT"
type input "TOXICTHROAT"
click at [255, 144] on div "Search Form" at bounding box center [259, 138] width 9 height 9
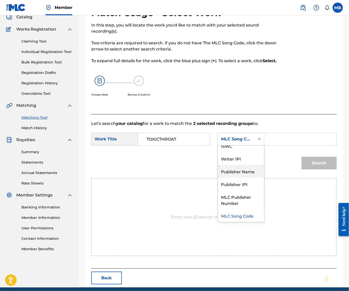
click at [218, 178] on div "Publisher Name" at bounding box center [241, 171] width 46 height 13
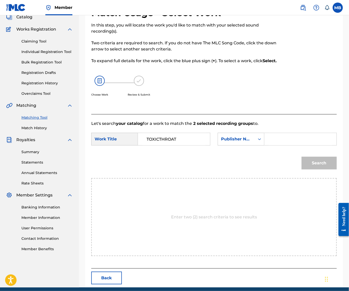
click at [169, 148] on div "SearchWithCriteriacef58a85-b139-492b-b47a-043a99caa8e4 Work Title TOXICTHROAT S…" at bounding box center [213, 141] width 245 height 16
click at [268, 145] on input "Search Form" at bounding box center [299, 139] width 63 height 12
type input "kaf"
click at [317, 169] on button "Search" at bounding box center [318, 163] width 35 height 13
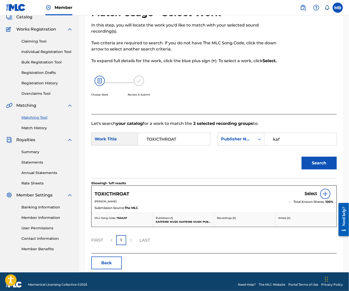
click at [304, 197] on link "Select" at bounding box center [310, 194] width 12 height 6
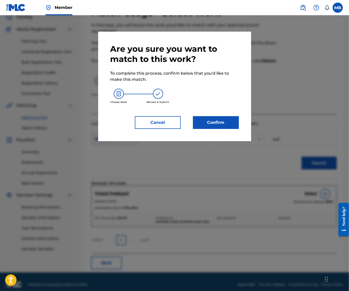
click at [227, 129] on button "Confirm" at bounding box center [216, 122] width 46 height 13
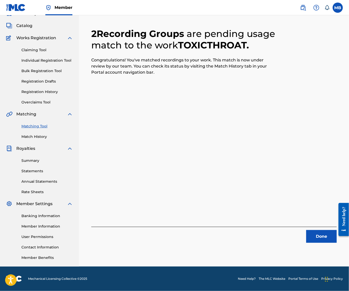
click at [321, 231] on button "Done" at bounding box center [321, 236] width 31 height 13
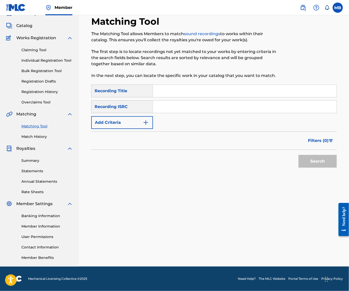
click at [200, 85] on input "Search Form" at bounding box center [244, 91] width 183 height 12
paste input "ANGER ISS"
type input "ANGER ISS"
click at [123, 116] on button "Add Criteria" at bounding box center [122, 122] width 62 height 13
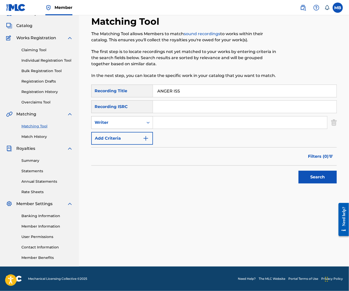
click at [125, 122] on div "Writer" at bounding box center [117, 123] width 52 height 10
click at [129, 137] on div "Recording Artist" at bounding box center [121, 135] width 61 height 13
click at [177, 116] on input "Search Form" at bounding box center [240, 122] width 174 height 12
click at [316, 176] on button "Search" at bounding box center [317, 177] width 38 height 13
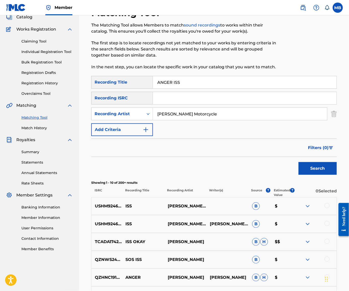
click at [224, 115] on input "[PERSON_NAME] Motorcycle" at bounding box center [240, 114] width 174 height 12
type input "[PERSON_NAME] armpits"
click at [316, 175] on button "Search" at bounding box center [317, 168] width 38 height 13
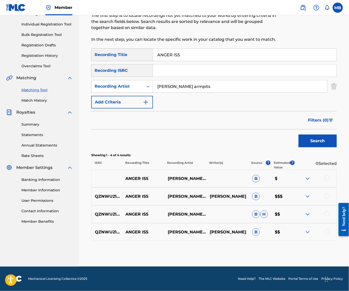
scroll to position [77, 0]
click at [325, 193] on div at bounding box center [326, 195] width 5 height 5
click at [325, 175] on div at bounding box center [326, 177] width 5 height 5
click at [327, 211] on div at bounding box center [326, 213] width 5 height 5
click at [327, 229] on div at bounding box center [326, 231] width 5 height 5
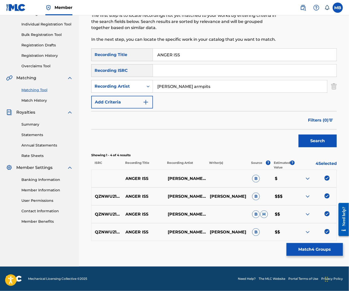
click at [313, 249] on button "Match 4 Groups" at bounding box center [314, 249] width 56 height 13
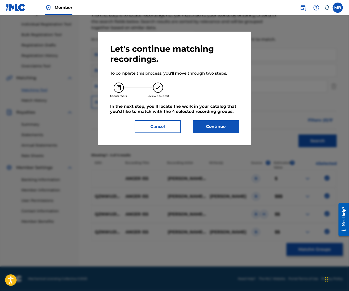
click at [228, 128] on button "Continue" at bounding box center [216, 126] width 46 height 13
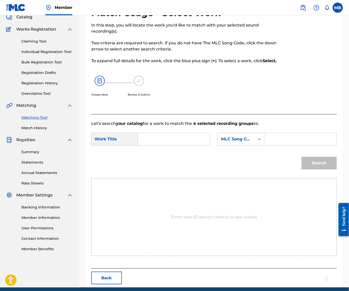
click at [198, 145] on input "Search Form" at bounding box center [173, 139] width 63 height 12
paste input "ANGER ISS"
type input "ANGER ISS"
click at [218, 144] on div "MLC Song Code" at bounding box center [236, 139] width 37 height 10
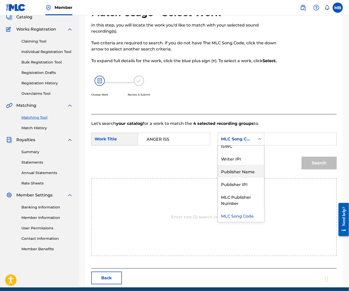
click at [218, 178] on div "Publisher Name" at bounding box center [241, 171] width 46 height 13
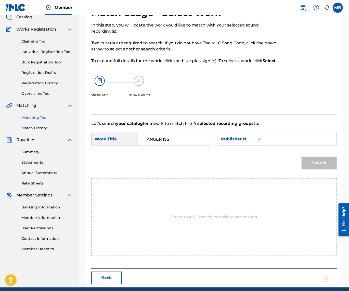
click at [165, 148] on div "SearchWithCriteriacef58a85-b139-492b-b47a-043a99caa8e4 Work Title ANGER ISS Sea…" at bounding box center [213, 141] width 245 height 16
click at [268, 145] on input "Search Form" at bounding box center [299, 139] width 63 height 12
click at [317, 169] on button "Search" at bounding box center [318, 163] width 35 height 13
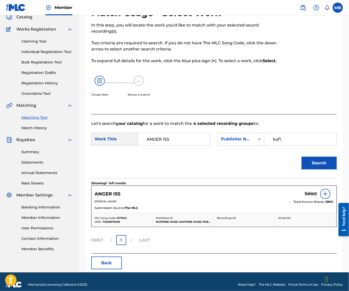
type input "kaf\"
click at [308, 196] on h5 "Select" at bounding box center [310, 193] width 12 height 5
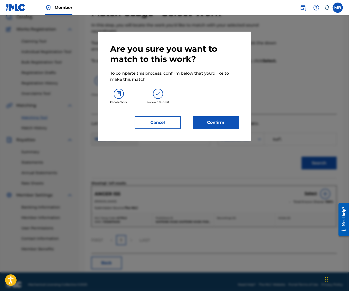
click at [233, 124] on button "Confirm" at bounding box center [216, 122] width 46 height 13
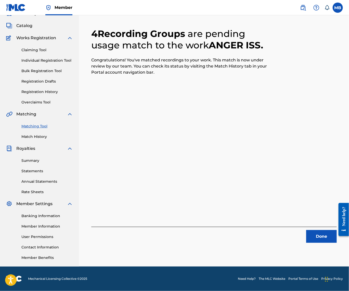
click at [312, 230] on button "Done" at bounding box center [321, 236] width 31 height 13
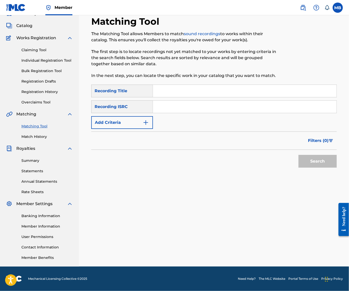
click at [192, 85] on input "Search Form" at bounding box center [244, 91] width 183 height 12
paste input "LUVIE"
type input "LUVIE"
click at [135, 120] on button "Add Criteria" at bounding box center [122, 122] width 62 height 13
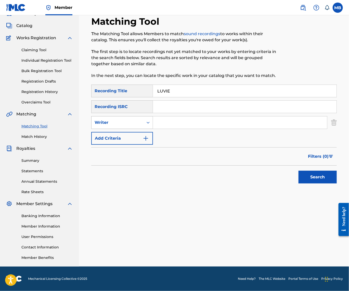
click at [134, 119] on div "Writer" at bounding box center [117, 122] width 46 height 6
click at [134, 130] on div "Recording Artist" at bounding box center [121, 135] width 61 height 13
click at [163, 124] on input "Search Form" at bounding box center [240, 122] width 174 height 12
type input "[PERSON_NAME] Motorcycle"
click at [316, 176] on button "Search" at bounding box center [317, 177] width 38 height 13
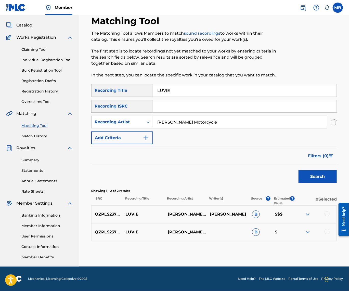
click at [326, 215] on div at bounding box center [326, 213] width 5 height 5
click at [324, 233] on div at bounding box center [326, 231] width 5 height 5
click at [319, 246] on button "Match 2 Groups" at bounding box center [314, 249] width 56 height 13
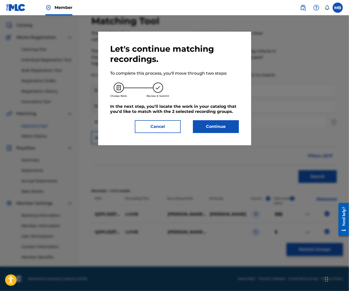
click at [231, 133] on button "Continue" at bounding box center [216, 126] width 46 height 13
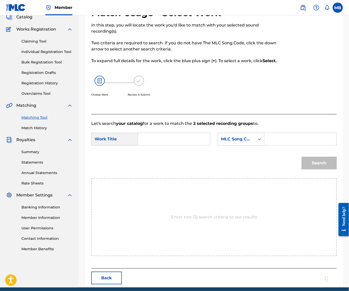
click at [193, 145] on input "Search Form" at bounding box center [173, 139] width 63 height 12
paste input "LUVIE"
type input "LUVIE"
click at [133, 148] on div "SearchWithCriteriacef58a85-b139-492b-b47a-043a99caa8e4 Work Title [PERSON_NAME]…" at bounding box center [213, 141] width 245 height 16
click at [221, 142] on div "MLC Song Code" at bounding box center [236, 139] width 31 height 6
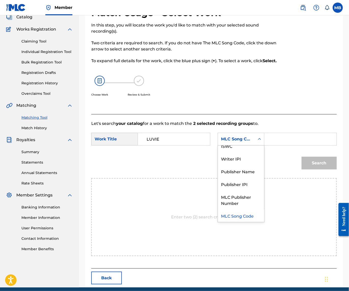
scroll to position [0, 0]
click at [268, 145] on input "Search Form" at bounding box center [299, 139] width 63 height 12
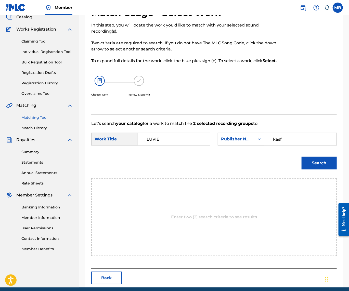
click at [317, 169] on button "Search" at bounding box center [318, 163] width 35 height 13
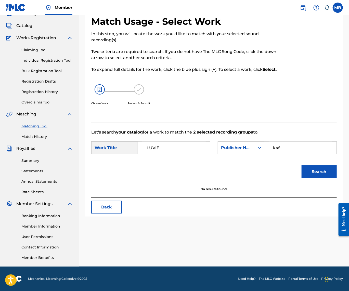
type input "kaf"
click at [317, 178] on button "Search" at bounding box center [318, 171] width 35 height 13
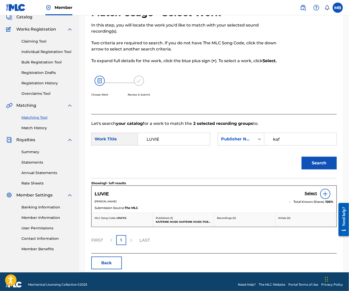
click at [309, 196] on h5 "Select" at bounding box center [310, 193] width 12 height 5
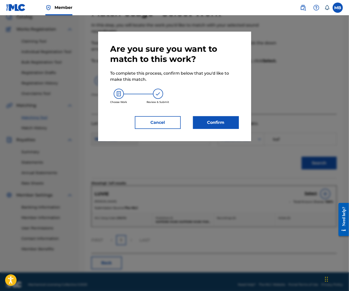
click at [218, 127] on button "Confirm" at bounding box center [216, 122] width 46 height 13
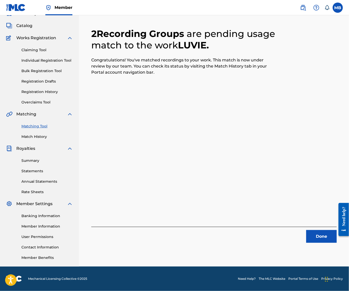
click at [312, 230] on button "Done" at bounding box center [321, 236] width 31 height 13
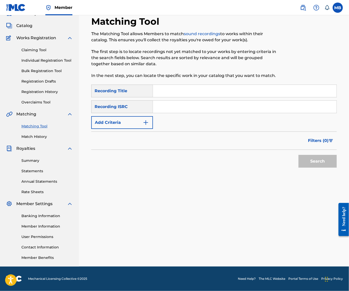
click at [192, 87] on input "Search Form" at bounding box center [244, 91] width 183 height 12
click at [226, 85] on input "Search Form" at bounding box center [244, 91] width 183 height 12
paste input "CIS BROWN MAN (ME DON'T CRY)"
type input "CIS BROWN MAN (ME DON'T CRY)"
click at [137, 116] on button "Add Criteria" at bounding box center [122, 122] width 62 height 13
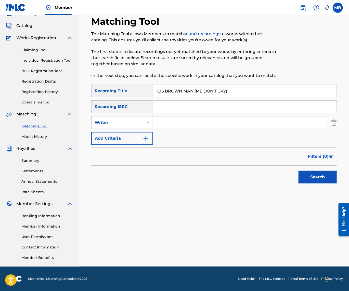
click at [137, 120] on div "Writer" at bounding box center [117, 122] width 46 height 6
click at [137, 131] on div "Recording Artist" at bounding box center [121, 135] width 61 height 13
click at [176, 116] on input "Search Form" at bounding box center [240, 122] width 174 height 12
type input "[PERSON_NAME] Motorcycle"
click at [316, 176] on button "Search" at bounding box center [317, 177] width 38 height 13
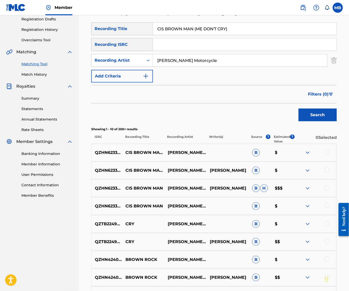
scroll to position [93, 0]
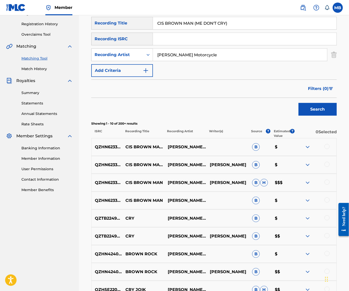
click at [327, 167] on div at bounding box center [326, 164] width 5 height 5
click at [327, 149] on div at bounding box center [326, 146] width 5 height 5
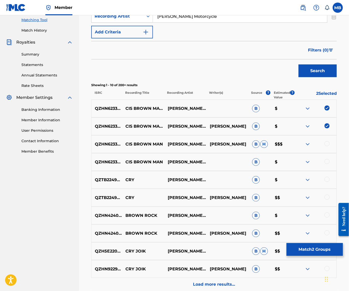
scroll to position [133, 0]
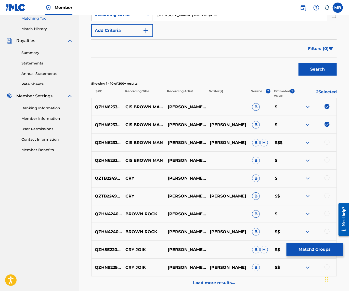
click at [314, 248] on button "Match 2 Groups" at bounding box center [314, 249] width 56 height 13
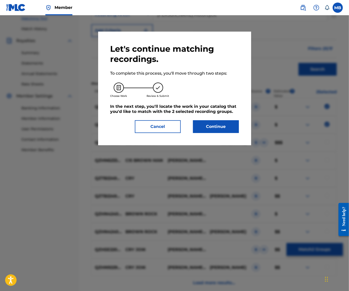
click at [227, 127] on button "Continue" at bounding box center [216, 126] width 46 height 13
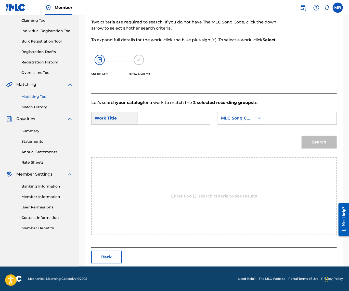
scroll to position [34, 0]
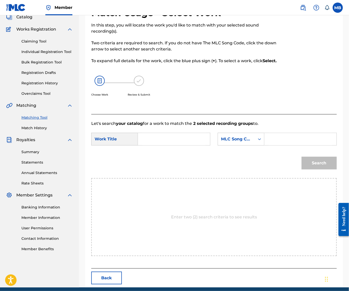
click at [176, 145] on input "Search Form" at bounding box center [173, 139] width 63 height 12
type input "[PERSON_NAME] Motorcycle"
paste input "CIS BROWN MAN (ME DON'T CRY)"
type input "CIS BROWN MAN (ME DON'T CRY)"
click at [221, 142] on div "MLC Song Code" at bounding box center [236, 139] width 31 height 6
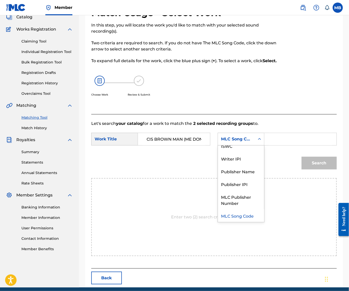
scroll to position [0, 0]
click at [161, 148] on div "SearchWithCriteriacef58a85-b139-492b-b47a-043a99caa8e4 Work Title CIS BROWN MAN…" at bounding box center [213, 141] width 245 height 16
click at [268, 145] on input "Search Form" at bounding box center [299, 139] width 63 height 12
type input "m"
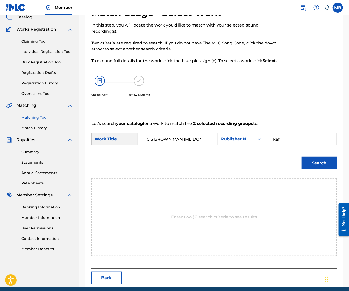
type input "kaf"
click at [317, 169] on button "Search" at bounding box center [318, 163] width 35 height 13
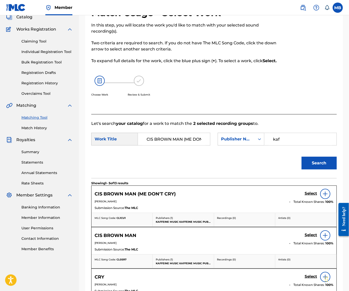
click at [309, 197] on link "Select" at bounding box center [310, 194] width 12 height 6
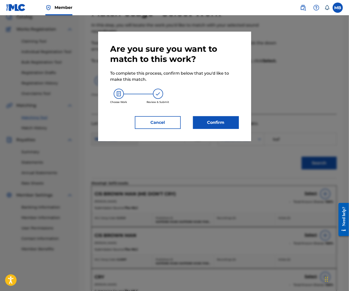
click at [223, 129] on button "Confirm" at bounding box center [216, 122] width 46 height 13
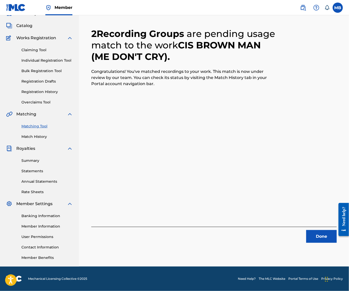
click at [315, 230] on button "Done" at bounding box center [321, 236] width 31 height 13
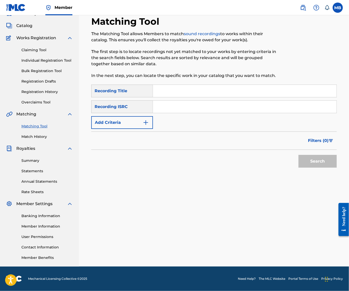
click at [187, 86] on input "Search Form" at bounding box center [244, 91] width 183 height 12
paste input "SCORE BOARD"
type input "SCORE BOARD"
click at [143, 118] on button "Add Criteria" at bounding box center [122, 122] width 62 height 13
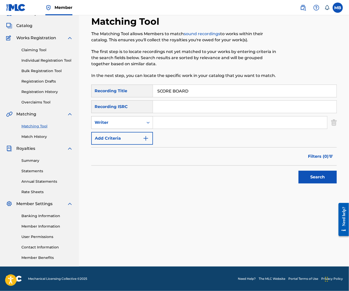
click at [139, 119] on div "Writer" at bounding box center [117, 122] width 46 height 6
click at [139, 129] on div "Recording Artist" at bounding box center [121, 135] width 61 height 13
click at [174, 117] on input "Search Form" at bounding box center [240, 122] width 174 height 12
type input "[PERSON_NAME] Motorcycle"
click at [316, 176] on button "Search" at bounding box center [317, 177] width 38 height 13
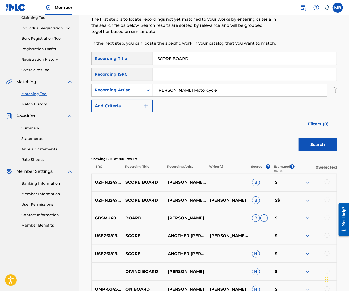
scroll to position [65, 0]
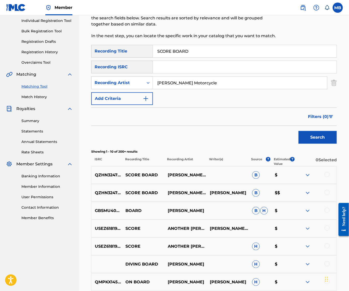
click at [325, 195] on div at bounding box center [326, 192] width 5 height 5
click at [324, 177] on div at bounding box center [326, 174] width 5 height 5
click at [312, 244] on button "Match 2 Groups" at bounding box center [314, 249] width 56 height 13
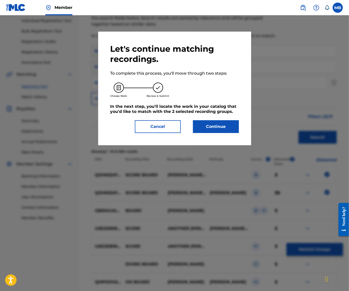
click at [232, 131] on button "Continue" at bounding box center [216, 126] width 46 height 13
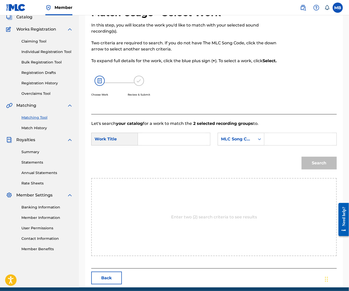
click at [200, 145] on input "Search Form" at bounding box center [173, 139] width 63 height 12
click at [184, 148] on div "SearchWithCriteriacef58a85-b139-492b-b47a-043a99caa8e4 Work Title SearchWithCri…" at bounding box center [213, 141] width 245 height 16
click at [184, 145] on input "Search Form" at bounding box center [173, 139] width 63 height 12
paste input "SCORE BOARD"
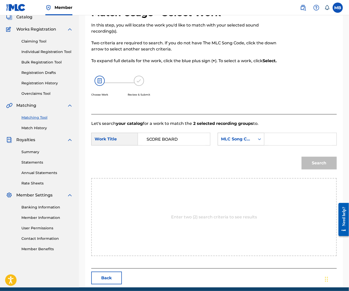
type input "SCORE BOARD"
click at [218, 145] on div "MLC Song Code" at bounding box center [241, 139] width 47 height 13
click at [268, 145] on input "Search Form" at bounding box center [299, 139] width 63 height 12
type input "kaf"
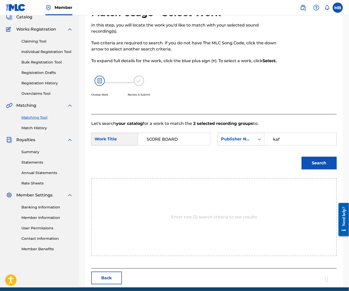
click at [317, 169] on button "Search" at bounding box center [318, 163] width 35 height 13
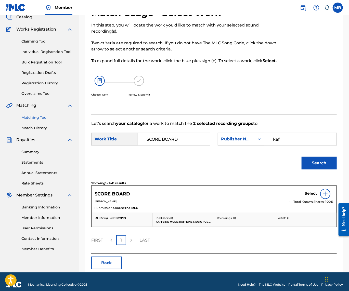
click at [308, 199] on div "Select" at bounding box center [318, 194] width 29 height 10
click at [308, 196] on h5 "Select" at bounding box center [310, 193] width 12 height 5
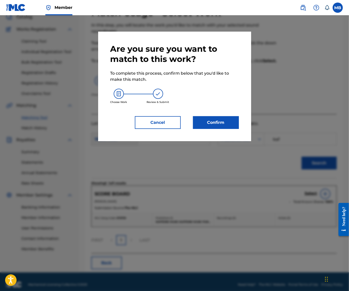
click at [229, 125] on button "Confirm" at bounding box center [216, 122] width 46 height 13
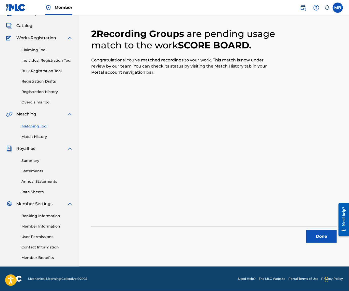
click at [319, 232] on button "Done" at bounding box center [321, 236] width 31 height 13
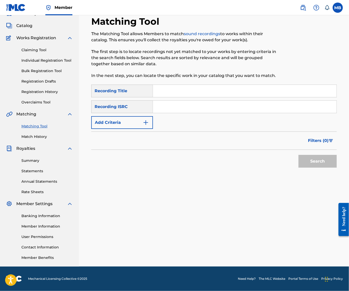
click at [182, 86] on input "Search Form" at bounding box center [244, 91] width 183 height 12
click at [209, 85] on input "Search Form" at bounding box center [244, 91] width 183 height 12
paste input "SELF"
type input "SELF"
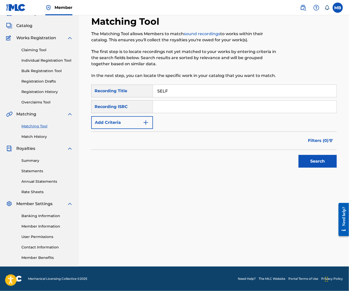
click at [138, 116] on button "Add Criteria" at bounding box center [122, 122] width 62 height 13
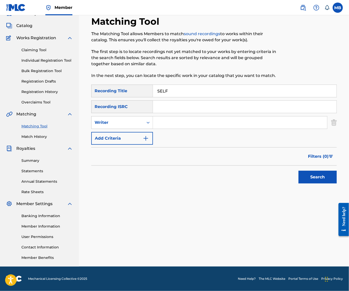
scroll to position [34, 0]
click at [138, 118] on div "Writer" at bounding box center [117, 123] width 52 height 10
click at [169, 117] on input "Search Form" at bounding box center [240, 122] width 174 height 12
type input "[PERSON_NAME] Motorcycle"
click at [316, 176] on button "Search" at bounding box center [317, 177] width 38 height 13
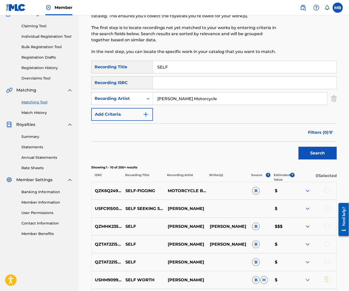
scroll to position [53, 0]
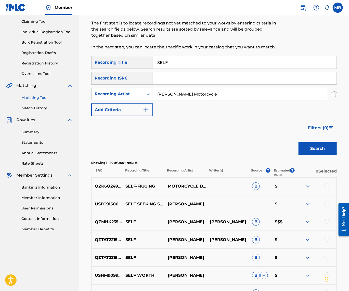
click at [185, 65] on input "SELF" at bounding box center [244, 62] width 183 height 12
click at [197, 69] on input "Search Form" at bounding box center [244, 62] width 183 height 12
paste input "SHORT TUNE.JPEG"
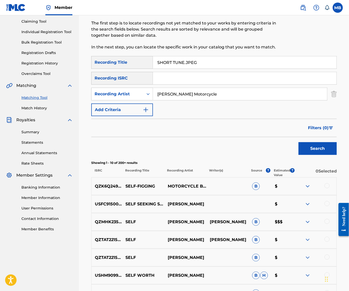
type input "SHORT TUNE.JPEG"
click at [316, 155] on button "Search" at bounding box center [317, 148] width 38 height 13
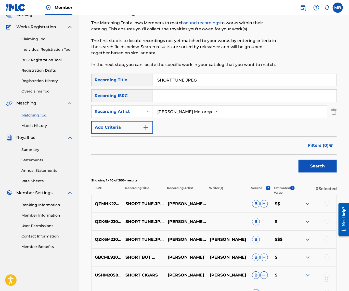
scroll to position [92, 0]
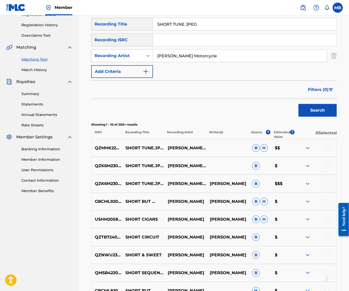
click at [327, 150] on div at bounding box center [326, 147] width 5 height 5
click at [327, 186] on div at bounding box center [326, 183] width 5 height 5
click at [327, 168] on div at bounding box center [326, 165] width 5 height 5
click at [305, 243] on button "Match 3 Groups" at bounding box center [314, 249] width 56 height 13
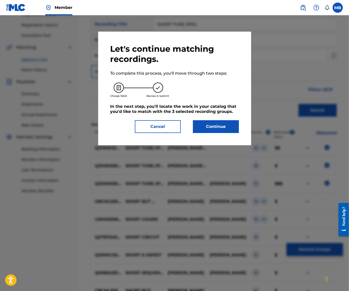
click at [215, 141] on div "Let's continue matching recordings. To complete this process, you'll move throu…" at bounding box center [174, 89] width 153 height 114
click at [215, 131] on button "Continue" at bounding box center [216, 126] width 46 height 13
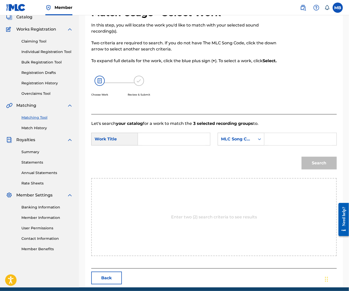
click at [193, 145] on input "Search Form" at bounding box center [173, 139] width 63 height 12
paste input "SHORT TUNE.JPEG"
type input "SHORT TUNE.JPEG"
click at [221, 142] on div "MLC Song Code" at bounding box center [236, 139] width 31 height 6
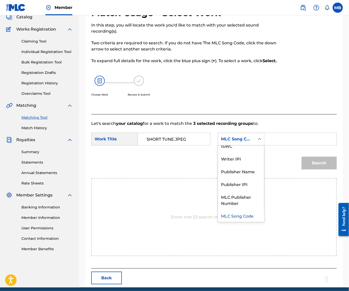
scroll to position [0, 0]
click at [175, 148] on div "SearchWithCriteriacef58a85-b139-492b-b47a-043a99caa8e4 Work Title SHORT TUNE.JP…" at bounding box center [213, 141] width 245 height 16
click at [268, 145] on input "Search Form" at bounding box center [299, 139] width 63 height 12
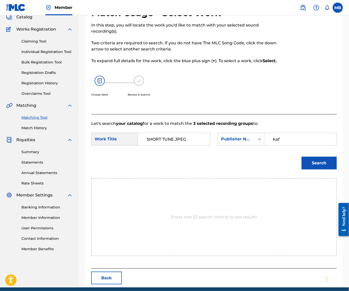
type input "kaf"
click at [317, 169] on button "Search" at bounding box center [318, 163] width 35 height 13
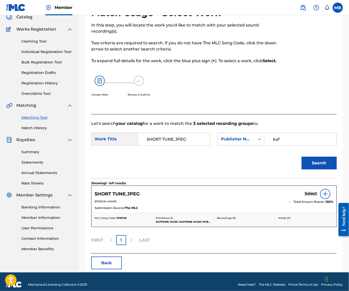
click at [300, 199] on div "SHORT TUNE.JPEG Select" at bounding box center [213, 194] width 239 height 10
click at [308, 196] on h5 "Select" at bounding box center [310, 193] width 12 height 5
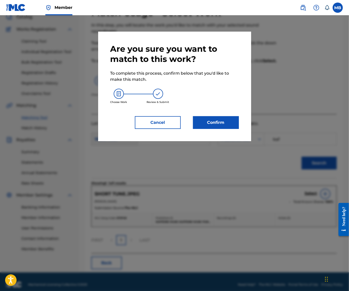
click at [227, 129] on button "Confirm" at bounding box center [216, 122] width 46 height 13
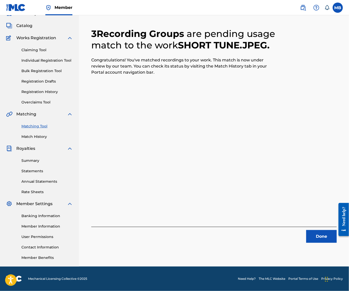
click at [316, 230] on button "Done" at bounding box center [321, 236] width 31 height 13
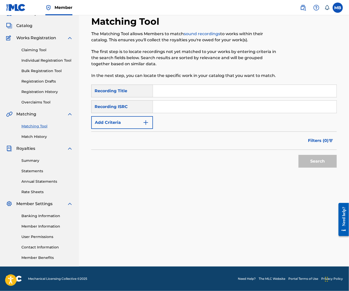
click at [221, 89] on input "Search Form" at bounding box center [244, 91] width 183 height 12
click at [209, 86] on input "Search Form" at bounding box center [244, 91] width 183 height 12
paste input "STRES (INTERLUDE)"
type input "STRES (INTERLUDE)"
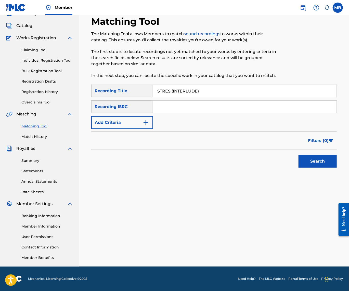
click at [128, 116] on button "Add Criteria" at bounding box center [122, 122] width 62 height 13
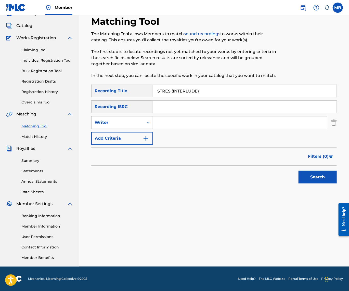
click at [128, 119] on div "Writer" at bounding box center [117, 122] width 46 height 6
click at [133, 130] on div "Recording Artist" at bounding box center [121, 135] width 61 height 13
click at [175, 127] on div "SearchWithCriteria7a8e8648-617e-4ad1-95b0-227a6761195e Recording Title STRES (I…" at bounding box center [213, 115] width 245 height 60
click at [176, 122] on input "Search Form" at bounding box center [240, 122] width 174 height 12
type input "[PERSON_NAME] Motorcycle"
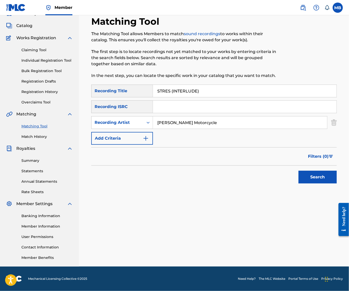
click at [316, 176] on button "Search" at bounding box center [317, 177] width 38 height 13
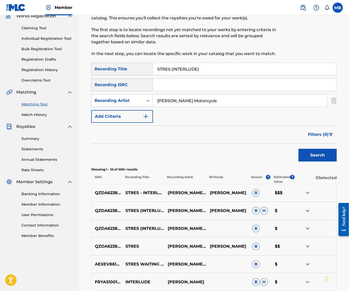
scroll to position [57, 0]
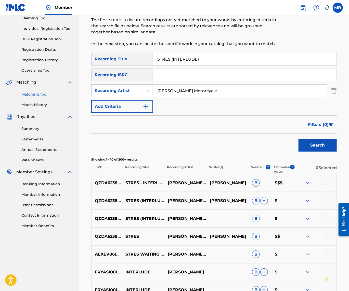
click at [327, 185] on div at bounding box center [326, 182] width 5 height 5
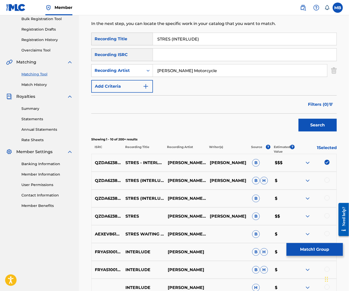
scroll to position [78, 0]
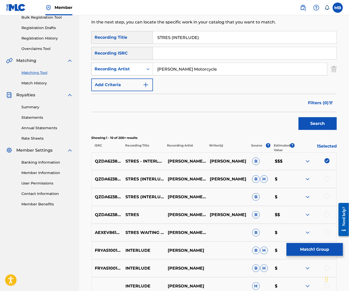
click at [325, 199] on div at bounding box center [326, 196] width 5 height 5
click at [328, 217] on div at bounding box center [326, 214] width 5 height 5
click at [325, 181] on div at bounding box center [326, 178] width 5 height 5
click at [299, 244] on button "Match 4 Groups" at bounding box center [314, 249] width 56 height 13
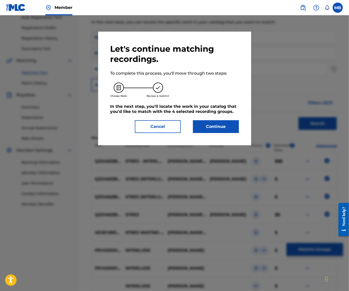
click at [237, 133] on button "Continue" at bounding box center [216, 126] width 46 height 13
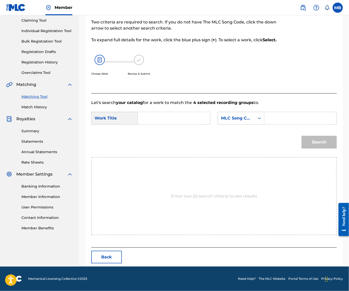
scroll to position [34, 0]
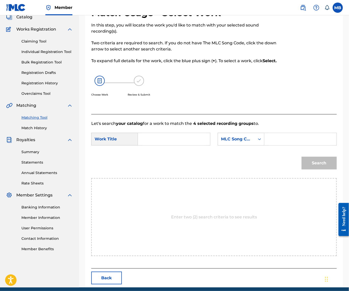
click at [194, 145] on input "Search Form" at bounding box center [173, 139] width 63 height 12
paste input "STRES (INTERLUDE)"
type input "STRES (INTERLUDE)"
click at [221, 142] on div "MLC Song Code" at bounding box center [236, 139] width 31 height 6
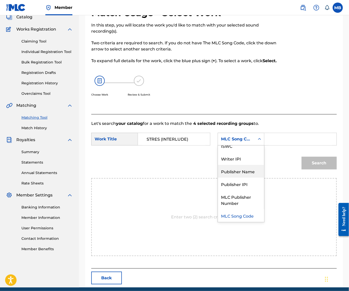
click at [218, 178] on div "Publisher Name" at bounding box center [241, 171] width 46 height 13
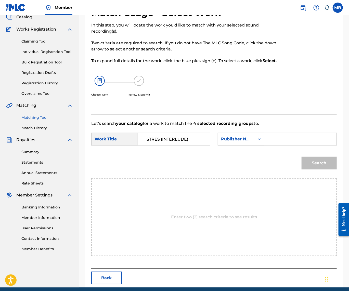
click at [268, 145] on input "Search Form" at bounding box center [299, 139] width 63 height 12
type input "[PERSON_NAME] Motorcycle"
type input "kaf"
click at [317, 169] on button "Search" at bounding box center [318, 163] width 35 height 13
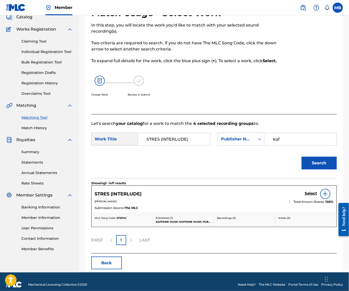
click at [306, 196] on h5 "Select" at bounding box center [310, 193] width 12 height 5
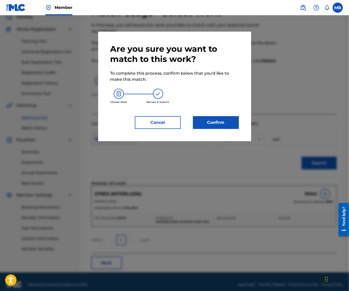
click at [226, 126] on button "Confirm" at bounding box center [216, 122] width 46 height 13
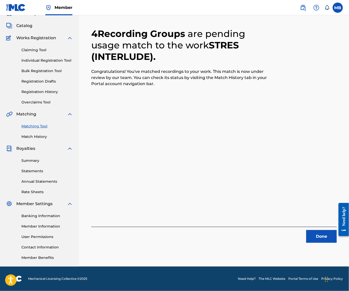
click at [320, 230] on button "Done" at bounding box center [321, 236] width 31 height 13
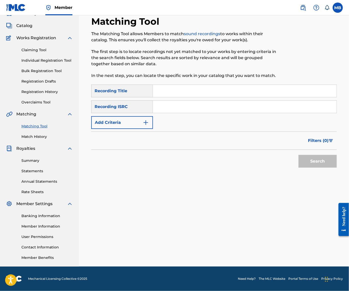
click at [239, 85] on input "Search Form" at bounding box center [244, 91] width 183 height 12
paste input "HORT HORTS"
type input "HORT HORTS"
click at [149, 119] on img "Search Form" at bounding box center [146, 122] width 6 height 6
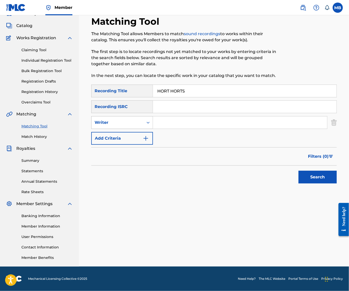
click at [143, 123] on div "Writer" at bounding box center [117, 123] width 52 height 10
click at [150, 129] on div "Recording Artist" at bounding box center [121, 135] width 61 height 13
click at [185, 120] on input "Search Form" at bounding box center [240, 122] width 174 height 12
type input "[PERSON_NAME] Motorcycle"
click at [316, 176] on button "Search" at bounding box center [317, 177] width 38 height 13
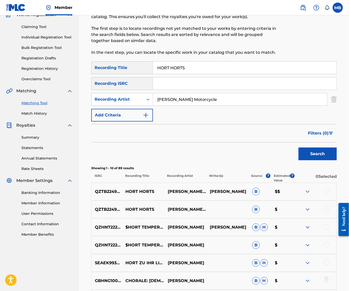
scroll to position [65, 0]
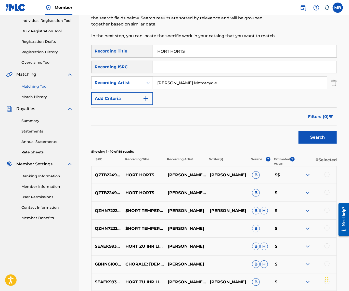
click at [327, 177] on div at bounding box center [326, 174] width 5 height 5
click at [325, 195] on div at bounding box center [326, 192] width 5 height 5
click at [316, 246] on button "Match 2 Groups" at bounding box center [314, 249] width 56 height 13
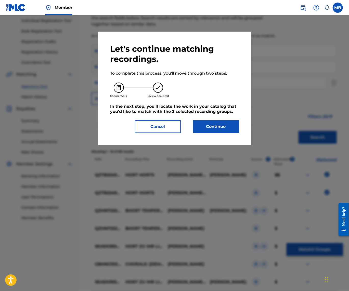
click at [230, 130] on button "Continue" at bounding box center [216, 126] width 46 height 13
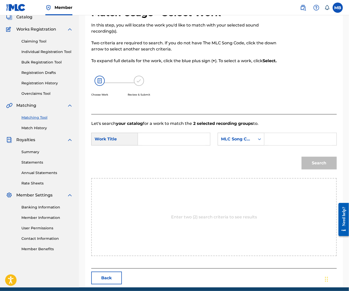
click at [200, 145] on input "Search Form" at bounding box center [173, 139] width 63 height 12
paste input "HORT HORTS"
type input "HORT HORTS"
click at [268, 145] on input "Search Form" at bounding box center [299, 139] width 63 height 12
click at [264, 145] on div "Search Form" at bounding box center [300, 139] width 72 height 13
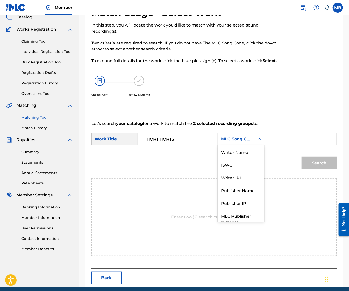
click at [218, 144] on div "MLC Song Code" at bounding box center [236, 139] width 37 height 10
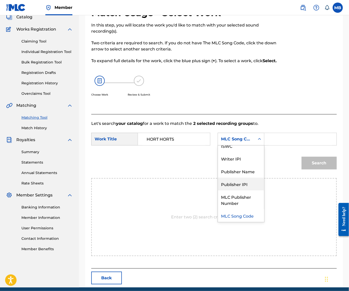
click at [218, 178] on div "Publisher Name" at bounding box center [241, 171] width 46 height 13
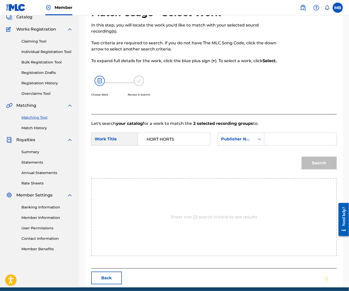
click at [268, 145] on input "Search Form" at bounding box center [299, 139] width 63 height 12
type input "kaf"
click at [317, 169] on button "Search" at bounding box center [318, 163] width 35 height 13
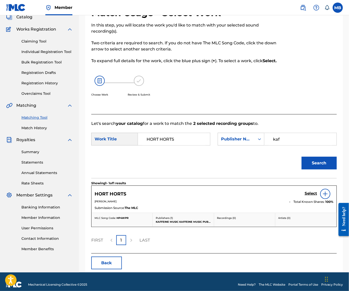
click at [309, 199] on div "Select" at bounding box center [318, 194] width 29 height 10
click at [308, 196] on h5 "Select" at bounding box center [310, 193] width 12 height 5
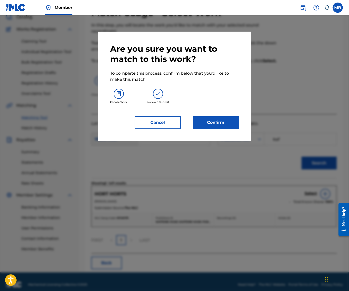
click at [238, 135] on div "Are you sure you want to match to this work? To complete this process, confirm …" at bounding box center [174, 87] width 153 height 110
click at [234, 129] on button "Confirm" at bounding box center [216, 122] width 46 height 13
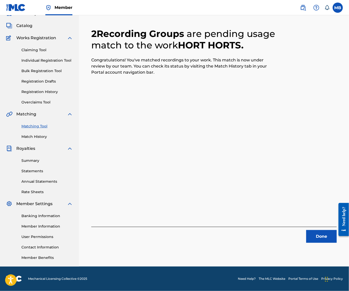
click at [320, 230] on button "Done" at bounding box center [321, 236] width 31 height 13
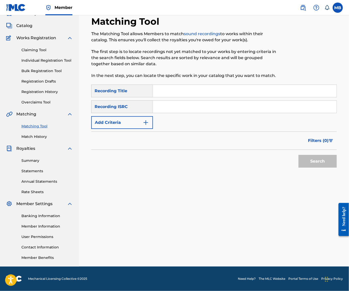
click at [251, 85] on input "Search Form" at bounding box center [244, 91] width 183 height 12
paste input "GLOOM."
type input "GLOOM."
click at [162, 116] on div "SearchWithCriteria7a8e8648-617e-4ad1-95b0-227a6761195e Recording Title GLOOM. S…" at bounding box center [213, 107] width 245 height 44
click at [145, 119] on button "Add Criteria" at bounding box center [122, 122] width 62 height 13
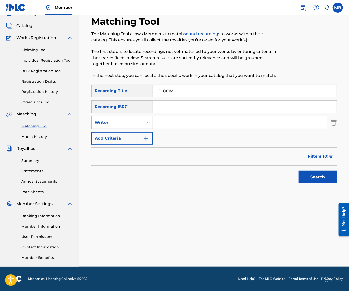
click at [140, 120] on div "Writer" at bounding box center [117, 122] width 46 height 6
click at [137, 130] on div "Recording Artist" at bounding box center [121, 135] width 61 height 13
click at [176, 119] on input "Search Form" at bounding box center [240, 122] width 174 height 12
type input "[PERSON_NAME] Motorcycle"
click at [316, 176] on button "Search" at bounding box center [317, 177] width 38 height 13
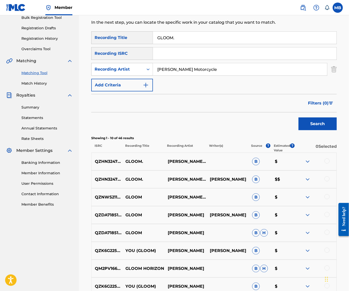
scroll to position [84, 0]
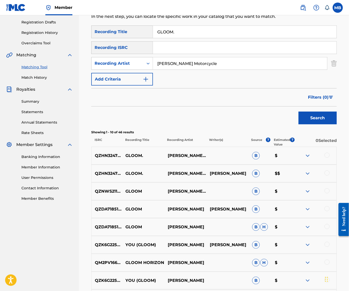
click at [326, 175] on div at bounding box center [326, 172] width 5 height 5
click at [325, 161] on div "QZHN32473318 GLOOM. [PERSON_NAME] MOTORCYCLE B $" at bounding box center [213, 156] width 245 height 18
click at [327, 158] on div at bounding box center [326, 155] width 5 height 5
click at [310, 245] on button "Match 2 Groups" at bounding box center [314, 249] width 56 height 13
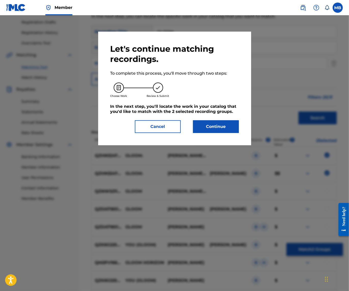
click at [242, 145] on div "Let's continue matching recordings. To complete this process, you'll move throu…" at bounding box center [174, 89] width 153 height 114
click at [239, 137] on div "Let's continue matching recordings. To complete this process, you'll move throu…" at bounding box center [174, 89] width 153 height 114
click at [238, 133] on button "Continue" at bounding box center [216, 126] width 46 height 13
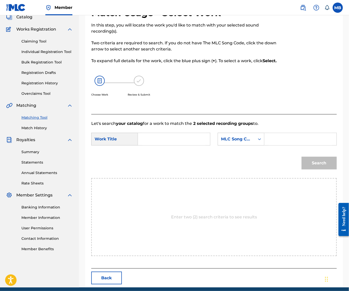
click at [197, 145] on input "Search Form" at bounding box center [173, 139] width 63 height 12
paste input "GLOOM."
type input "GLOOM."
click at [221, 142] on div "MLC Song Code" at bounding box center [236, 139] width 31 height 6
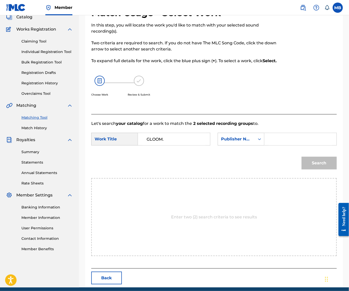
click at [268, 145] on input "Search Form" at bounding box center [299, 139] width 63 height 12
type input "kaf"
click at [317, 169] on button "Search" at bounding box center [318, 163] width 35 height 13
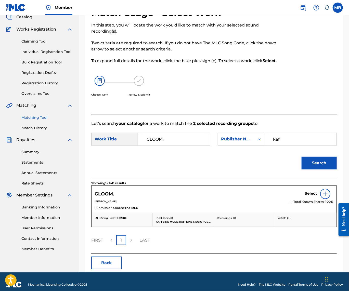
click at [309, 196] on h5 "Select" at bounding box center [310, 193] width 12 height 5
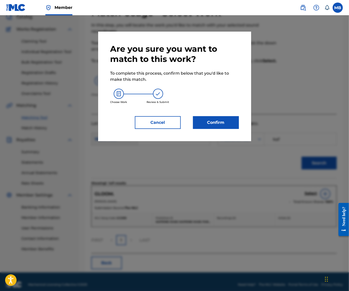
click at [208, 129] on button "Confirm" at bounding box center [216, 122] width 46 height 13
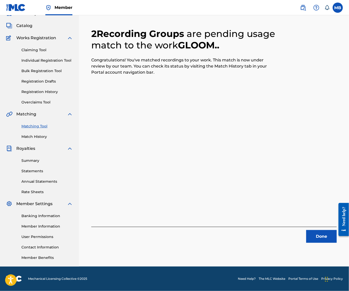
click at [317, 230] on button "Done" at bounding box center [321, 236] width 31 height 13
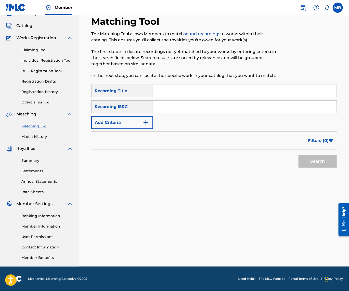
click at [279, 86] on input "Search Form" at bounding box center [244, 91] width 183 height 12
paste input "W3IGHTING"
type input "W3IGHTING"
click at [132, 119] on button "Add Criteria" at bounding box center [122, 122] width 62 height 13
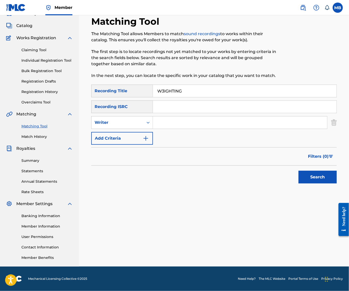
scroll to position [34, 0]
click at [132, 119] on div "Writer" at bounding box center [117, 122] width 46 height 6
click at [170, 129] on div "SearchWithCriteria7a8e8648-617e-4ad1-95b0-227a6761195e Recording Title W3IGHTIN…" at bounding box center [213, 115] width 245 height 60
click at [169, 126] on div "SearchWithCriteria7a8e8648-617e-4ad1-95b0-227a6761195e Recording Title W3IGHTIN…" at bounding box center [213, 115] width 245 height 60
click at [170, 124] on input "Search Form" at bounding box center [240, 122] width 174 height 12
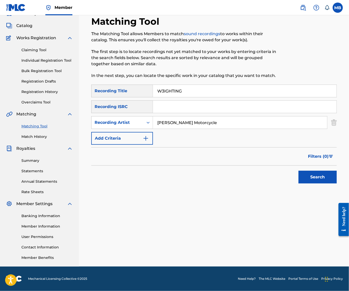
type input "[PERSON_NAME] Motorcycle"
click at [316, 176] on button "Search" at bounding box center [317, 177] width 38 height 13
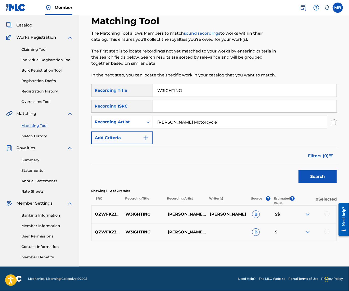
click at [325, 215] on div at bounding box center [326, 213] width 5 height 5
click at [326, 234] on div at bounding box center [326, 231] width 5 height 5
click at [320, 248] on button "Match 2 Groups" at bounding box center [314, 249] width 56 height 13
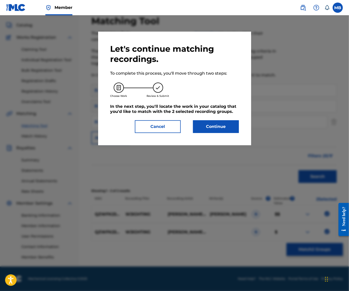
click at [216, 126] on button "Continue" at bounding box center [216, 126] width 46 height 13
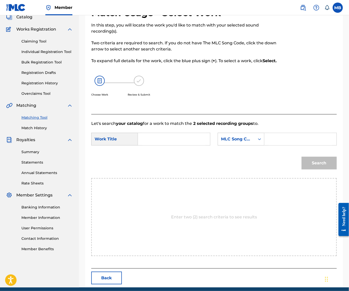
click at [187, 145] on input "Search Form" at bounding box center [173, 139] width 63 height 12
paste input "W3IGHTING"
type input "W3IGHTING"
click at [221, 142] on div "MLC Song Code" at bounding box center [236, 139] width 31 height 6
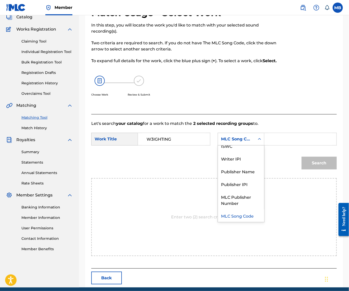
scroll to position [0, 0]
click at [268, 145] on input "Search Form" at bounding box center [299, 139] width 63 height 12
type input "[PERSON_NAME] Motorcycle"
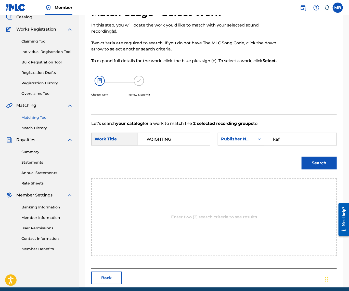
type input "kaf"
click at [317, 169] on button "Search" at bounding box center [318, 163] width 35 height 13
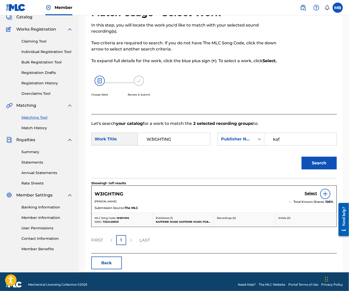
click at [304, 196] on h5 "Select" at bounding box center [310, 193] width 12 height 5
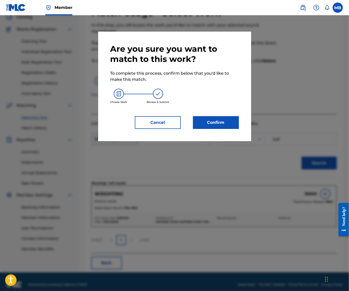
click at [216, 129] on button "Confirm" at bounding box center [216, 122] width 46 height 13
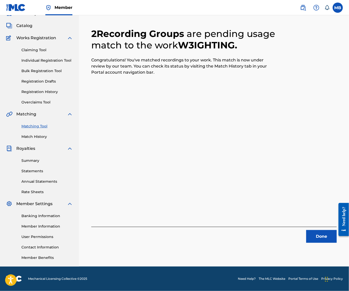
click at [310, 230] on button "Done" at bounding box center [321, 236] width 31 height 13
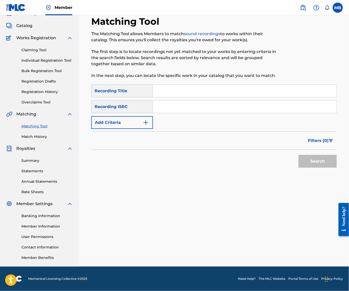
click at [194, 85] on input "Search Form" at bounding box center [244, 91] width 183 height 12
paste input "BASKETBALL HESI"
type input "BASKETBALL HESI"
click at [149, 119] on img "Search Form" at bounding box center [146, 122] width 6 height 6
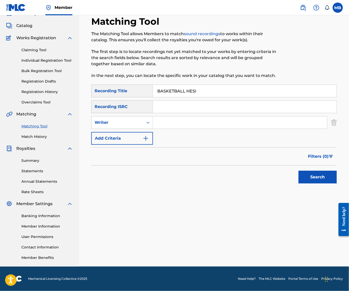
scroll to position [34, 0]
click at [143, 118] on div "Writer" at bounding box center [117, 123] width 52 height 10
click at [185, 122] on input "Search Form" at bounding box center [240, 122] width 174 height 12
type input "[PERSON_NAME] Motorcycle"
click at [316, 176] on button "Search" at bounding box center [317, 177] width 38 height 13
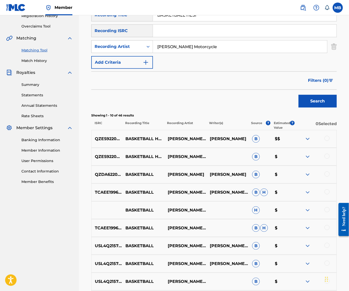
scroll to position [100, 0]
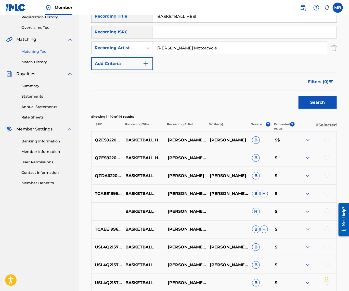
click at [325, 160] on div at bounding box center [326, 157] width 5 height 5
click at [326, 142] on div at bounding box center [326, 139] width 5 height 5
click at [300, 249] on button "Match 2 Groups" at bounding box center [314, 249] width 56 height 13
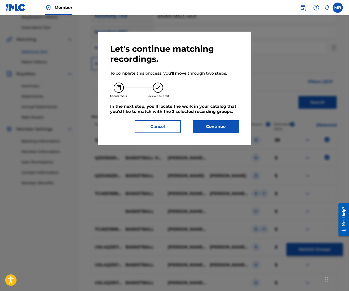
click at [228, 130] on button "Continue" at bounding box center [216, 126] width 46 height 13
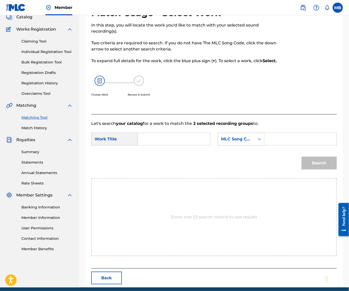
click at [203, 145] on input "Search Form" at bounding box center [173, 139] width 63 height 12
paste input "BASKETBALL HESI"
type input "BASKETBALL HESI"
click at [221, 142] on div "MLC Song Code" at bounding box center [236, 139] width 31 height 6
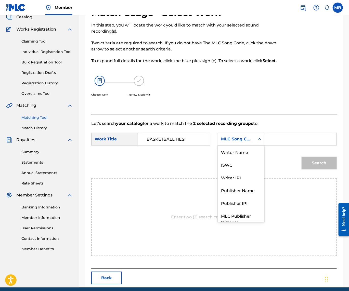
scroll to position [21, 0]
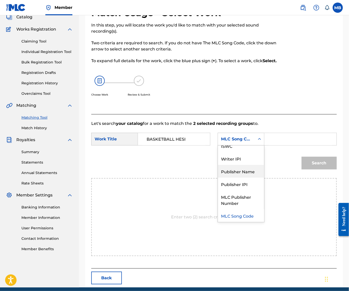
click at [218, 178] on div "Publisher Name" at bounding box center [241, 171] width 46 height 13
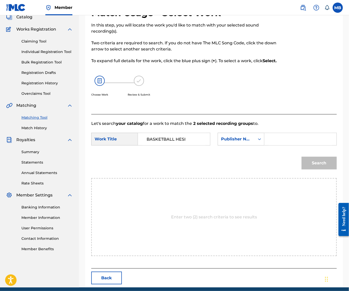
click at [158, 148] on div "SearchWithCriteriacef58a85-b139-492b-b47a-043a99caa8e4 Work Title BASKETBALL HE…" at bounding box center [213, 141] width 245 height 16
click at [268, 145] on input "Search Form" at bounding box center [299, 139] width 63 height 12
type input "kaf"
click at [317, 169] on button "Search" at bounding box center [318, 163] width 35 height 13
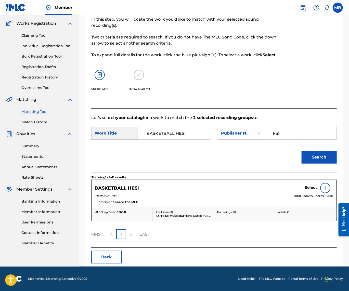
scroll to position [58, 0]
click at [304, 190] on h5 "Select" at bounding box center [310, 187] width 12 height 5
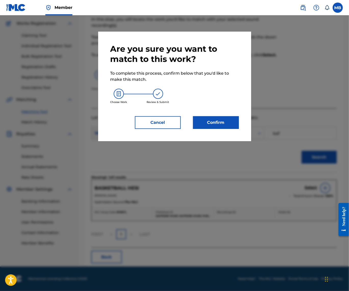
click at [224, 125] on button "Confirm" at bounding box center [216, 122] width 46 height 13
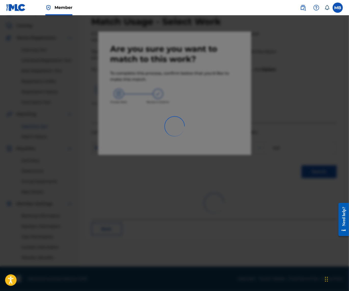
scroll to position [34, 0]
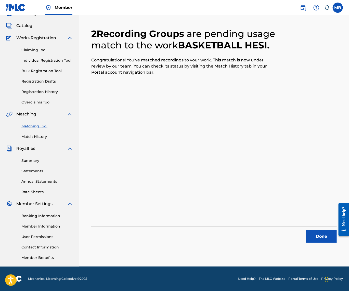
click at [319, 230] on button "Done" at bounding box center [321, 236] width 31 height 13
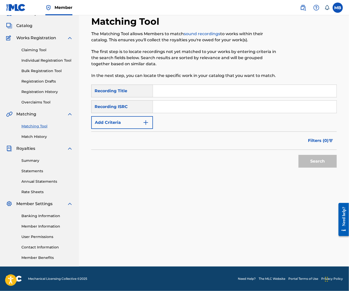
click at [180, 90] on input "Search Form" at bounding box center [244, 91] width 183 height 12
paste input "MATCH MADE IN HELL"
type input "MATCH MADE IN HELL"
click at [149, 110] on div "SearchWithCriteria7a8e8648-617e-4ad1-95b0-227a6761195e Recording Title MATCH MA…" at bounding box center [213, 107] width 245 height 44
click at [149, 116] on button "Add Criteria" at bounding box center [122, 122] width 62 height 13
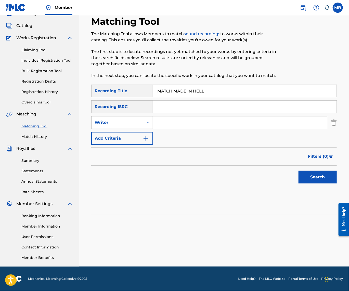
click at [140, 119] on div "Writer" at bounding box center [117, 122] width 46 height 6
click at [146, 132] on div "Recording Artist" at bounding box center [121, 135] width 61 height 13
click at [183, 118] on input "Search Form" at bounding box center [240, 122] width 174 height 12
type input "[PERSON_NAME] Motorcycle"
click at [316, 176] on button "Search" at bounding box center [317, 177] width 38 height 13
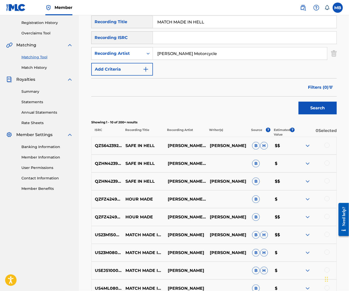
scroll to position [107, 0]
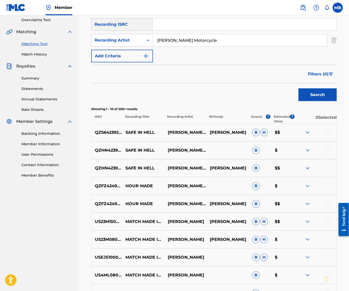
click at [325, 170] on div at bounding box center [326, 167] width 5 height 5
click at [325, 152] on div at bounding box center [326, 149] width 5 height 5
click at [329, 138] on div "QZS642392232 SAFE IN HELL [PERSON_NAME] MOTORCYCLE [PERSON_NAME] [PERSON_NAME] …" at bounding box center [213, 133] width 245 height 18
click at [327, 134] on div at bounding box center [326, 131] width 5 height 5
click at [305, 243] on button "Match 3 Groups" at bounding box center [314, 249] width 56 height 13
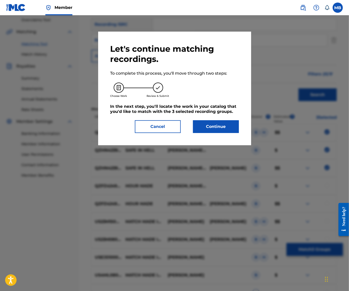
click at [227, 130] on button "Continue" at bounding box center [216, 126] width 46 height 13
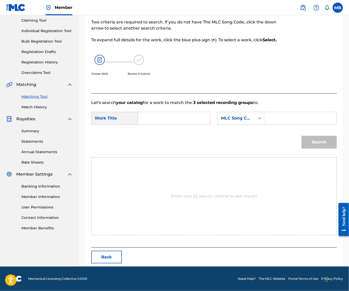
scroll to position [34, 0]
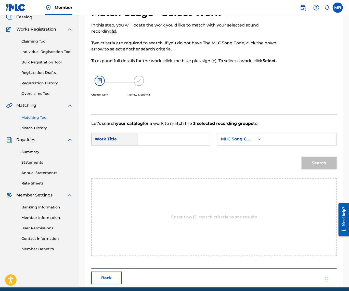
click at [194, 145] on div "Search Form" at bounding box center [174, 139] width 72 height 13
click at [191, 145] on input "Search Form" at bounding box center [173, 139] width 63 height 12
paste input "MATCH MADE IN HELL"
type input "MATCH MADE IN HELL"
click at [257, 142] on icon "Search Form" at bounding box center [259, 139] width 5 height 5
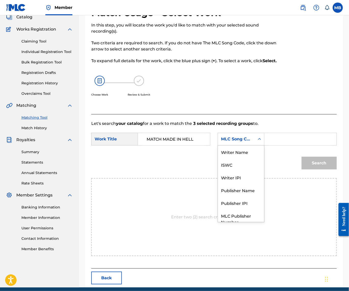
scroll to position [21, 0]
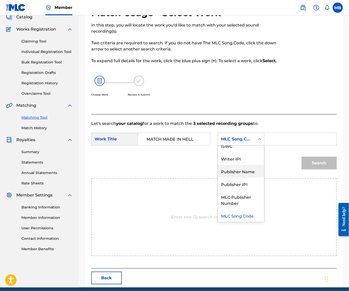
click at [218, 178] on div "Publisher Name" at bounding box center [241, 171] width 46 height 13
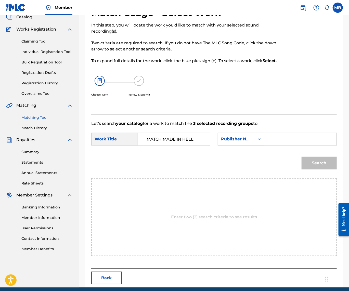
click at [264, 145] on div "Search Form" at bounding box center [300, 139] width 72 height 13
click at [268, 145] on input "Search Form" at bounding box center [299, 139] width 63 height 12
type input "m"
type input "kaf"
click at [317, 169] on button "Search" at bounding box center [318, 163] width 35 height 13
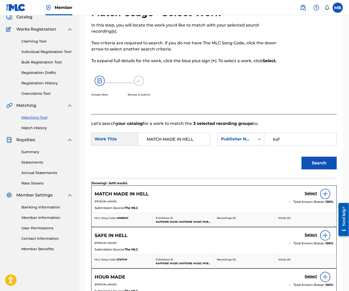
click at [309, 199] on div "Select" at bounding box center [318, 194] width 29 height 10
click at [308, 196] on h5 "Select" at bounding box center [310, 193] width 12 height 5
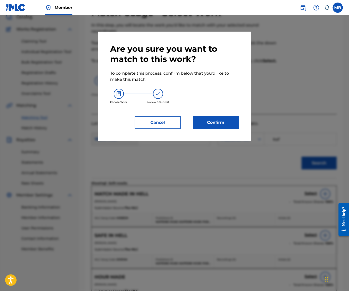
click at [223, 134] on div "Are you sure you want to match to this work? To complete this process, confirm …" at bounding box center [174, 87] width 153 height 110
click at [221, 128] on button "Confirm" at bounding box center [216, 122] width 46 height 13
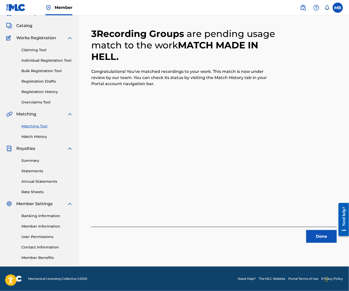
click at [320, 230] on button "Done" at bounding box center [321, 236] width 31 height 13
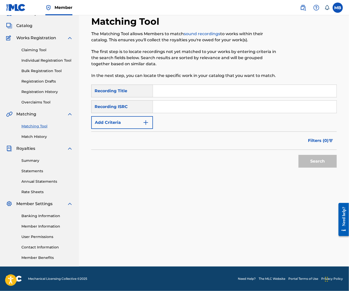
click at [186, 85] on input "Search Form" at bounding box center [244, 91] width 183 height 12
paste input "OH GAWWWD. (THANKS FOR STICKING AROUND)"
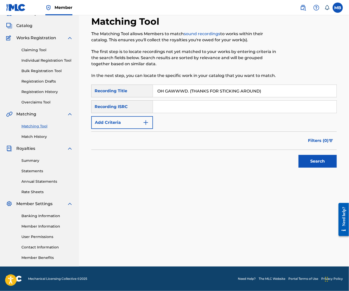
type input "OH GAWWWD. (THANKS FOR STICKING AROUND)"
click at [135, 127] on form "SearchWithCriteria7a8e8648-617e-4ad1-95b0-227a6761195e Recording Title OH GAWWW…" at bounding box center [213, 128] width 245 height 86
click at [134, 118] on button "Add Criteria" at bounding box center [122, 122] width 62 height 13
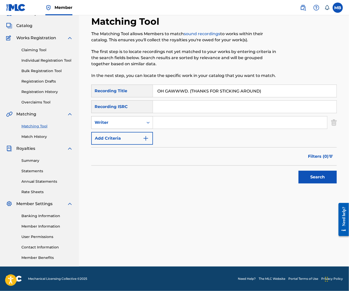
click at [134, 122] on div "Writer" at bounding box center [117, 123] width 52 height 10
click at [135, 132] on div "Recording Artist" at bounding box center [121, 135] width 61 height 13
click at [171, 123] on input "Search Form" at bounding box center [240, 122] width 174 height 12
paste input "OH GAWWWD. (THANKS FOR STICKING AROUND)"
type input "OH GAWWWD. (THANKS FOR STICKING AROUND)"
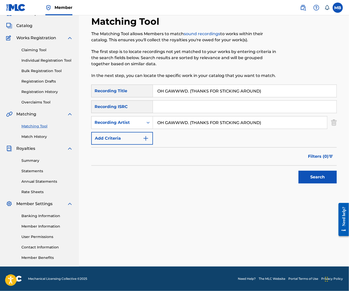
click at [170, 124] on input "OH GAWWWD. (THANKS FOR STICKING AROUND)" at bounding box center [240, 122] width 174 height 12
type input "[PERSON_NAME] Motorcycle"
click at [316, 176] on button "Search" at bounding box center [317, 177] width 38 height 13
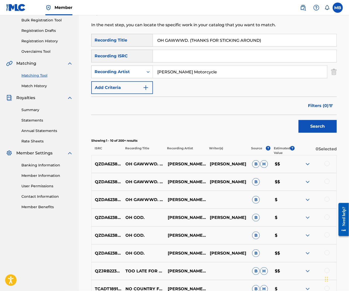
scroll to position [75, 0]
click at [325, 207] on div "QZDA62387455 OH GAWWWD. (THANKS FOR STICKING AROUND) [PERSON_NAME] MOTORCYCLE B…" at bounding box center [213, 200] width 245 height 18
click at [327, 202] on div at bounding box center [326, 199] width 5 height 5
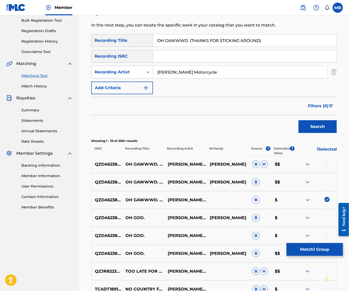
click at [327, 184] on div at bounding box center [326, 181] width 5 height 5
click at [325, 166] on div at bounding box center [326, 163] width 5 height 5
click at [304, 248] on button "Match 3 Groups" at bounding box center [314, 249] width 56 height 13
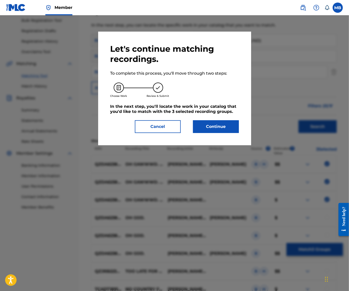
click at [202, 129] on button "Continue" at bounding box center [216, 126] width 46 height 13
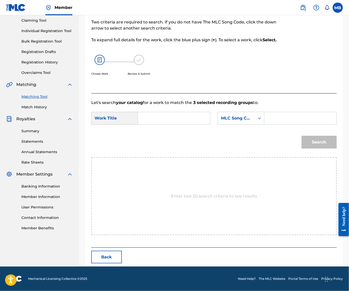
scroll to position [34, 0]
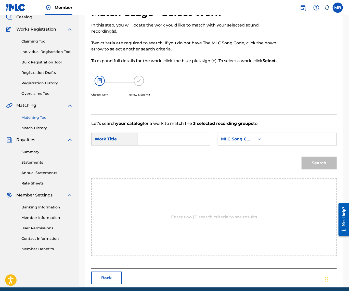
click at [162, 145] on input "Search Form" at bounding box center [173, 139] width 63 height 12
paste input "OH GAWWWD. (THANKS FOR STICKING AROUND)"
type input "OH GAWWWD. (THANKS FOR STICKING AROUND)"
click at [268, 145] on input "Search Form" at bounding box center [299, 139] width 63 height 12
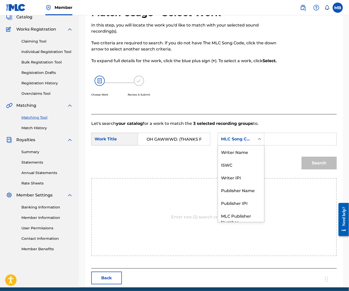
scroll to position [21, 0]
click at [255, 144] on div "Search Form" at bounding box center [259, 138] width 9 height 9
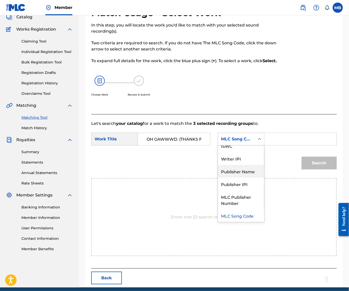
click at [218, 178] on div "Publisher Name" at bounding box center [241, 171] width 46 height 13
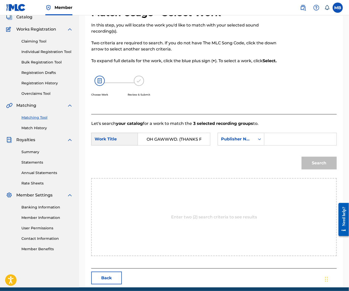
click at [268, 145] on input "Search Form" at bounding box center [299, 139] width 63 height 12
type input "kaf"
click at [317, 169] on button "Search" at bounding box center [318, 163] width 35 height 13
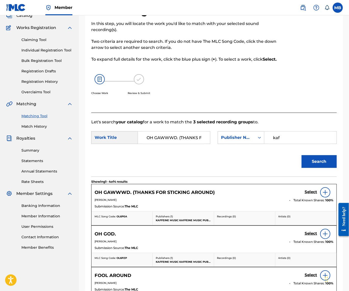
scroll to position [44, 0]
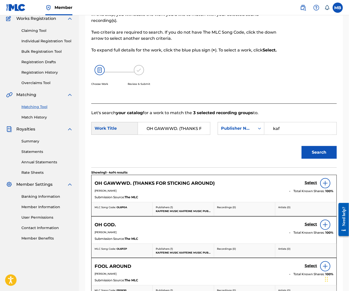
click at [310, 185] on h5 "Select" at bounding box center [310, 182] width 12 height 5
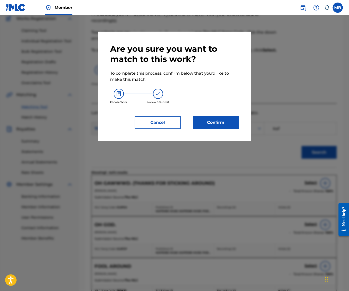
click at [227, 124] on button "Confirm" at bounding box center [216, 122] width 46 height 13
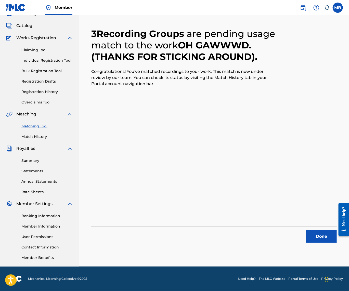
click at [315, 230] on button "Done" at bounding box center [321, 236] width 31 height 13
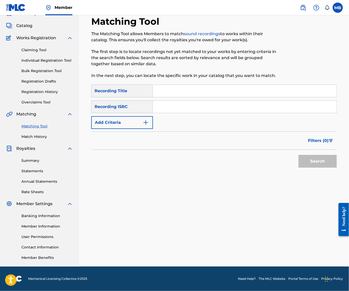
click at [256, 88] on input "Search Form" at bounding box center [244, 91] width 183 height 12
paste input "RAT HOME"
type input "RAT HOME"
click at [125, 117] on button "Add Criteria" at bounding box center [122, 122] width 62 height 13
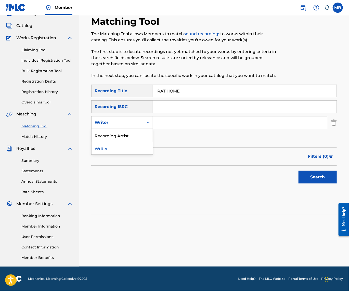
click at [125, 119] on div "Writer" at bounding box center [117, 122] width 46 height 6
click at [131, 129] on div "Recording Artist" at bounding box center [121, 135] width 61 height 13
click at [190, 116] on input "Search Form" at bounding box center [240, 122] width 174 height 12
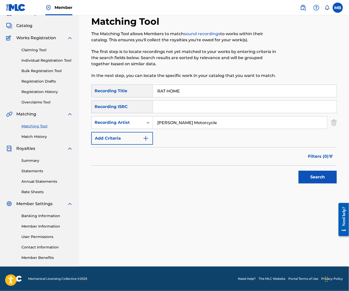
type input "[PERSON_NAME] Motorcycle"
click at [316, 176] on button "Search" at bounding box center [317, 177] width 38 height 13
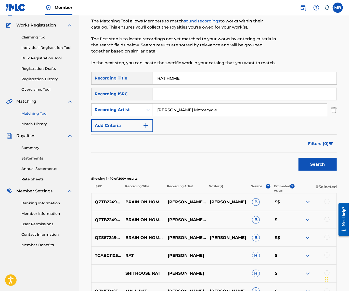
scroll to position [70, 0]
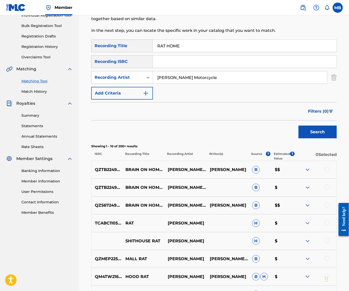
click at [222, 52] on input "RAT HOME" at bounding box center [244, 46] width 183 height 12
paste input "2024212 / VICTCUM"
type input "2024212 / VICTCUm"
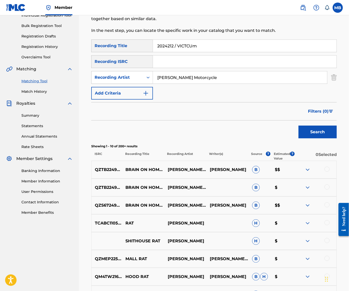
click at [316, 138] on button "Search" at bounding box center [317, 132] width 38 height 13
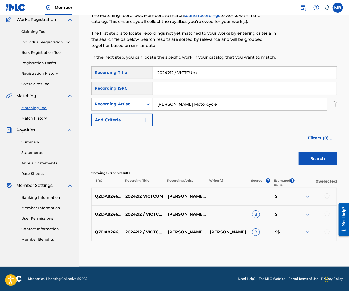
scroll to position [58, 0]
click at [325, 229] on div at bounding box center [326, 231] width 5 height 5
click at [325, 211] on div at bounding box center [326, 213] width 5 height 5
click at [325, 193] on div at bounding box center [326, 195] width 5 height 5
click at [311, 244] on button "Match 3 Groups" at bounding box center [314, 249] width 56 height 13
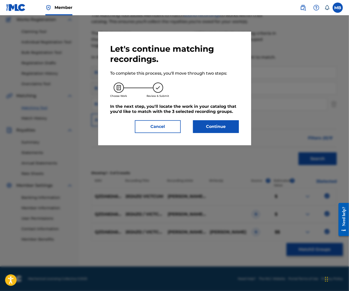
click at [227, 132] on button "Continue" at bounding box center [216, 126] width 46 height 13
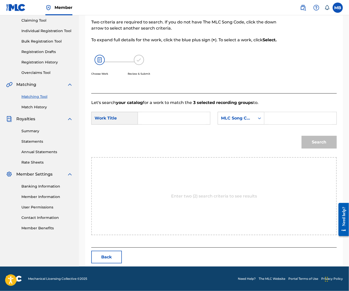
scroll to position [34, 0]
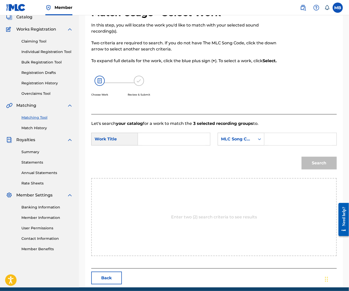
click at [206, 145] on input "Search Form" at bounding box center [173, 139] width 63 height 12
paste input "2024212 / VICTCUM"
type input "2024212 / VICTCUM"
click at [221, 142] on div "MLC Song Code" at bounding box center [236, 139] width 31 height 6
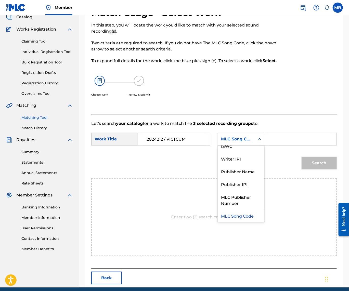
scroll to position [0, 0]
click at [268, 145] on input "Search Form" at bounding box center [299, 139] width 63 height 12
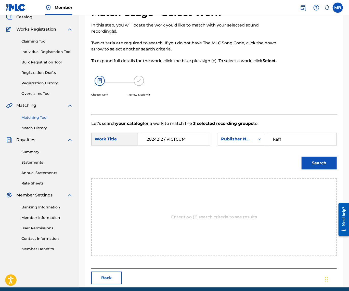
type input "kaff"
click at [317, 169] on button "Search" at bounding box center [318, 163] width 35 height 13
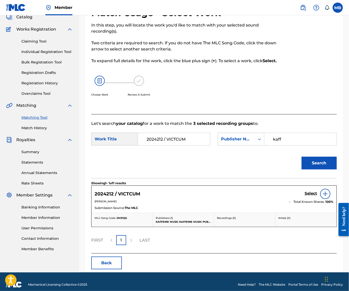
scroll to position [41, 0]
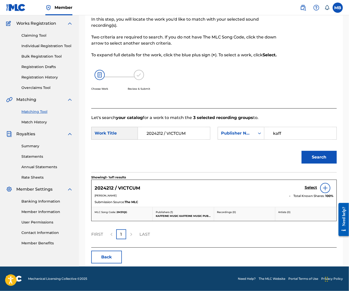
click at [313, 190] on h5 "Select" at bounding box center [310, 187] width 12 height 5
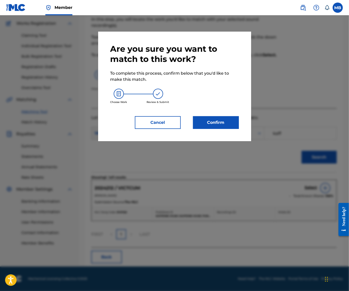
click at [213, 137] on div "Are you sure you want to match to this work? To complete this process, confirm …" at bounding box center [174, 87] width 153 height 110
click at [213, 128] on button "Confirm" at bounding box center [216, 122] width 46 height 13
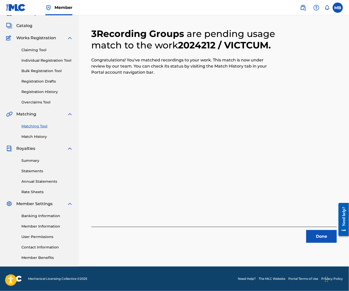
click at [316, 230] on button "Done" at bounding box center [321, 236] width 31 height 13
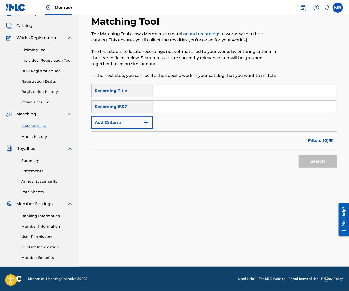
click at [240, 88] on input "Search Form" at bounding box center [244, 91] width 183 height 12
paste input "6:30 AM"
type input "6:30 AM"
click at [149, 119] on img "Search Form" at bounding box center [146, 122] width 6 height 6
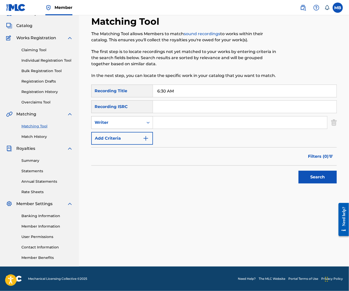
click at [140, 120] on div "Writer" at bounding box center [117, 122] width 46 height 6
click at [145, 129] on div "Recording Artist" at bounding box center [121, 135] width 61 height 13
click at [184, 116] on input "Search Form" at bounding box center [240, 122] width 174 height 12
type input "[PERSON_NAME] Motorcycle"
click at [316, 176] on button "Search" at bounding box center [317, 177] width 38 height 13
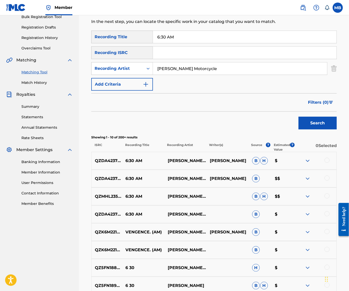
scroll to position [104, 0]
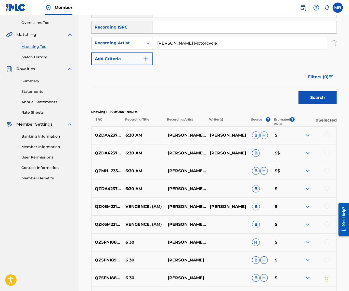
click at [327, 191] on div at bounding box center [326, 188] width 5 height 5
click at [325, 173] on div at bounding box center [326, 170] width 5 height 5
click at [325, 155] on div at bounding box center [326, 152] width 5 height 5
click at [324, 137] on div at bounding box center [326, 134] width 5 height 5
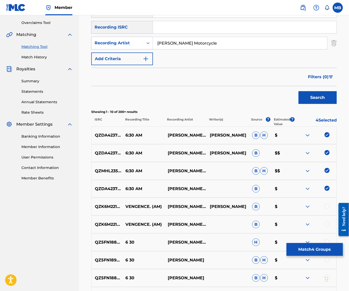
click at [315, 243] on button "Match 4 Groups" at bounding box center [314, 249] width 56 height 13
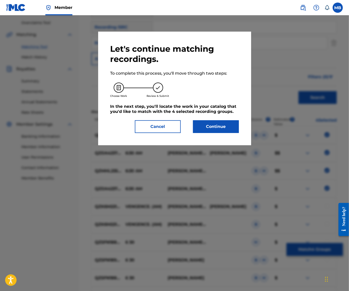
click at [235, 129] on button "Continue" at bounding box center [216, 126] width 46 height 13
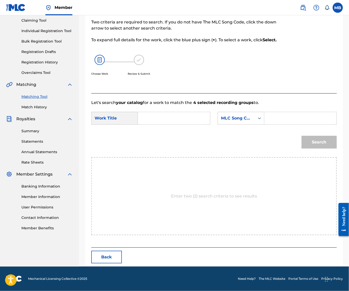
scroll to position [34, 0]
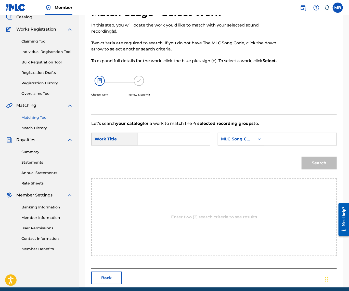
click at [200, 145] on input "Search Form" at bounding box center [173, 139] width 63 height 12
paste input "6:30 AM"
type input "6:30 AM"
click at [218, 144] on div "MLC Song Code" at bounding box center [236, 139] width 37 height 10
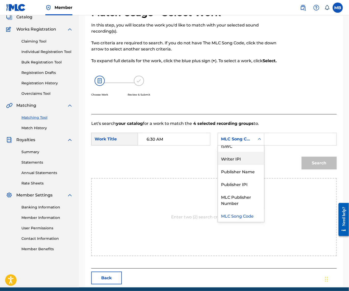
click at [218, 178] on div "Publisher Name" at bounding box center [241, 171] width 46 height 13
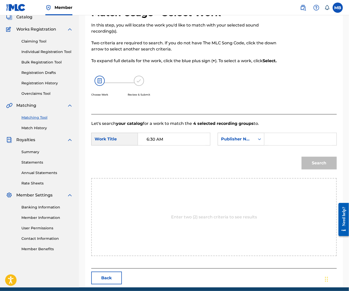
click at [155, 148] on div "SearchWithCriteriacef58a85-b139-492b-b47a-043a99caa8e4 Work Title 6:30 AM Searc…" at bounding box center [213, 141] width 245 height 16
click at [268, 145] on input "Search Form" at bounding box center [299, 139] width 63 height 12
type input "kaf"
click at [317, 169] on button "Search" at bounding box center [318, 163] width 35 height 13
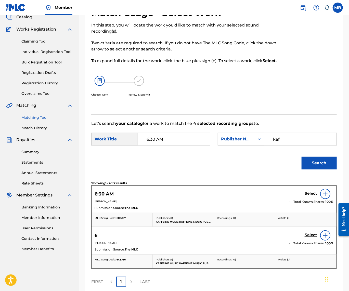
click at [305, 196] on h5 "Select" at bounding box center [310, 193] width 12 height 5
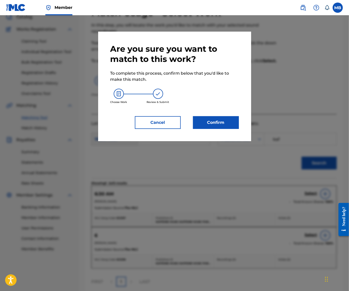
click at [234, 124] on button "Confirm" at bounding box center [216, 122] width 46 height 13
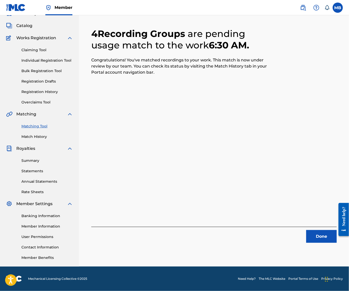
click at [318, 230] on button "Done" at bounding box center [321, 236] width 31 height 13
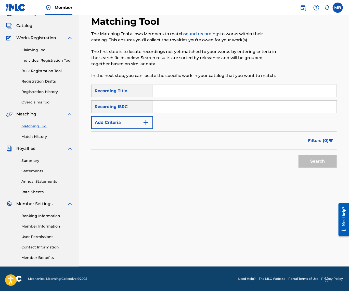
click at [230, 86] on input "Search Form" at bounding box center [244, 91] width 183 height 12
paste input "BRIGHTEN UP DAH SKY"
type input "BRIGHTEN UP DAH SKY"
click at [142, 116] on button "Add Criteria" at bounding box center [122, 122] width 62 height 13
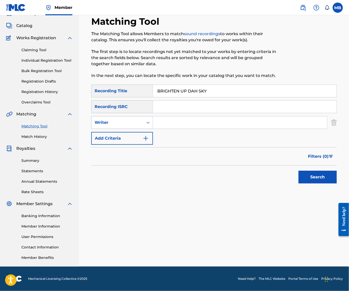
click at [141, 118] on div "Writer" at bounding box center [117, 123] width 52 height 10
click at [140, 132] on div "Recording Artist" at bounding box center [121, 135] width 61 height 13
click at [196, 121] on input "Search Form" at bounding box center [240, 122] width 174 height 12
click at [316, 176] on button "Search" at bounding box center [317, 177] width 38 height 13
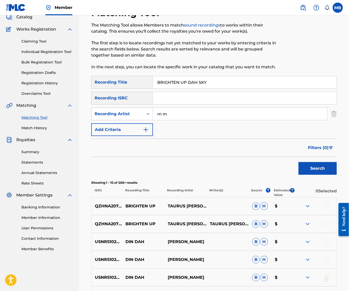
click at [316, 175] on button "Search" at bounding box center [317, 168] width 38 height 13
type input "[PERSON_NAME] Motorcycle."
click at [316, 175] on button "Search" at bounding box center [317, 168] width 38 height 13
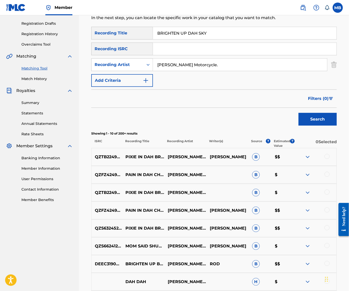
scroll to position [72, 0]
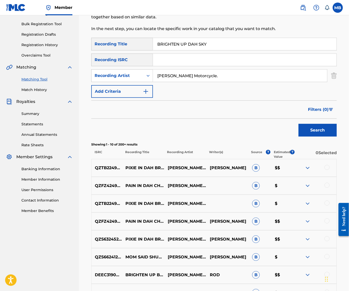
click at [216, 45] on input "BRIGHTEN UP DAH SKY" at bounding box center [244, 44] width 183 height 12
paste input "CRUSH"
type input "CRUSH"
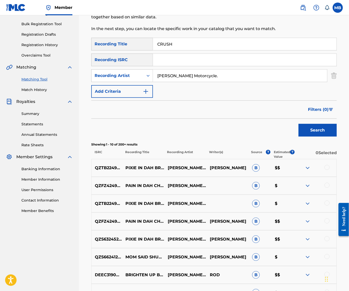
click at [316, 137] on button "Search" at bounding box center [317, 130] width 38 height 13
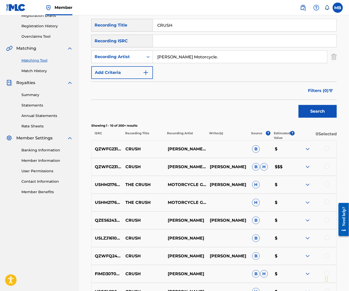
scroll to position [102, 0]
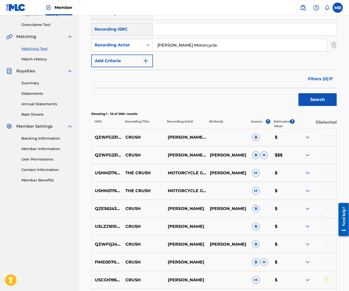
click at [330, 158] on div at bounding box center [315, 155] width 42 height 6
click at [327, 157] on div at bounding box center [326, 154] width 5 height 5
click at [325, 139] on div at bounding box center [326, 136] width 5 height 5
click at [316, 248] on button "Match 2 Groups" at bounding box center [314, 249] width 56 height 13
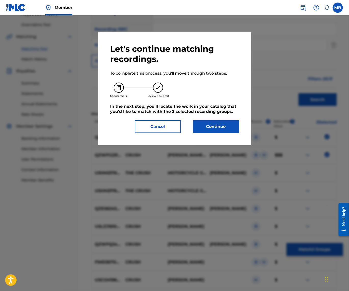
click at [223, 122] on div "Let's continue matching recordings. To complete this process, you'll move throu…" at bounding box center [174, 88] width 128 height 89
click at [224, 133] on button "Continue" at bounding box center [216, 126] width 46 height 13
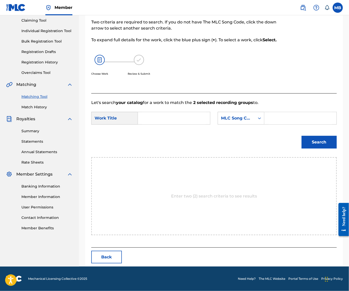
scroll to position [34, 0]
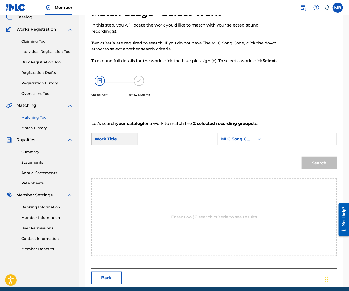
click at [205, 145] on input "Search Form" at bounding box center [173, 139] width 63 height 12
paste input "CRUSH"
type input "CRUSH"
click at [218, 144] on div "MLC Song Code" at bounding box center [236, 139] width 37 height 10
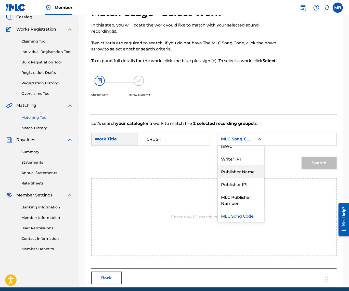
click at [218, 178] on div "Publisher Name" at bounding box center [241, 171] width 46 height 13
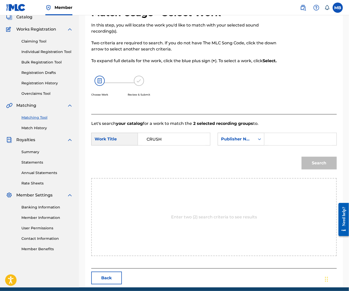
click at [268, 145] on input "Search Form" at bounding box center [299, 139] width 63 height 12
click at [317, 169] on button "Search" at bounding box center [318, 163] width 35 height 13
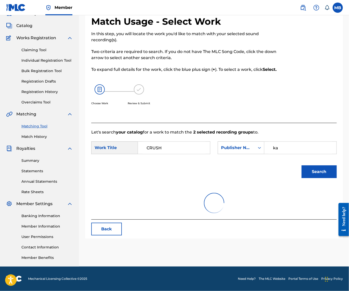
type input "ka"
click at [317, 178] on button "Search" at bounding box center [318, 171] width 35 height 13
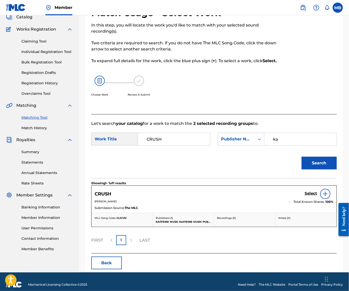
click at [305, 196] on h5 "Select" at bounding box center [310, 193] width 12 height 5
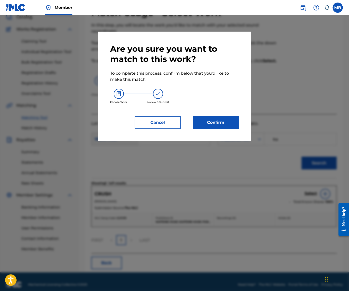
click at [230, 129] on button "Confirm" at bounding box center [216, 122] width 46 height 13
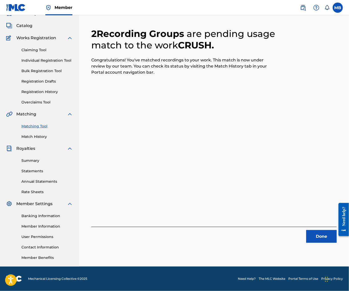
click at [322, 230] on button "Done" at bounding box center [321, 236] width 31 height 13
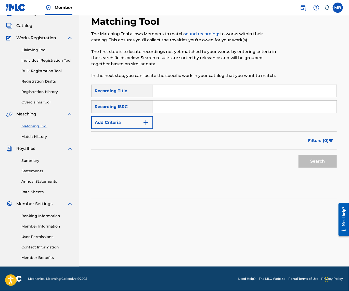
click at [213, 85] on input "Search Form" at bounding box center [244, 91] width 183 height 12
paste input "EYE TOWER"
type input "EYE TOWER"
click at [127, 120] on button "Add Criteria" at bounding box center [122, 122] width 62 height 13
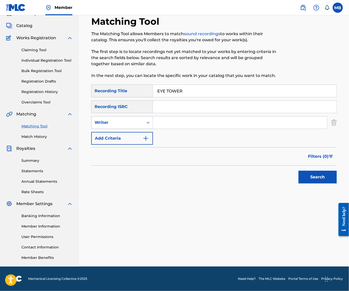
click at [127, 119] on div "Writer" at bounding box center [117, 122] width 46 height 6
click at [133, 131] on div "Recording Artist" at bounding box center [121, 135] width 61 height 13
click at [178, 117] on input "Search Form" at bounding box center [240, 122] width 174 height 12
type input "[PERSON_NAME] Motorcycle"
click at [316, 176] on button "Search" at bounding box center [317, 177] width 38 height 13
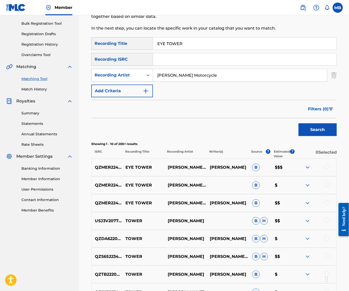
scroll to position [115, 0]
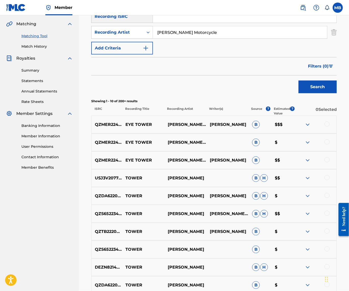
click at [323, 128] on div at bounding box center [315, 124] width 42 height 6
click at [325, 127] on div at bounding box center [326, 123] width 5 height 5
click at [327, 144] on div at bounding box center [326, 141] width 5 height 5
click at [327, 162] on div at bounding box center [326, 159] width 5 height 5
click at [313, 223] on div "QZS652234597 TOWER [PERSON_NAME] [PERSON_NAME], [PERSON_NAME] [PERSON_NAME] $$" at bounding box center [213, 214] width 245 height 18
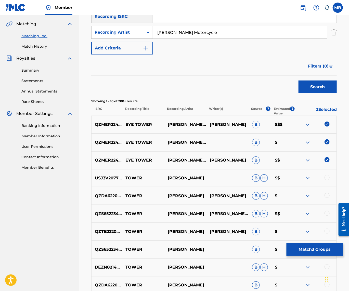
click at [316, 243] on button "Match 3 Groups" at bounding box center [314, 249] width 56 height 13
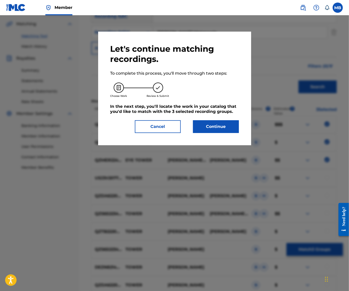
click at [218, 124] on button "Continue" at bounding box center [216, 126] width 46 height 13
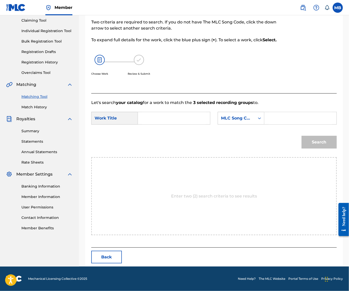
scroll to position [34, 0]
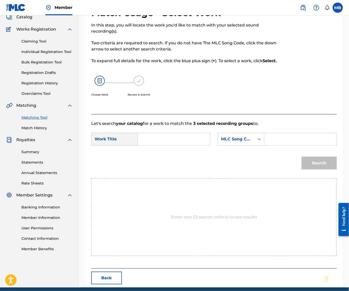
click at [196, 145] on input "Search Form" at bounding box center [173, 139] width 63 height 12
paste input "EYE TOWER"
type input "EYE TOWER"
click at [257, 142] on icon "Search Form" at bounding box center [259, 139] width 5 height 5
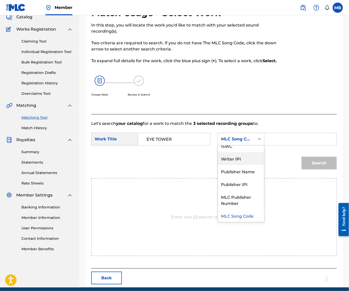
click at [218, 178] on div "Publisher Name" at bounding box center [241, 171] width 46 height 13
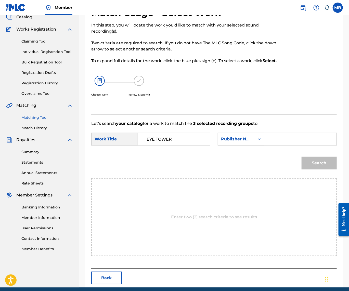
click at [268, 145] on input "Search Form" at bounding box center [299, 139] width 63 height 12
type input "kaf"
click at [317, 169] on button "Search" at bounding box center [318, 163] width 35 height 13
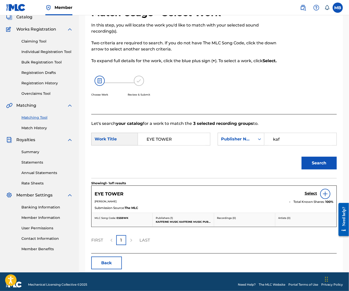
click at [314, 196] on h5 "Select" at bounding box center [310, 193] width 12 height 5
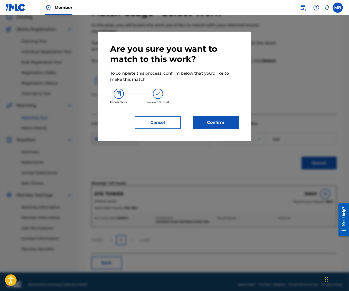
click at [233, 120] on button "Confirm" at bounding box center [216, 122] width 46 height 13
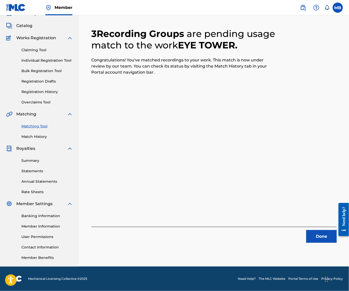
click at [315, 230] on button "Done" at bounding box center [321, 236] width 31 height 13
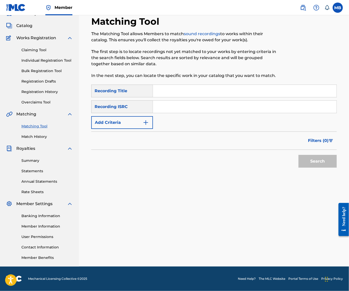
click at [227, 85] on input "Search Form" at bounding box center [244, 91] width 183 height 12
paste input "FOCUS"
type input "FOCUS"
click at [150, 118] on button "Add Criteria" at bounding box center [122, 122] width 62 height 13
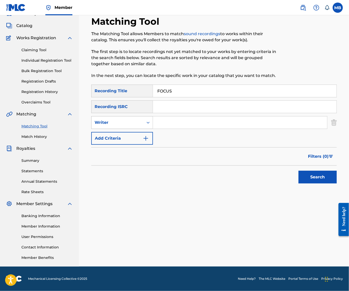
click at [143, 120] on div "Writer" at bounding box center [117, 123] width 52 height 10
click at [151, 129] on div "Recording Artist" at bounding box center [121, 135] width 61 height 13
click at [175, 116] on input "Search Form" at bounding box center [240, 122] width 174 height 12
type input "[PERSON_NAME] Motorcycle"
click at [316, 176] on button "Search" at bounding box center [317, 177] width 38 height 13
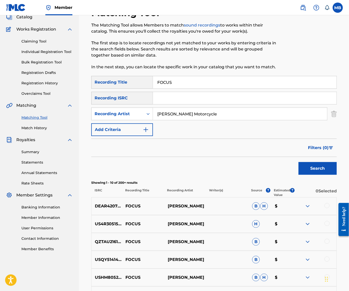
click at [208, 86] on input "FOCUS" at bounding box center [244, 82] width 183 height 12
click
paste input "G"
type input "G"
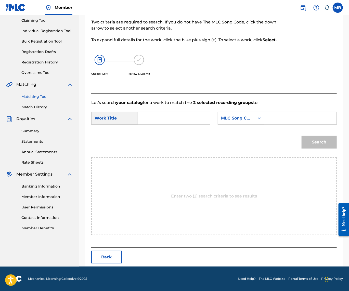
scroll to position [34, 0]
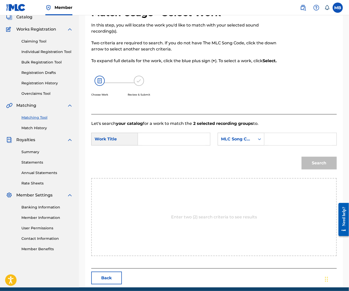
paste input "G"
type input "G"
type input "kaff"
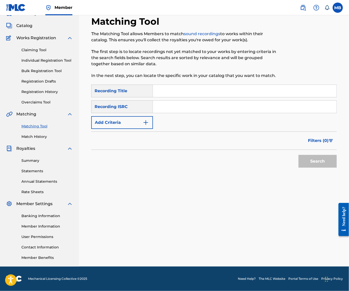
paste input "WILL YOU GO TO THE NIGHT SHOW?"
type input "WILL YOU GO TO THE NIGHT SHOW?"
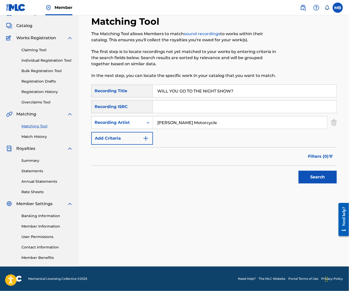
type input "[PERSON_NAME] Motorcycle"
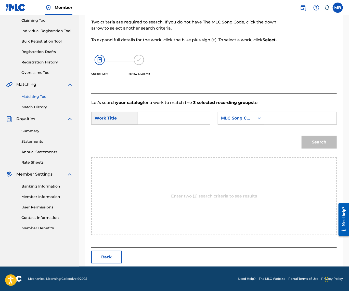
scroll to position [34, 0]
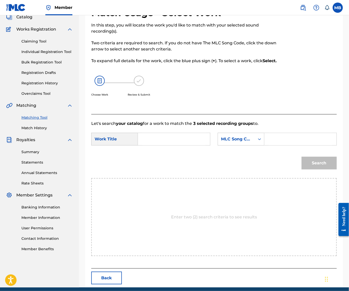
paste input "WILL YOU GO TO THE NIGHT SHOW?"
type input "WILL YOU GO TO THE NIGHT SHOW?"
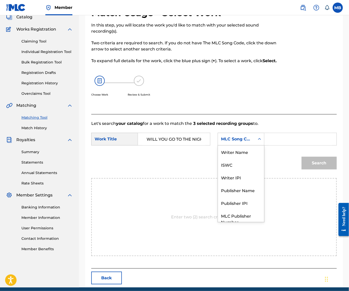
scroll to position [21, 0]
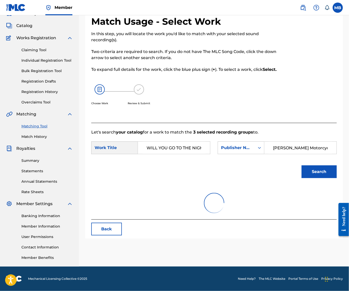
type input "l"
type input "kaf"
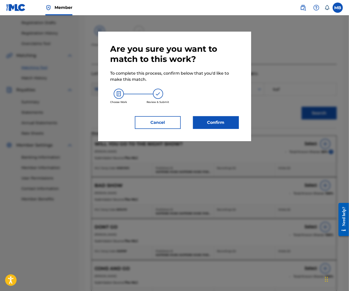
scroll to position [34, 0]
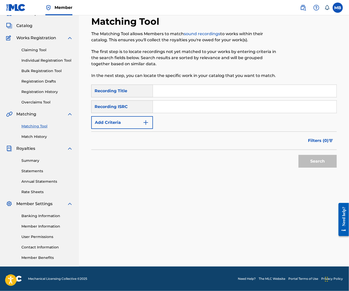
paste input "CIGARETTES"
type input "CIGARETTES"
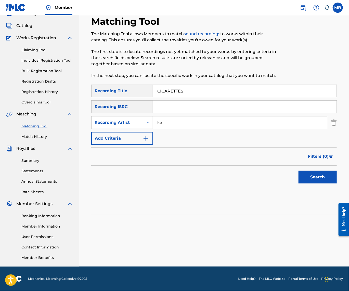
type input "k"
type input "[PERSON_NAME] Motorcycle"
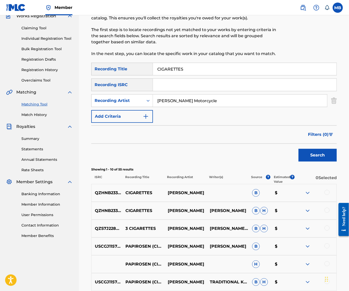
scroll to position [48, 0]
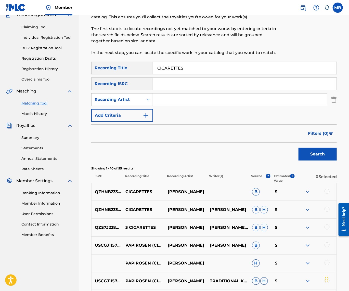
paste input "SKEETER"
type input "SKEETER"
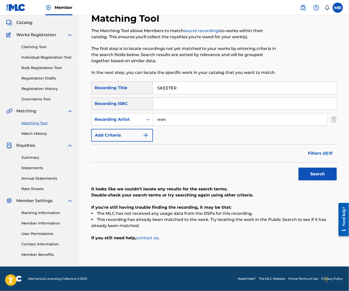
scroll to position [34, 0]
type input "[PERSON_NAME] Motorcycle"
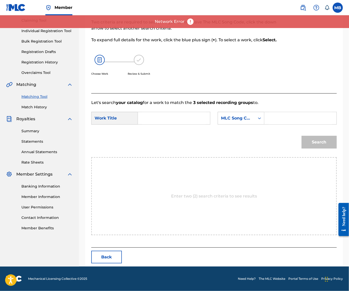
scroll to position [94, 0]
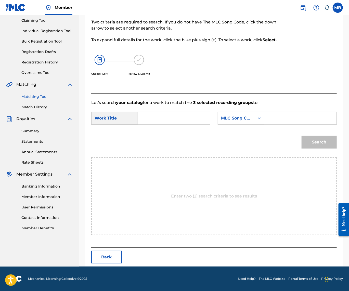
paste input "SKEETER"
type input "SKEETER"
type input "kaf"
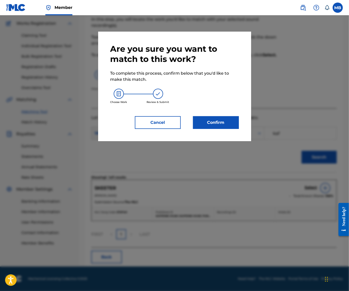
scroll to position [34, 0]
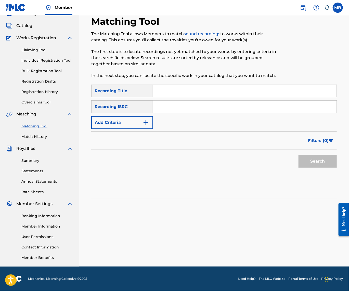
paste input "SUMB"
type input "SUMB"
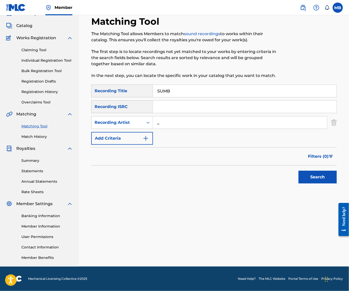
type input ","
type input "[PERSON_NAME] Motorcycle"
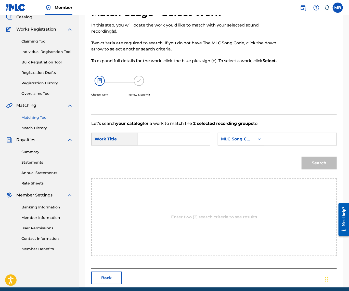
paste input "SUMB"
type input "SUMB"
type input "kaf"
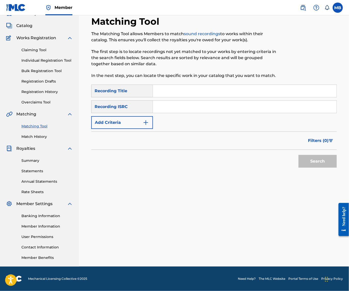
paste input "SUMB"
type input "SUMB"
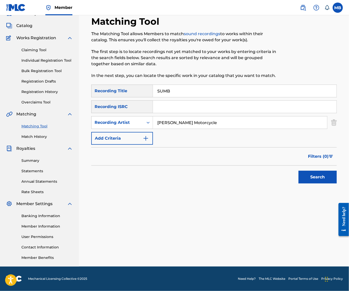
type input "[PERSON_NAME] Motorcycle"
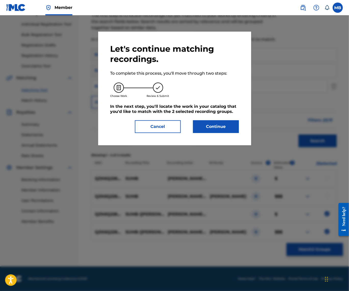
scroll to position [34, 0]
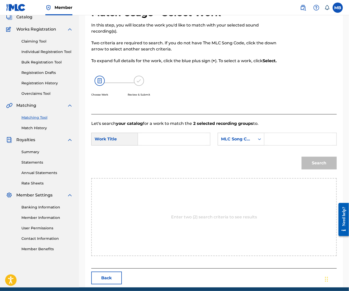
paste input "SUMB"
type input "SUMB"
type input "kaf"
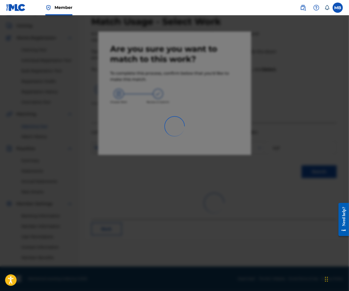
scroll to position [34, 0]
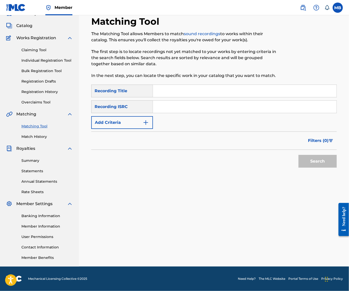
paste input "TERLET HUMOR(MIKEY)"
type input "TERLET HUMOR(MIKEY)"
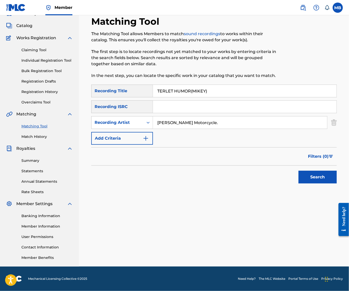
type input "[PERSON_NAME] Motorcycle."
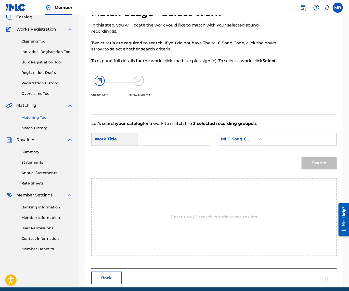
paste input "TERLET HUMOR(MIKEY)"
type input "TERLET HUMOR(MIKEY)"
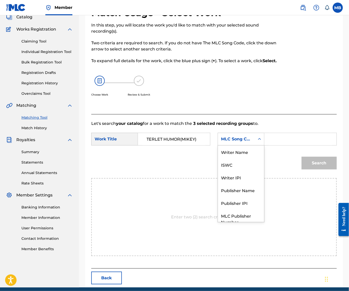
scroll to position [21, 0]
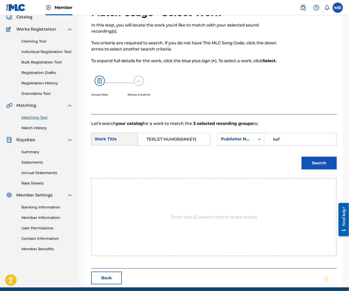
type input "kaf"
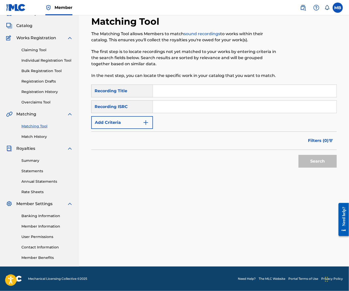
paste input "THALSE FUG"
type input "THALSE FUG"
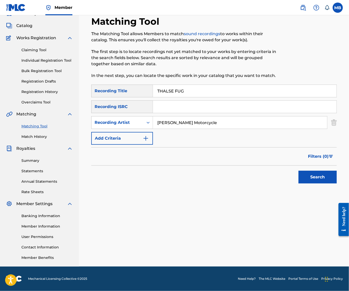
type input "[PERSON_NAME] Motorcycle"
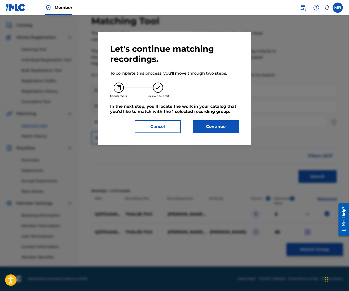
scroll to position [34, 0]
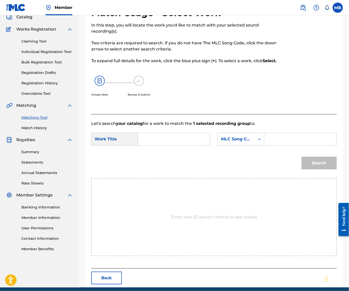
paste input "THALSE FUG"
type input "thalse fug"
type input "kaf"
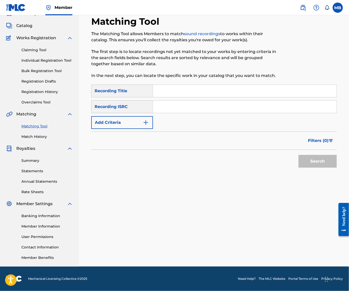
paste input "ONE MORE SONG"
type input "ONE MORE SONG"
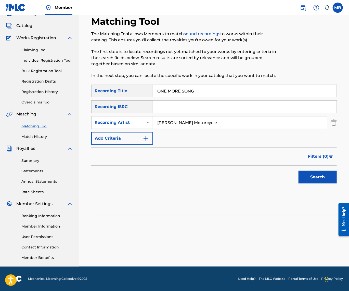
type input "[PERSON_NAME] Motorcycle"
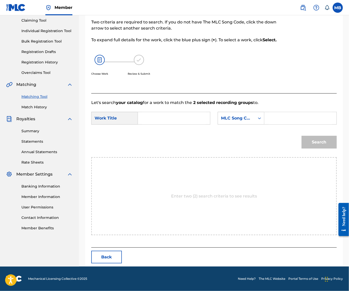
scroll to position [34, 0]
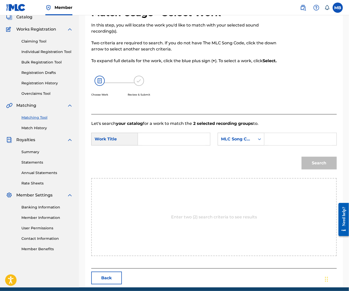
paste input "ONE MORE SONG"
type input "ONE MORE SONG"
type input "kaf"
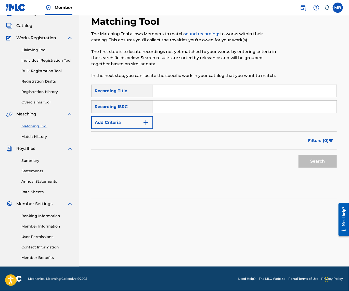
paste input "DONT BULLY"
type input "DONT BULLY"
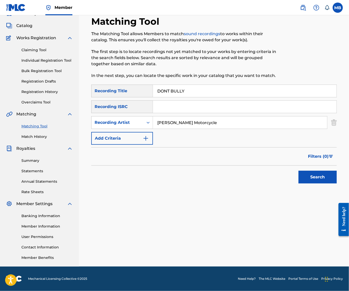
type input "[PERSON_NAME] Motorcycle"
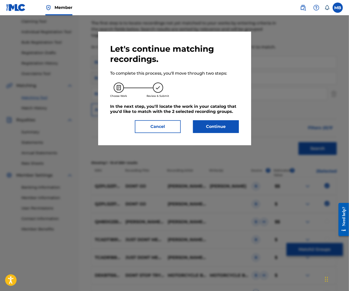
scroll to position [34, 0]
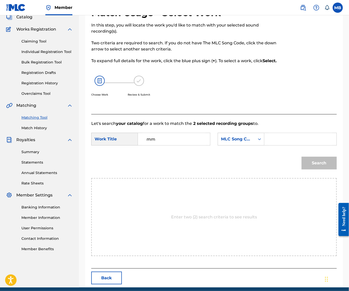
type input "m"
paste input "DONT BULLY"
type input "DONT BULLY"
type input "kaf"
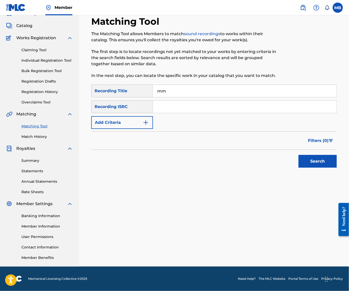
type input "[PERSON_NAME] Motorcycle"
paste input "ANGYBEWDBWANKIE"
type input "ANGYBEWDBWANKIE"
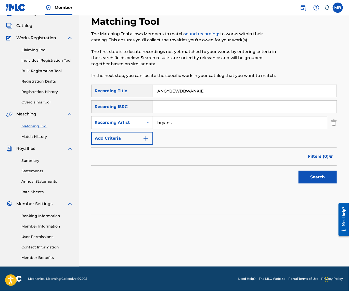
type input "bryans"
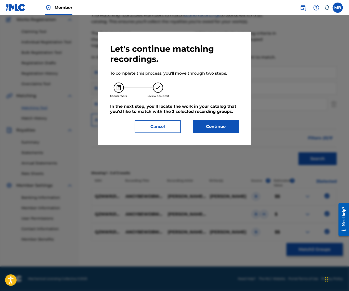
scroll to position [34, 0]
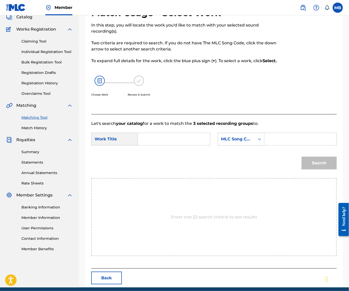
paste input "ANGYBEWDBWANKIE"
type input "ANGYBEWDBWANKIE"
type input "kaf"
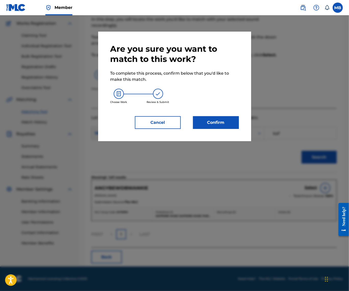
scroll to position [34, 0]
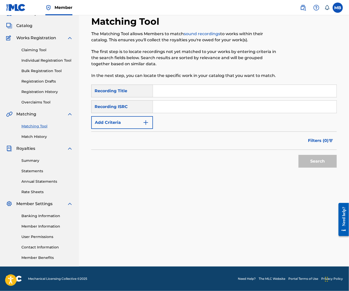
paste input "BUTCHUREGON"
type input "BUTCHUREGON"
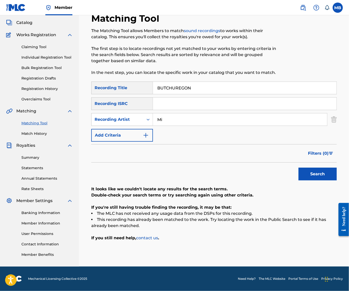
type input "M"
type input "[PERSON_NAME]"
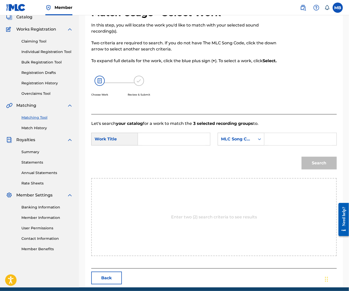
paste input "BUTCHUREGON"
type input "BUTCHUREGON"
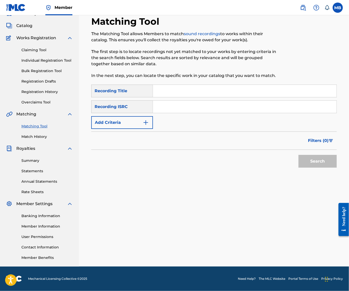
paste input "DAMN SON"
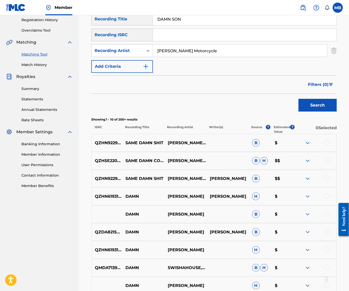
scroll to position [46, 0]
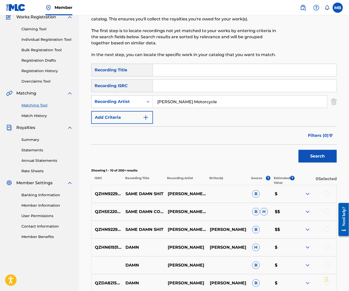
paste input "OHBOYOHBOY"
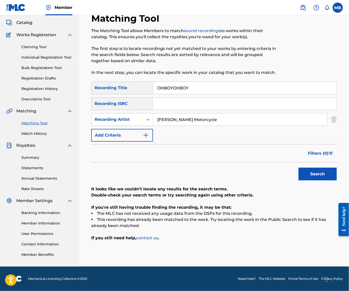
scroll to position [34, 0]
paste
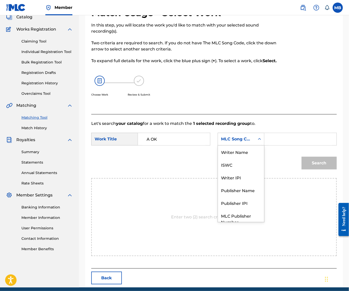
scroll to position [21, 0]
